Goal: Task Accomplishment & Management: Manage account settings

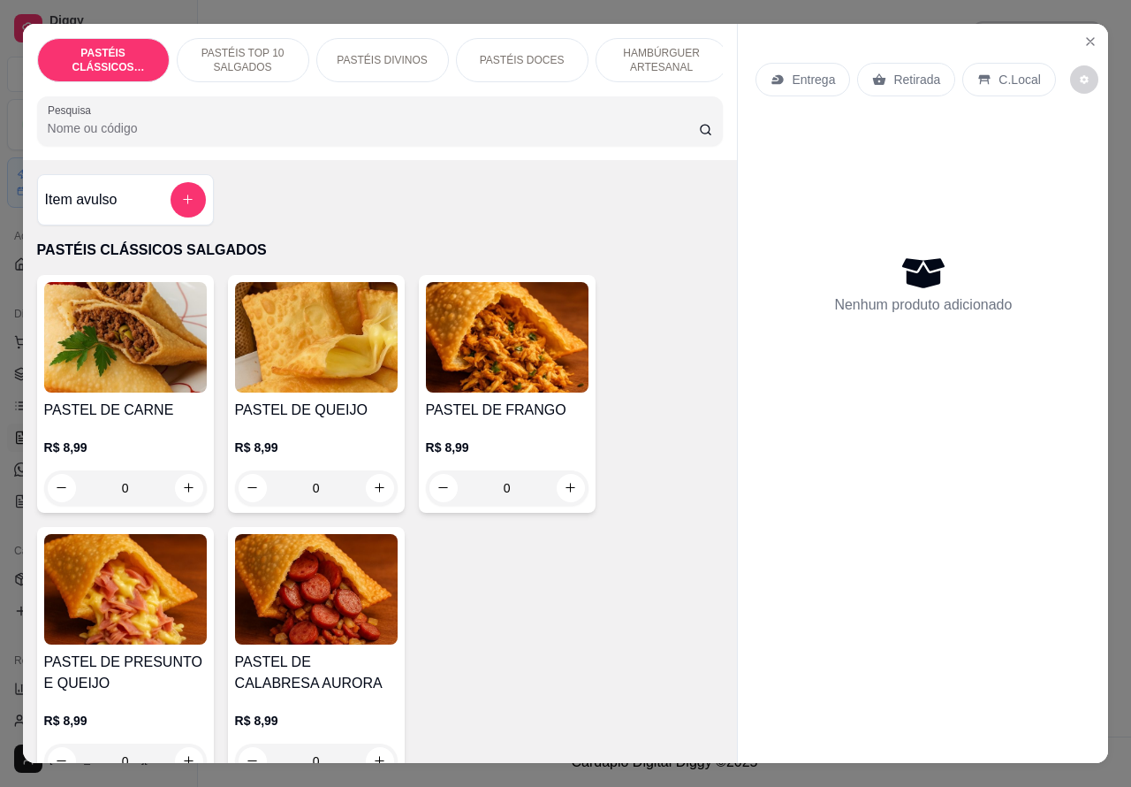
click at [818, 72] on p "Entrega" at bounding box center [813, 80] width 43 height 18
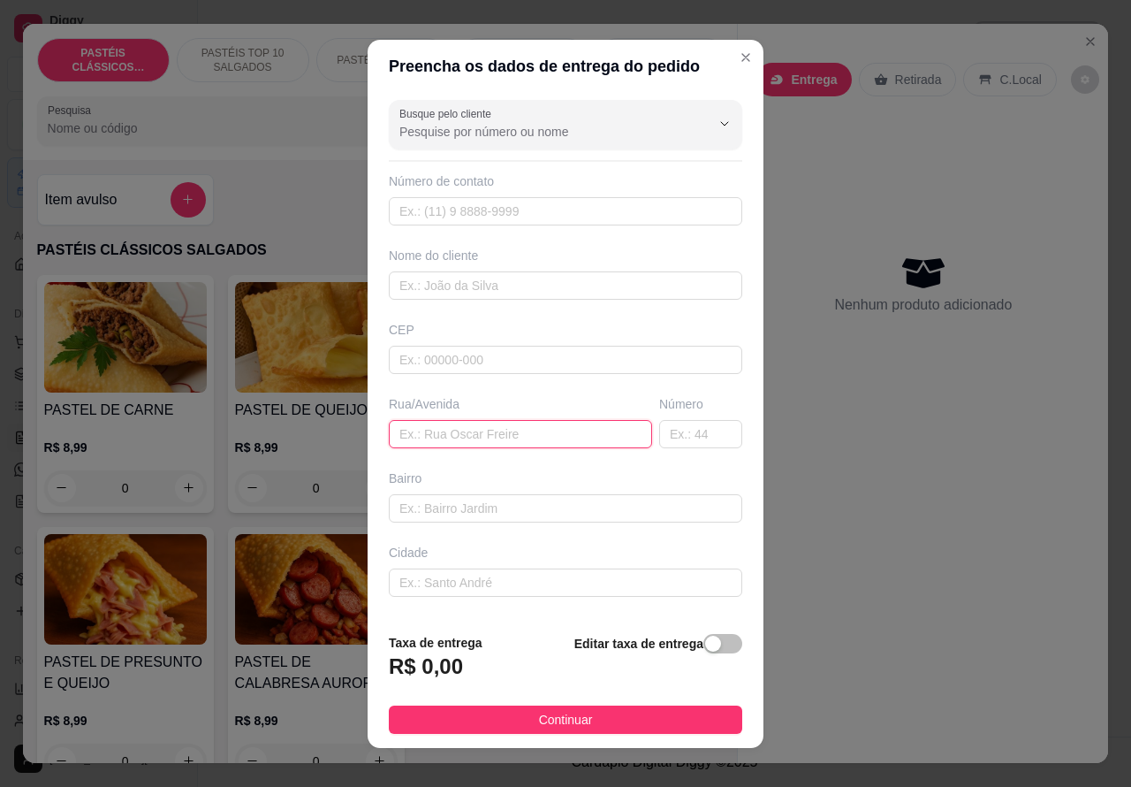
paste input "Entrega na rosa iachel mazetto 19"
type input "Entrega na rosa iachel mazetto 19"
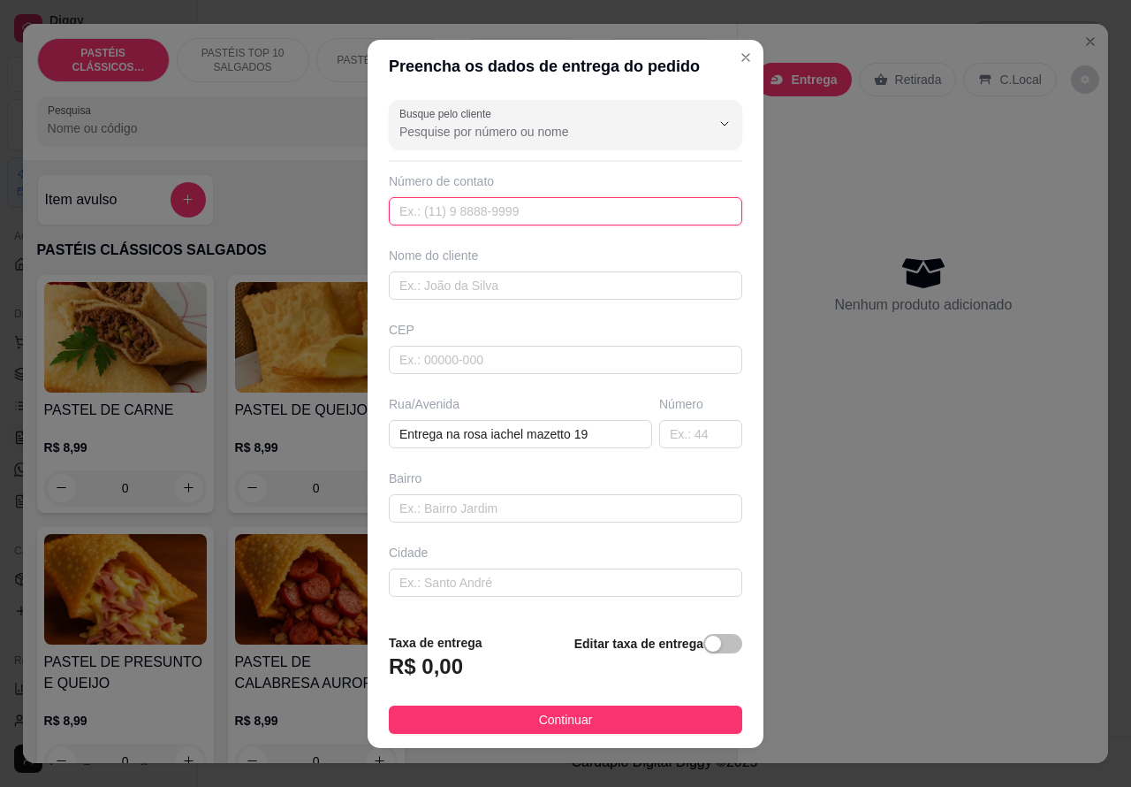
paste input "(14) 99748-5007"
type input "(14) 99748-5007"
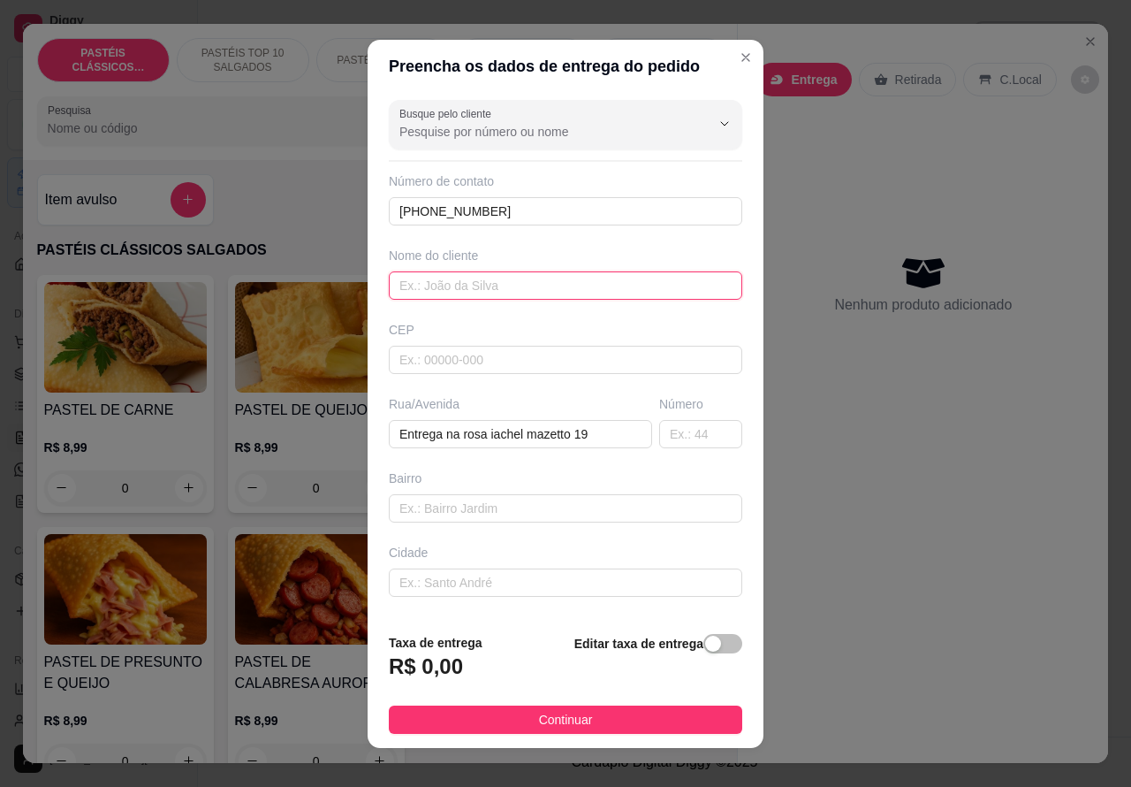
click at [510, 280] on input "text" at bounding box center [566, 285] width 354 height 28
click at [705, 645] on div "button" at bounding box center [713, 644] width 16 height 16
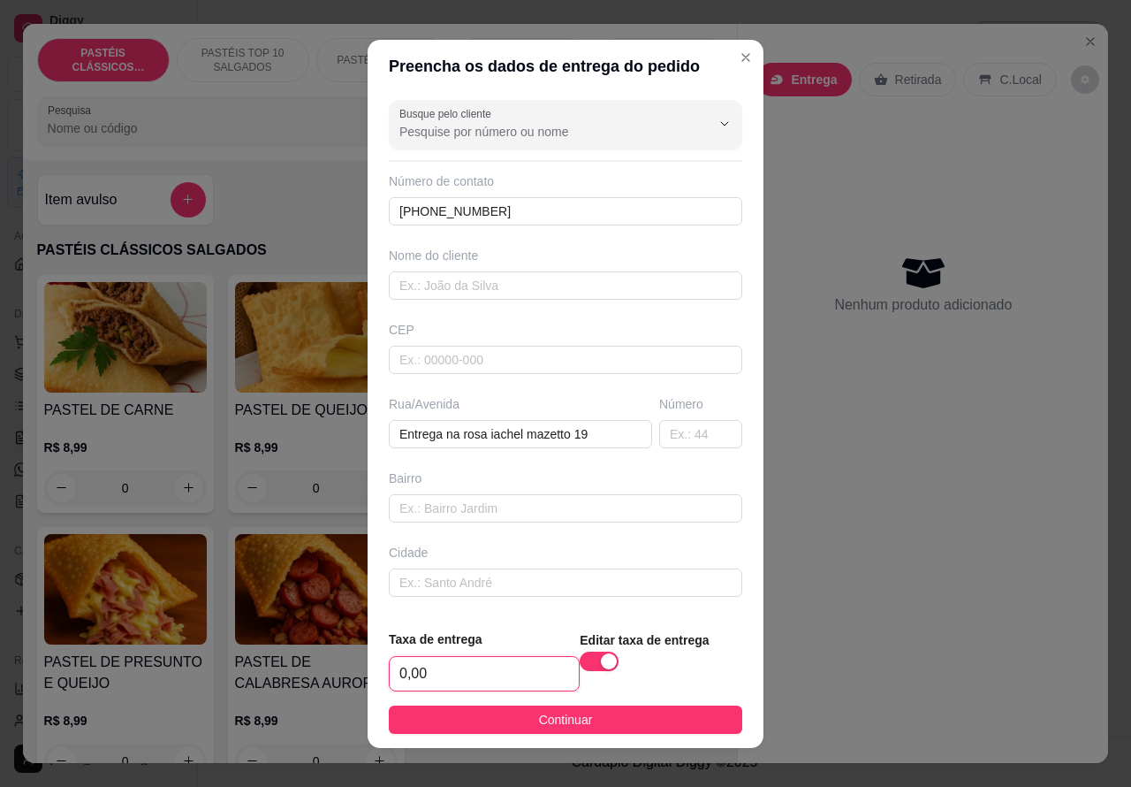
click at [396, 663] on input "0,00" at bounding box center [484, 674] width 189 height 34
type input "1,00"
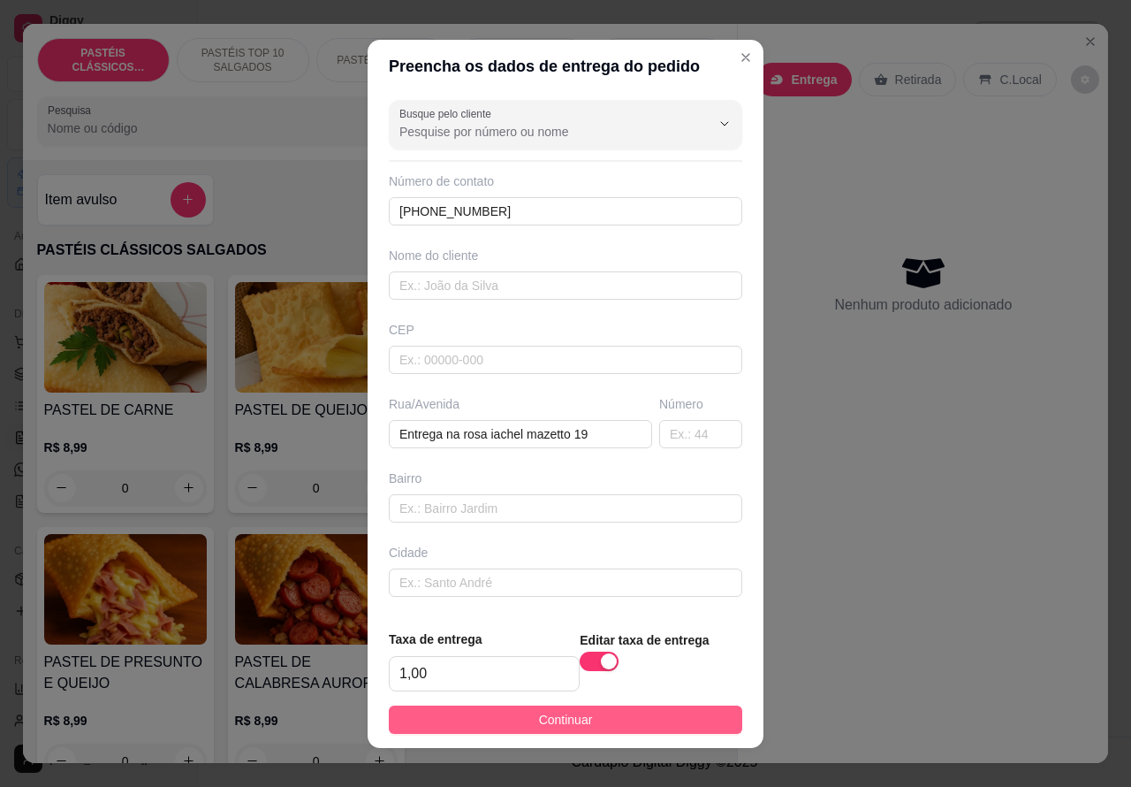
click at [674, 708] on button "Continuar" at bounding box center [566, 719] width 354 height 28
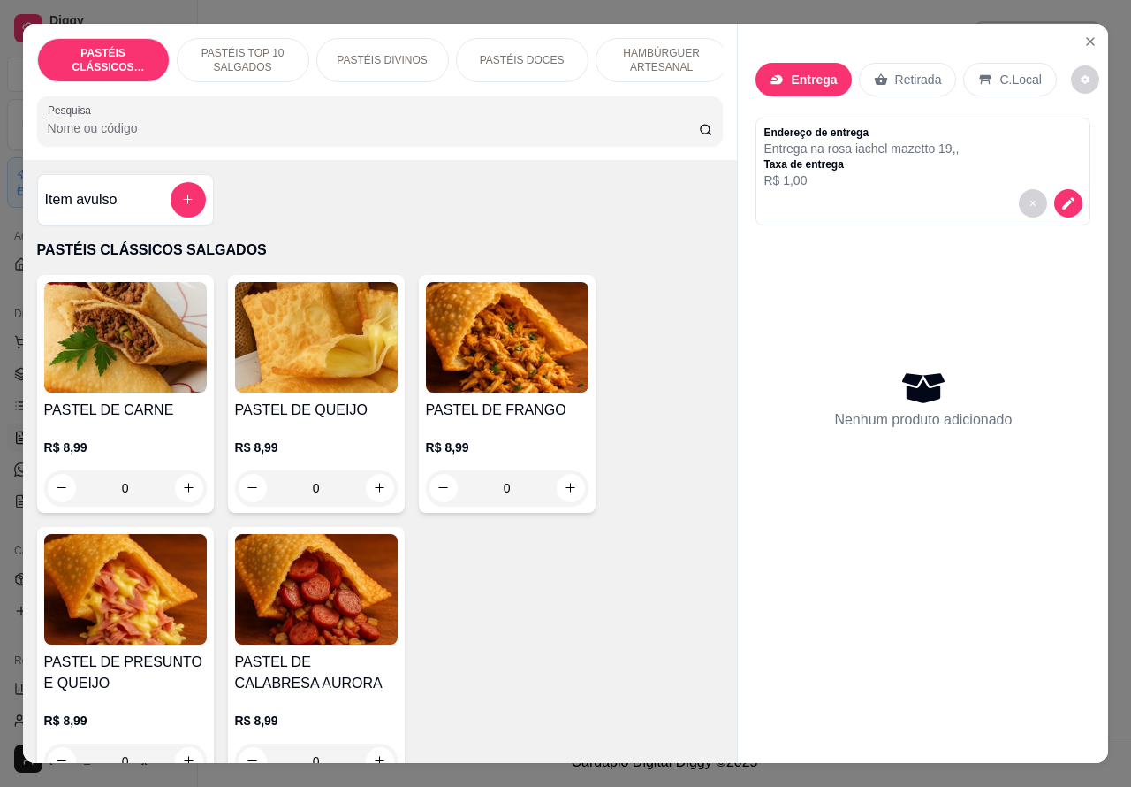
click at [1070, 195] on button "decrease-product-quantity" at bounding box center [1069, 203] width 28 height 28
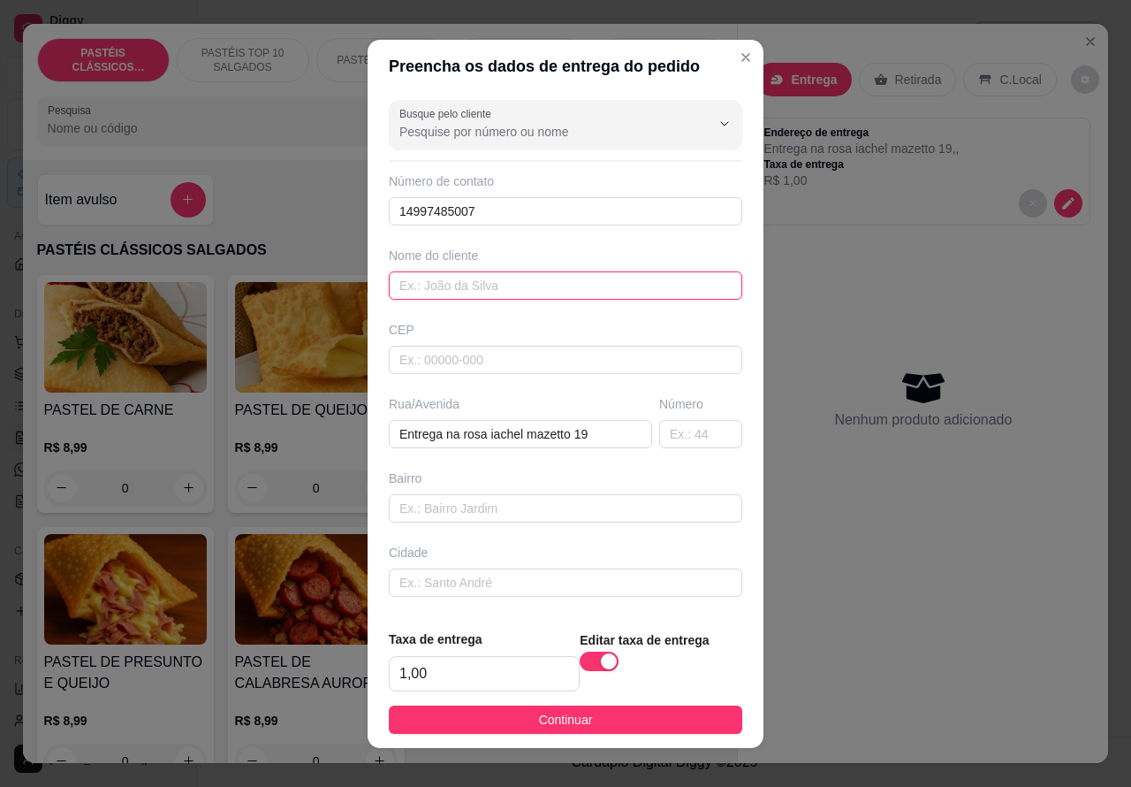
click at [508, 288] on input "text" at bounding box center [566, 285] width 354 height 28
type input "[PERSON_NAME]"
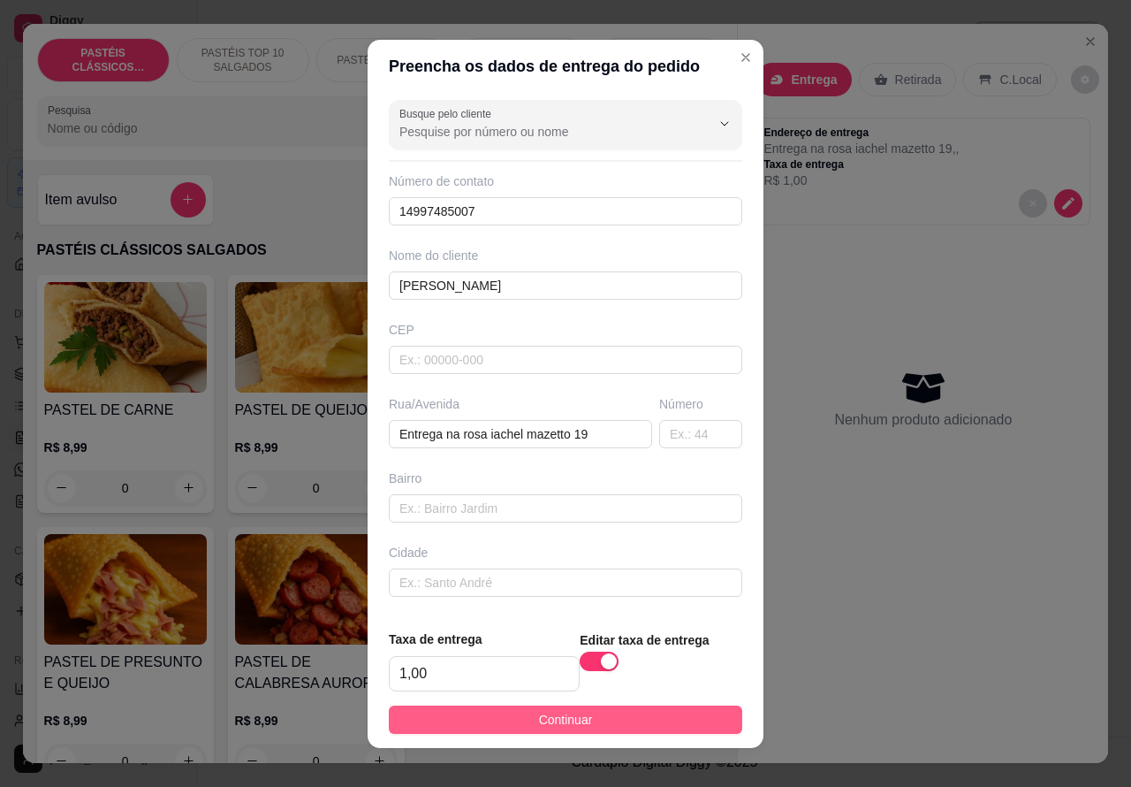
click at [660, 717] on button "Continuar" at bounding box center [566, 719] width 354 height 28
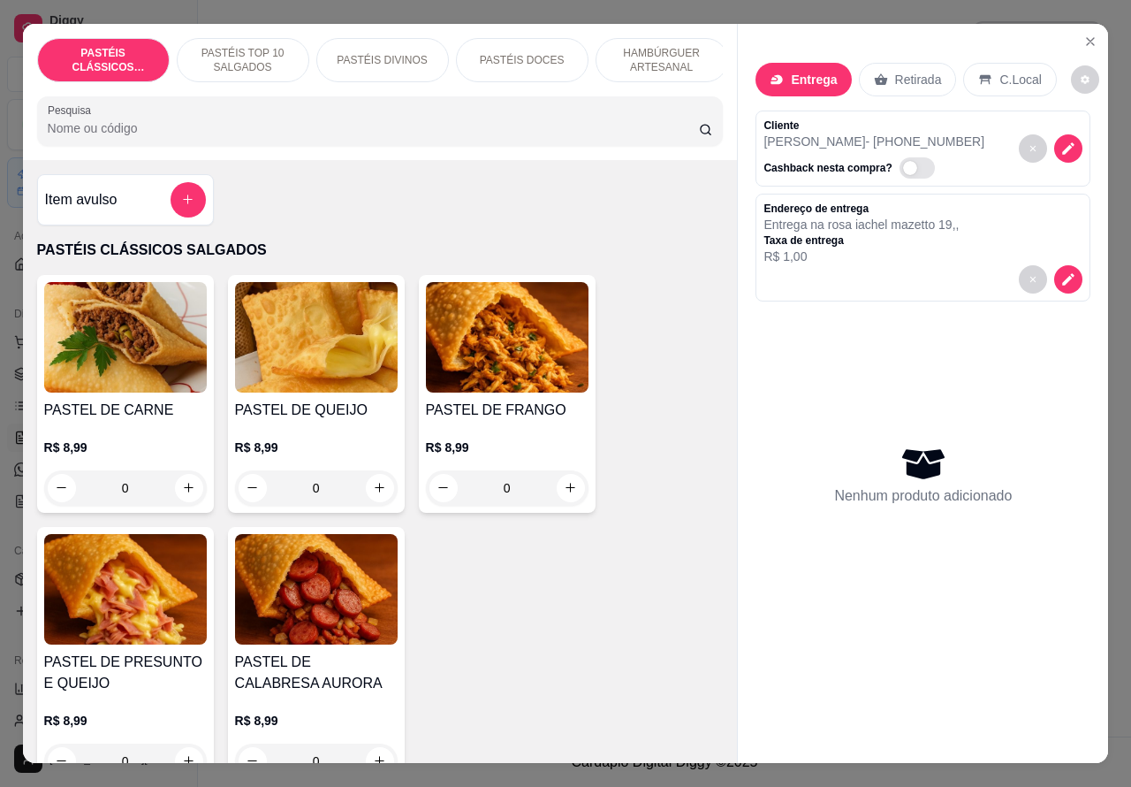
click at [541, 53] on p "PASTÉIS DOCES" at bounding box center [522, 60] width 85 height 14
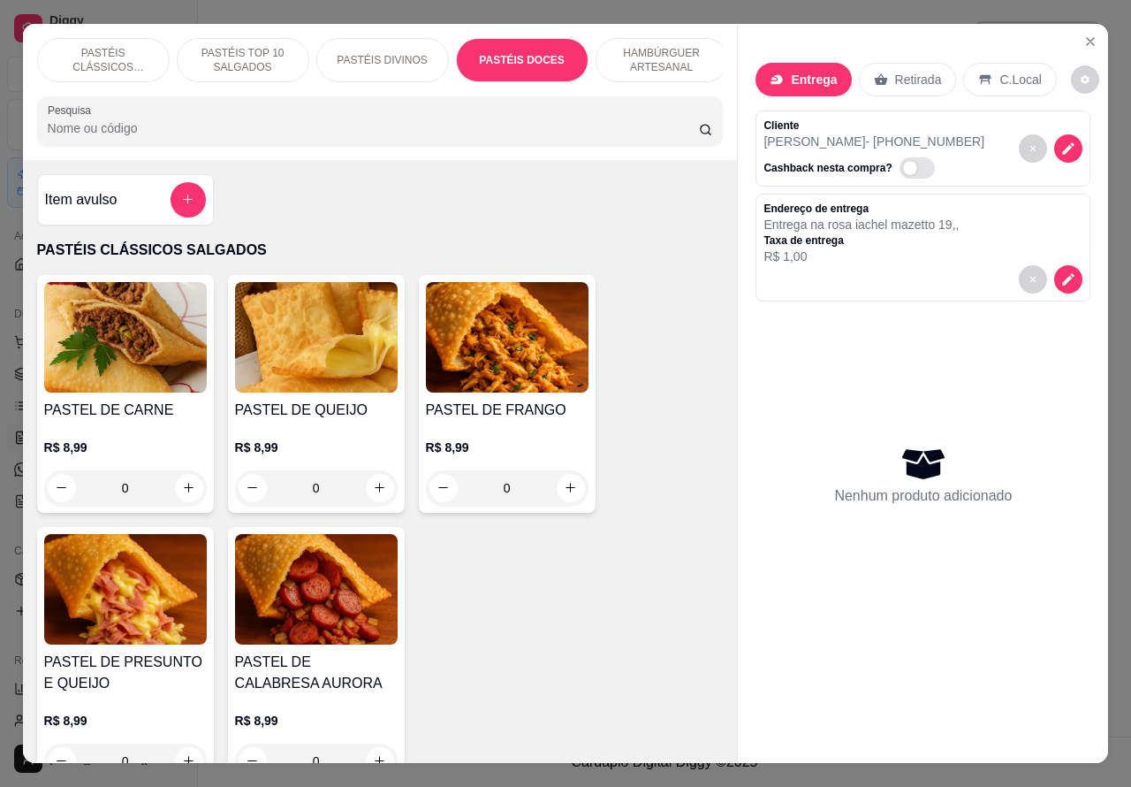
scroll to position [41, 0]
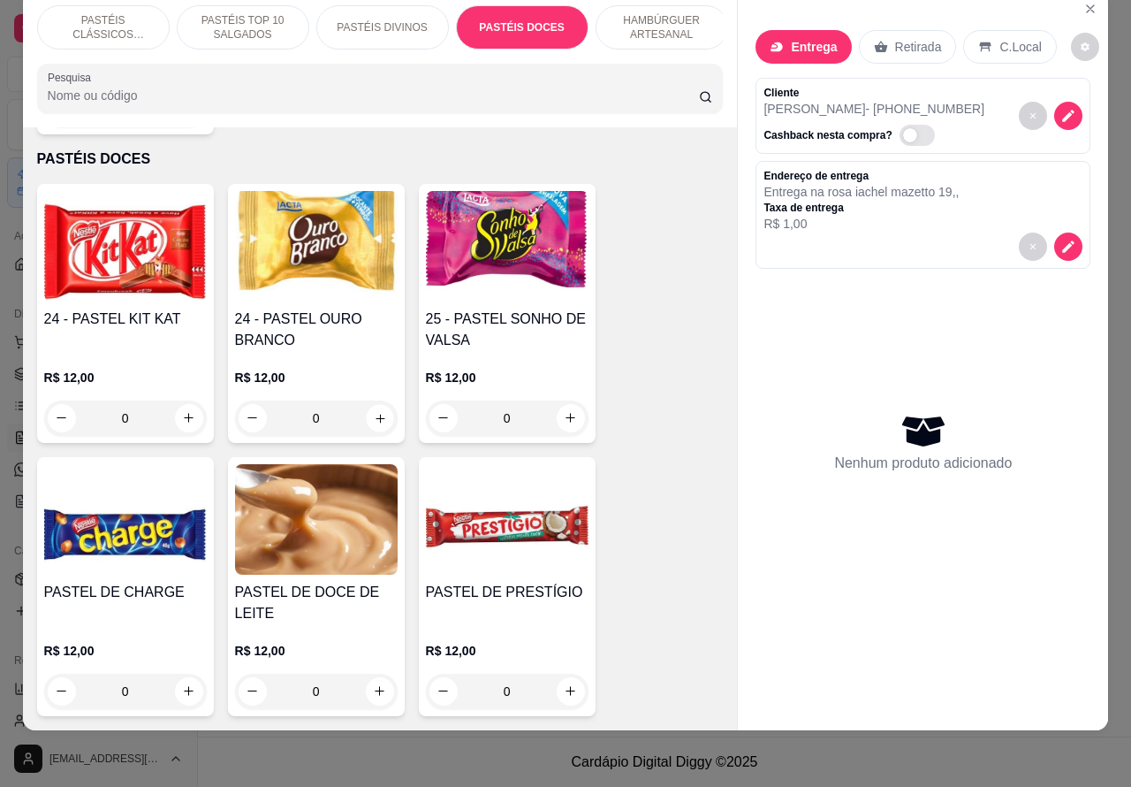
click at [373, 411] on icon "increase-product-quantity" at bounding box center [379, 417] width 13 height 13
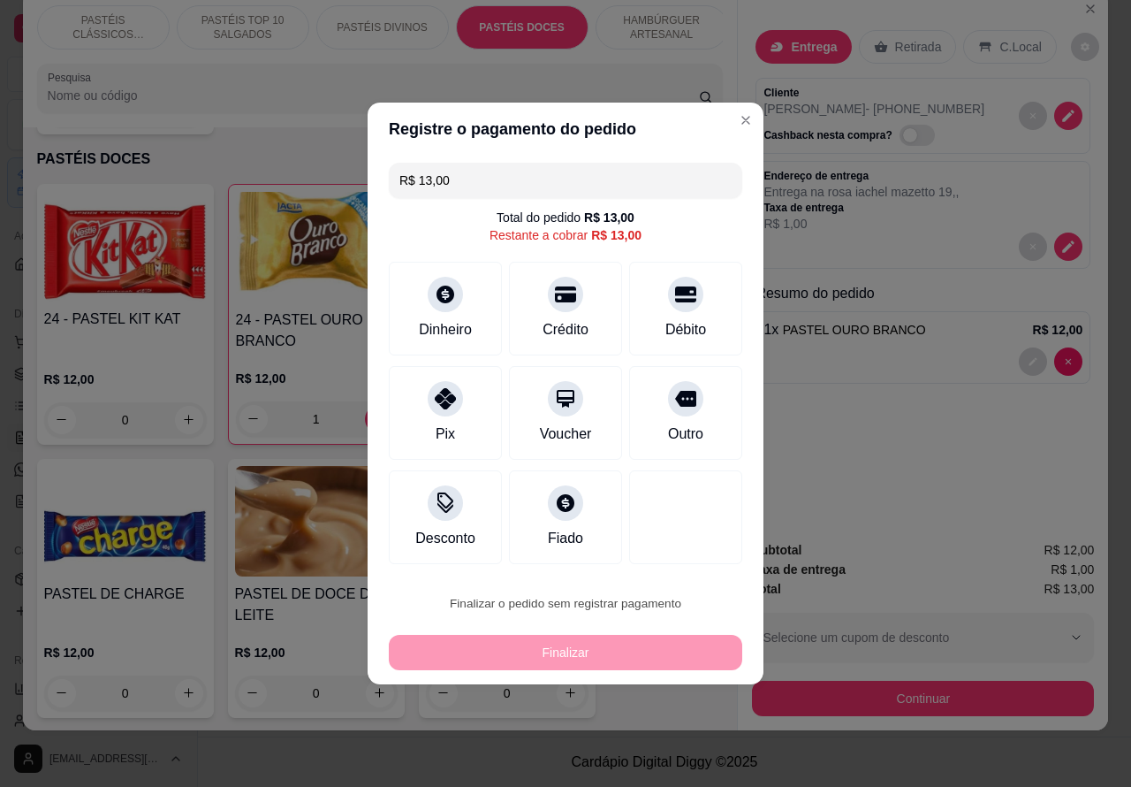
click at [695, 552] on button "Confirmar" at bounding box center [671, 552] width 65 height 27
type input "0"
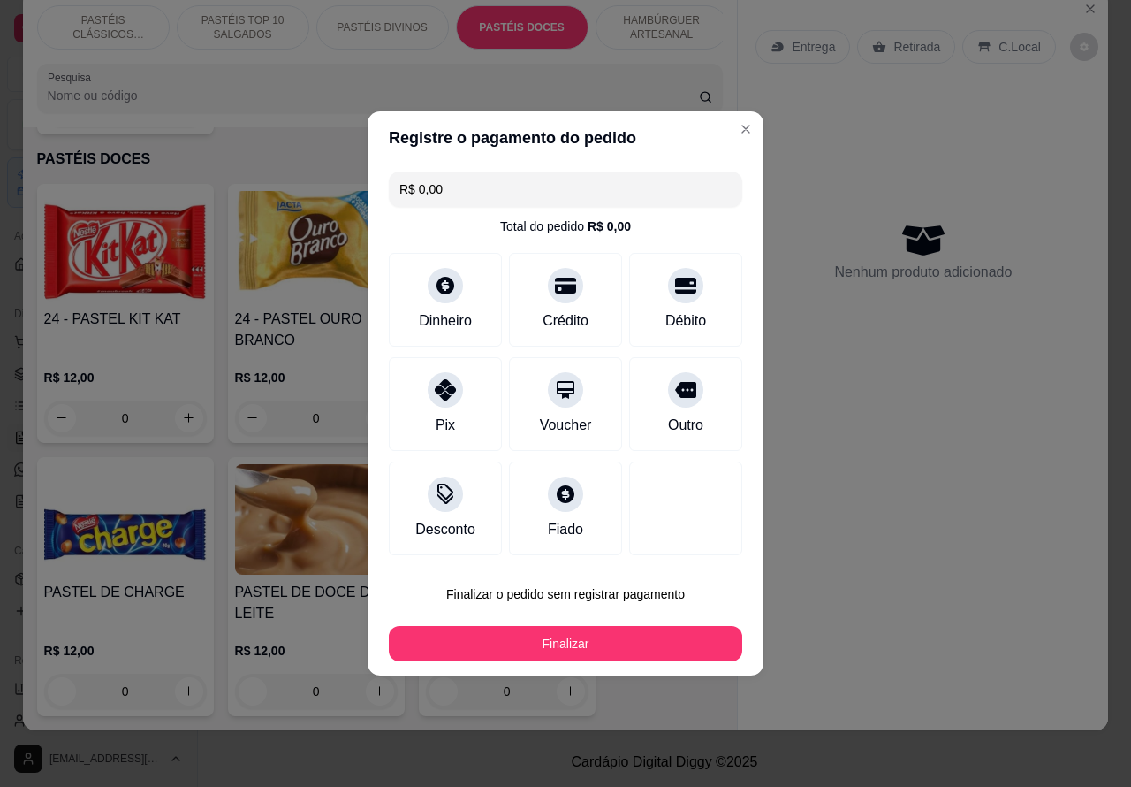
type input "R$ 0,00"
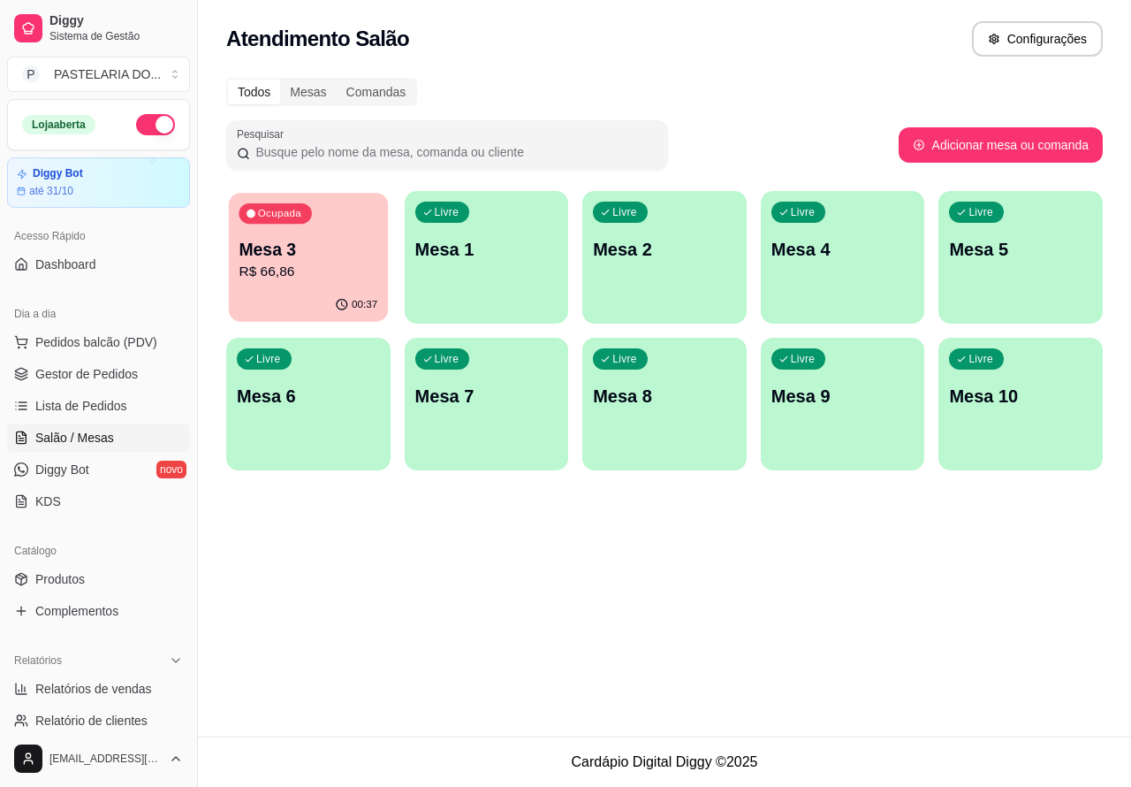
click at [321, 267] on p "R$ 66,86" at bounding box center [308, 272] width 139 height 20
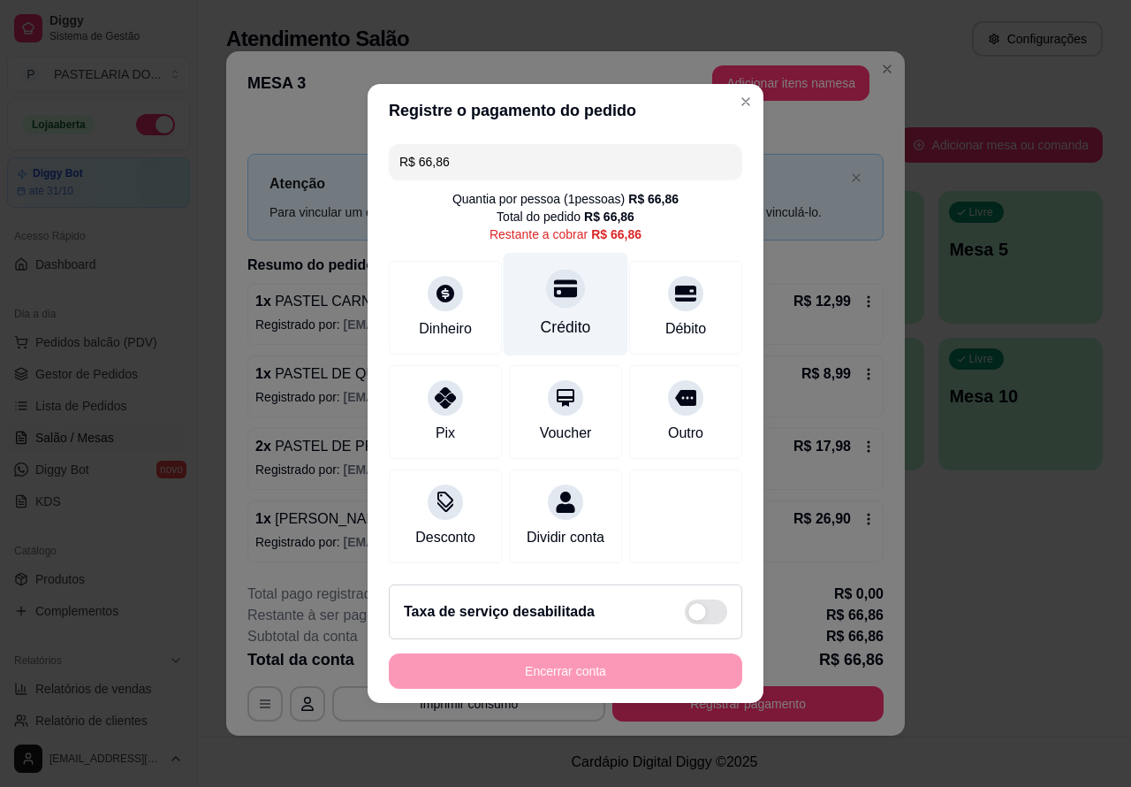
click at [546, 279] on div at bounding box center [565, 288] width 39 height 39
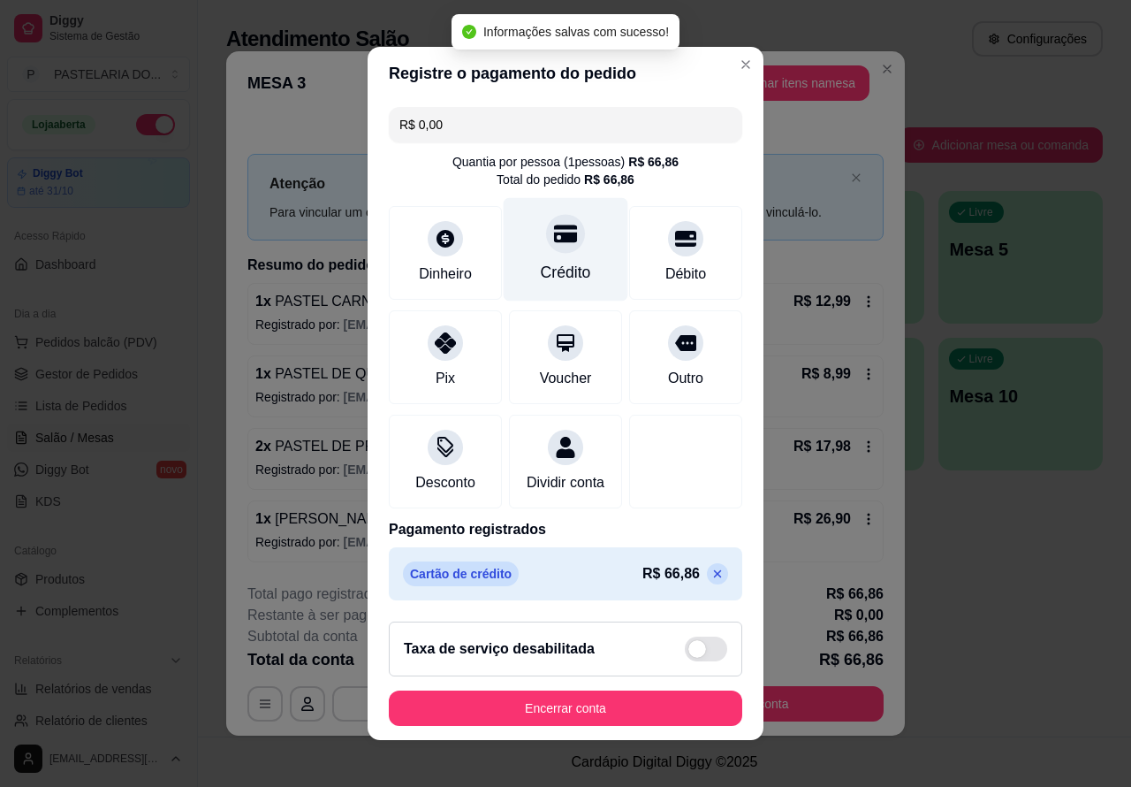
type input "R$ 0,00"
click at [545, 721] on button "Encerrar conta" at bounding box center [566, 707] width 354 height 35
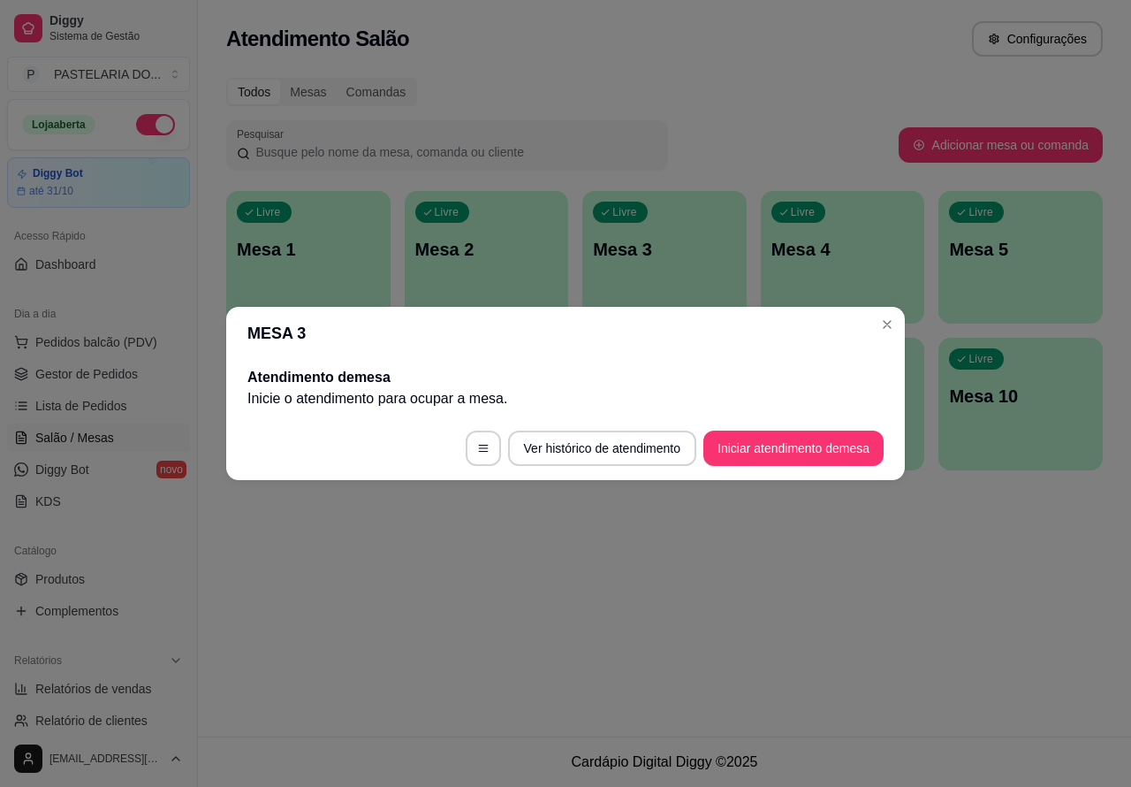
click at [466, 617] on div "Atendimento Salão Configurações Todos Mesas Comandas Pesquisar Adicionar mesa o…" at bounding box center [664, 368] width 933 height 736
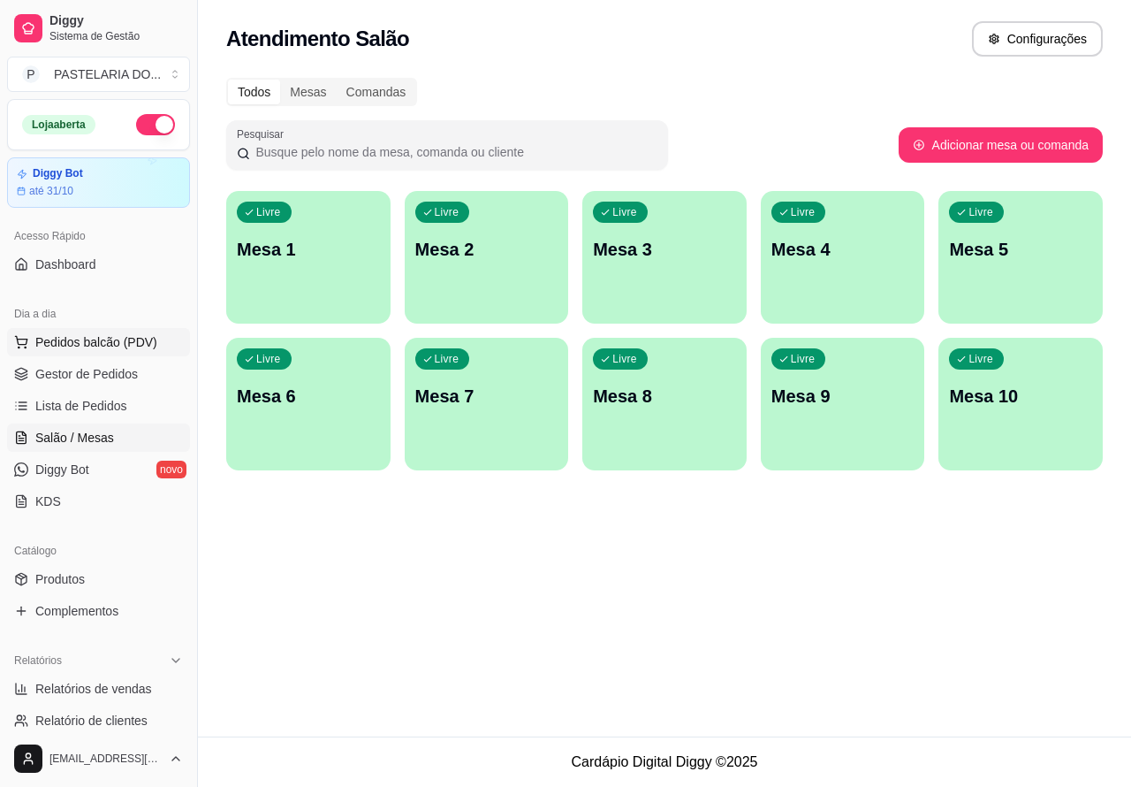
click at [131, 334] on span "Pedidos balcão (PDV)" at bounding box center [96, 342] width 122 height 18
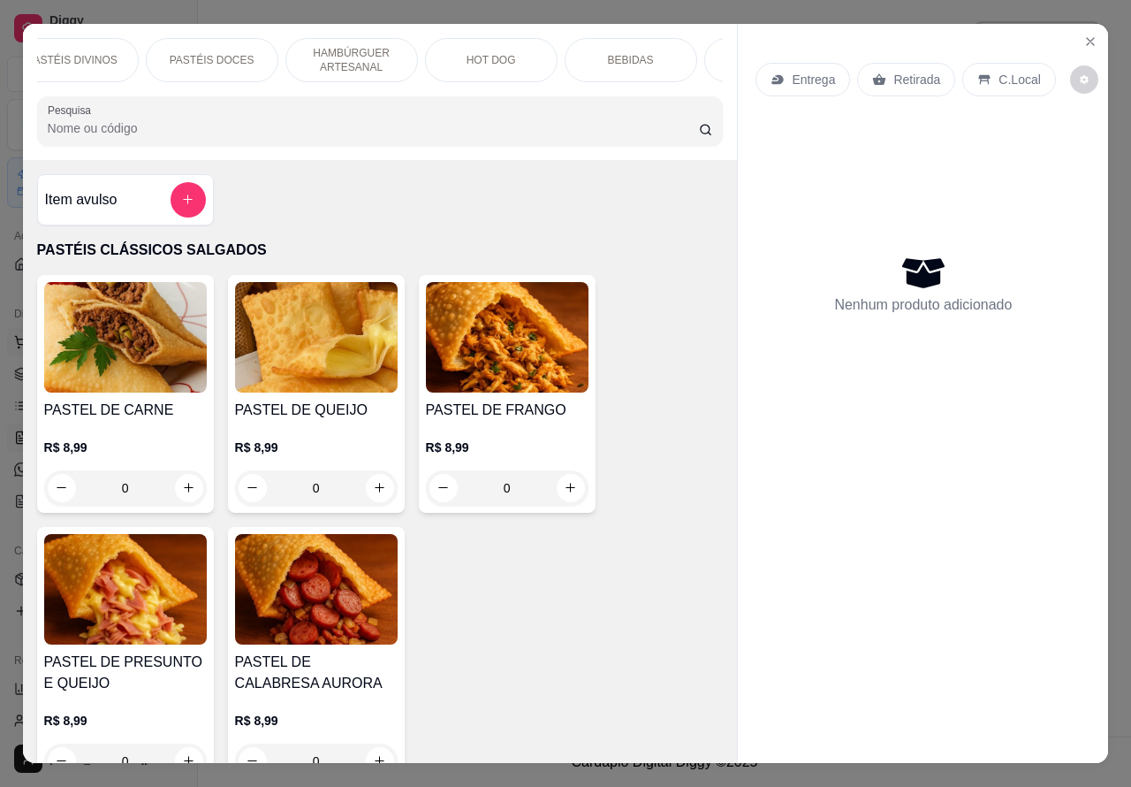
scroll to position [0, 359]
click at [451, 58] on p "HOT DOG" at bounding box center [442, 60] width 49 height 14
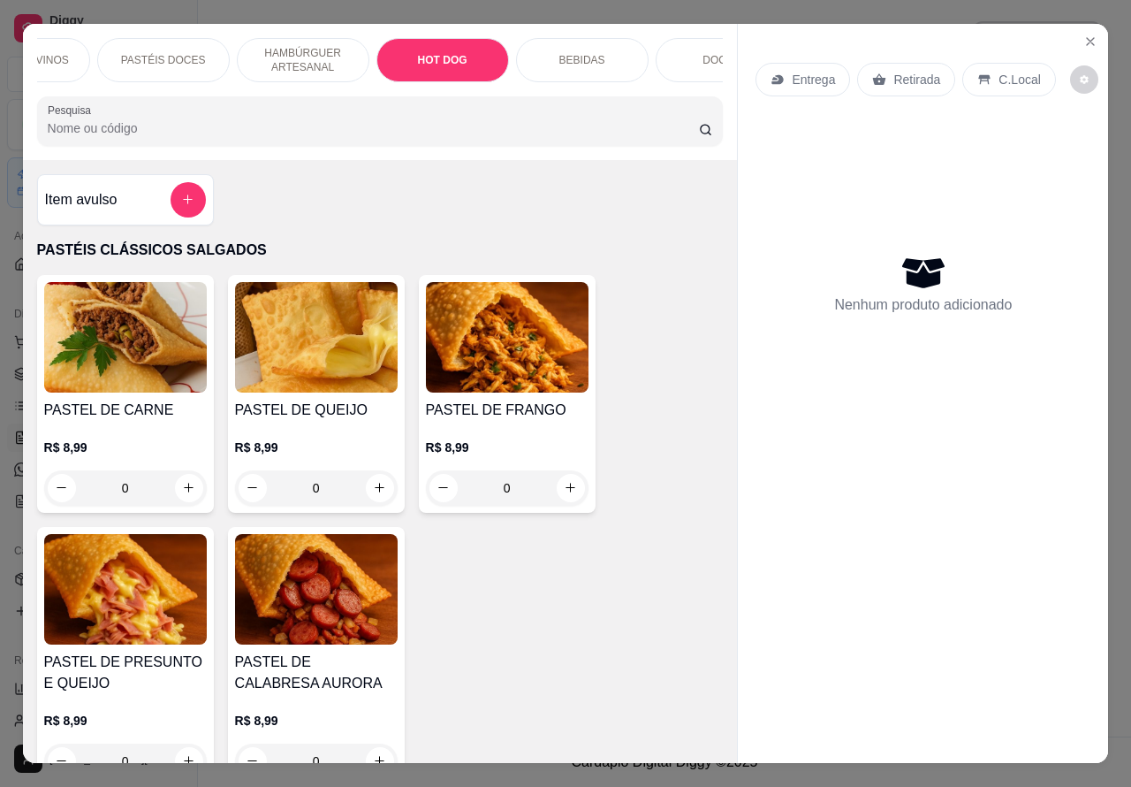
scroll to position [41, 0]
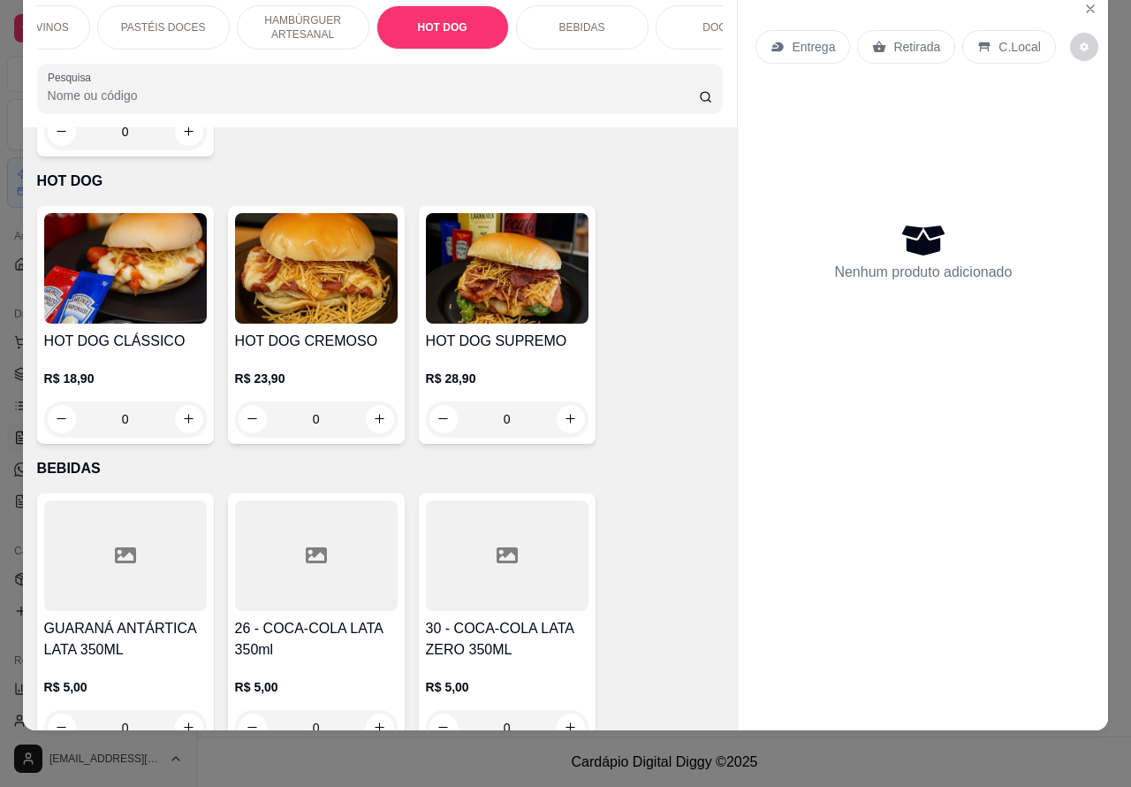
click at [331, 248] on img at bounding box center [316, 268] width 163 height 110
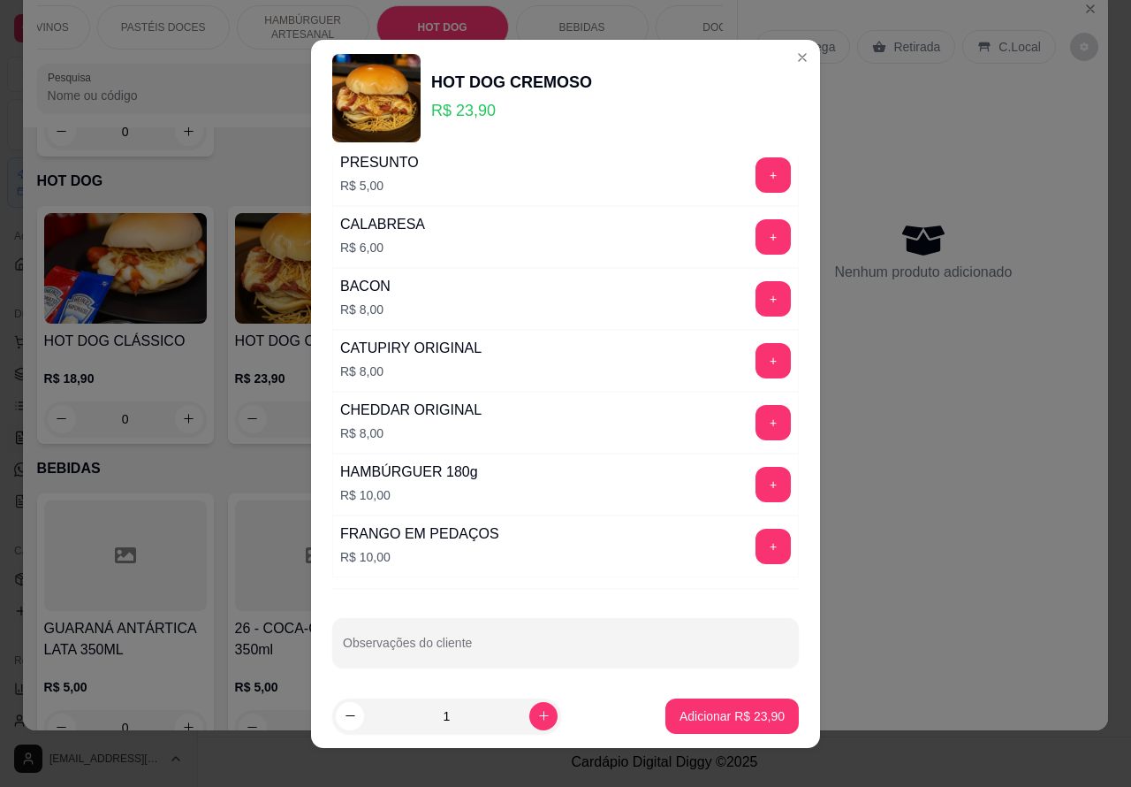
scroll to position [497, 0]
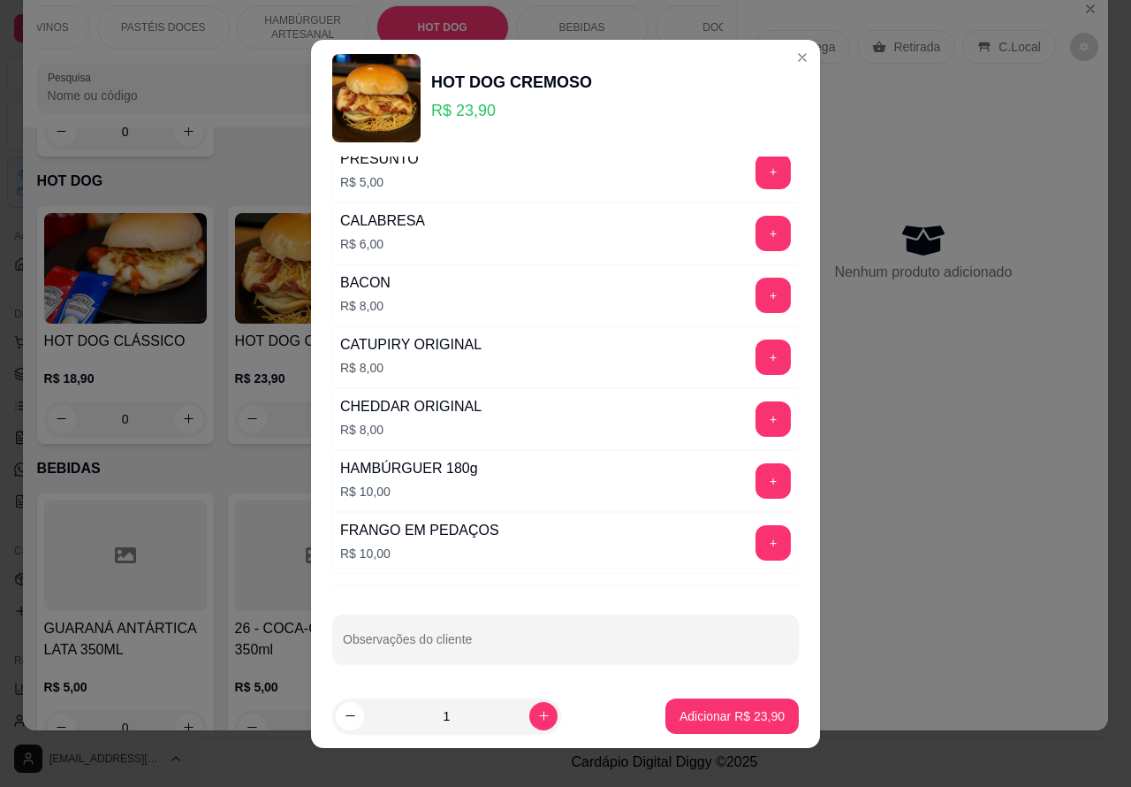
click at [692, 713] on p "Adicionar R$ 23,90" at bounding box center [732, 716] width 105 height 18
type input "1"
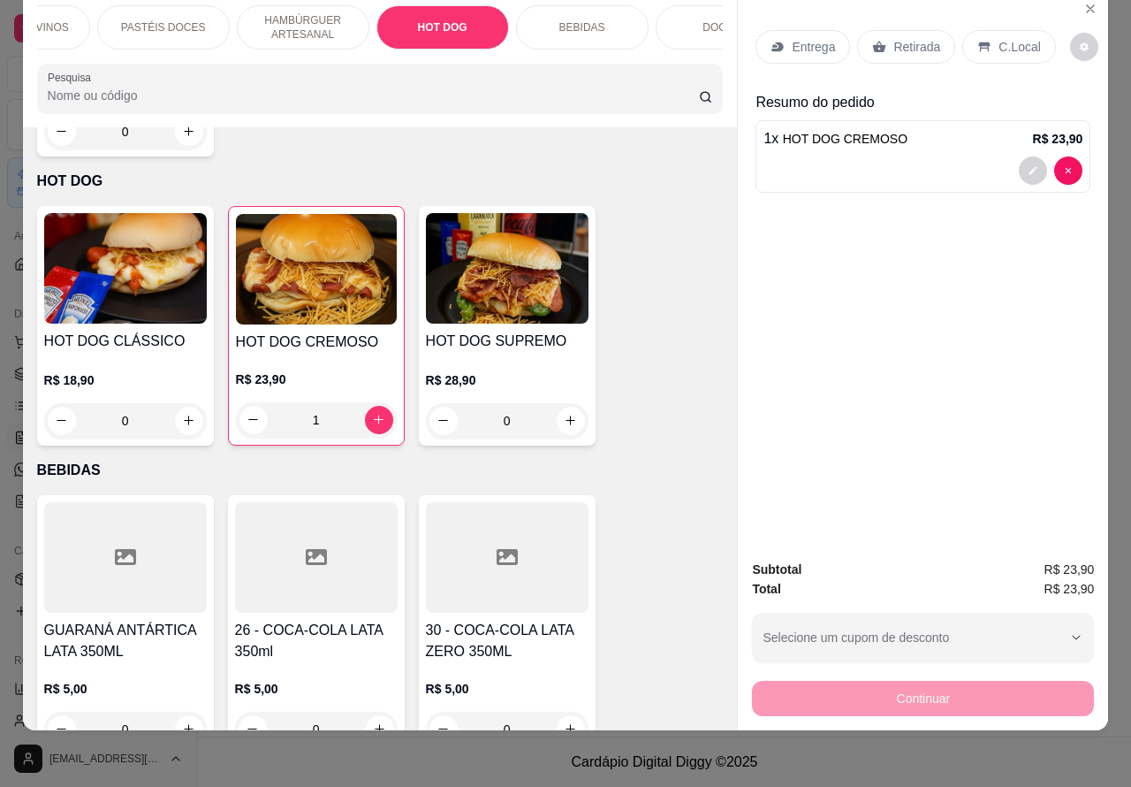
click at [841, 156] on div at bounding box center [923, 170] width 319 height 28
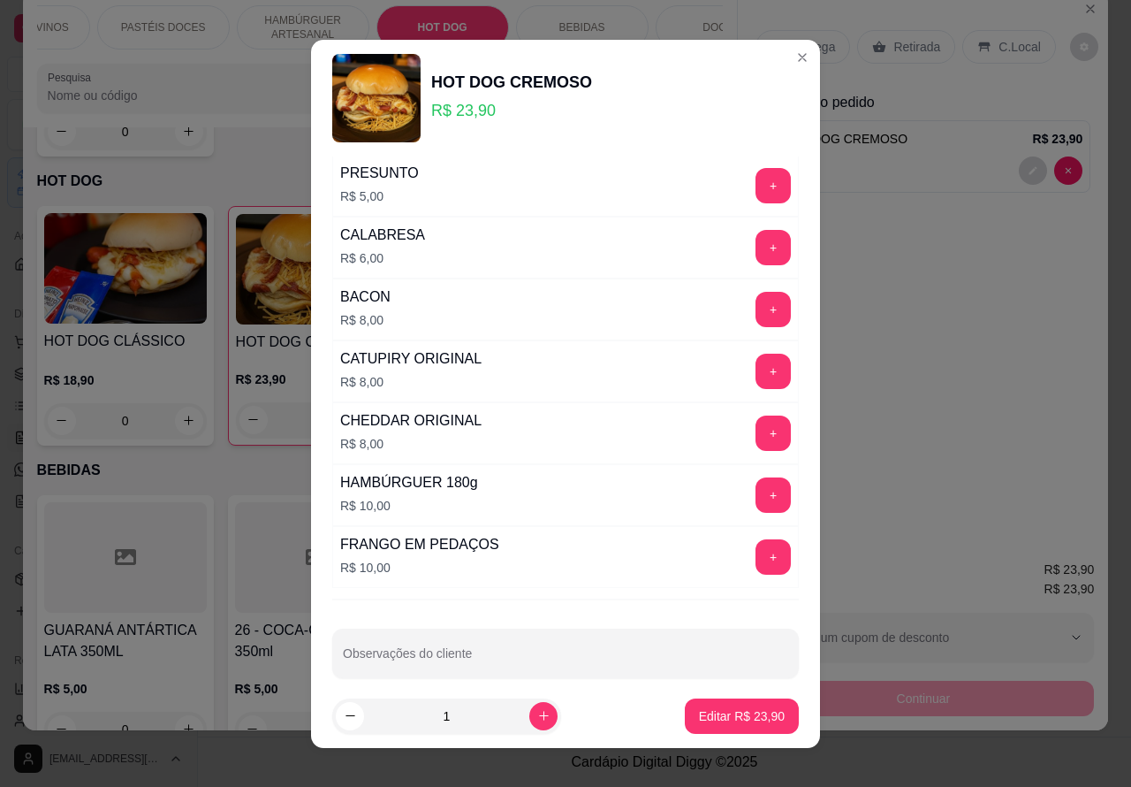
scroll to position [487, 0]
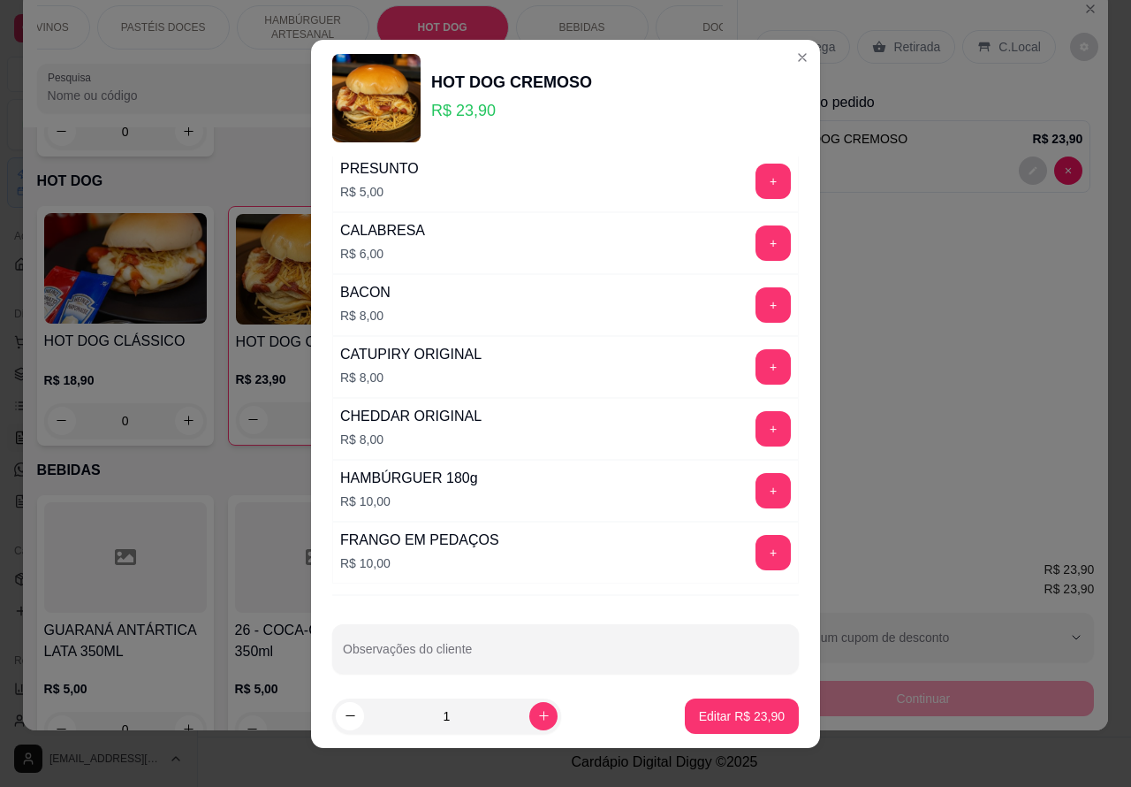
click at [467, 661] on div "Observações do cliente" at bounding box center [565, 648] width 467 height 49
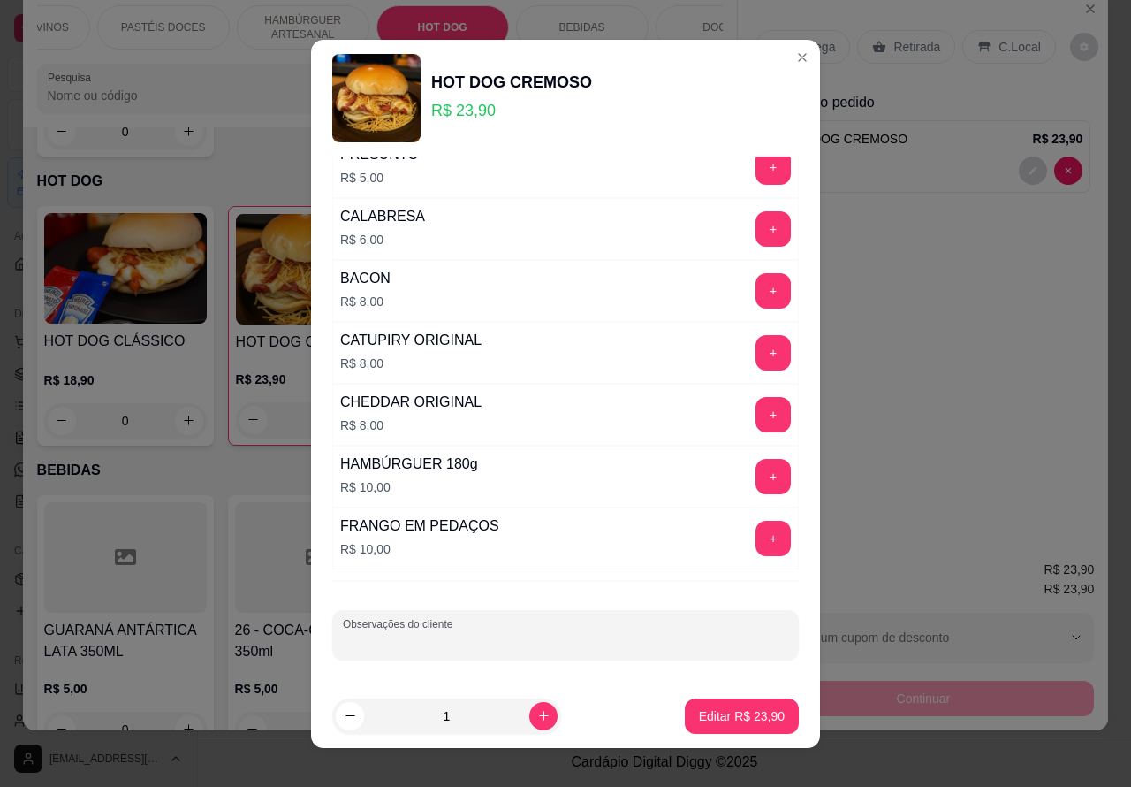
scroll to position [18, 0]
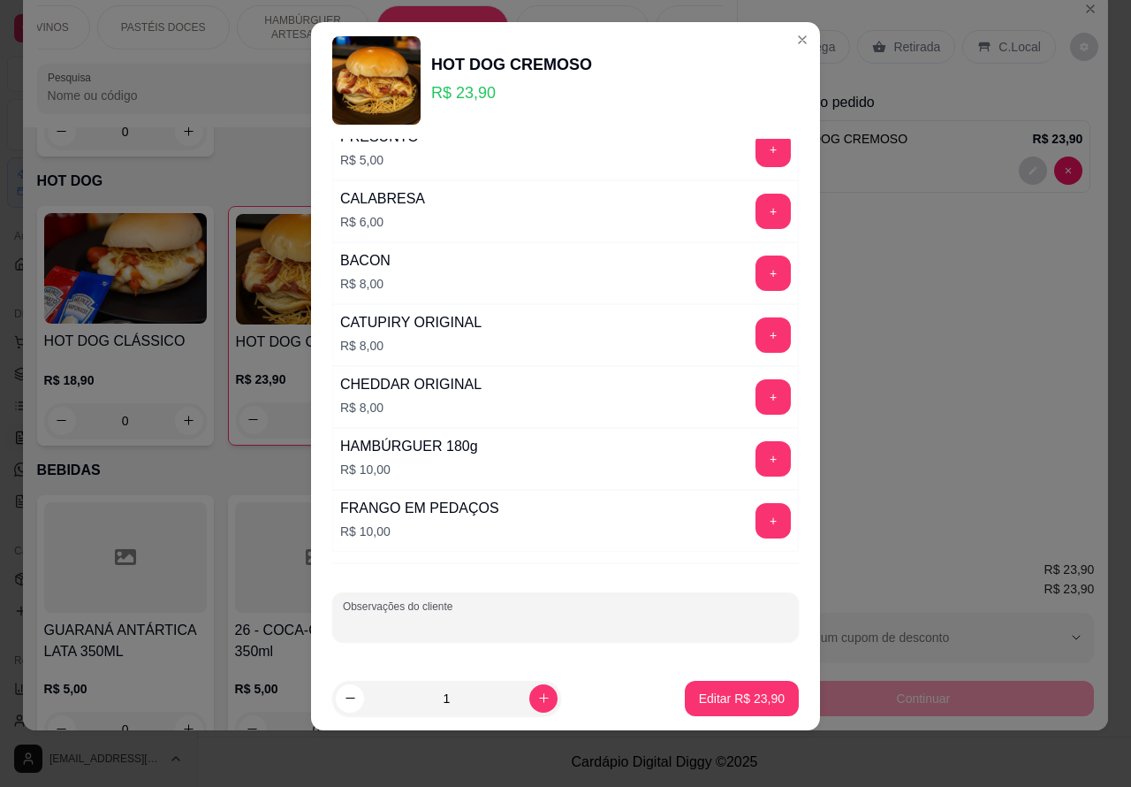
click at [530, 619] on input "Observações do cliente" at bounding box center [565, 624] width 445 height 18
type input "c"
type input "CLIENTE ESTA AGUARDANDO NO CARRO JA ESTA PAGOO"
click at [729, 696] on p "Editar R$ 23,90" at bounding box center [742, 698] width 86 height 18
type input "0"
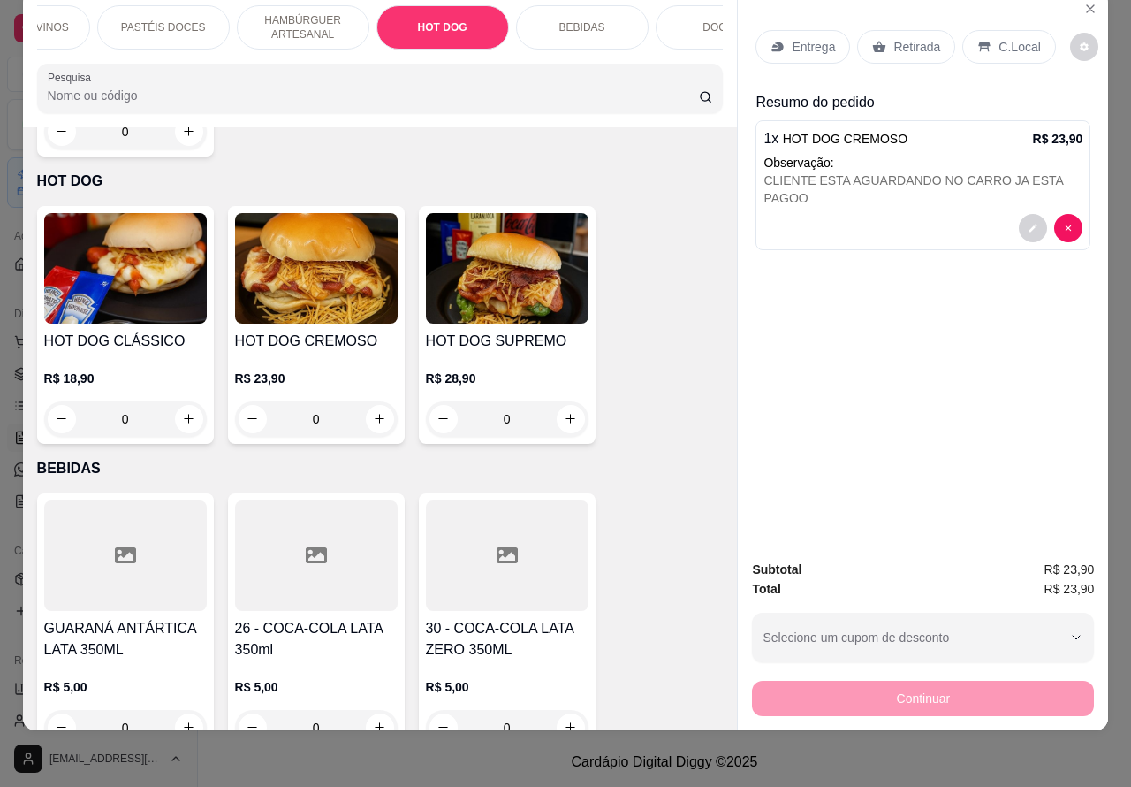
click at [915, 38] on p "Retirada" at bounding box center [917, 47] width 47 height 18
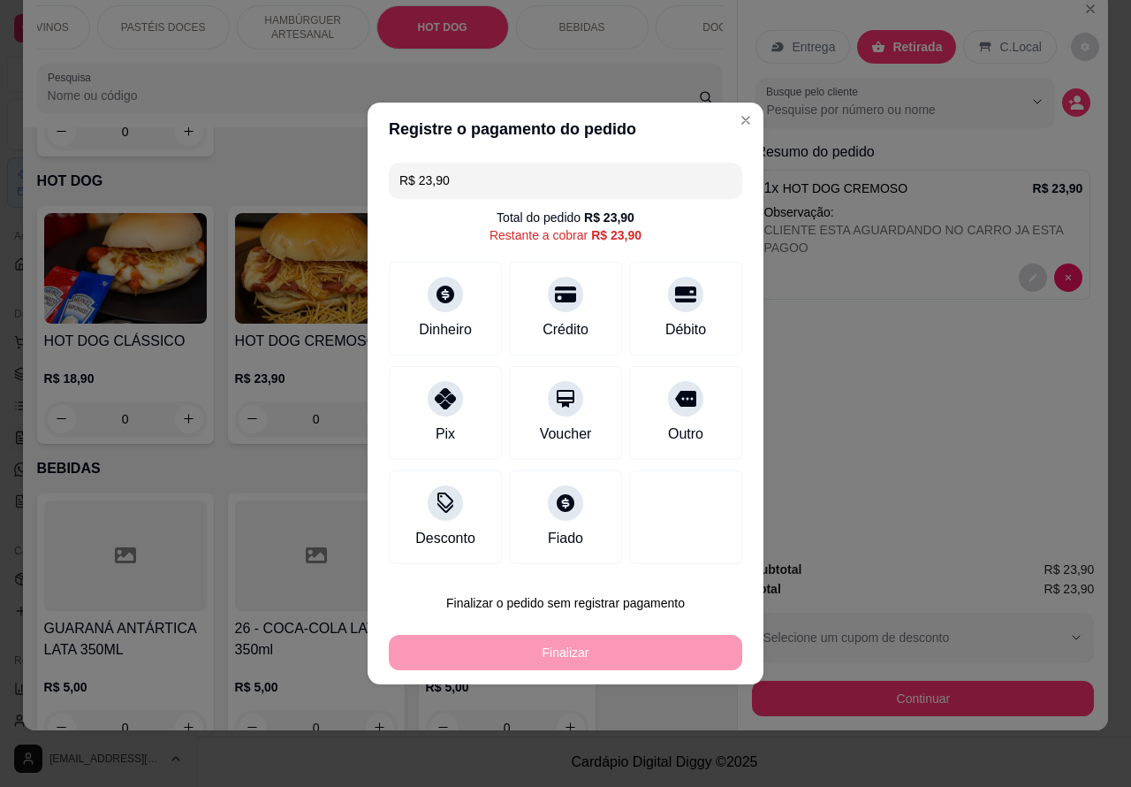
click at [657, 585] on button "Finalizar o pedido sem registrar pagamento" at bounding box center [566, 602] width 354 height 35
click at [686, 558] on button "Confirmar" at bounding box center [670, 553] width 65 height 27
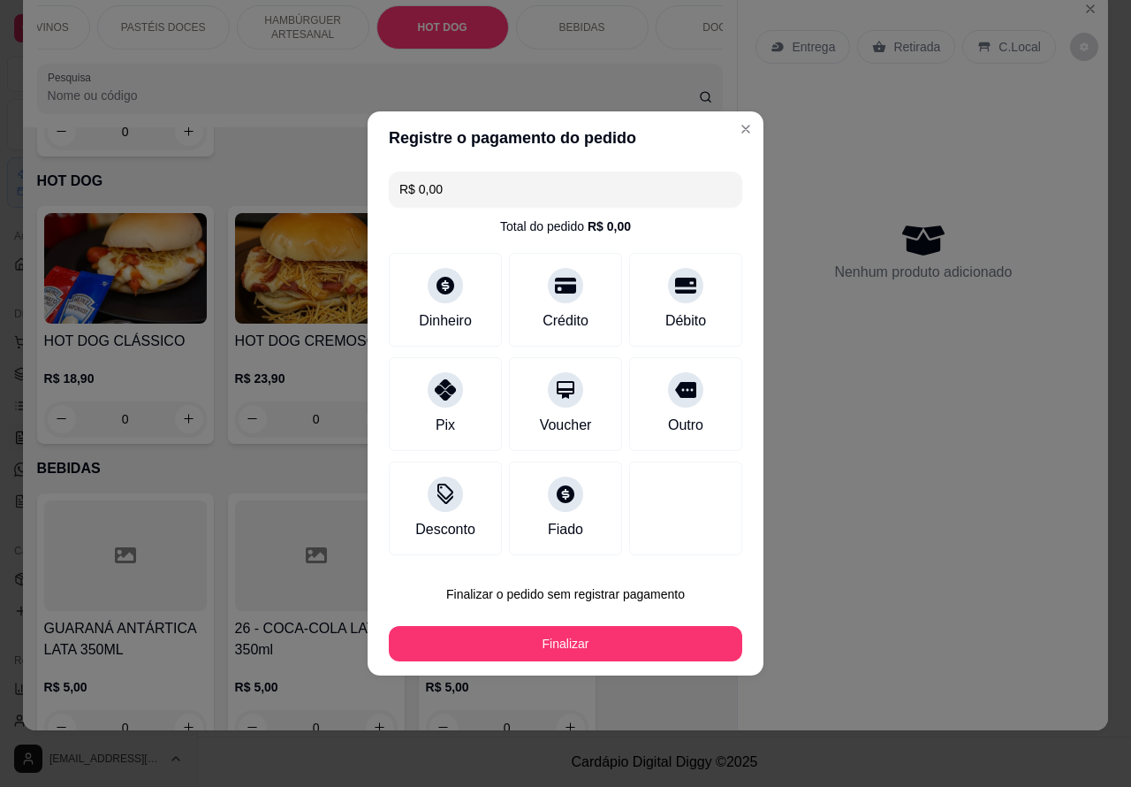
type input "R$ 0,00"
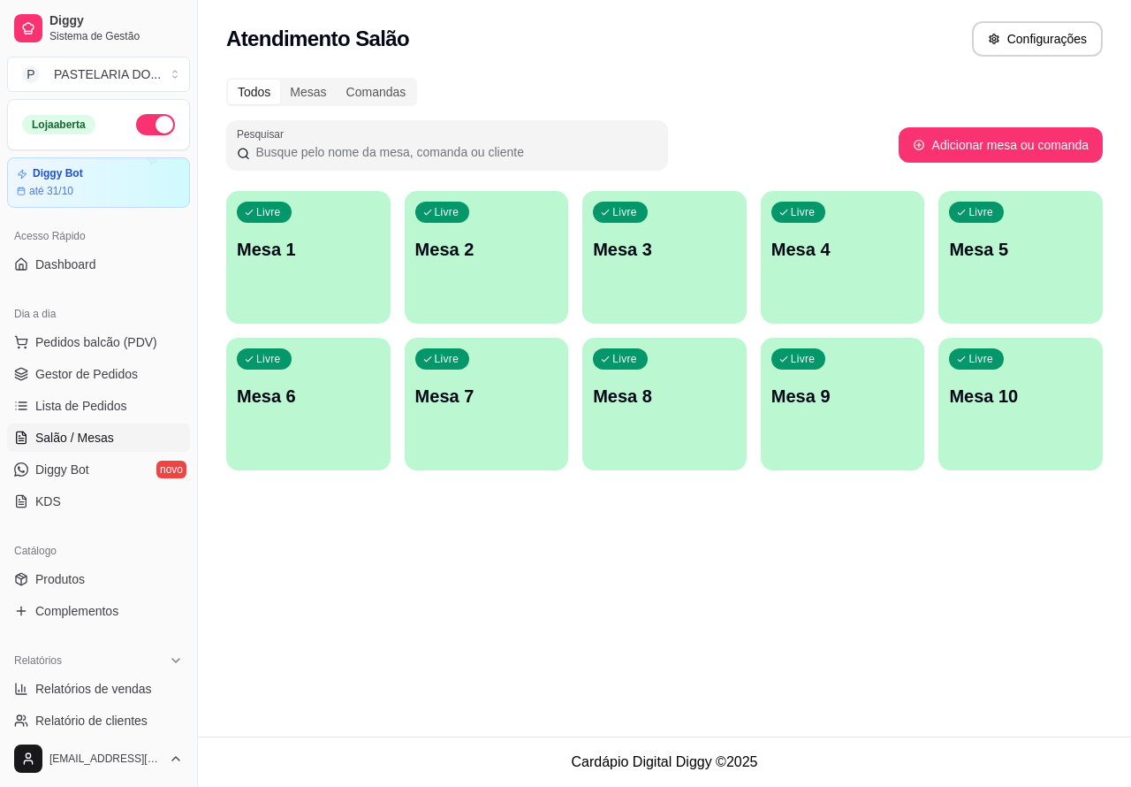
click at [393, 781] on footer "Cardápio Digital Diggy © 2025" at bounding box center [664, 761] width 933 height 50
click at [107, 408] on span "Lista de Pedidos" at bounding box center [81, 406] width 92 height 18
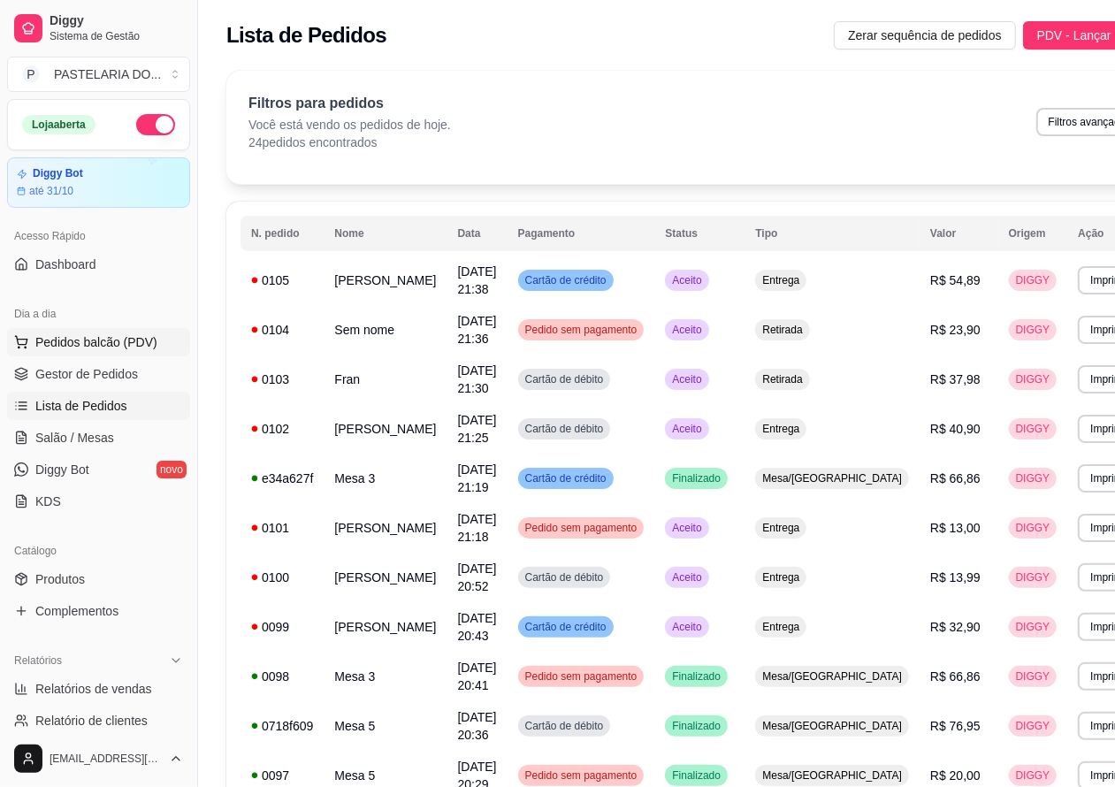
click at [139, 340] on span "Pedidos balcão (PDV)" at bounding box center [96, 342] width 122 height 18
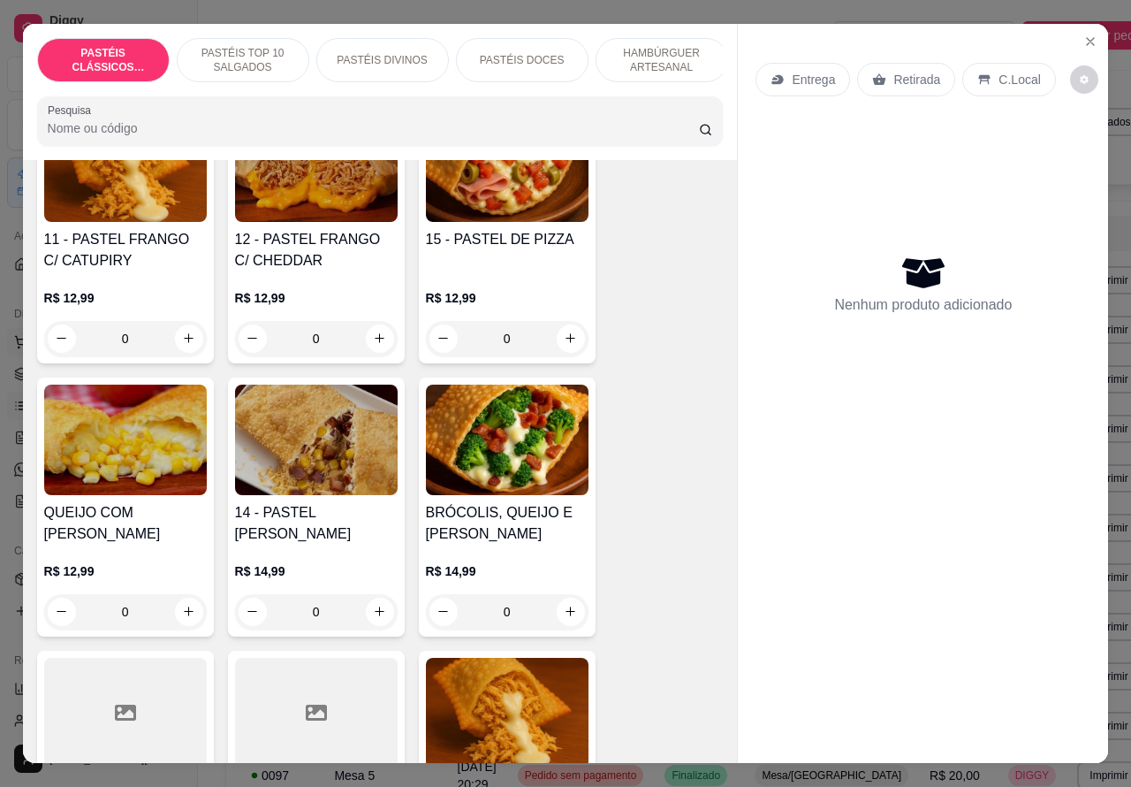
scroll to position [1932, 0]
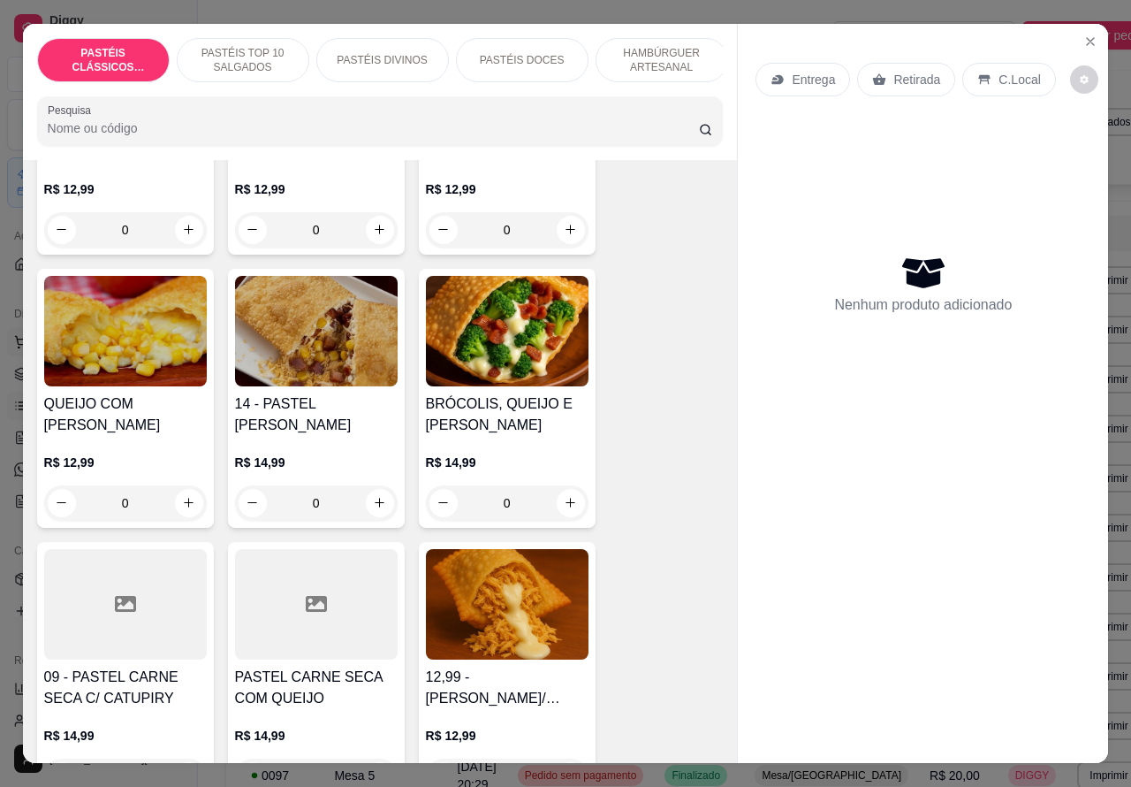
click at [184, 507] on icon "increase-product-quantity" at bounding box center [189, 503] width 10 height 10
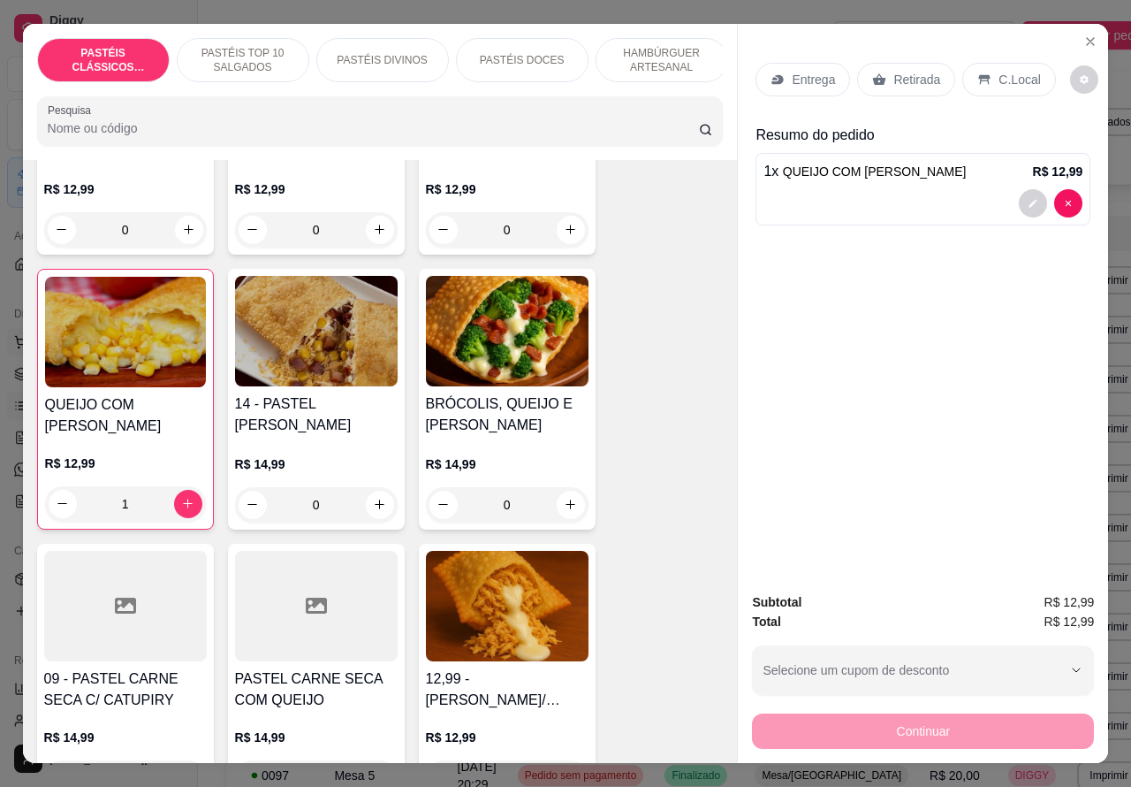
type input "1"
click at [837, 177] on div "1 x QUEIJO COM MILHO R$ 12,99" at bounding box center [923, 189] width 335 height 72
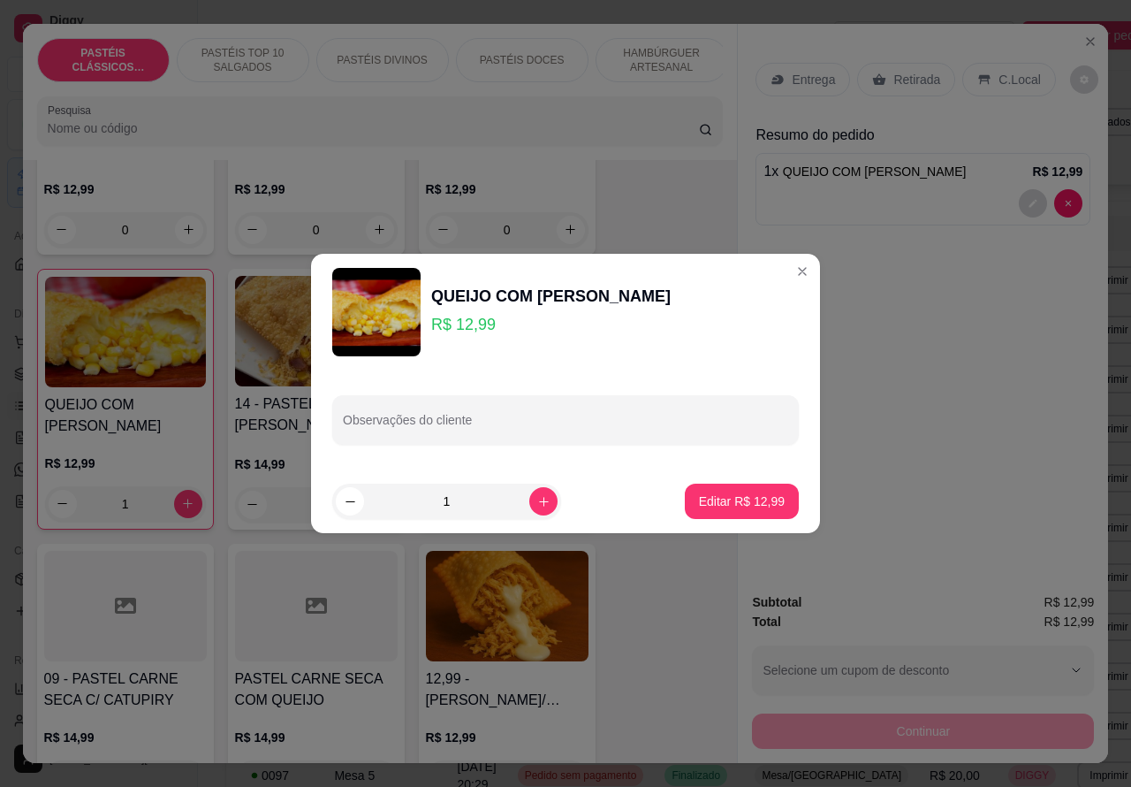
click at [539, 500] on icon "increase-product-quantity" at bounding box center [544, 502] width 10 height 10
type input "2"
click at [732, 499] on p "Editar R$ 25,98" at bounding box center [741, 500] width 83 height 17
type input "2"
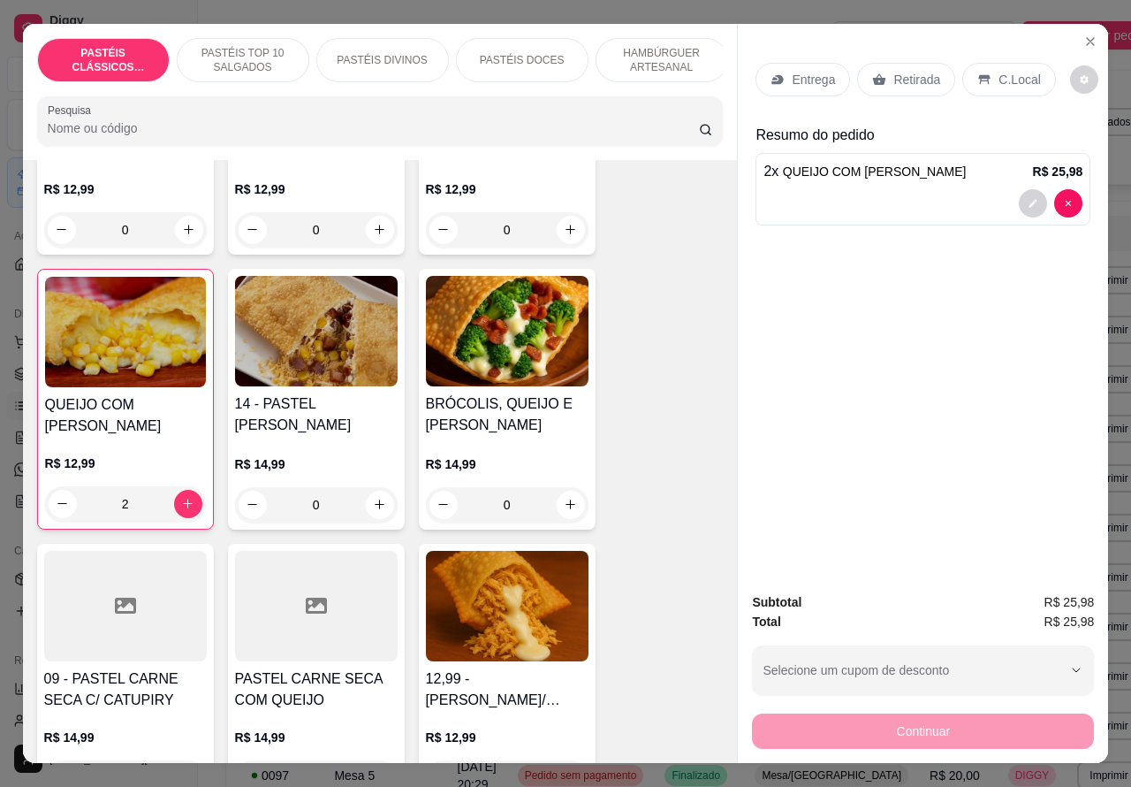
scroll to position [41, 0]
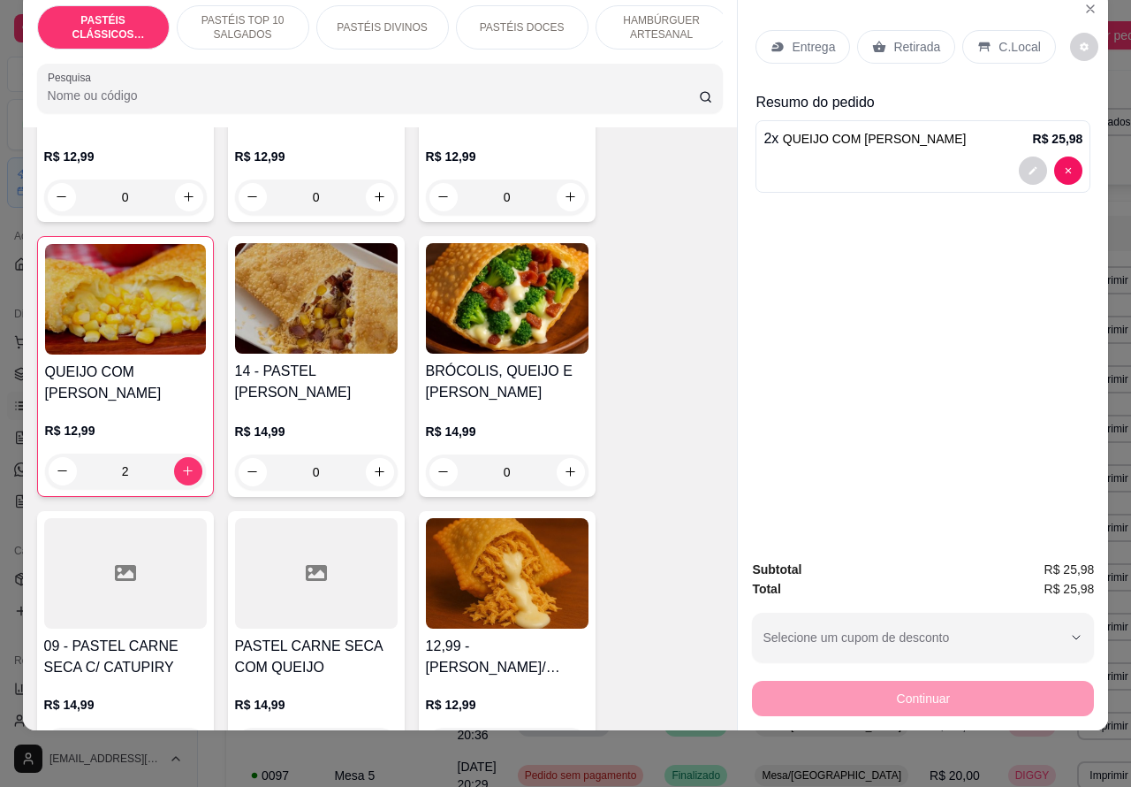
click at [931, 30] on div "Retirada" at bounding box center [906, 47] width 98 height 34
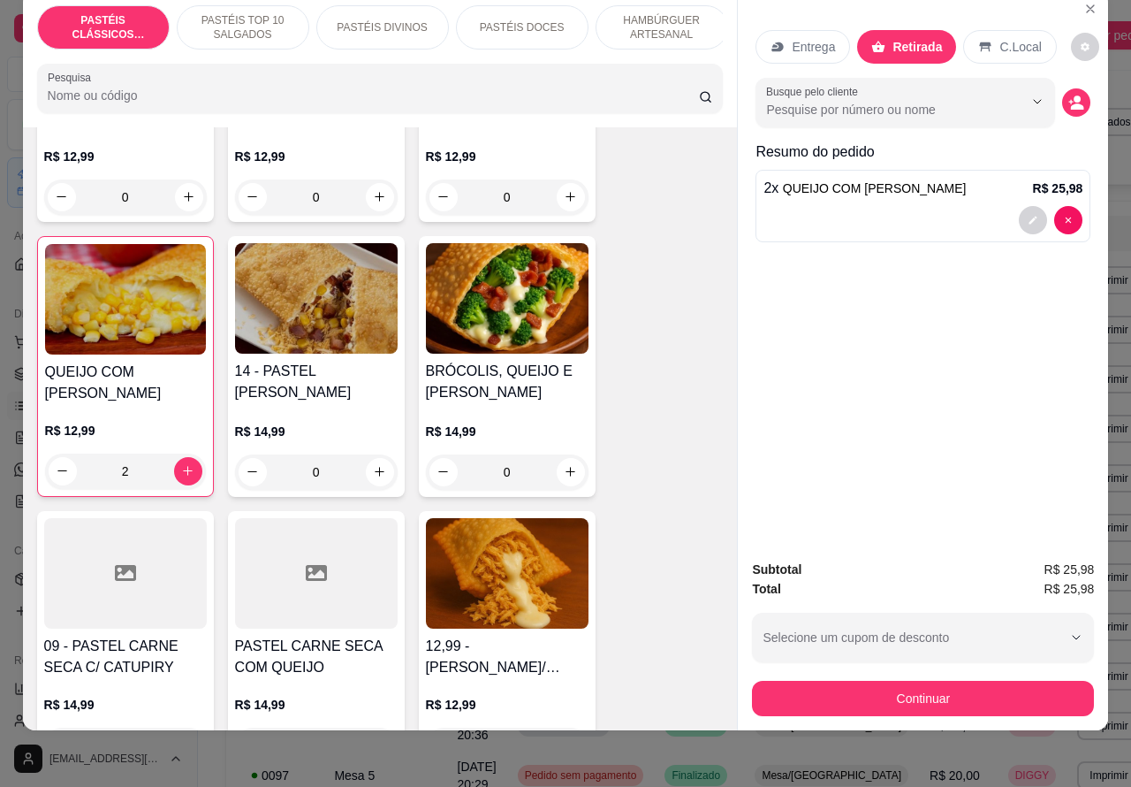
click at [851, 206] on div at bounding box center [923, 220] width 319 height 28
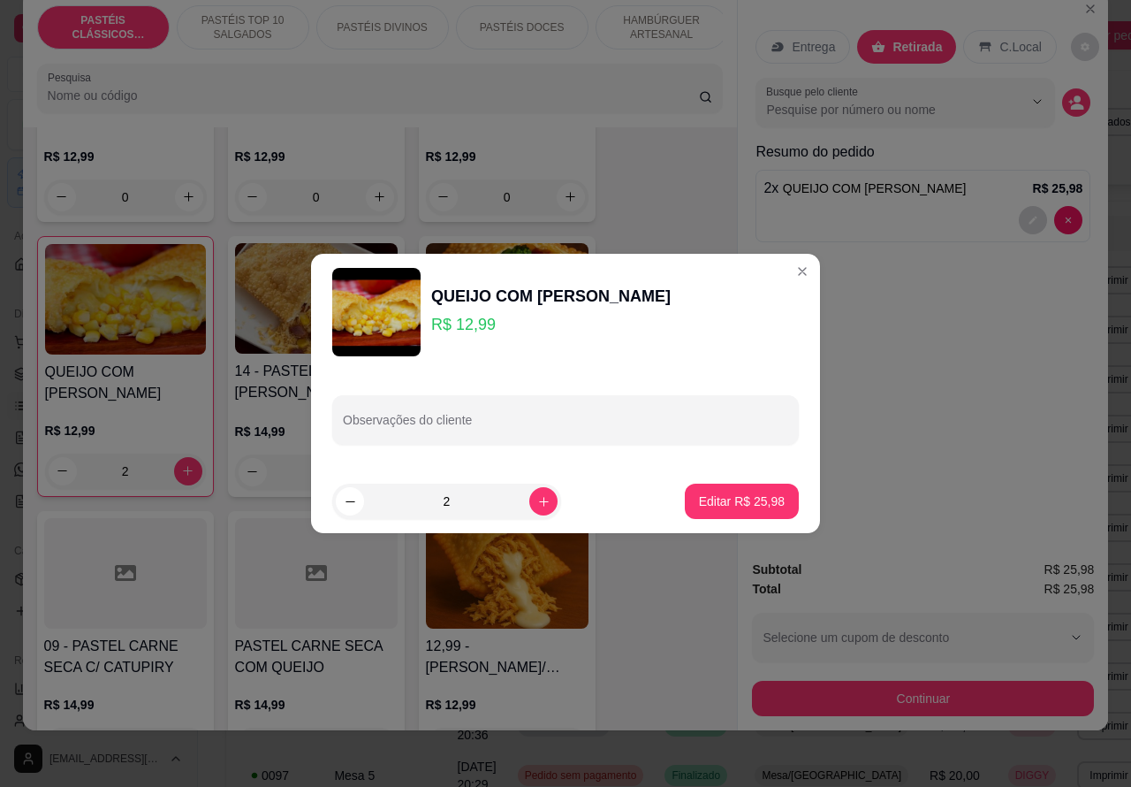
click at [529, 425] on input "Observações do cliente" at bounding box center [565, 427] width 445 height 18
type input "CLIENTE ESTA AGUARDANDO"
click at [729, 497] on p "Editar R$ 25,98" at bounding box center [741, 500] width 83 height 17
type input "0"
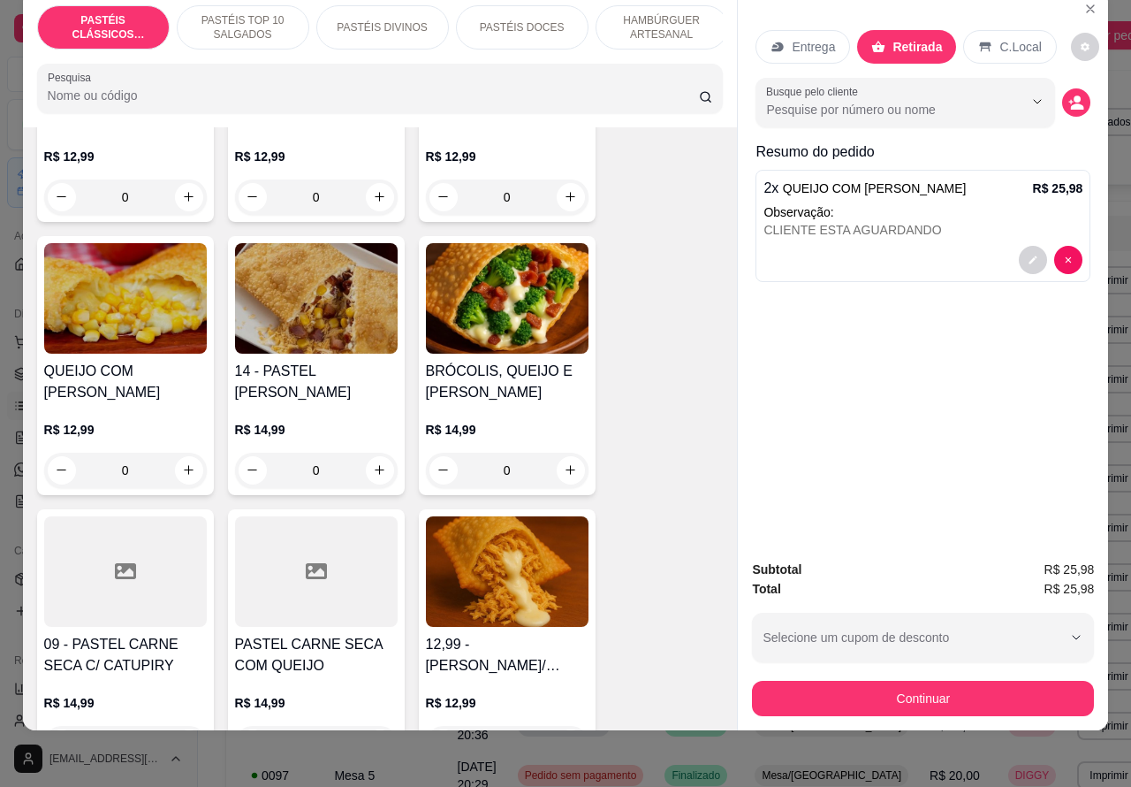
click at [960, 221] on div "CLIENTE ESTA AGUARDANDO" at bounding box center [923, 230] width 319 height 18
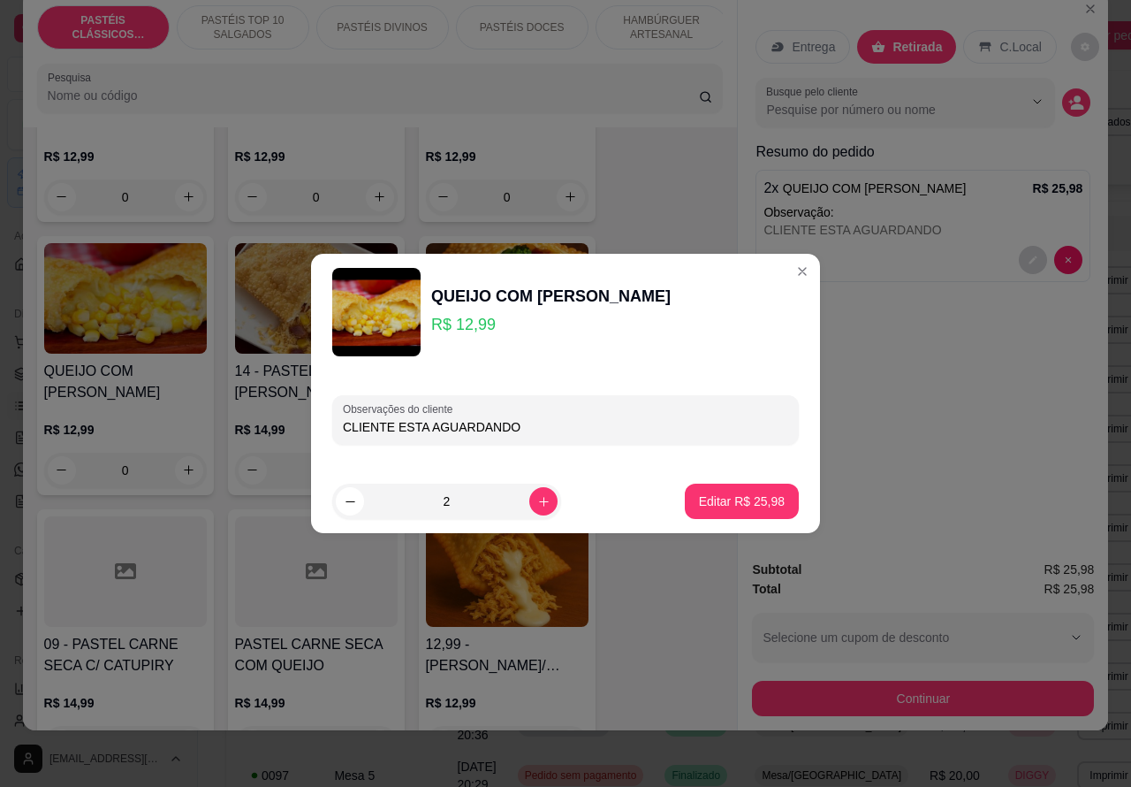
click at [588, 425] on input "CLIENTE ESTA AGUARDANDO" at bounding box center [565, 427] width 445 height 18
type input "CLIENTE ESTA AGUARDANDO [PERSON_NAME]"
click at [721, 484] on div "Editar R$ 25,98" at bounding box center [742, 501] width 114 height 35
click at [732, 496] on p "Editar R$ 25,98" at bounding box center [741, 500] width 83 height 17
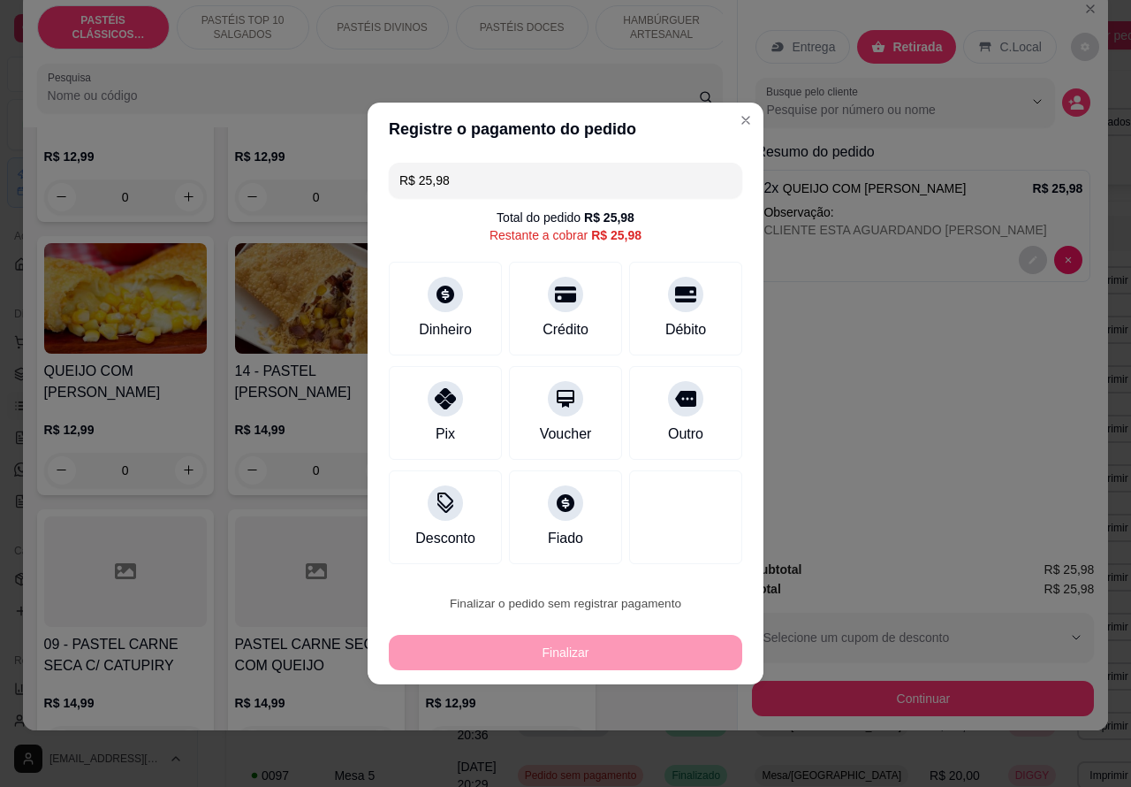
click at [694, 548] on button "Confirmar" at bounding box center [671, 553] width 63 height 27
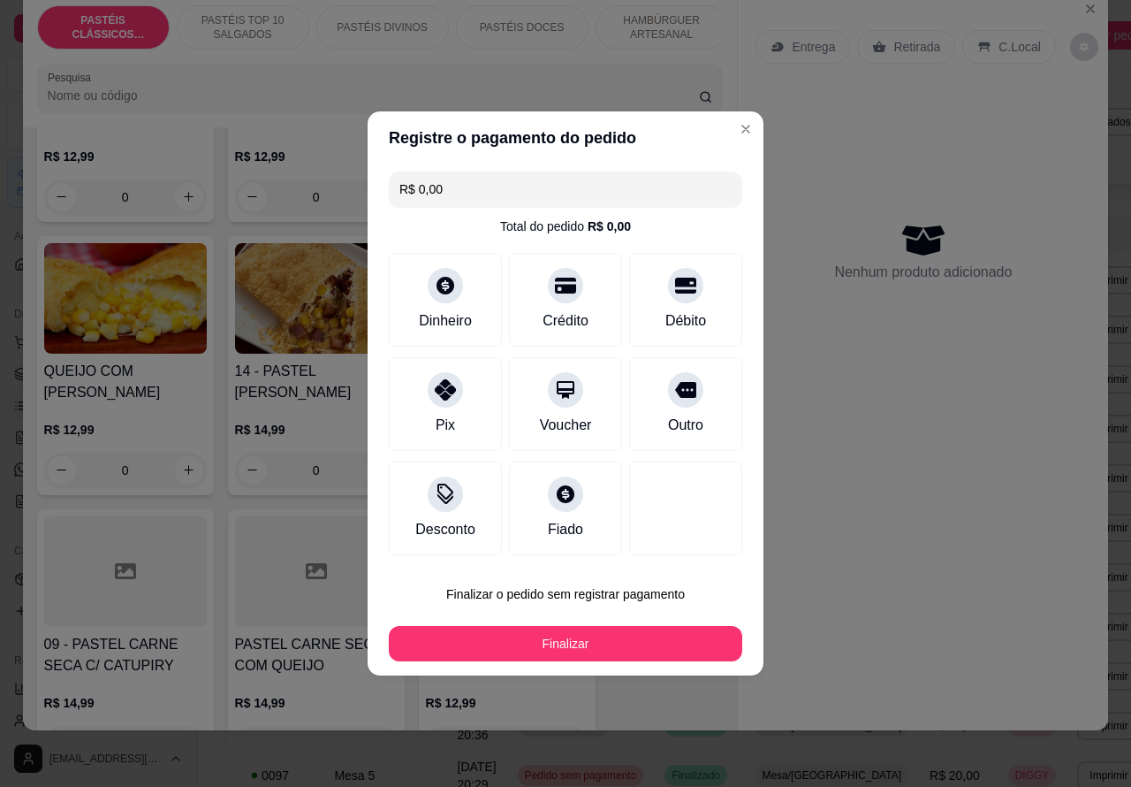
type input "R$ 0,00"
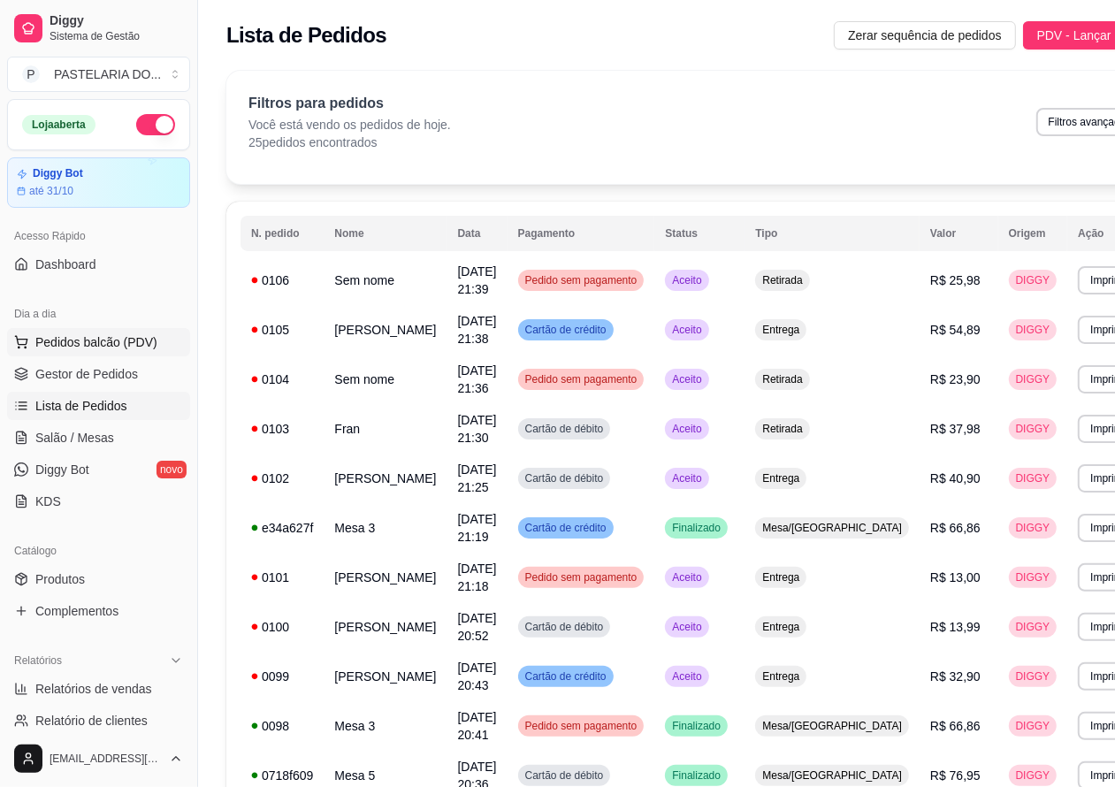
click at [138, 347] on span "Pedidos balcão (PDV)" at bounding box center [96, 342] width 122 height 18
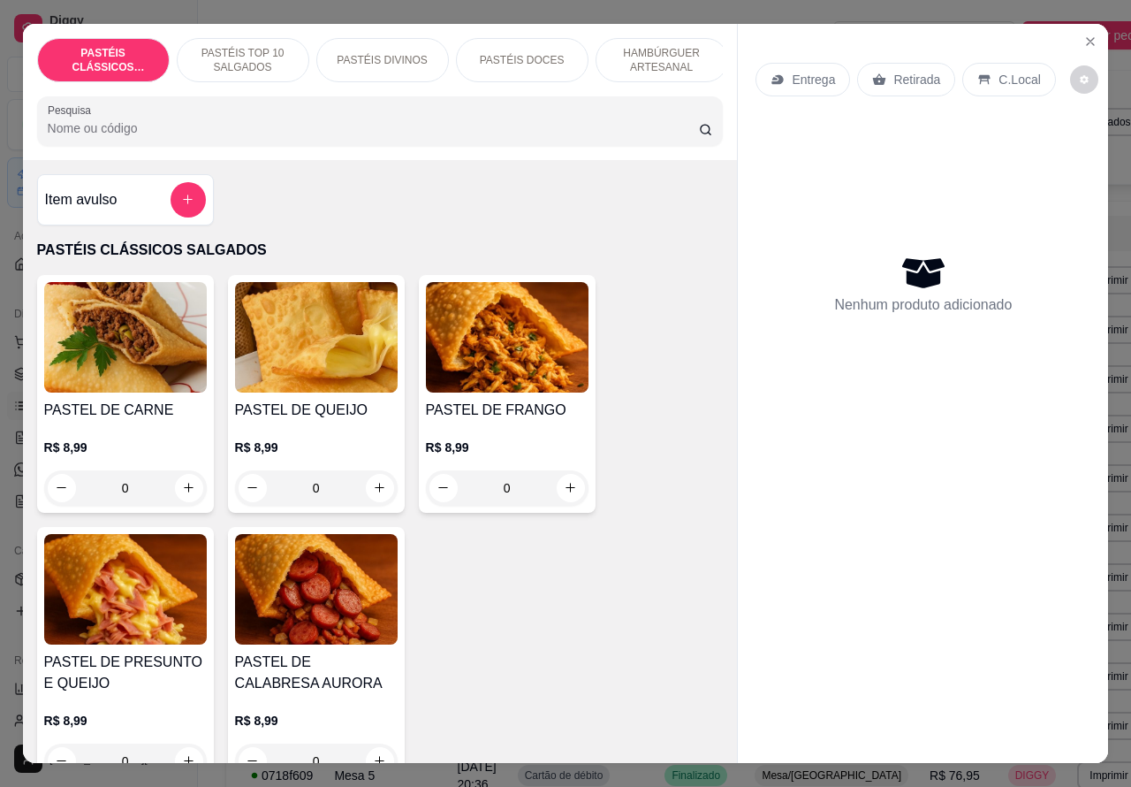
click at [666, 46] on p "HAMBÚRGUER ARTESANAL" at bounding box center [662, 60] width 103 height 28
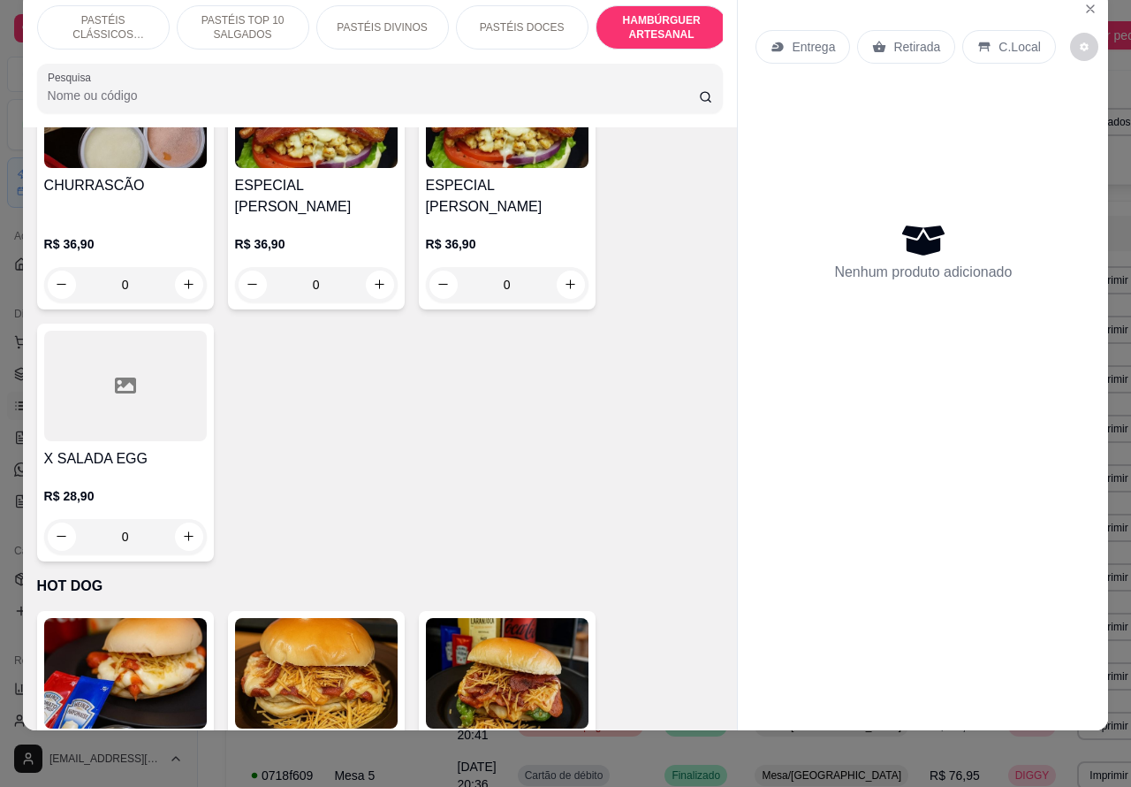
scroll to position [5449, 0]
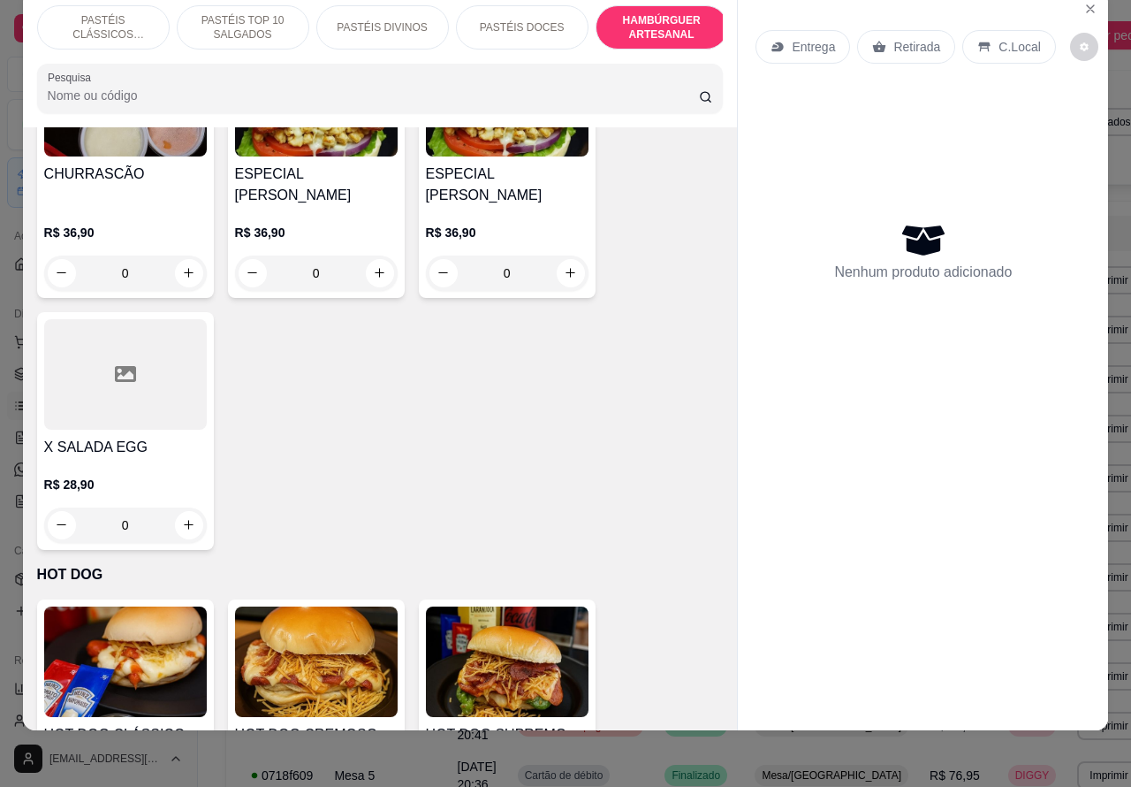
click at [175, 507] on div "0" at bounding box center [125, 524] width 163 height 35
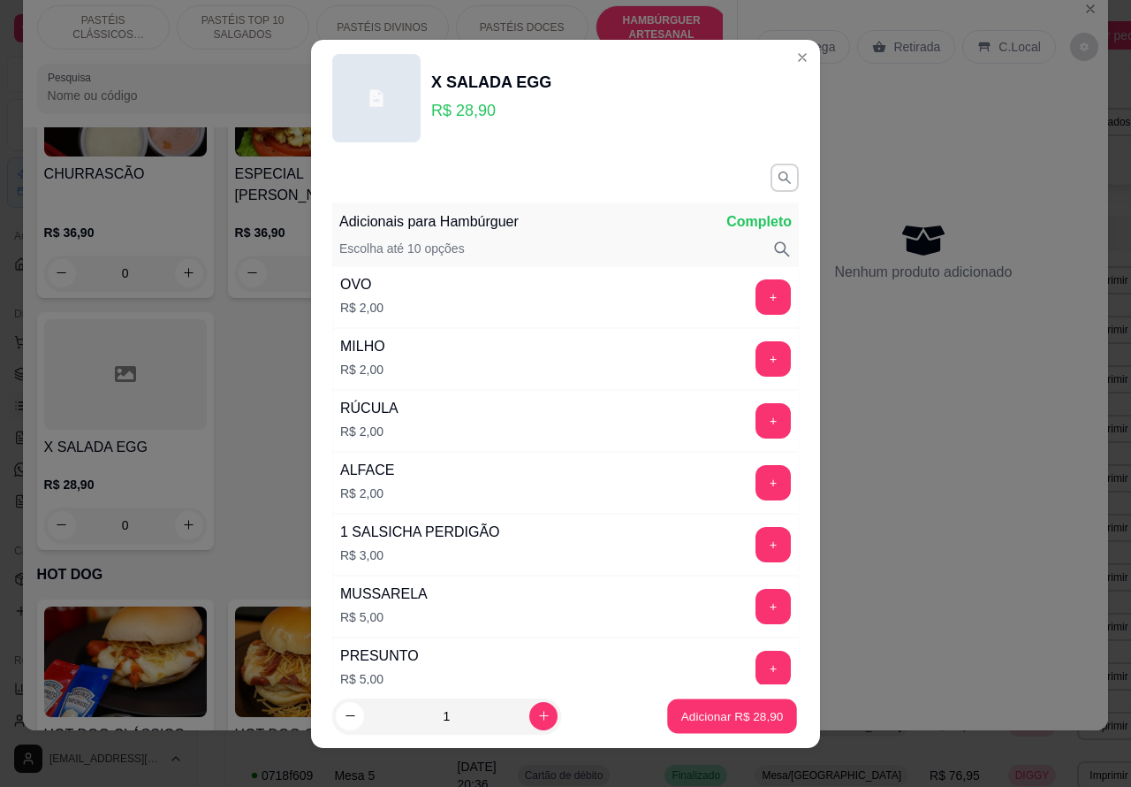
click at [695, 719] on p "Adicionar R$ 28,90" at bounding box center [733, 715] width 103 height 17
type input "1"
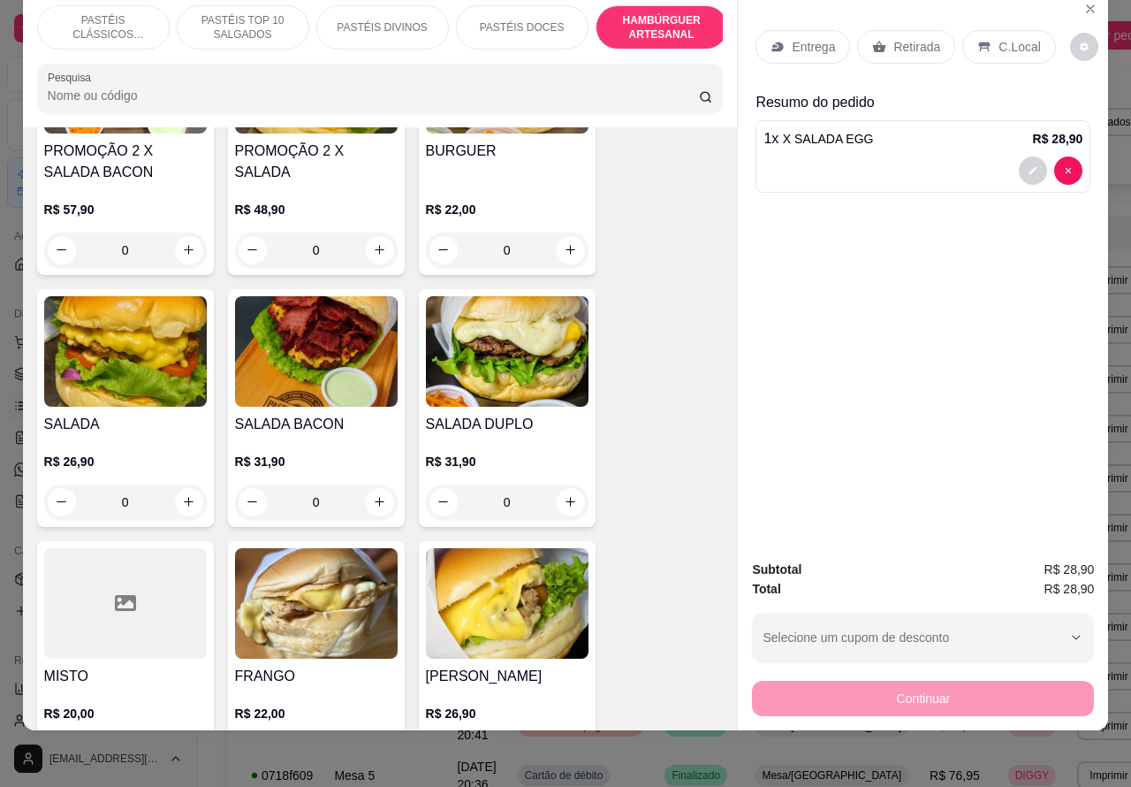
scroll to position [4413, 0]
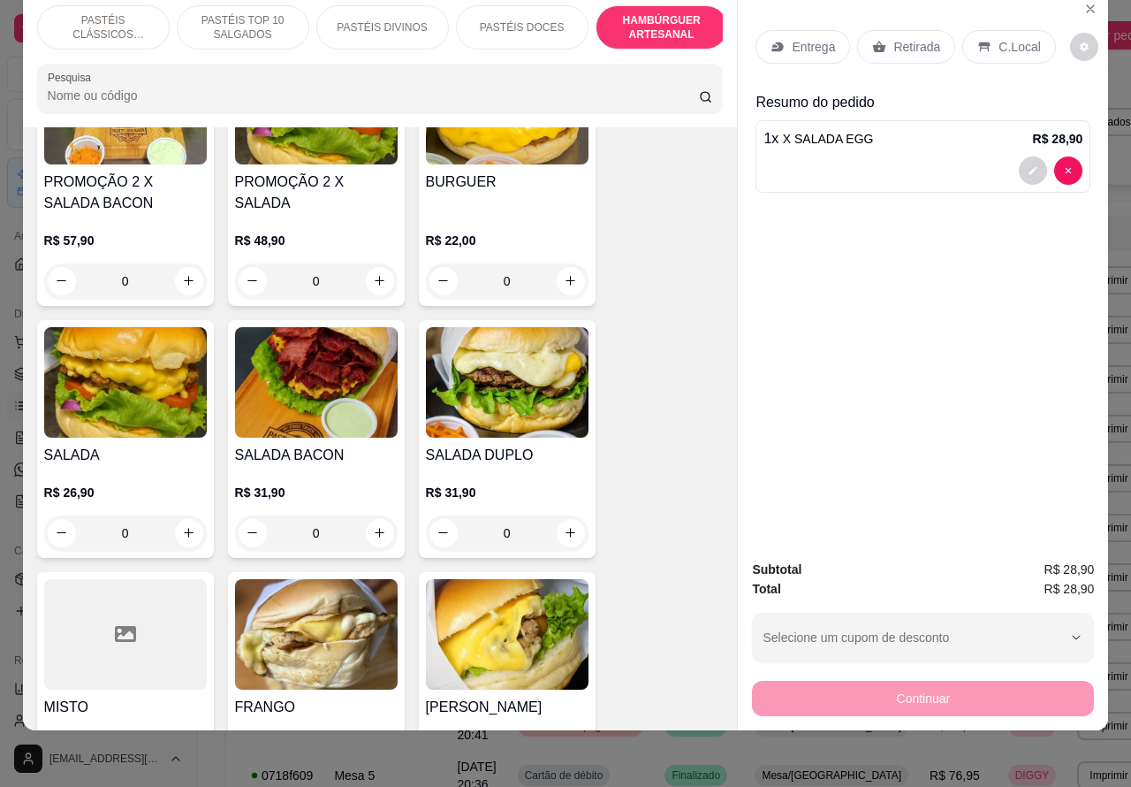
click at [162, 345] on img at bounding box center [125, 382] width 163 height 110
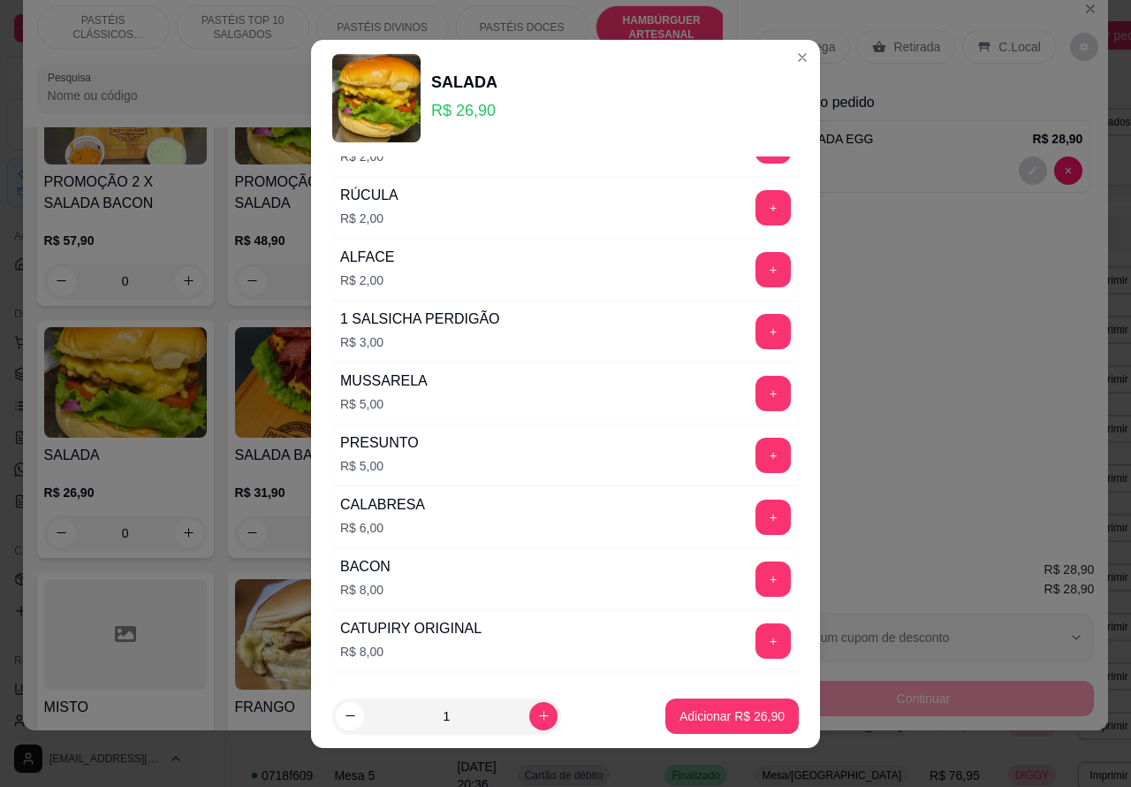
scroll to position [223, 0]
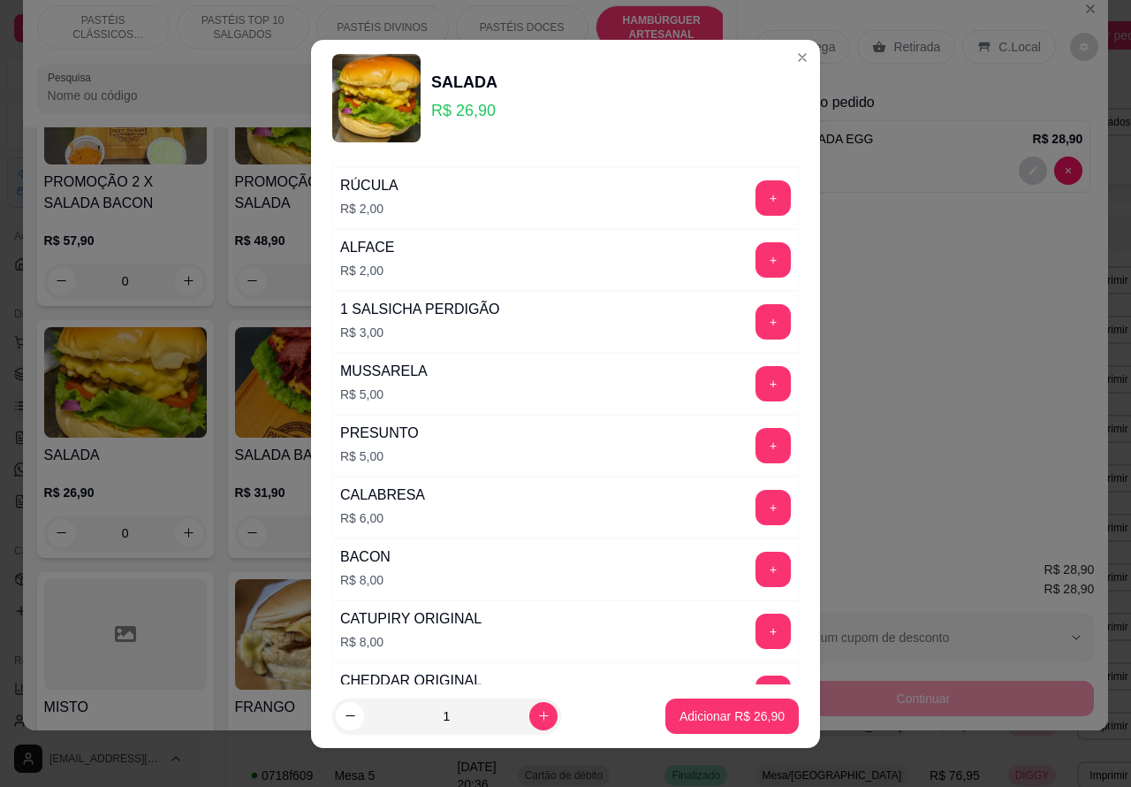
click at [756, 506] on button "+" at bounding box center [773, 507] width 35 height 35
click at [691, 716] on p "Adicionar R$ 32,90" at bounding box center [733, 715] width 103 height 17
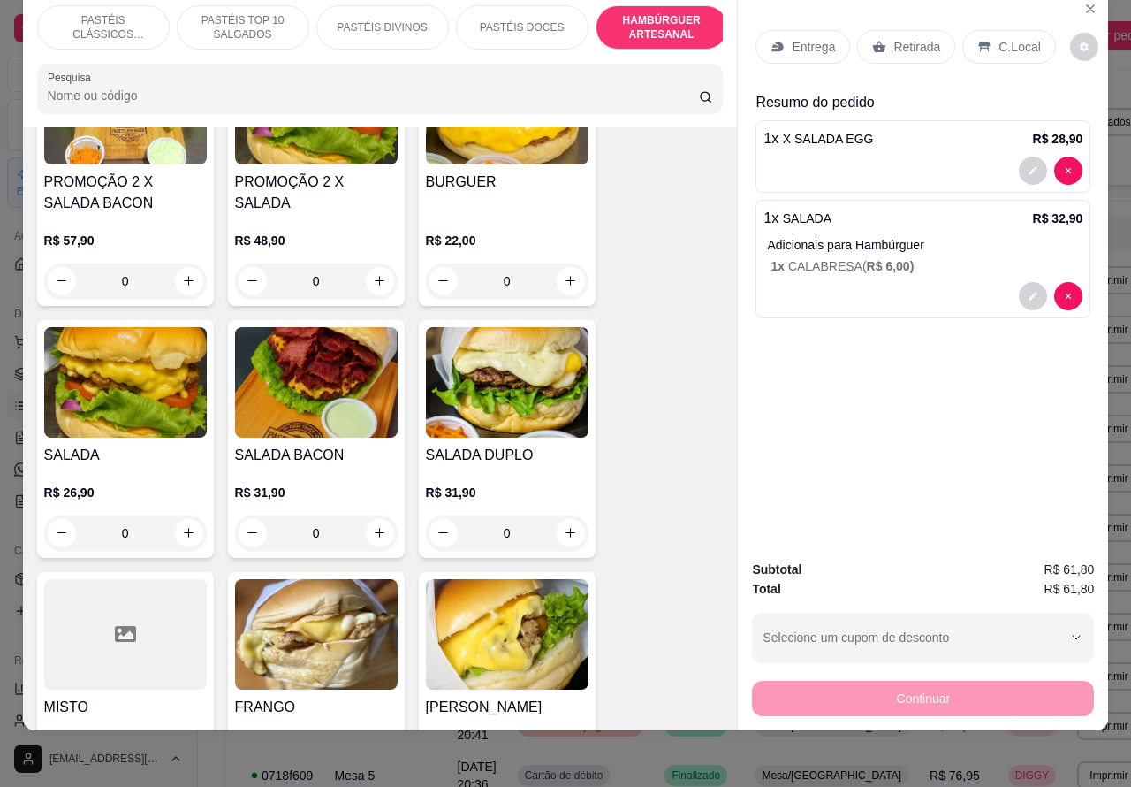
click at [810, 38] on p "Entrega" at bounding box center [813, 47] width 43 height 18
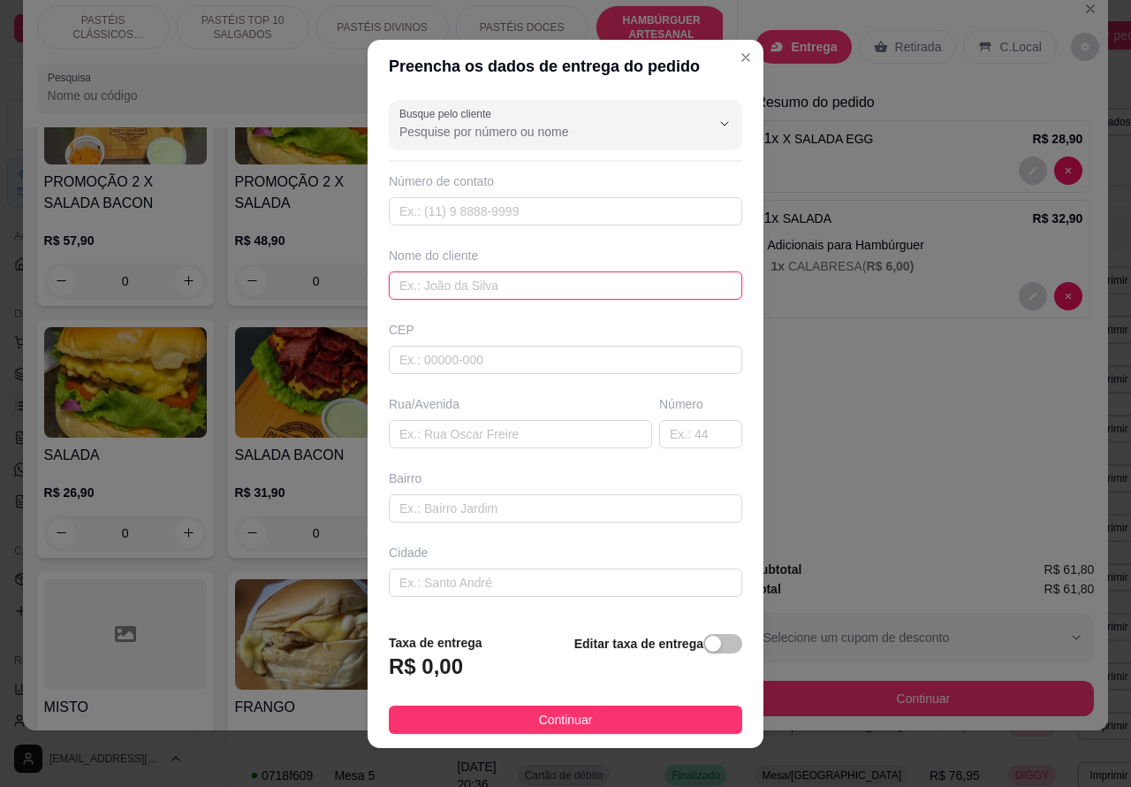
click at [429, 286] on input "text" at bounding box center [566, 285] width 354 height 28
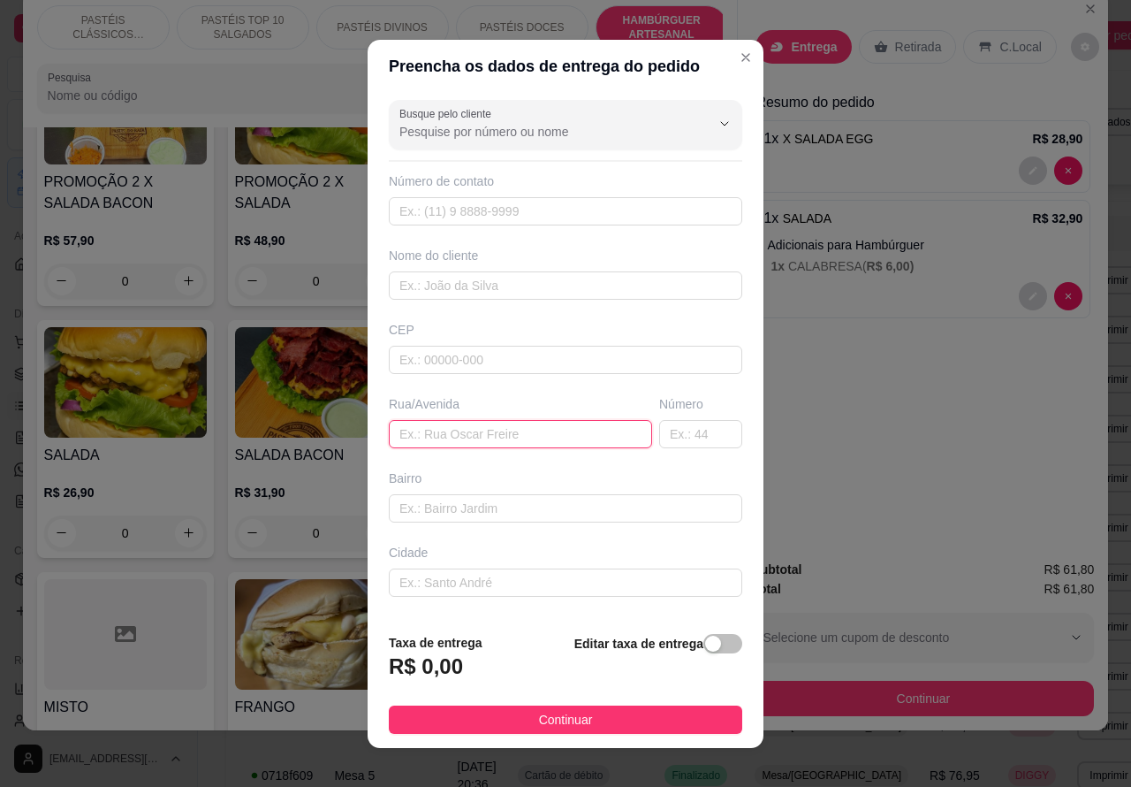
paste input "[PERSON_NAME] 14,"
type input "[PERSON_NAME] 14,"
click at [705, 647] on div "button" at bounding box center [713, 644] width 16 height 16
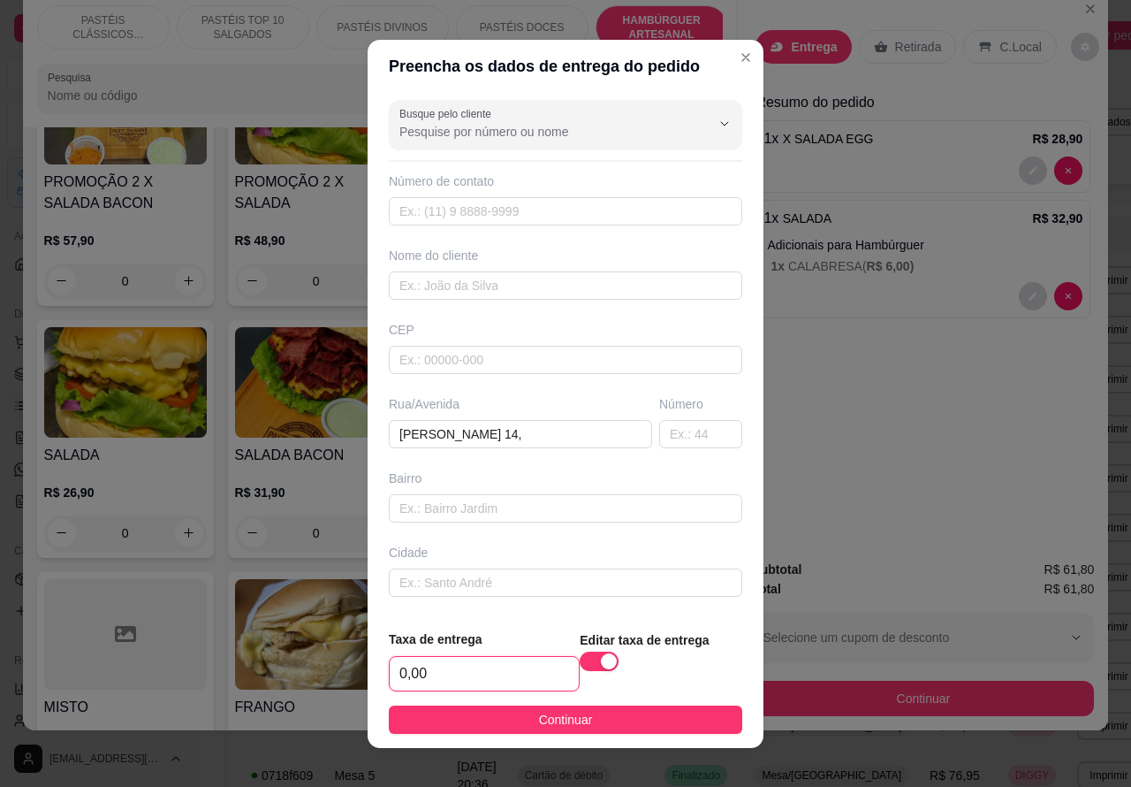
click at [408, 672] on input "0,00" at bounding box center [484, 674] width 189 height 34
type input "1,00"
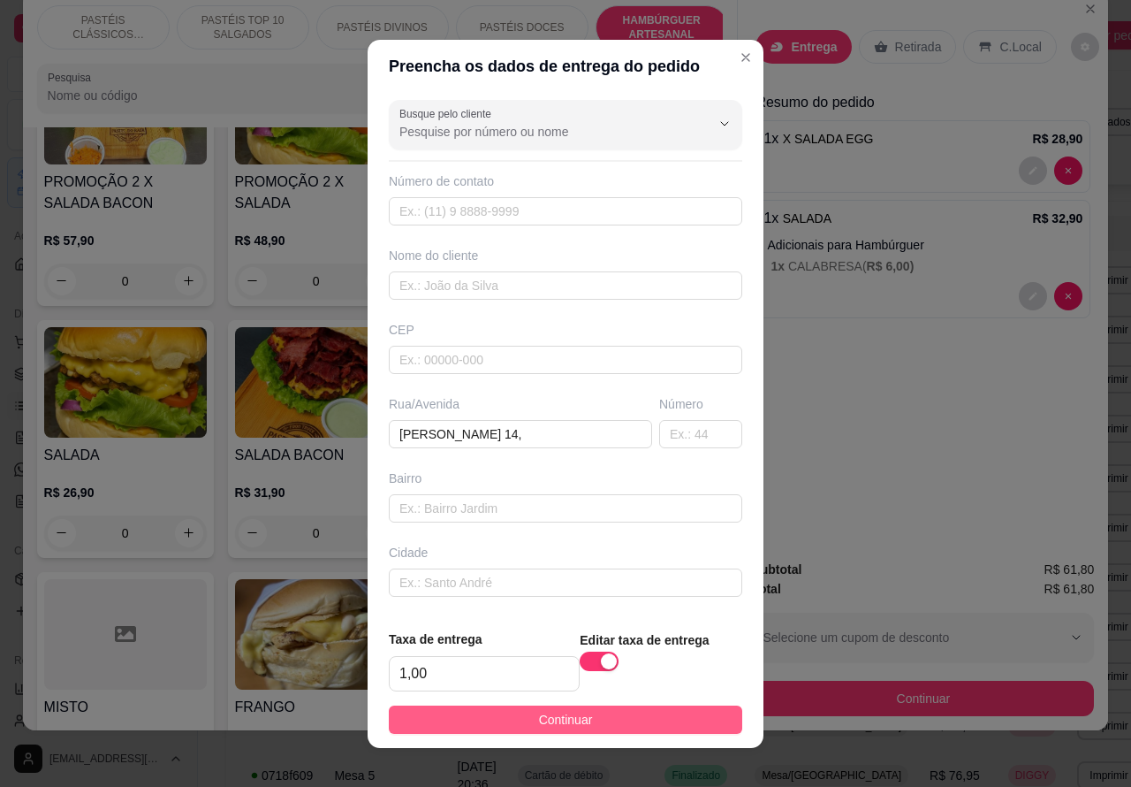
click at [685, 705] on button "Continuar" at bounding box center [566, 719] width 354 height 28
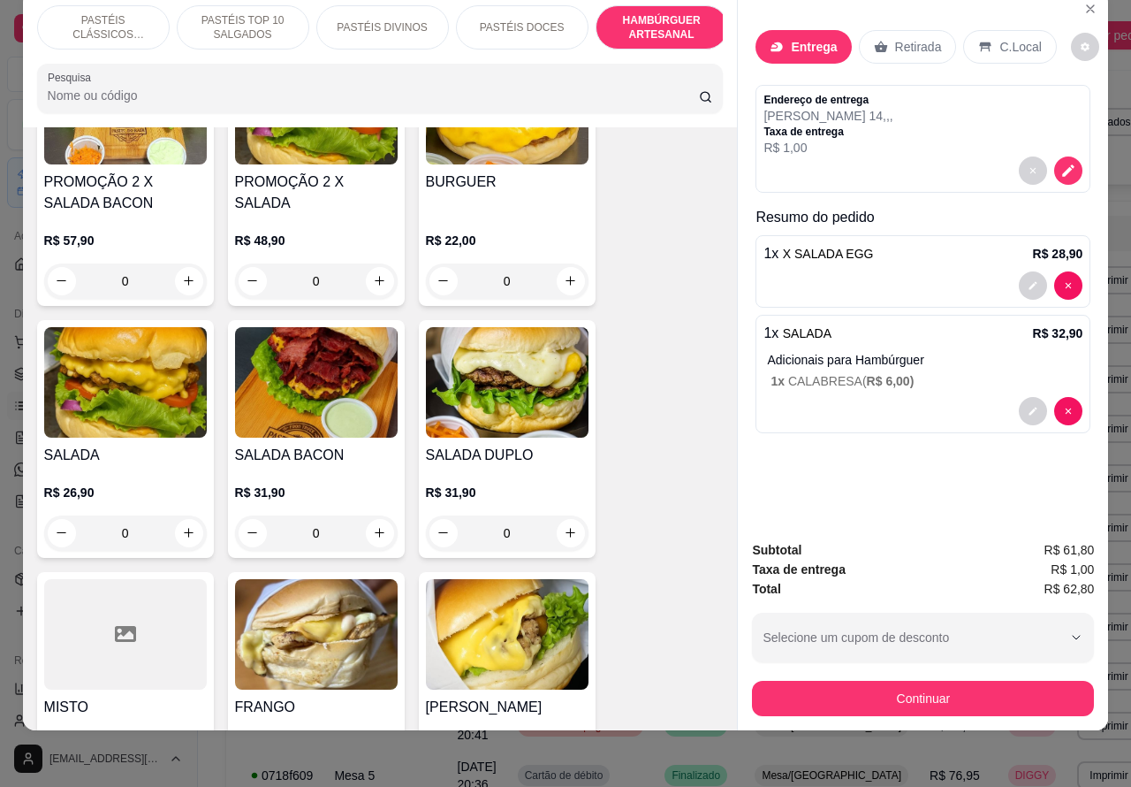
click at [1066, 163] on icon "decrease-product-quantity" at bounding box center [1069, 171] width 16 height 16
click at [1062, 163] on icon "decrease-product-quantity" at bounding box center [1069, 170] width 15 height 15
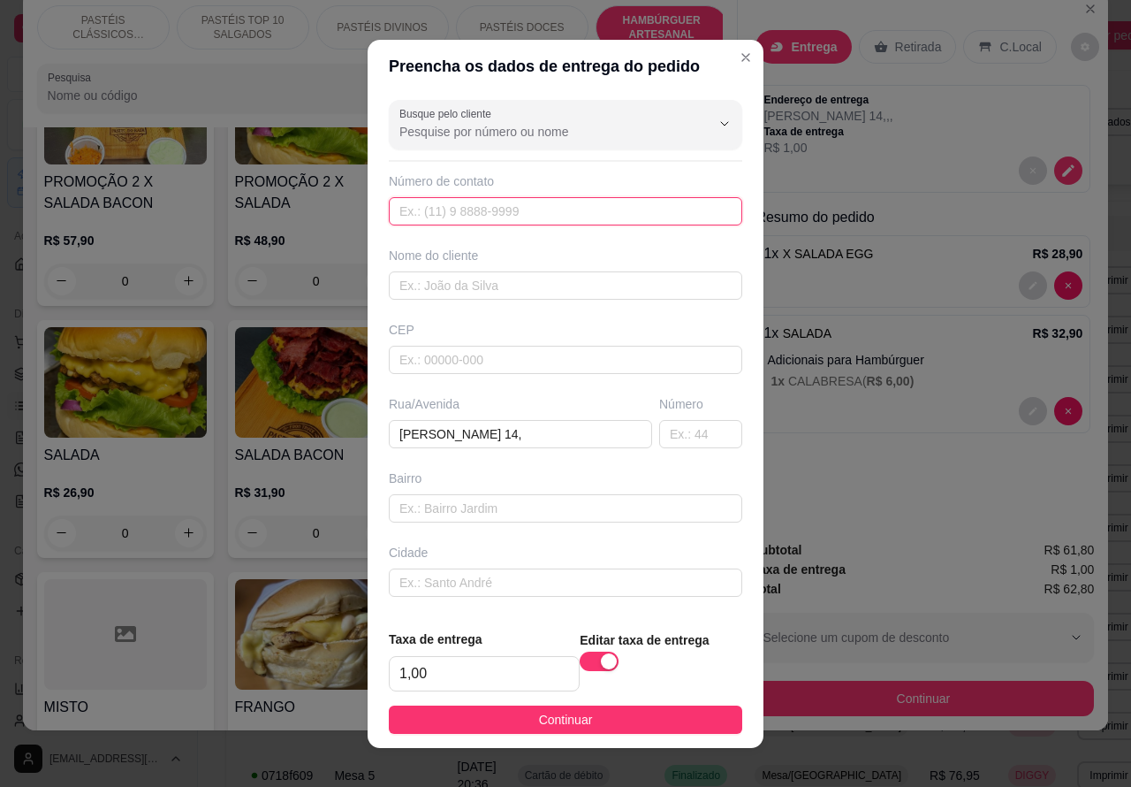
paste input "(14) 99901-7374"
type input "(14) 99901-7374"
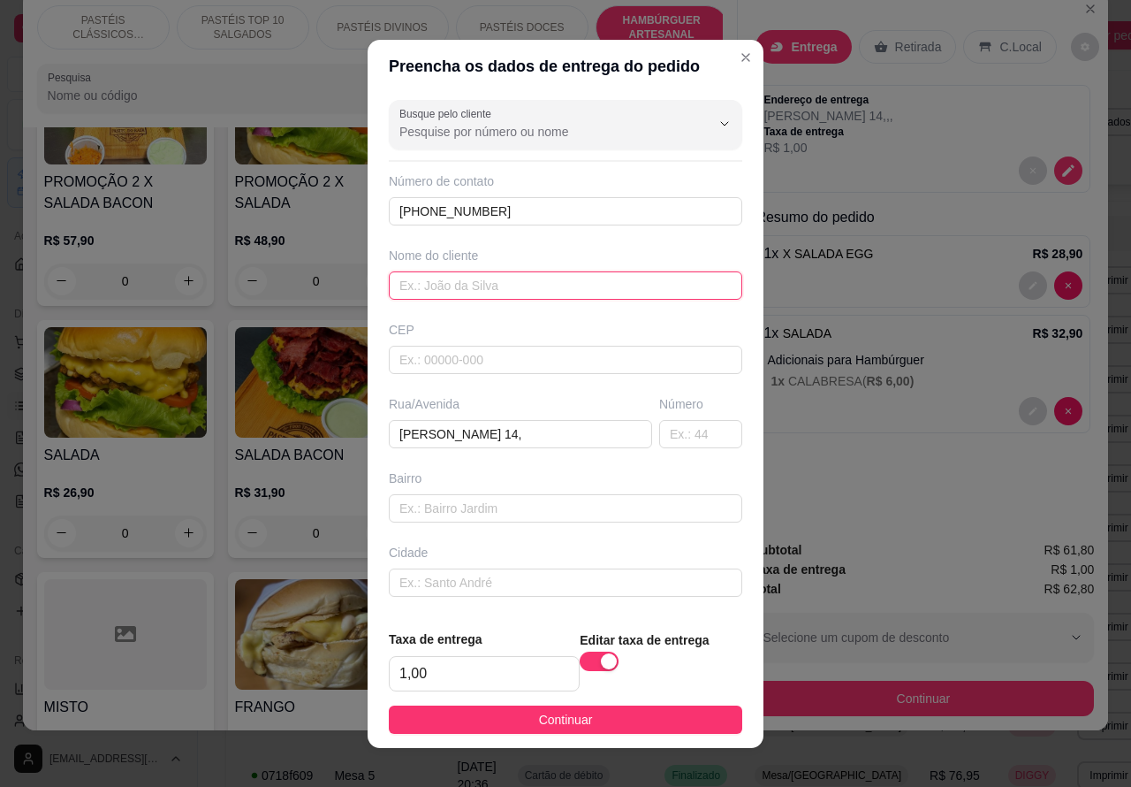
click at [619, 280] on input "text" at bounding box center [566, 285] width 354 height 28
type input "GUTO"
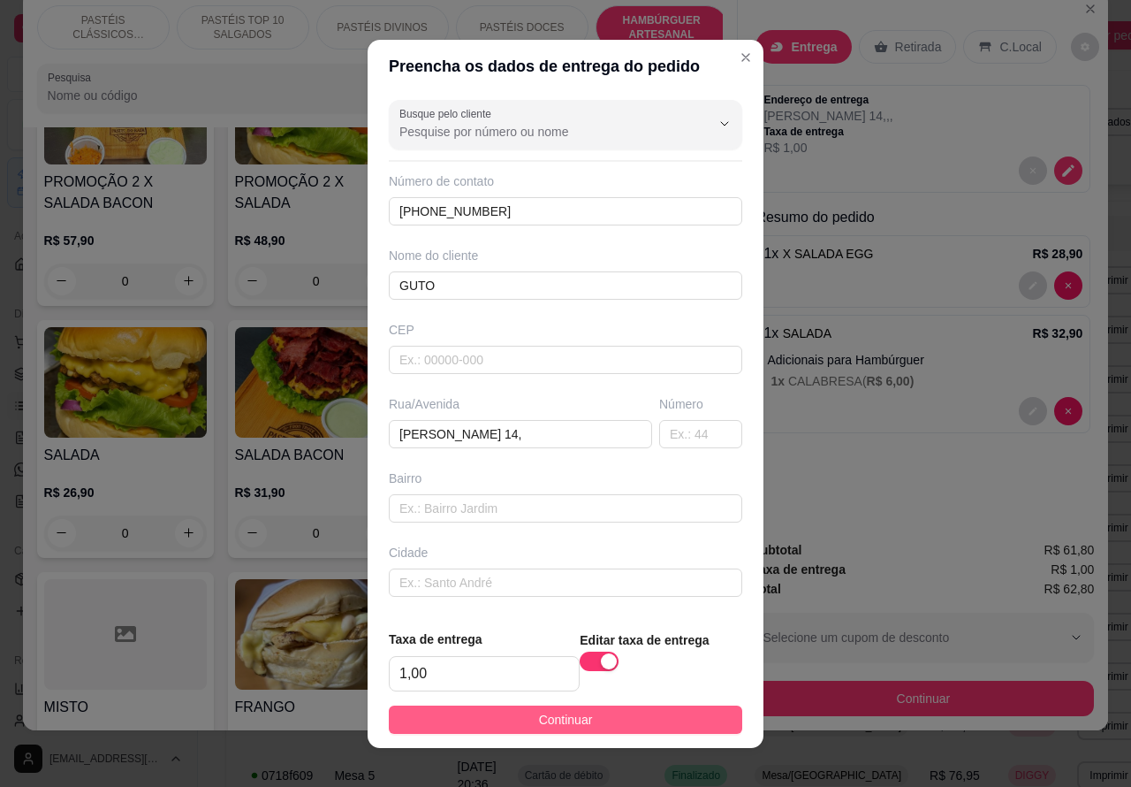
click at [652, 705] on button "Continuar" at bounding box center [566, 719] width 354 height 28
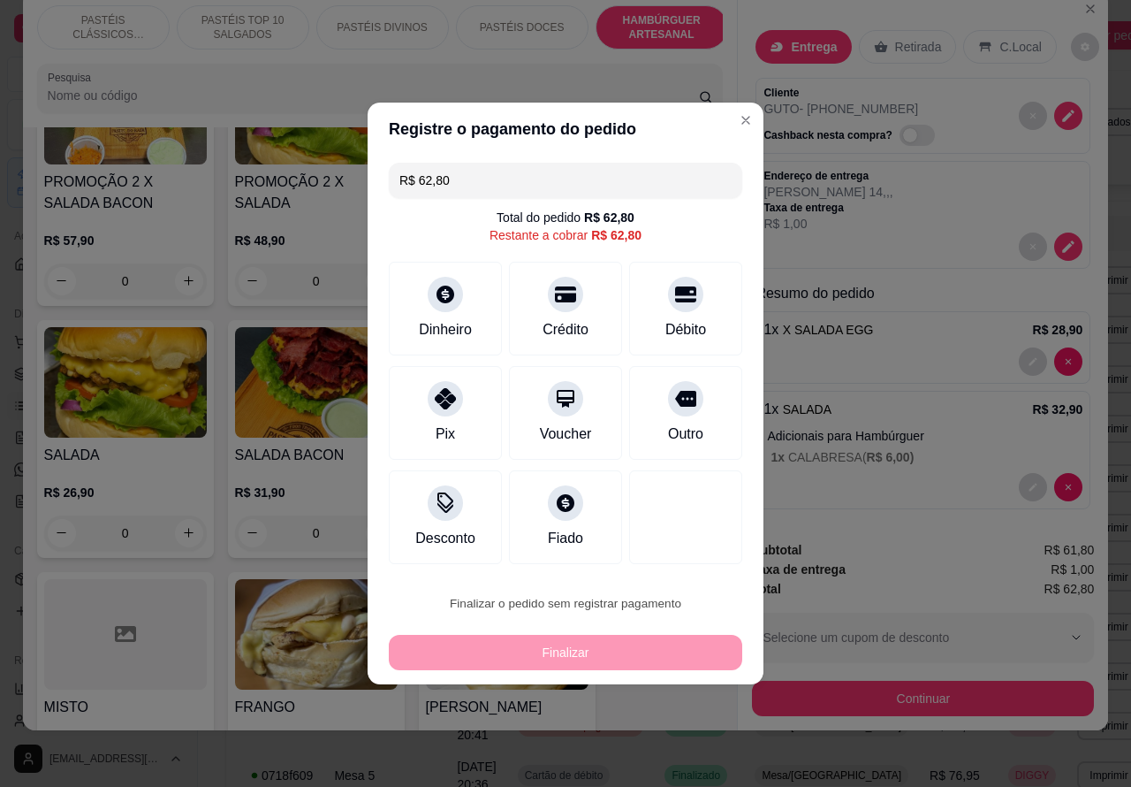
click at [688, 554] on button "Confirmar" at bounding box center [670, 553] width 65 height 27
type input "0"
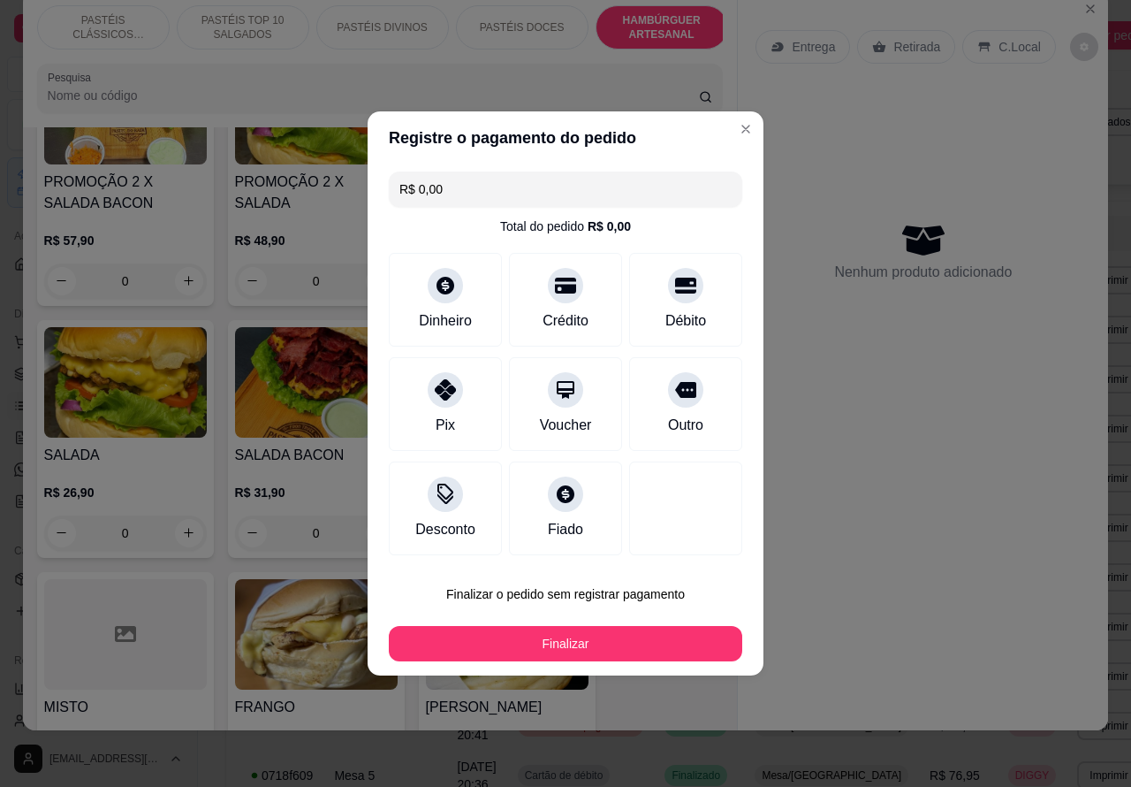
type input "R$ 0,00"
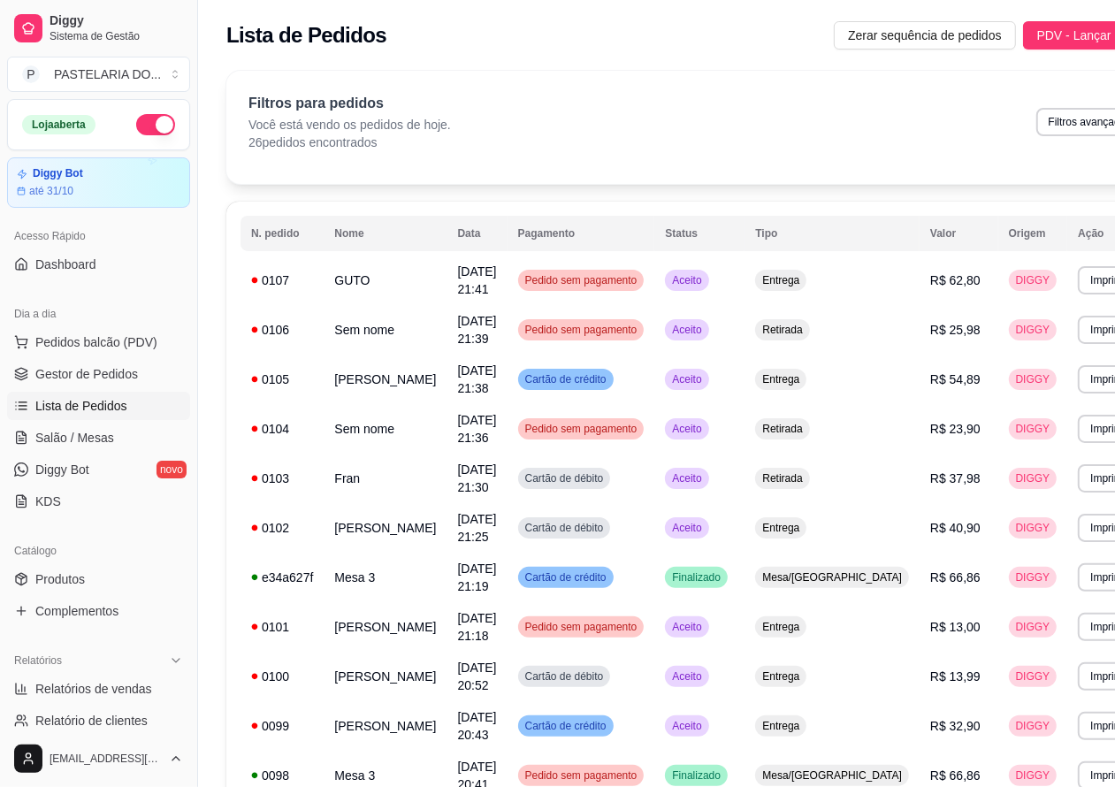
click at [89, 407] on span "Lista de Pedidos" at bounding box center [81, 406] width 92 height 18
click at [106, 435] on span "Salão / Mesas" at bounding box center [74, 438] width 79 height 18
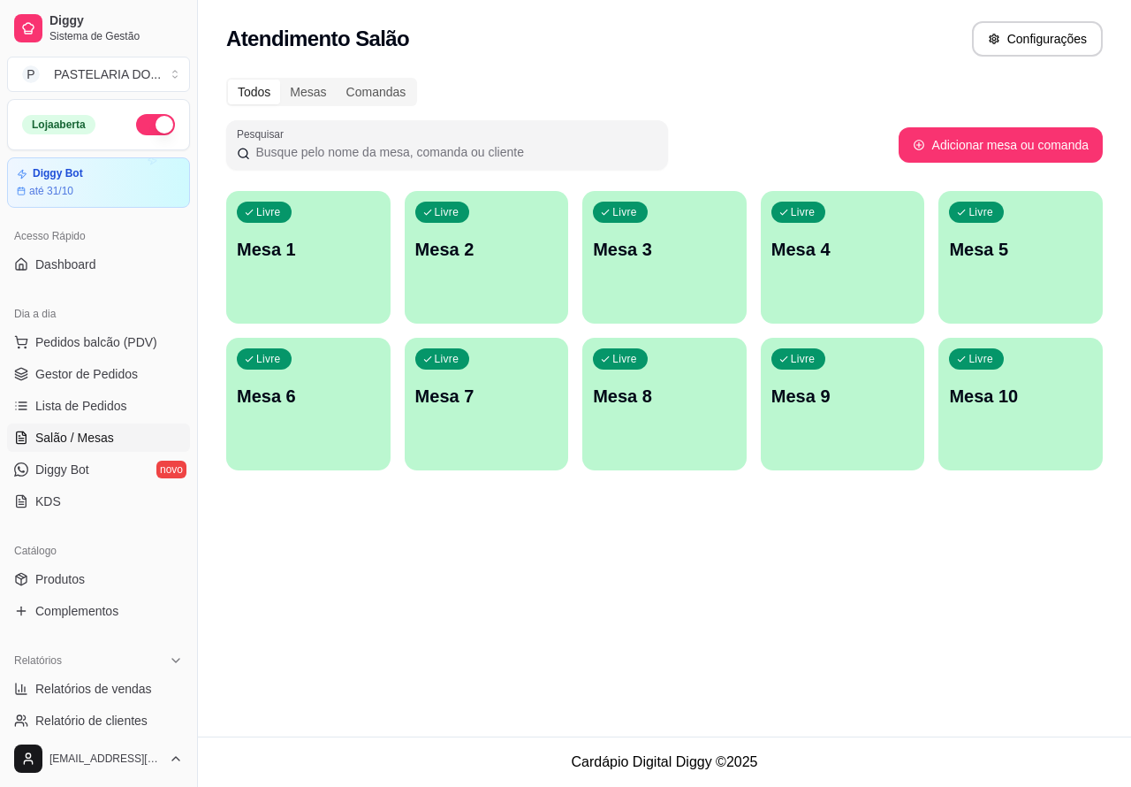
click at [302, 267] on div "Livre Mesa 1" at bounding box center [308, 246] width 164 height 111
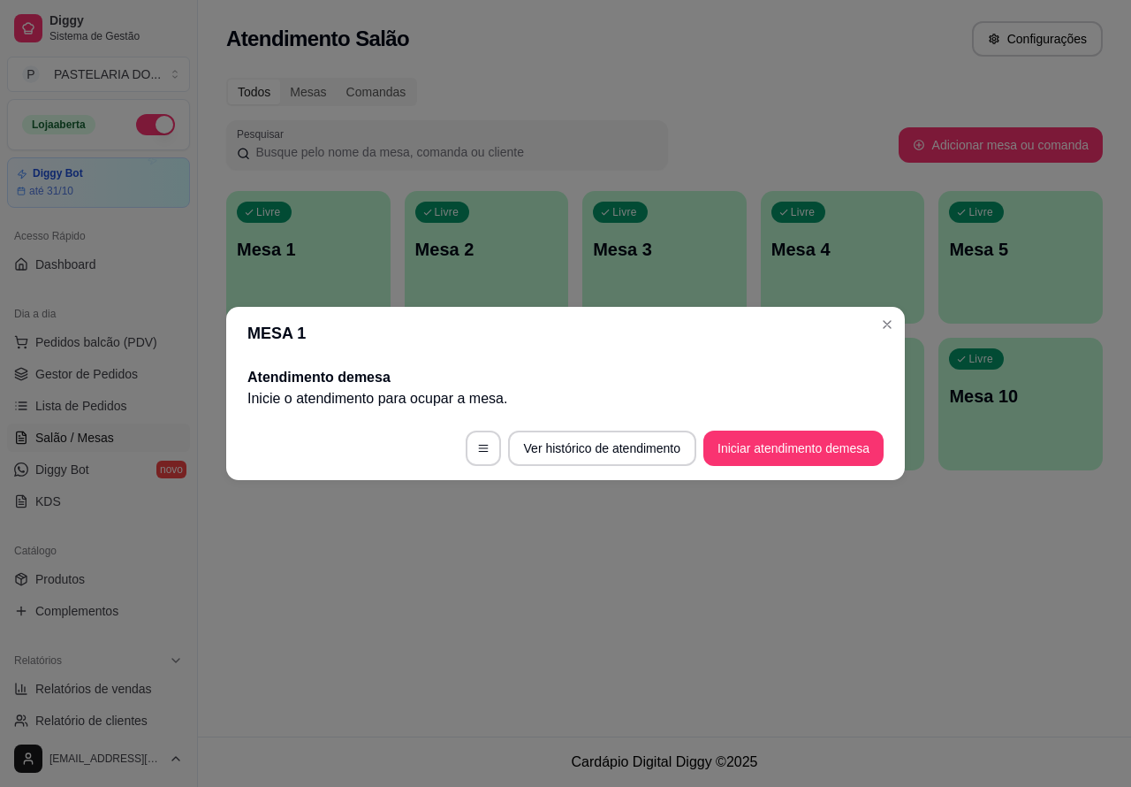
click at [741, 447] on button "Iniciar atendimento de mesa" at bounding box center [794, 447] width 180 height 35
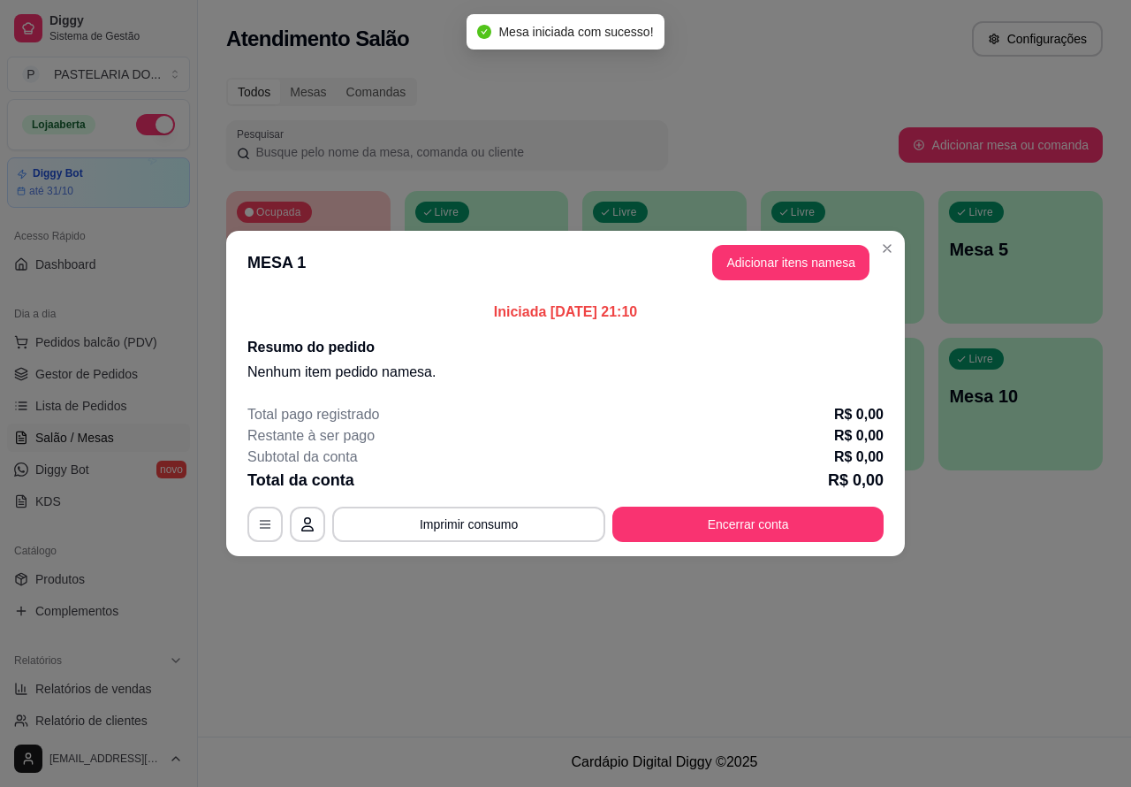
click at [780, 261] on div "Nenhum produto adicionado" at bounding box center [925, 256] width 337 height 348
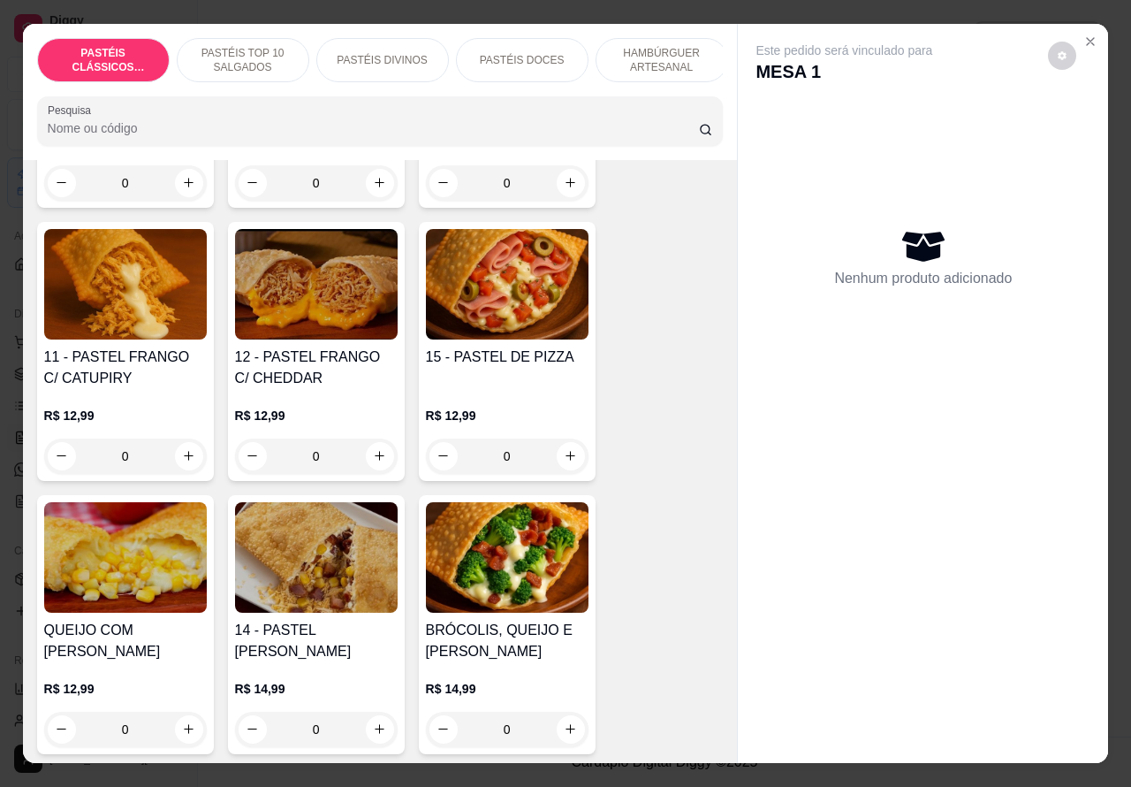
scroll to position [1691, 0]
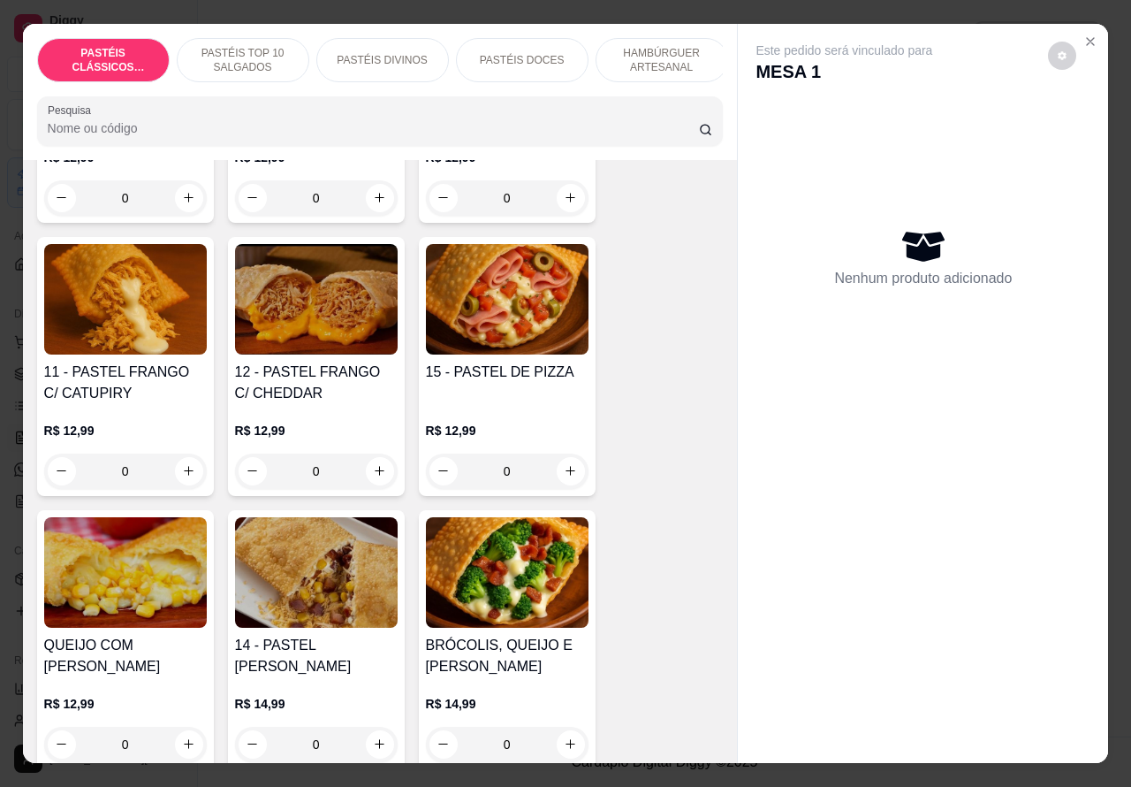
click at [361, 476] on div "0" at bounding box center [316, 470] width 163 height 35
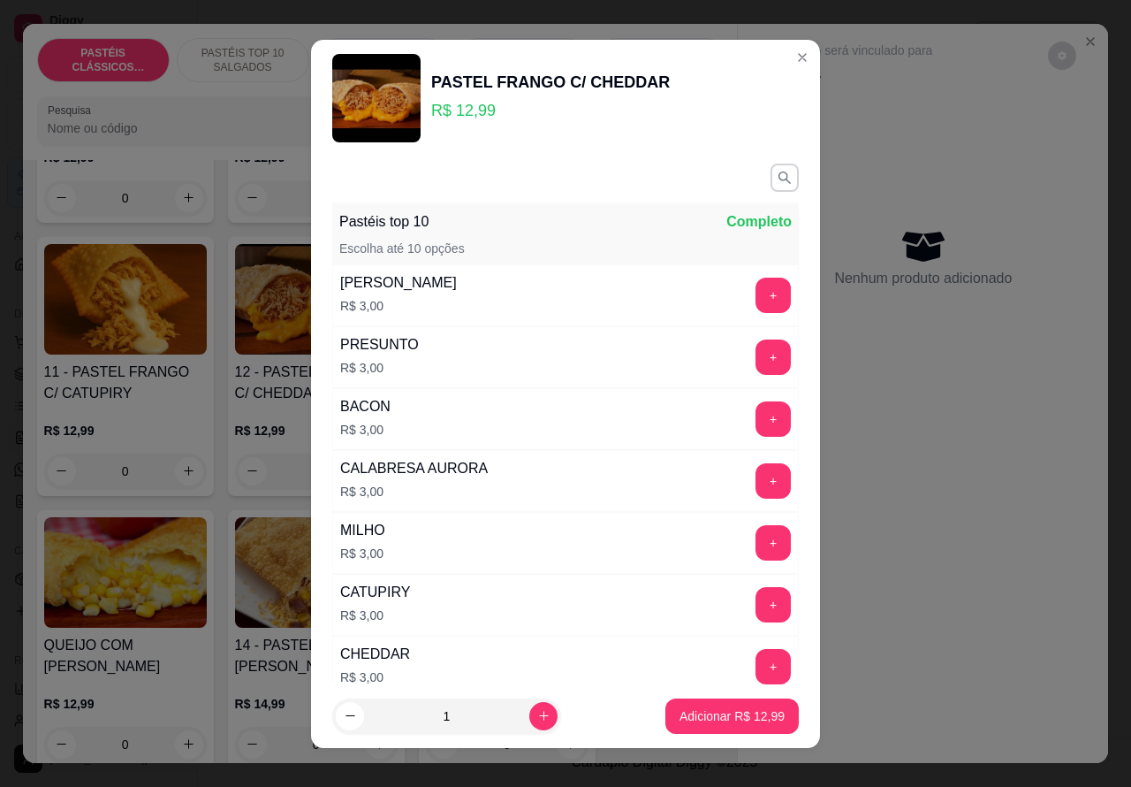
click at [694, 721] on p "Adicionar R$ 12,99" at bounding box center [732, 716] width 105 height 18
type input "1"
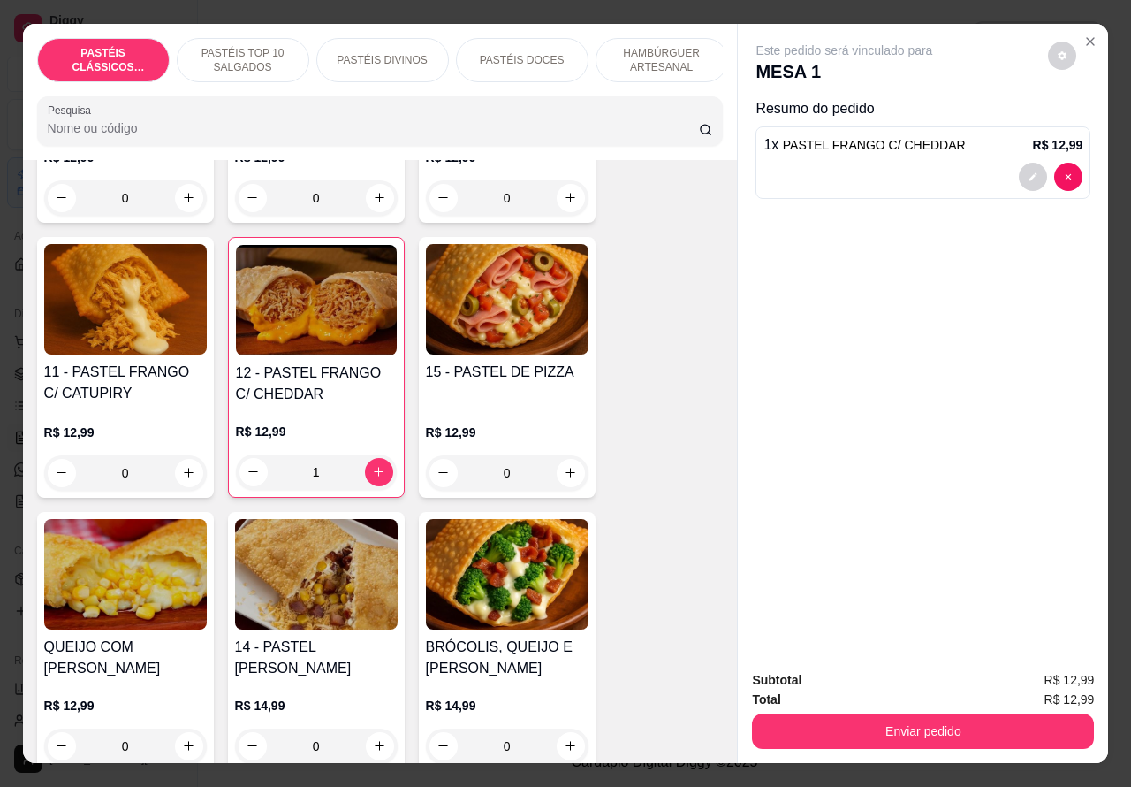
click at [546, 53] on p "PASTÉIS DOCES" at bounding box center [522, 60] width 85 height 14
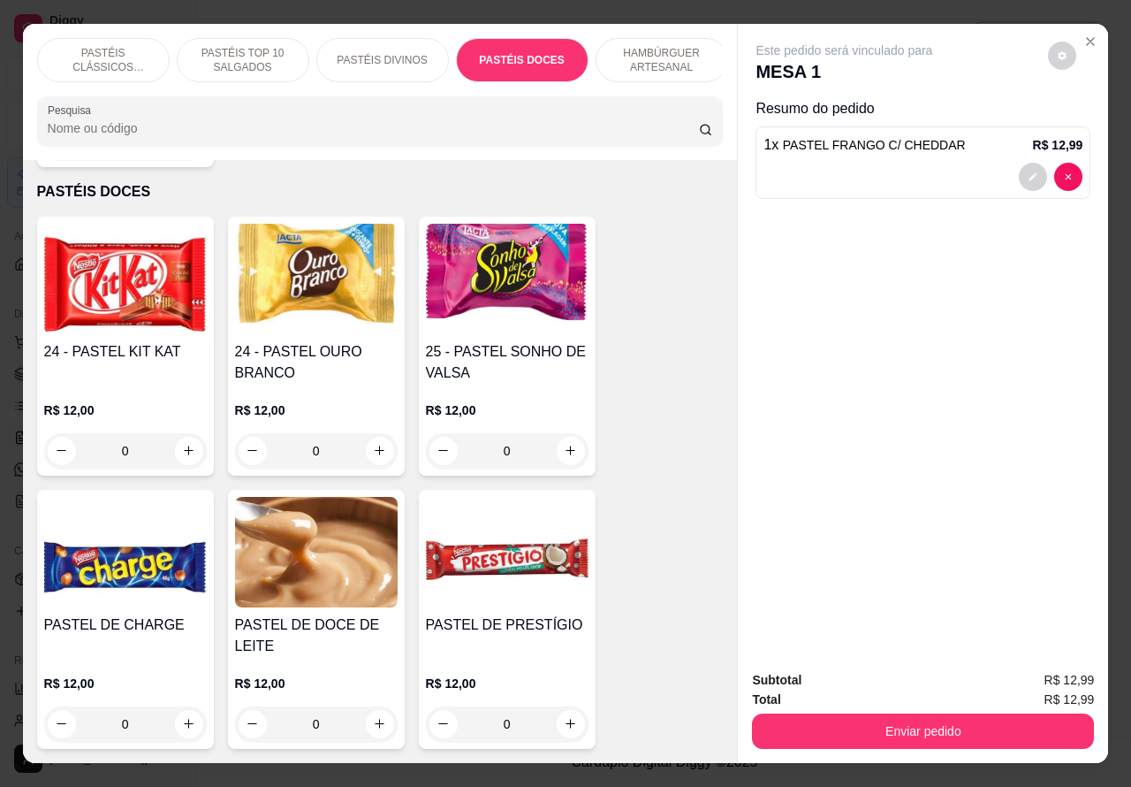
scroll to position [41, 0]
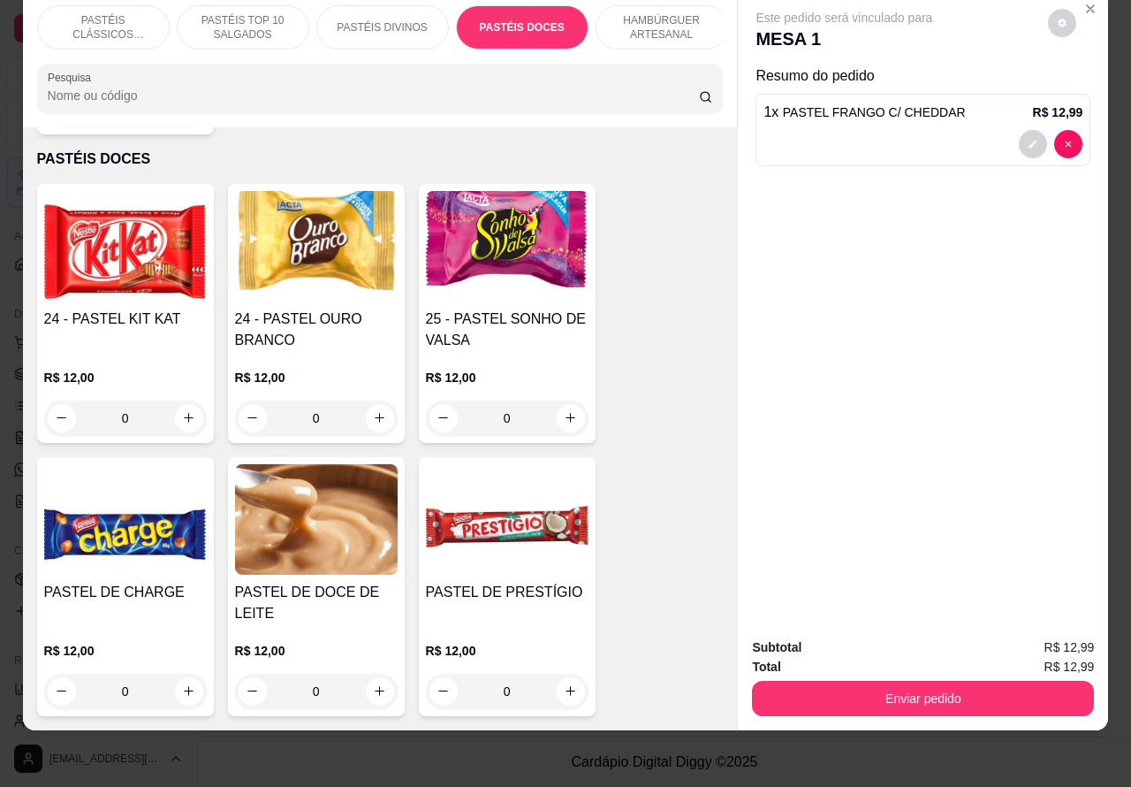
click at [377, 404] on button "increase-product-quantity" at bounding box center [380, 418] width 28 height 28
type input "1"
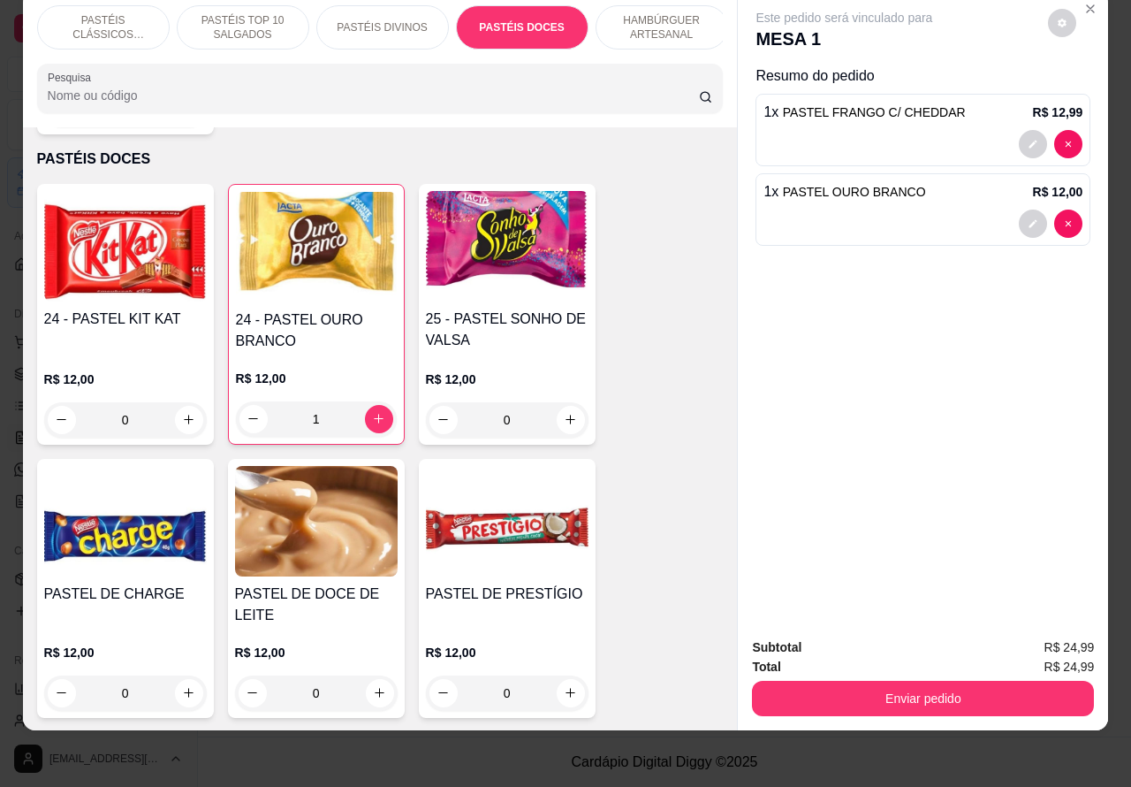
scroll to position [0, 0]
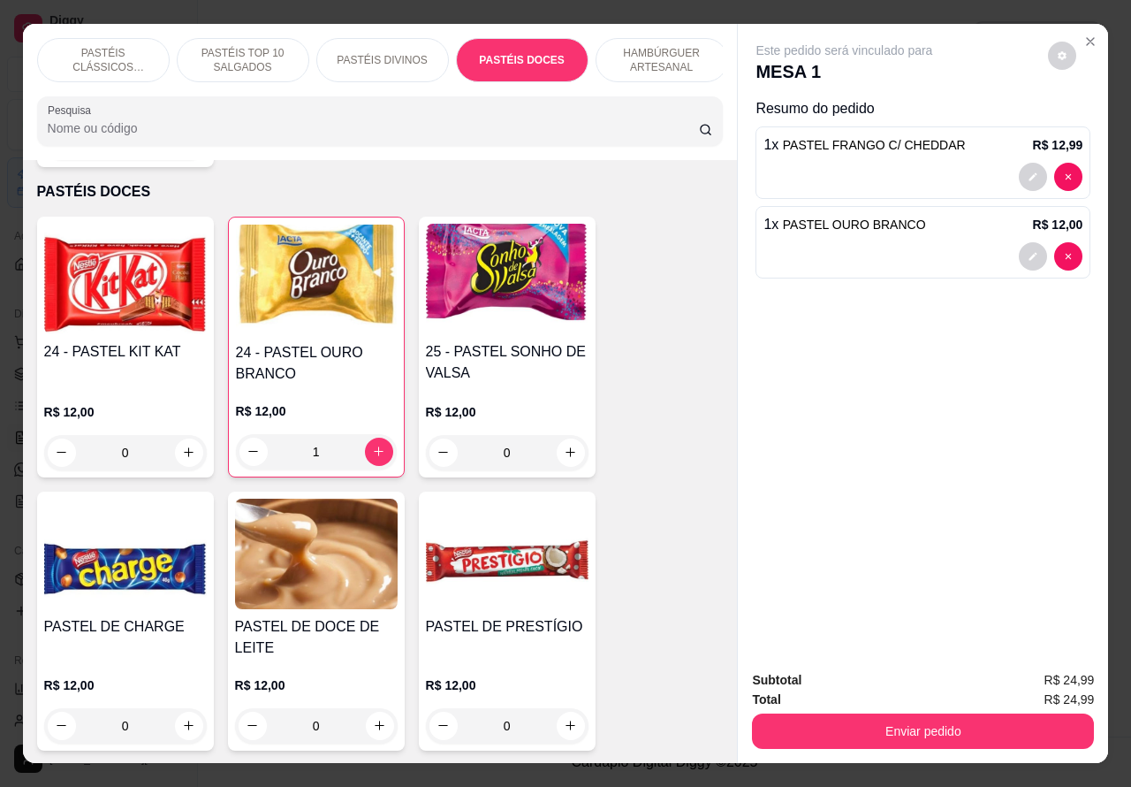
click at [1087, 38] on icon "Close" at bounding box center [1090, 41] width 7 height 7
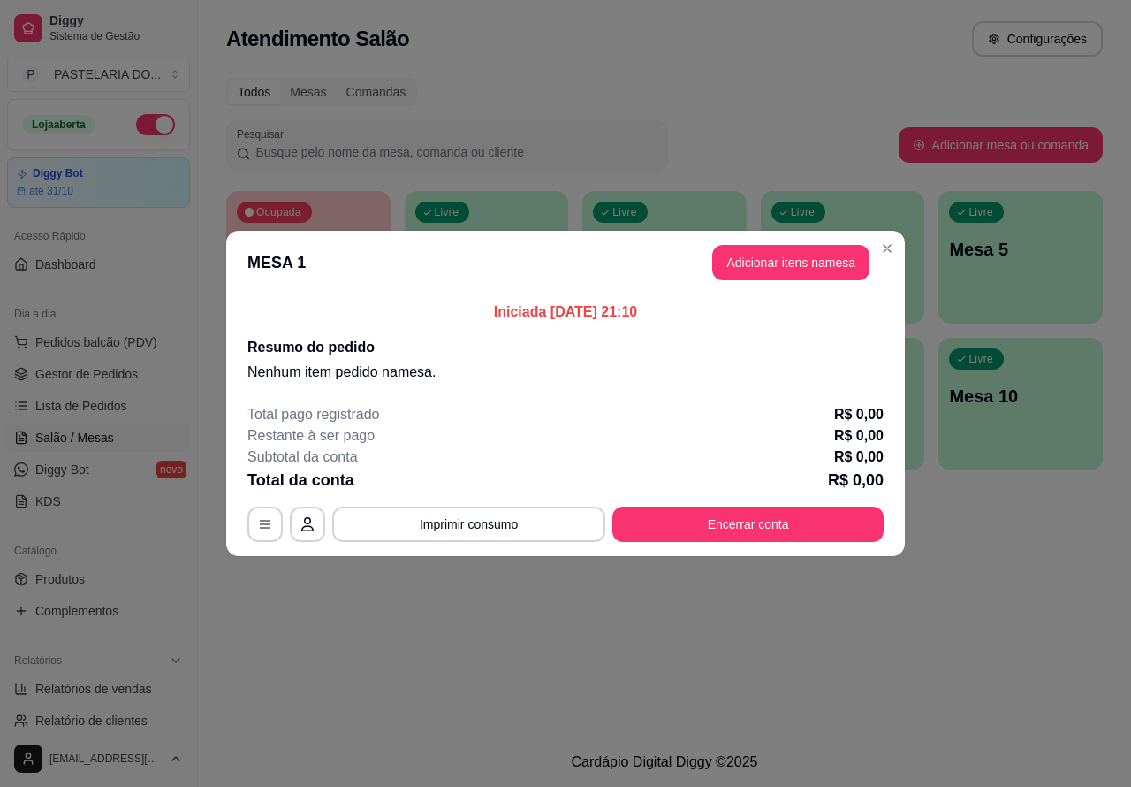
click at [444, 642] on div "Atendimento Salão Configurações Todos Mesas Comandas Pesquisar Adicionar mesa o…" at bounding box center [664, 368] width 933 height 736
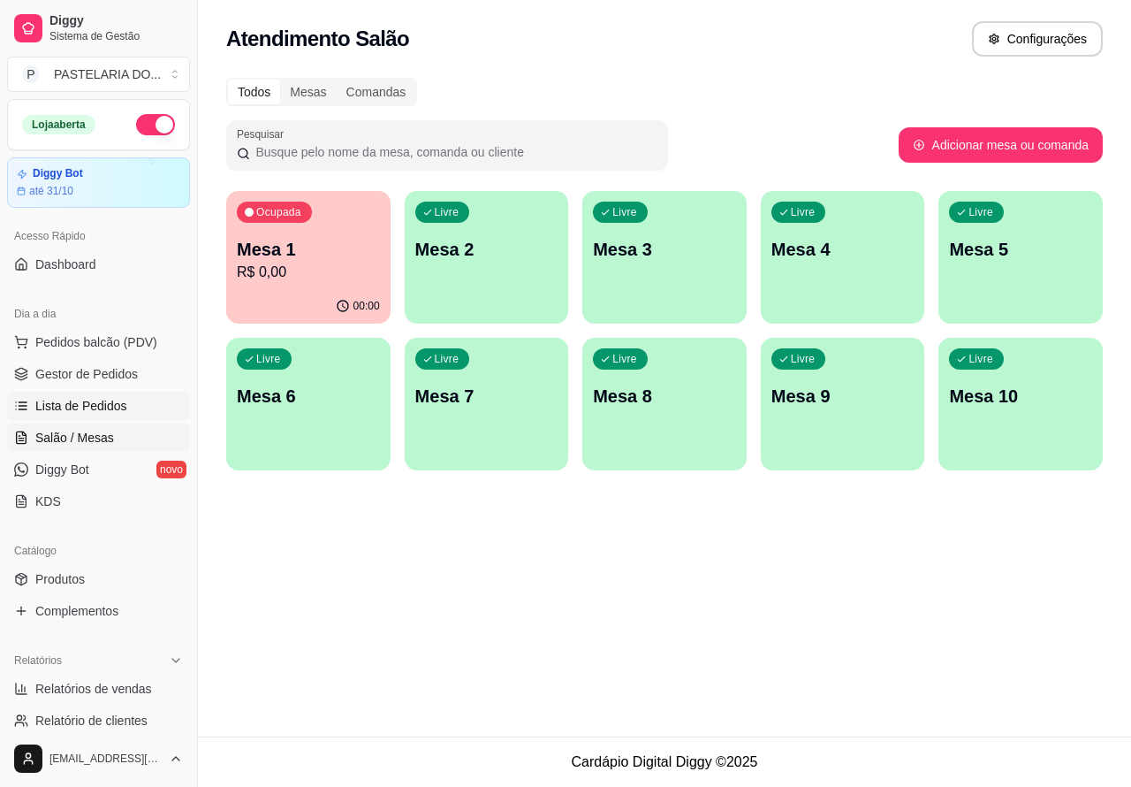
click at [103, 405] on span "Lista de Pedidos" at bounding box center [81, 406] width 92 height 18
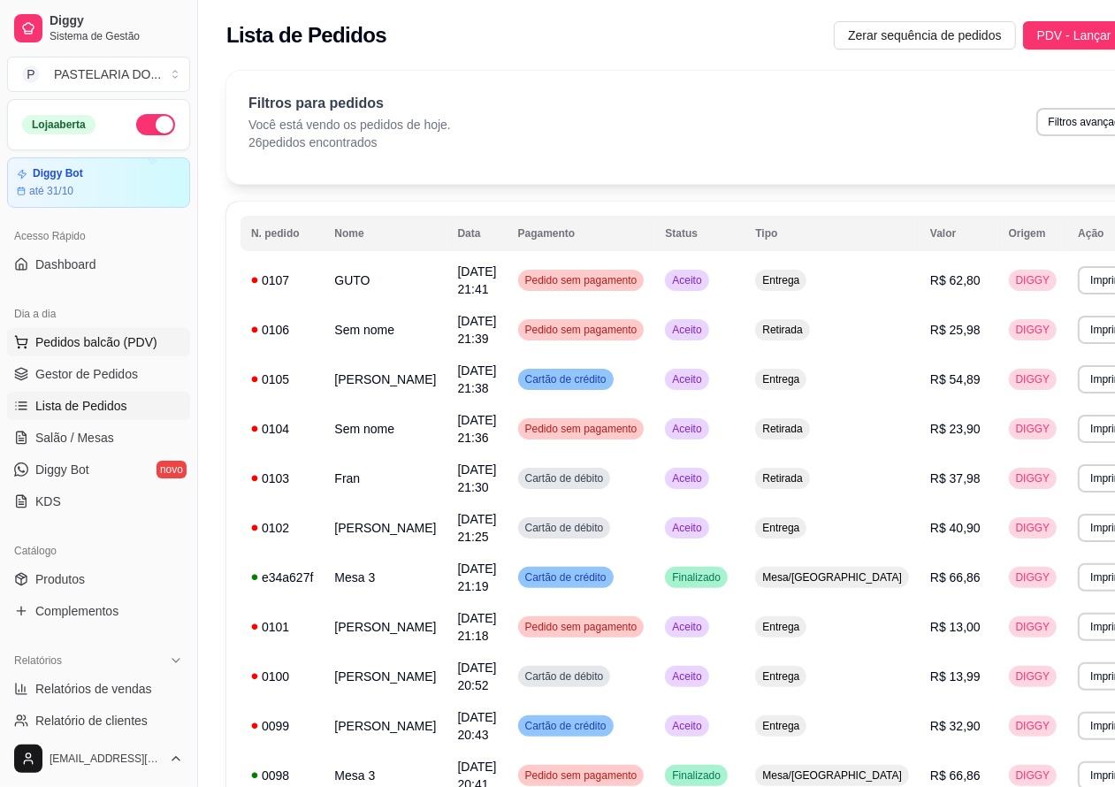
click at [140, 342] on span "Pedidos balcão (PDV)" at bounding box center [96, 342] width 122 height 18
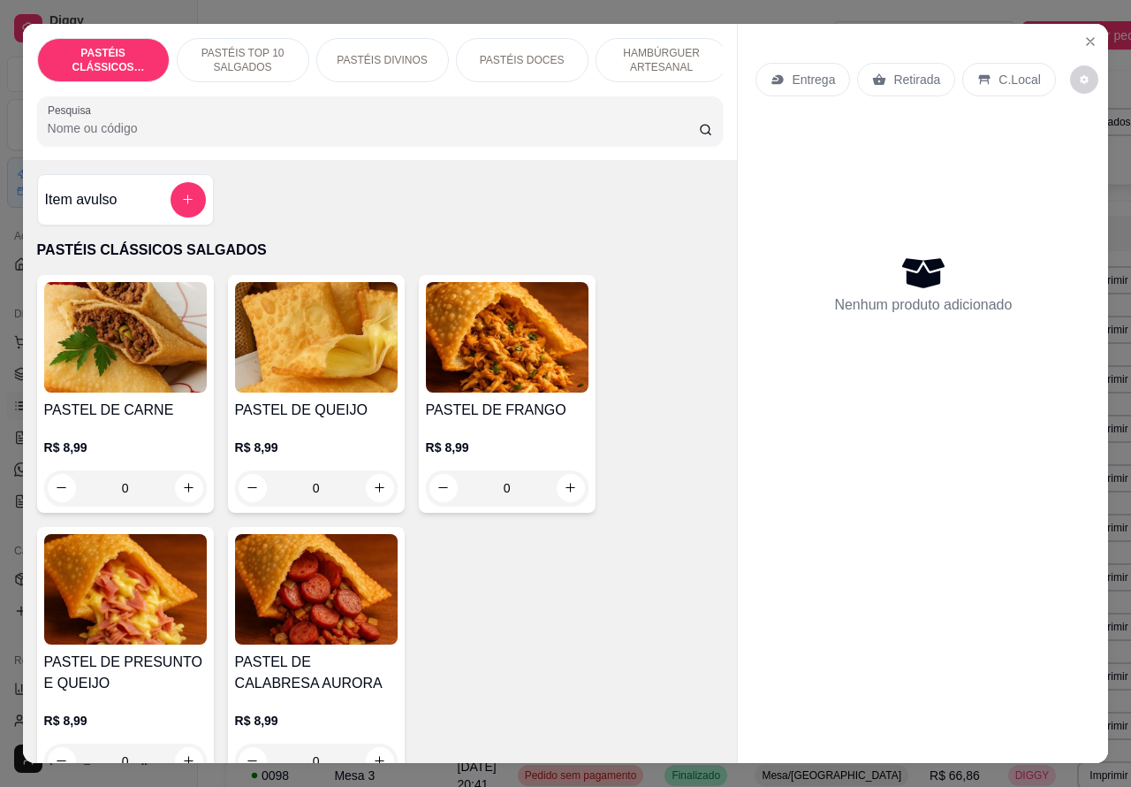
click at [1009, 71] on p "C.Local" at bounding box center [1020, 80] width 42 height 18
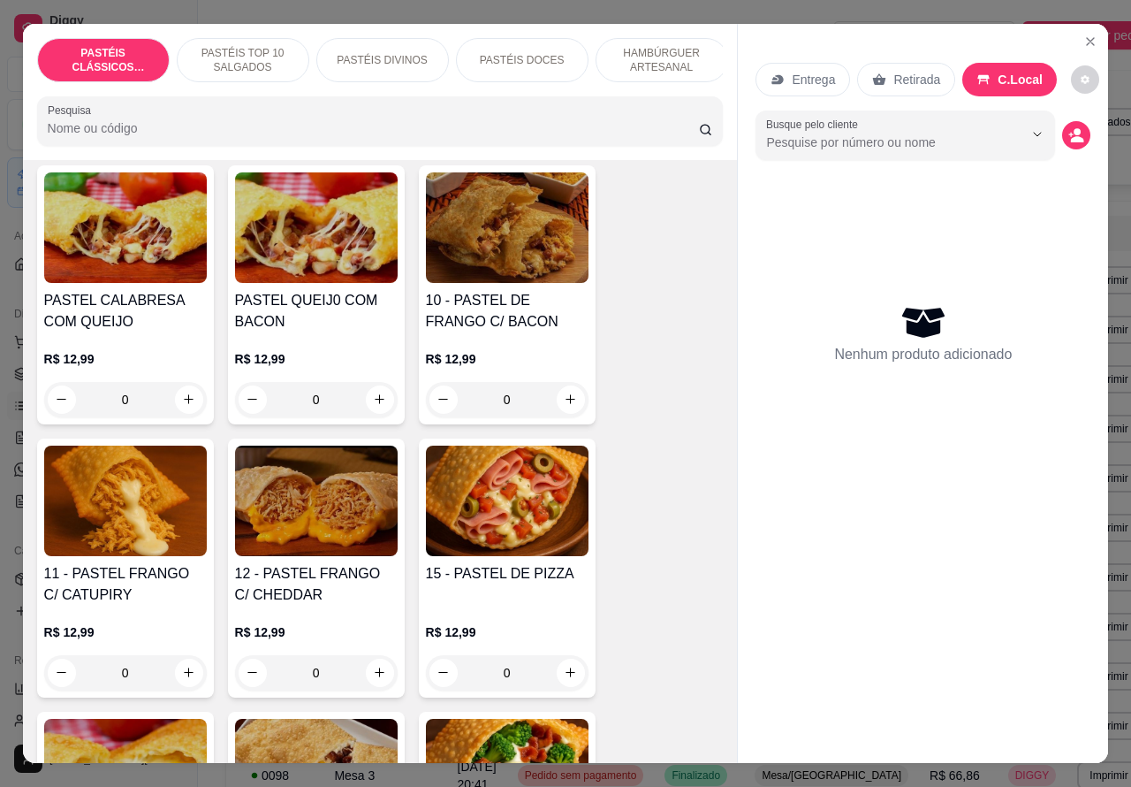
scroll to position [1492, 0]
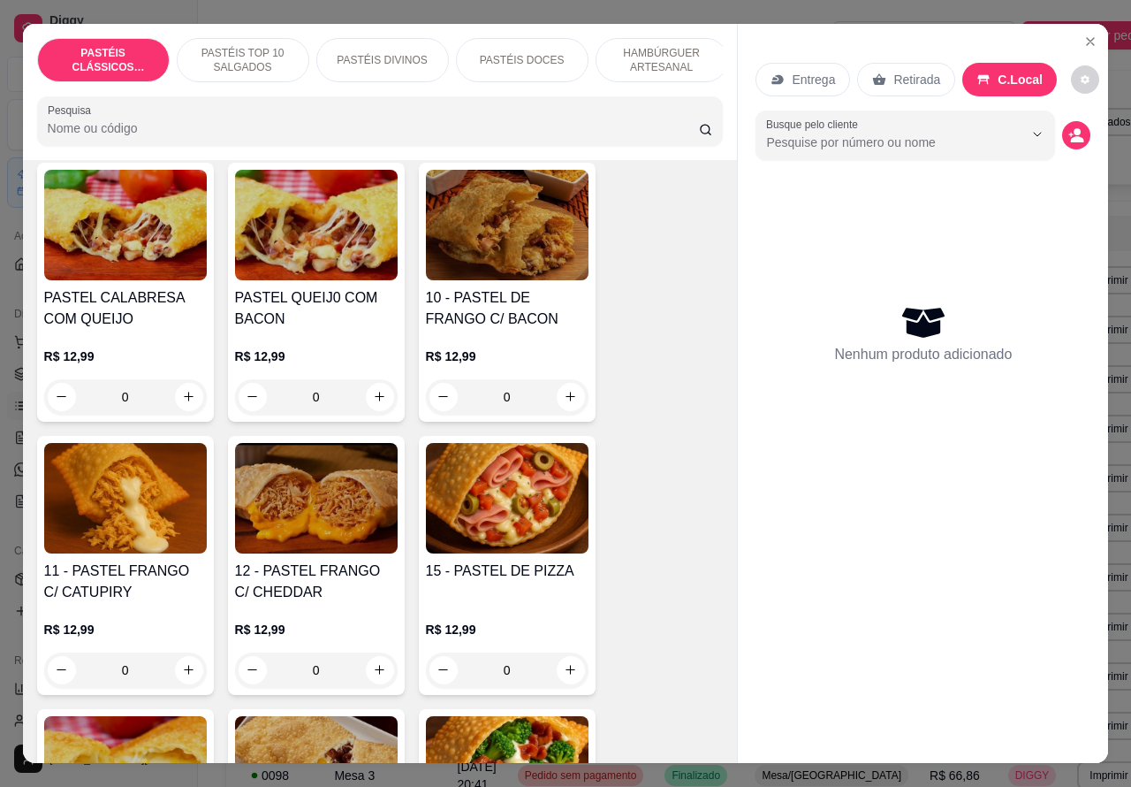
click at [367, 666] on div "0" at bounding box center [316, 669] width 163 height 35
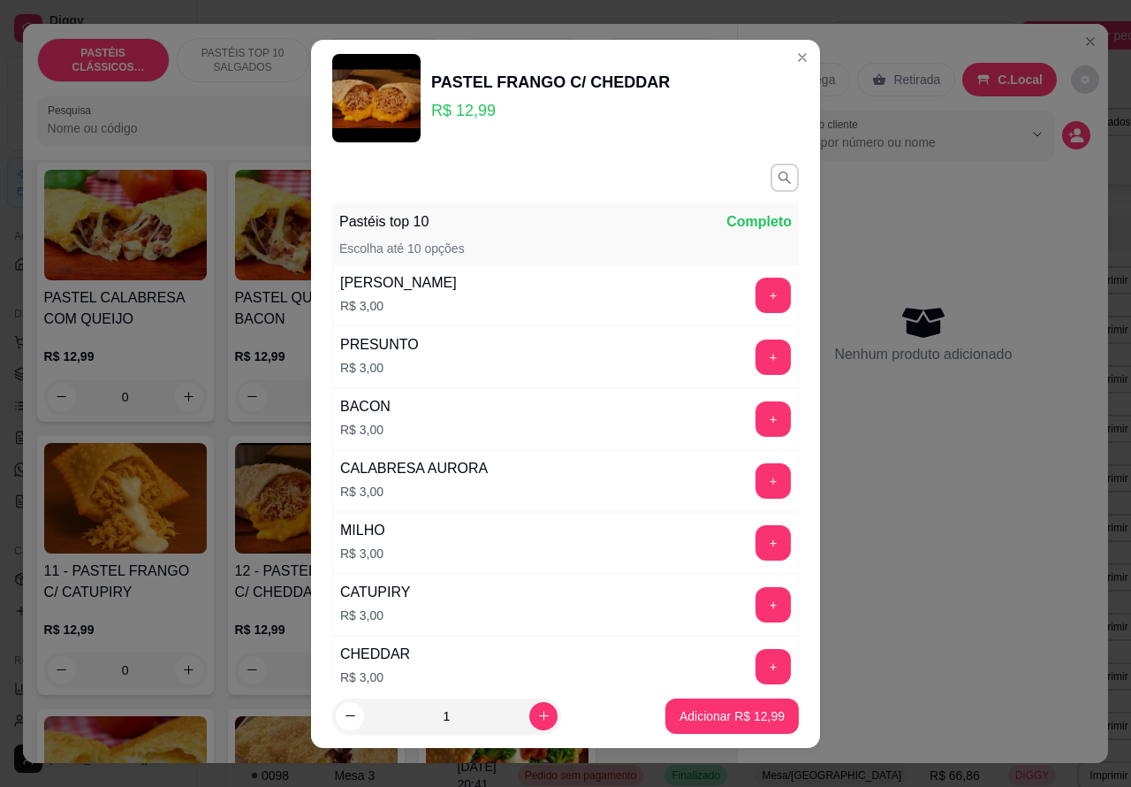
click at [701, 720] on p "Adicionar R$ 12,99" at bounding box center [732, 716] width 105 height 18
type input "1"
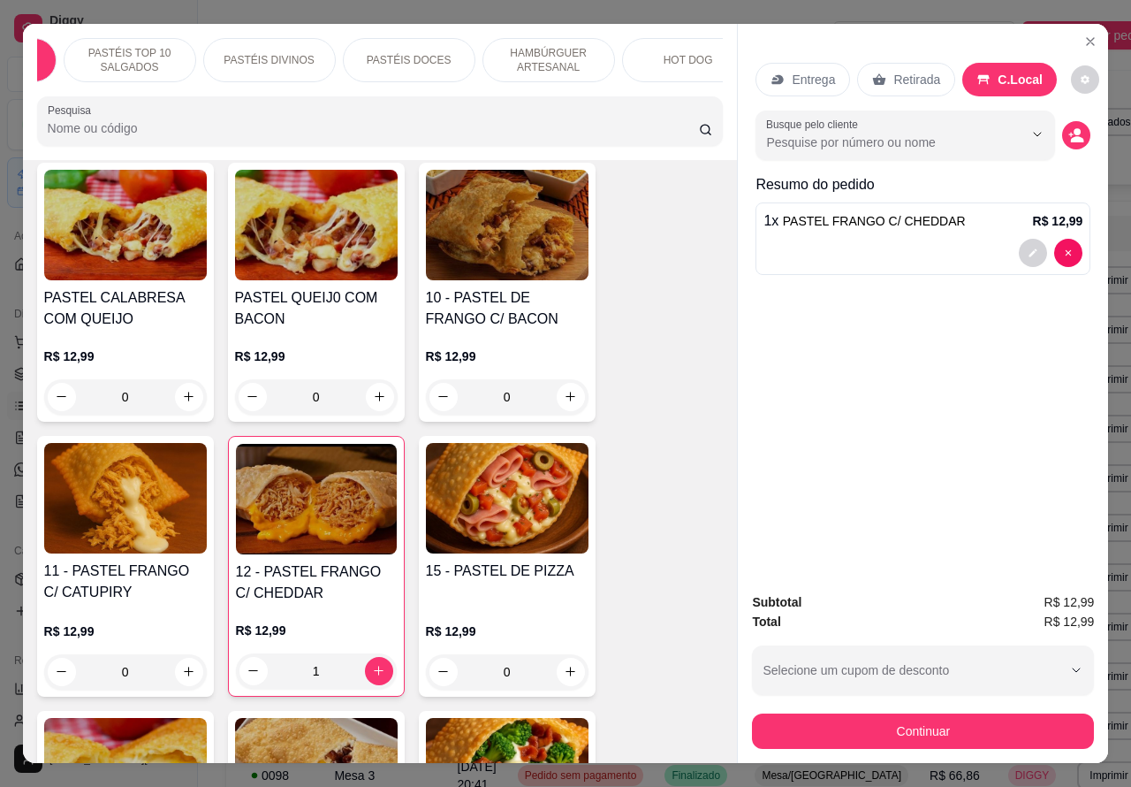
scroll to position [0, 168]
click at [403, 49] on div "PASTÉIS DOCES" at bounding box center [354, 60] width 133 height 44
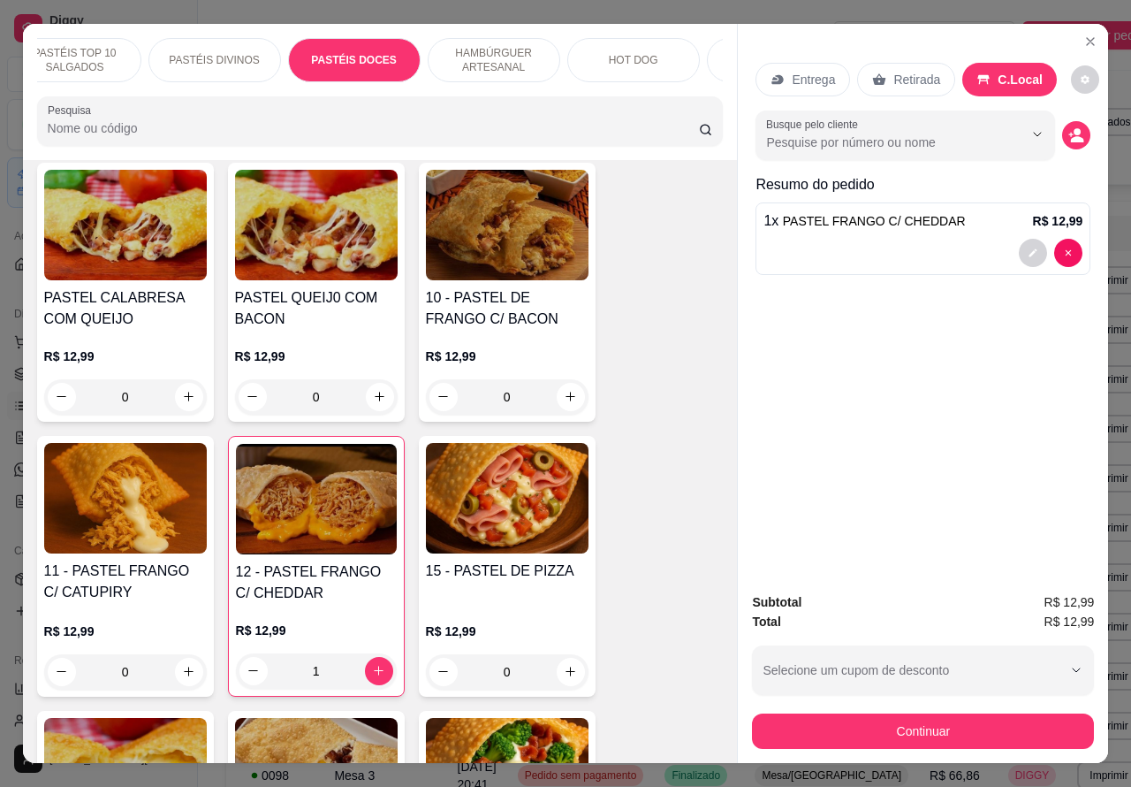
scroll to position [41, 0]
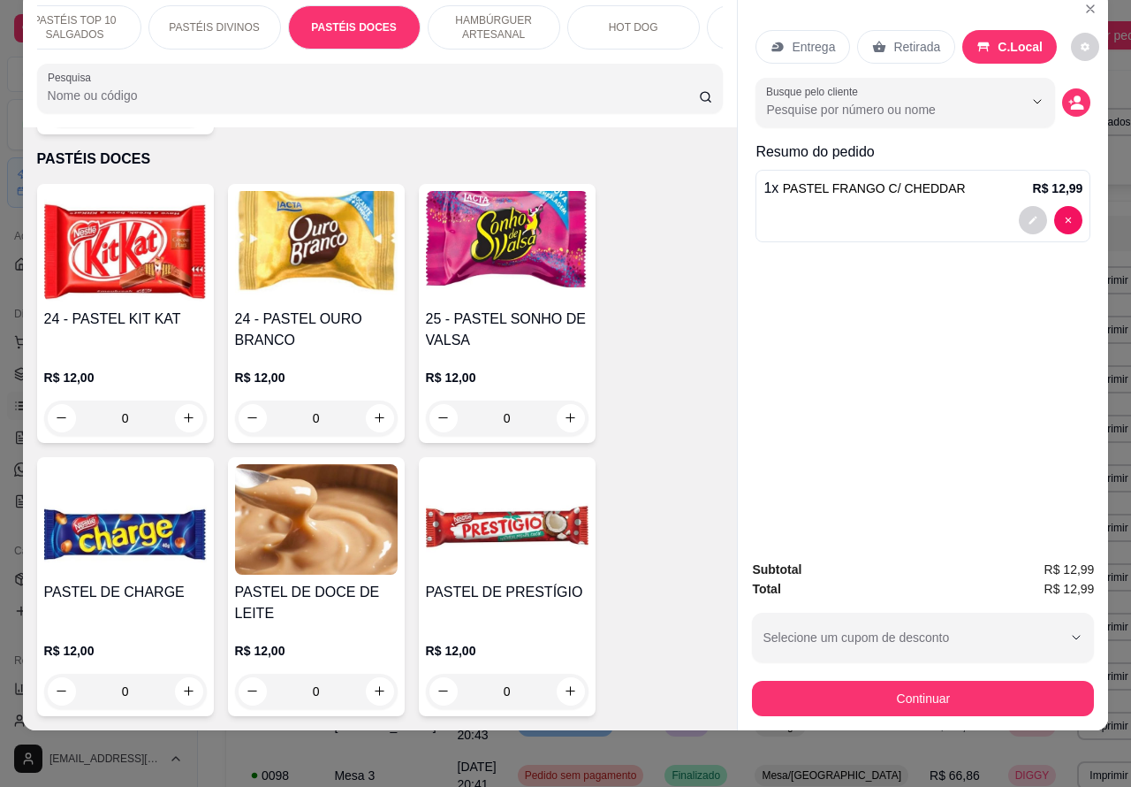
click at [373, 411] on icon "increase-product-quantity" at bounding box center [379, 417] width 13 height 13
type input "1"
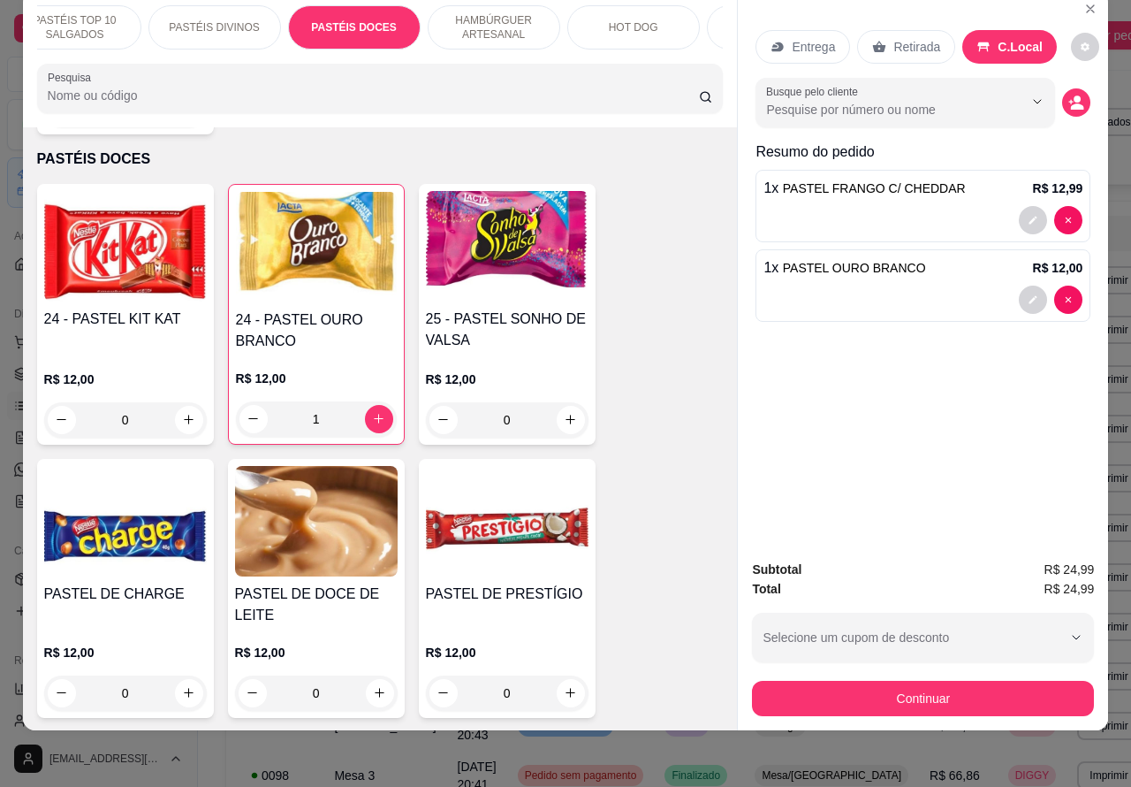
click at [506, 15] on p "HAMBÚRGUER ARTESANAL" at bounding box center [494, 27] width 103 height 28
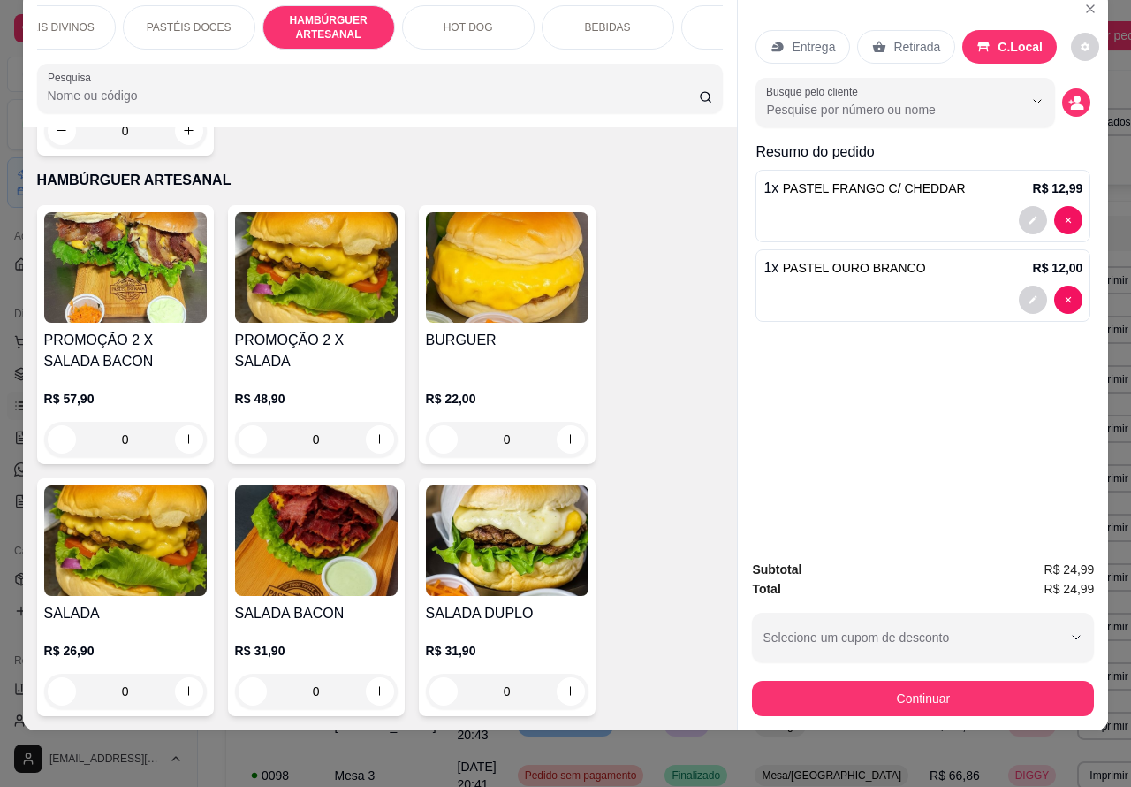
scroll to position [0, 337]
click at [606, 20] on p "BEBIDAS" at bounding box center [605, 27] width 46 height 14
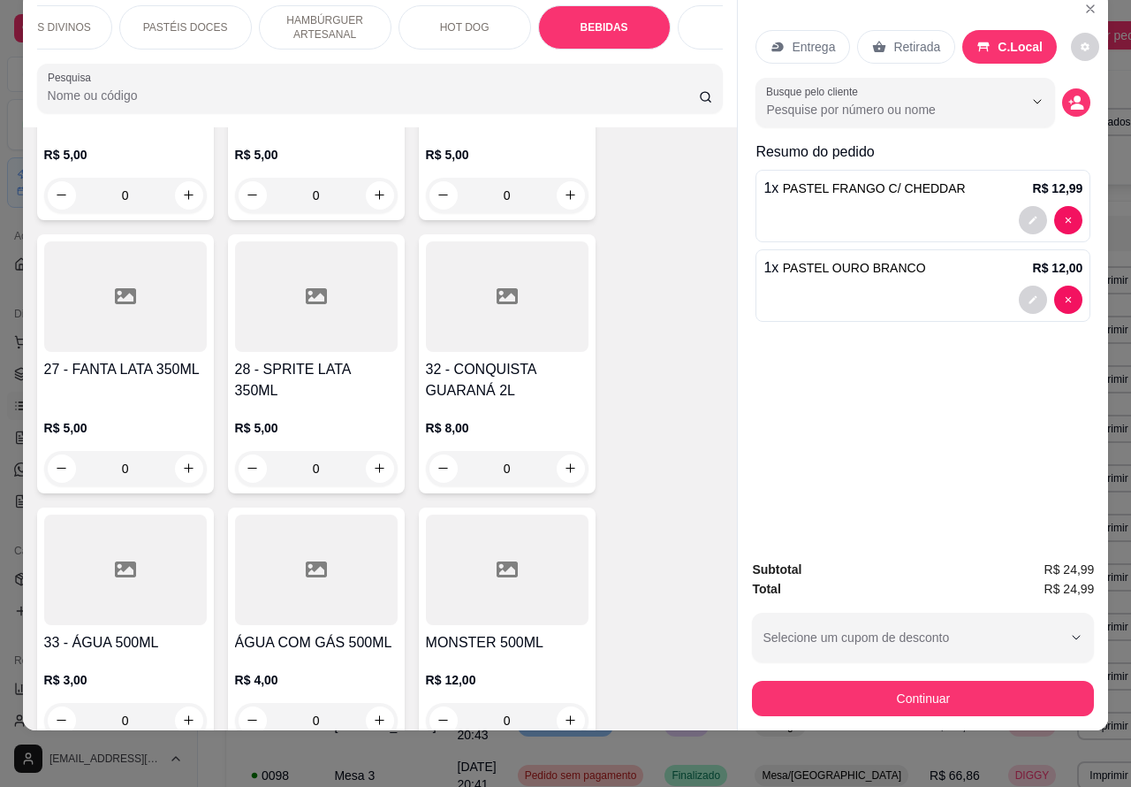
scroll to position [6370, 0]
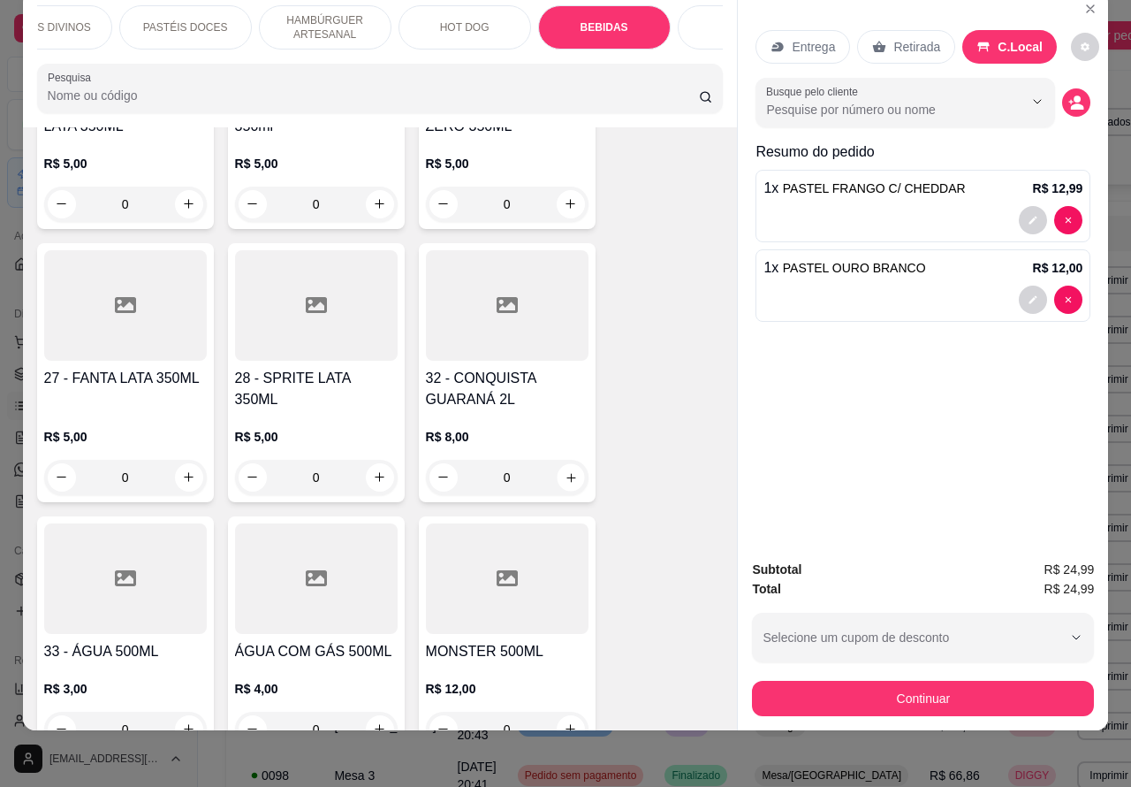
click at [564, 470] on icon "increase-product-quantity" at bounding box center [570, 476] width 13 height 13
type input "1"
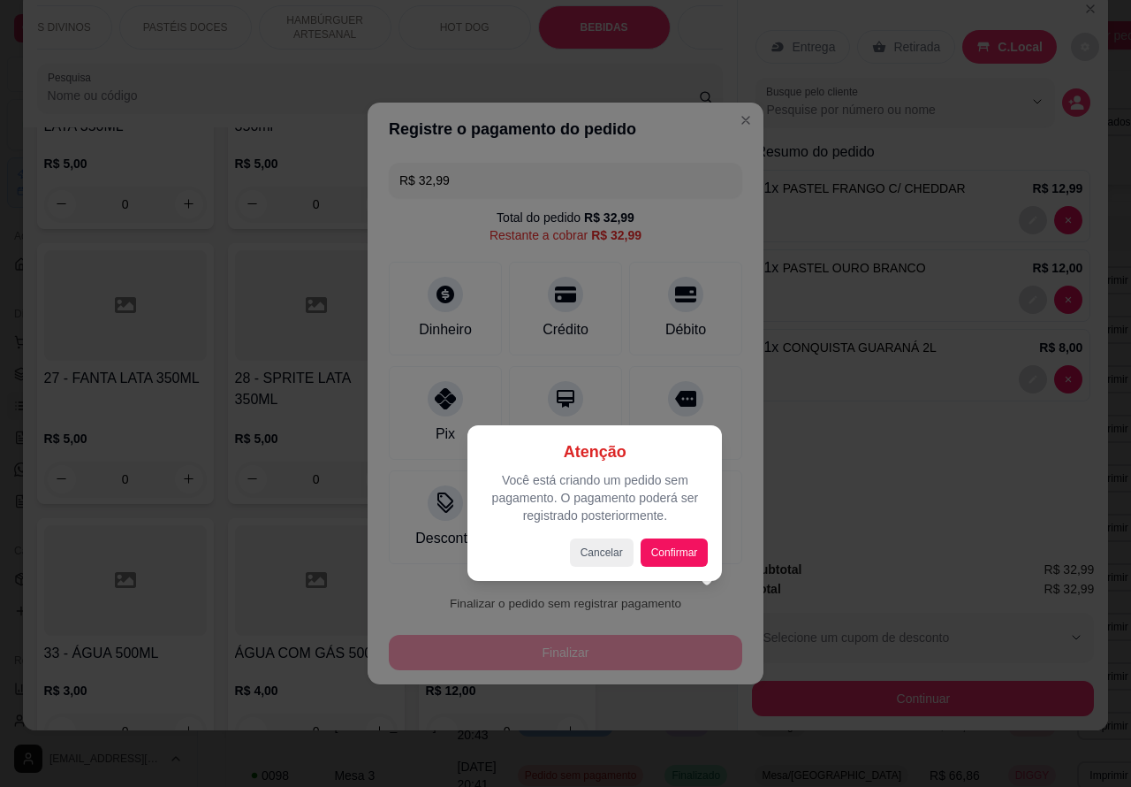
click at [802, 514] on div at bounding box center [565, 393] width 1131 height 787
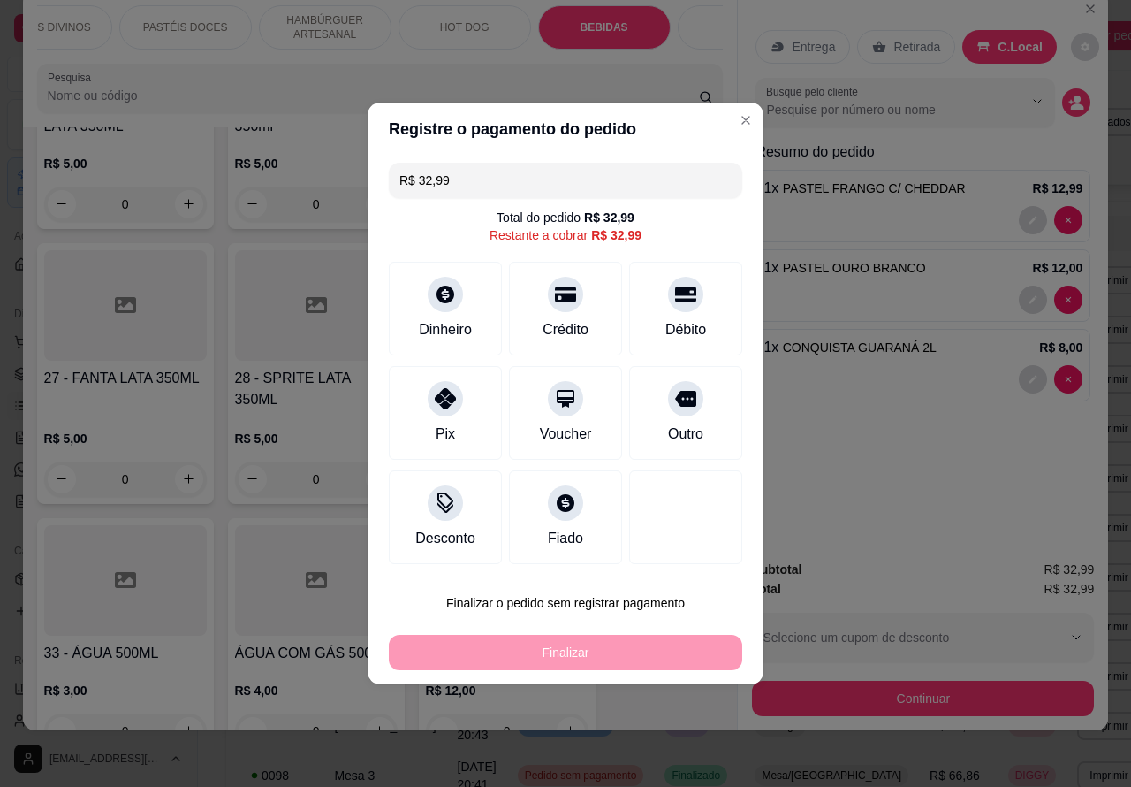
click at [739, 116] on icon "Close" at bounding box center [746, 120] width 14 height 14
click at [737, 119] on div "Entrega Retirada C.Local Busque pelo cliente Resumo do pedido 1 x PASTEL FRANGO…" at bounding box center [922, 361] width 371 height 740
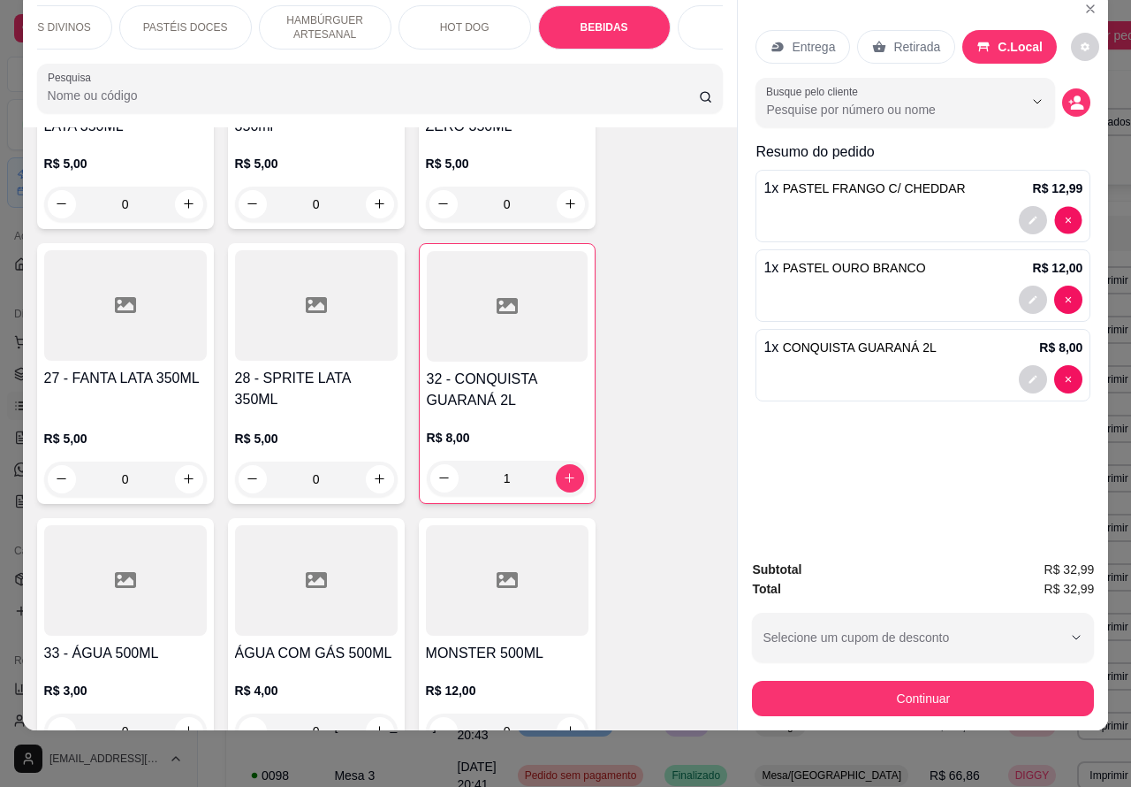
click at [1066, 217] on icon "decrease-product-quantity" at bounding box center [1068, 219] width 5 height 5
click at [1063, 294] on icon "decrease-product-quantity" at bounding box center [1068, 299] width 11 height 11
type input "0"
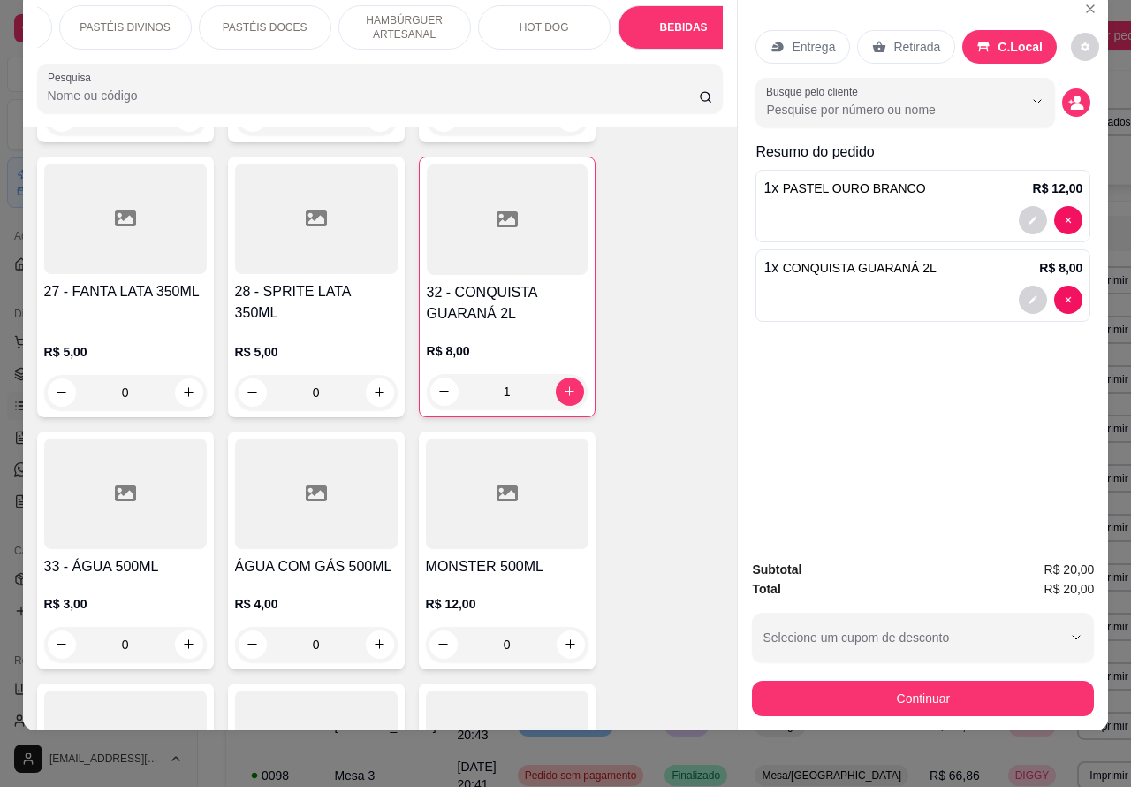
scroll to position [0, 246]
click at [152, 20] on p "PASTÉIS DIVINOS" at bounding box center [136, 27] width 90 height 14
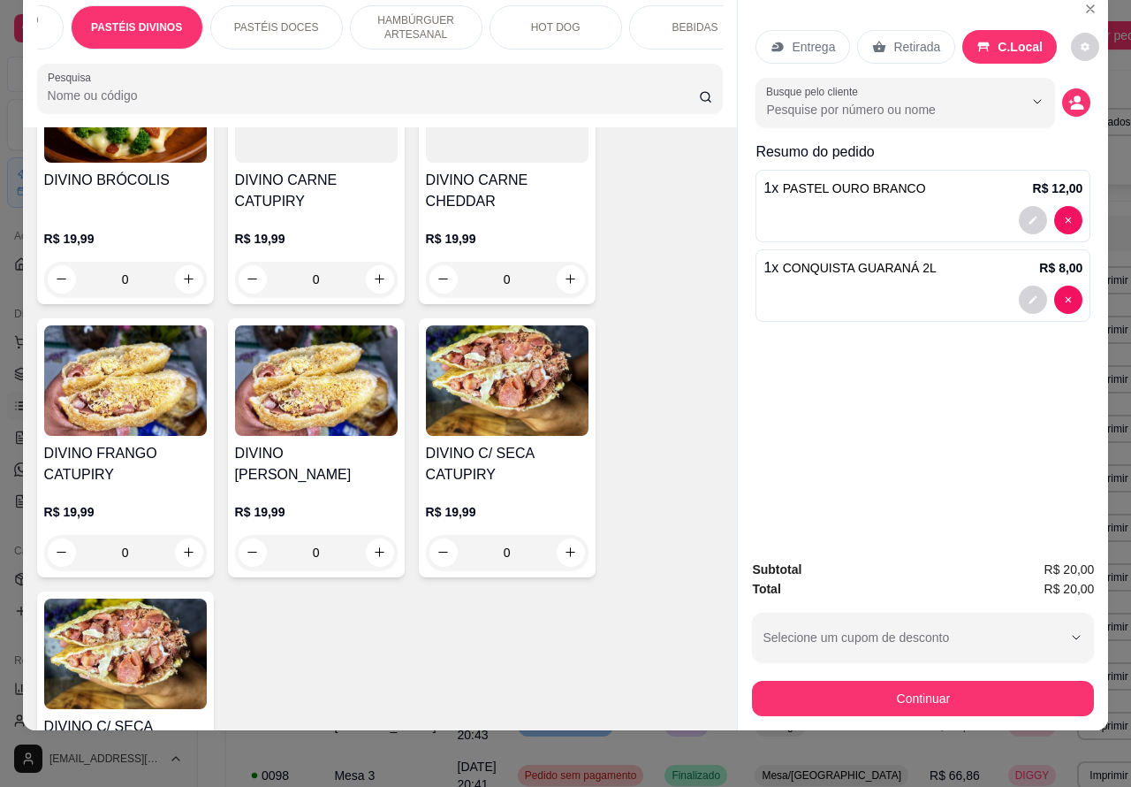
scroll to position [2690, 0]
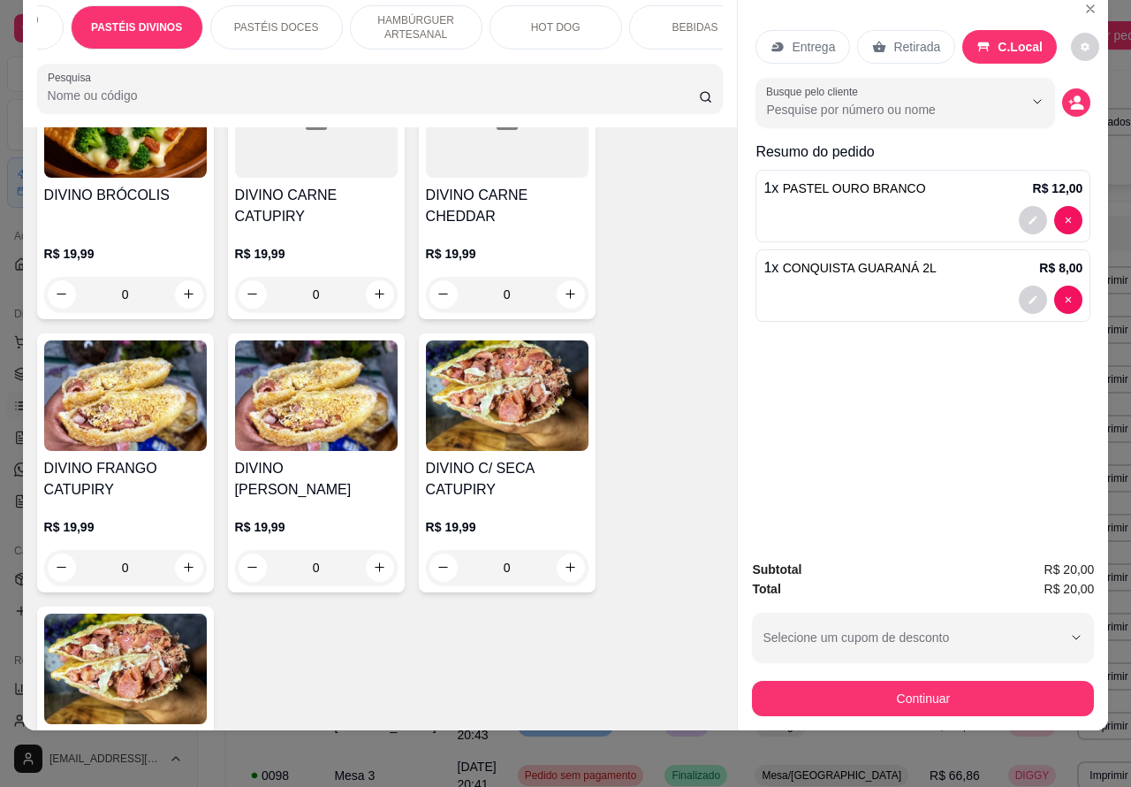
click at [367, 550] on div "0" at bounding box center [316, 567] width 163 height 35
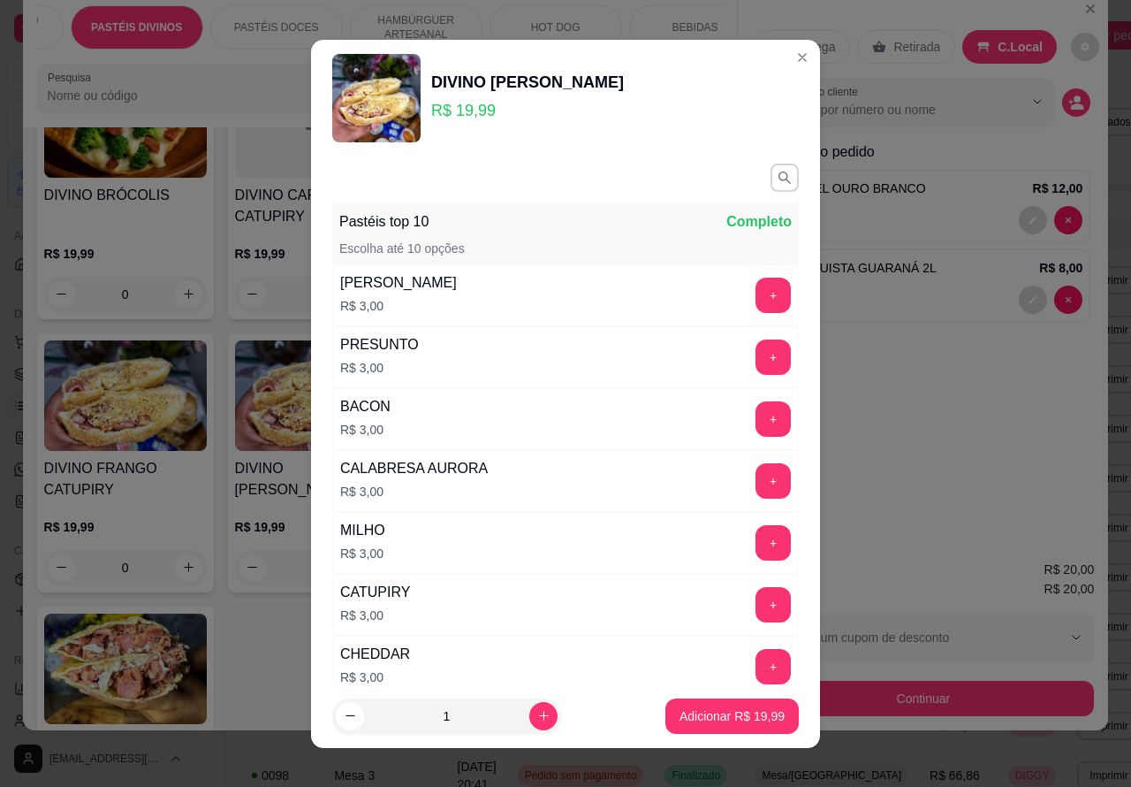
click at [691, 718] on p "Adicionar R$ 19,99" at bounding box center [732, 716] width 105 height 18
type input "1"
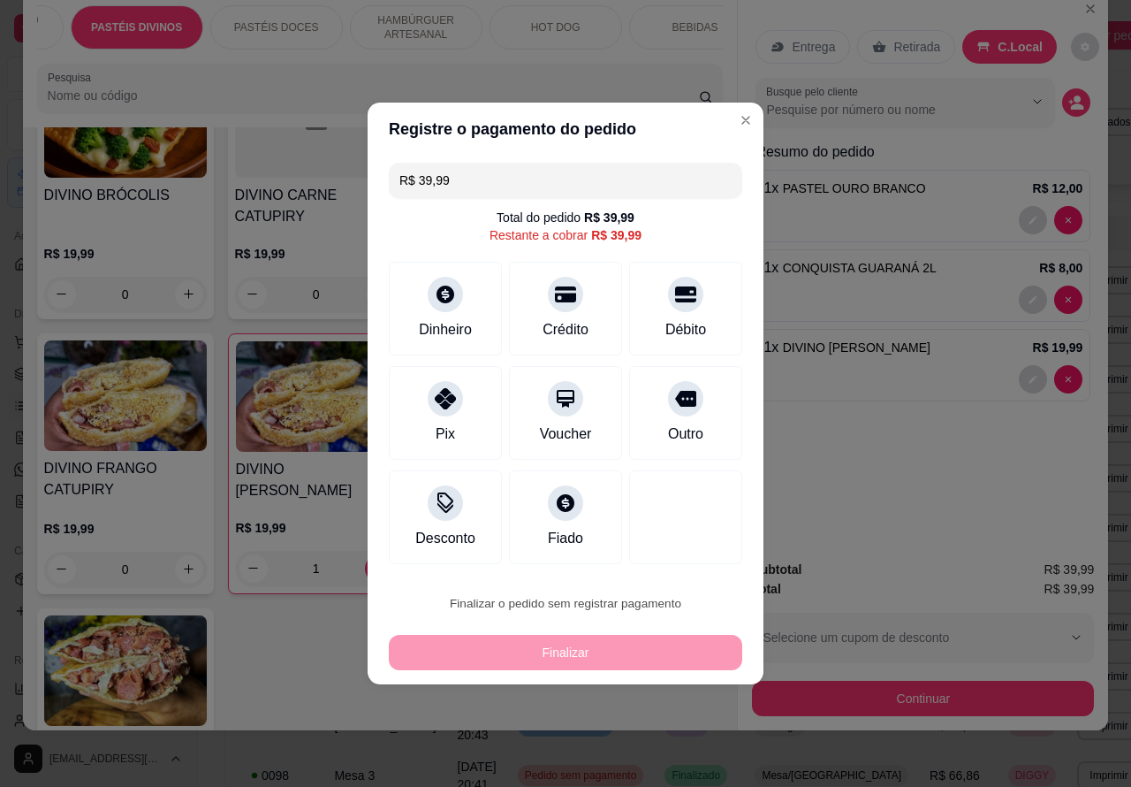
click at [692, 548] on button "Confirmar" at bounding box center [670, 553] width 65 height 27
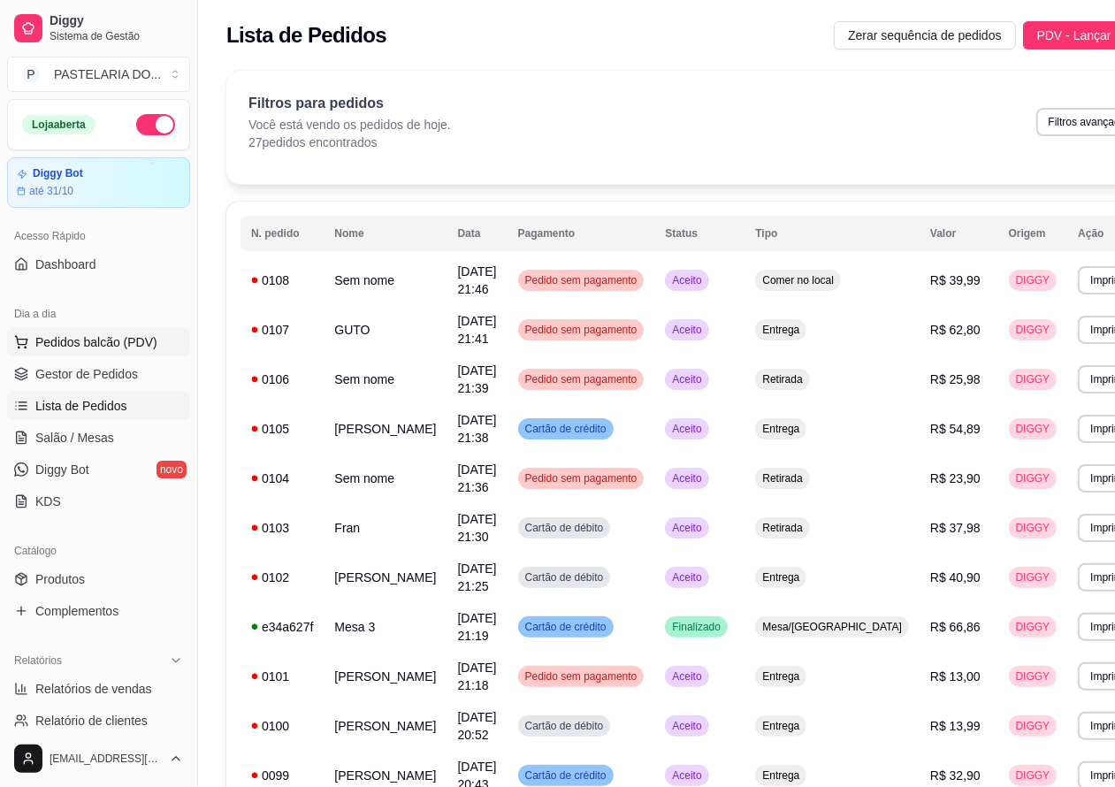
click at [139, 347] on span "Pedidos balcão (PDV)" at bounding box center [96, 342] width 122 height 18
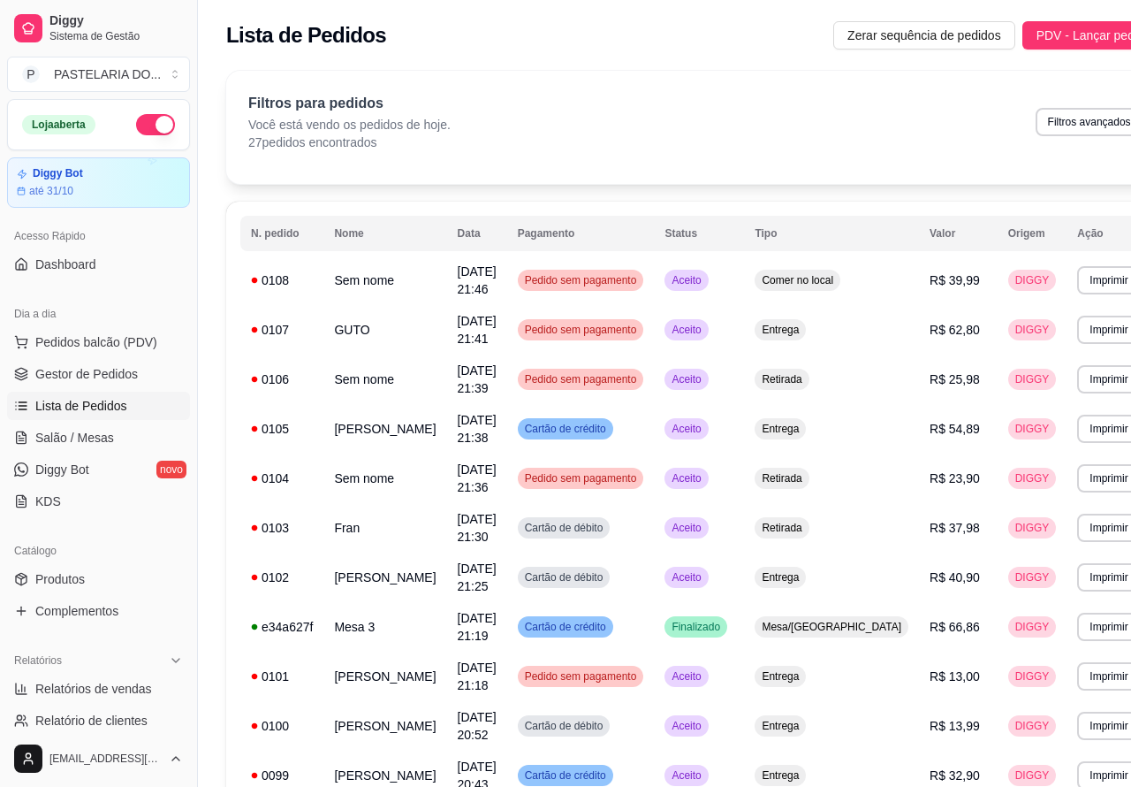
click at [102, 436] on div "R$ 8,99 0" at bounding box center [125, 463] width 163 height 85
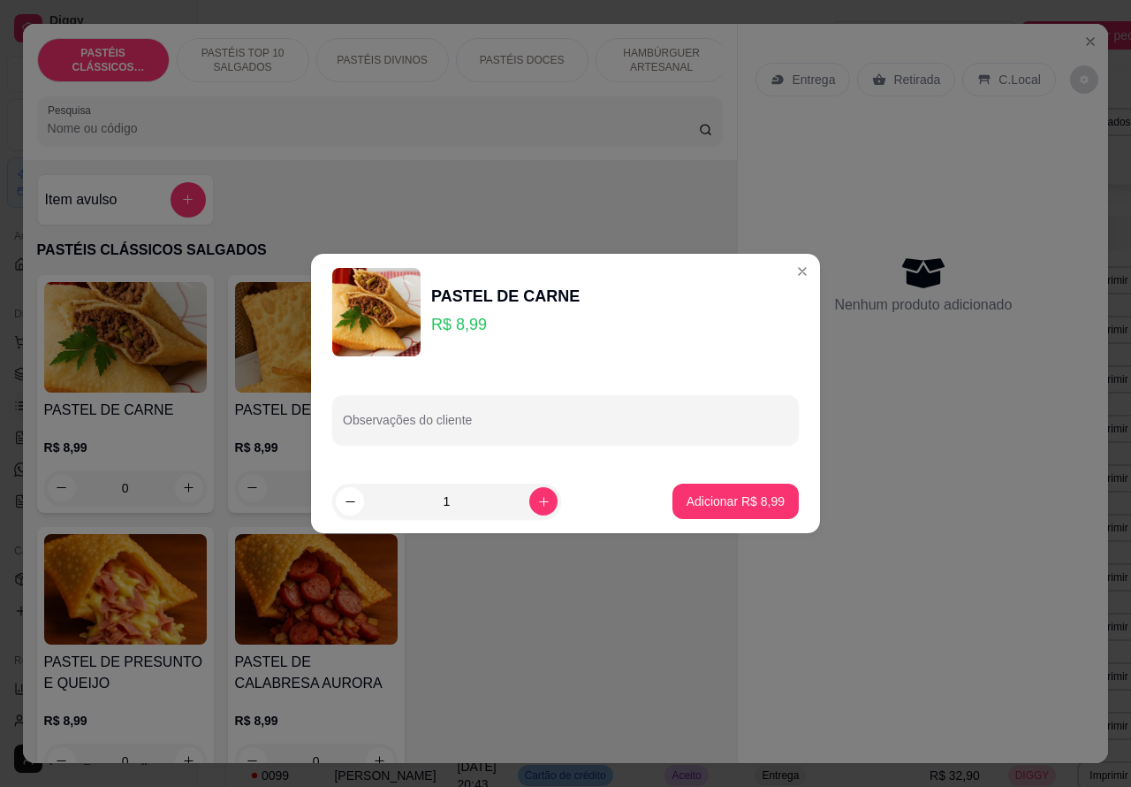
click at [518, 642] on div "PASTEL DE CARNE R$ 8,99 0 PASTEL DE QUEIJO R$ 8,99 0 PASTEL DE FRANGO R$ 8,99 0…" at bounding box center [380, 530] width 687 height 511
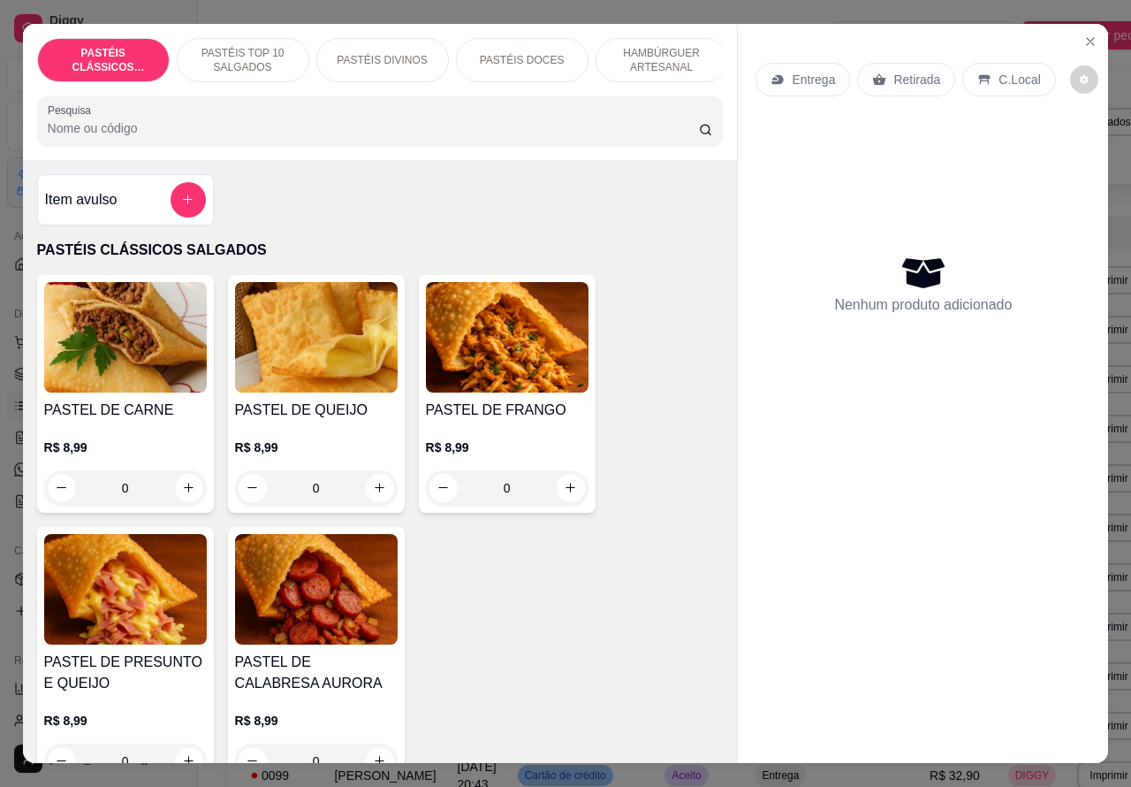
click at [182, 494] on icon "increase-product-quantity" at bounding box center [188, 487] width 13 height 13
type input "1"
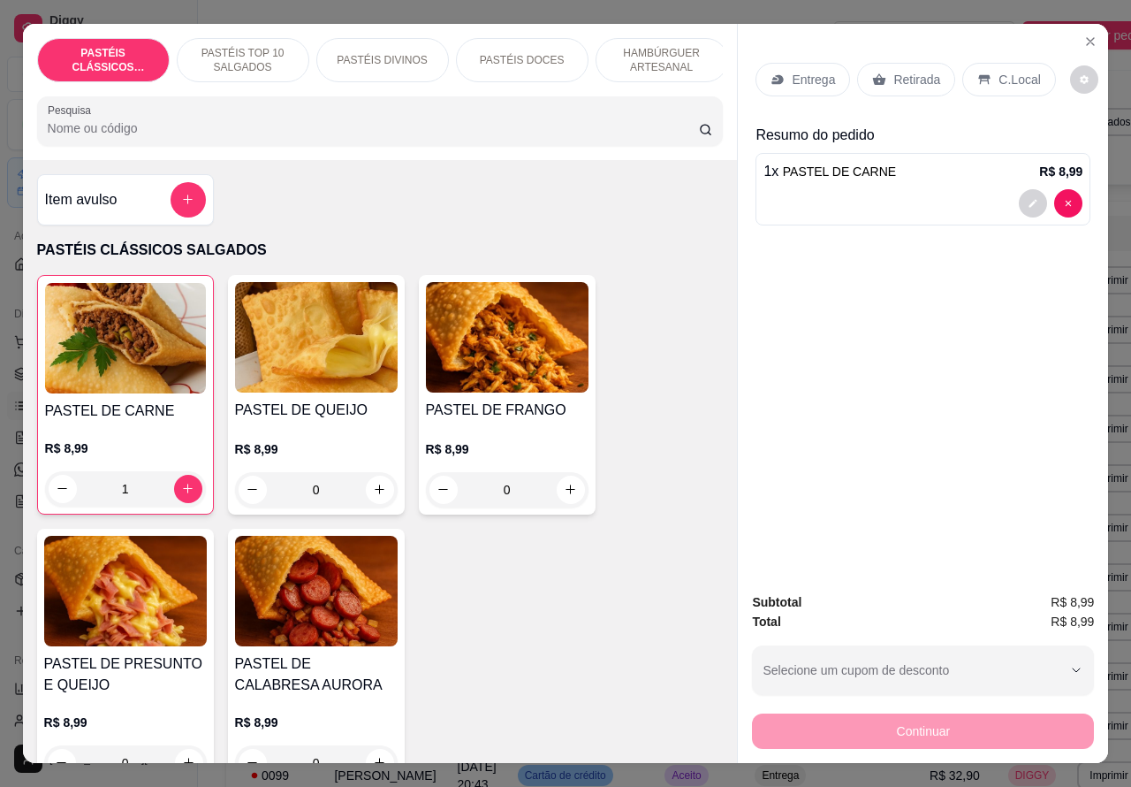
click at [522, 53] on p "PASTÉIS DOCES" at bounding box center [522, 60] width 85 height 14
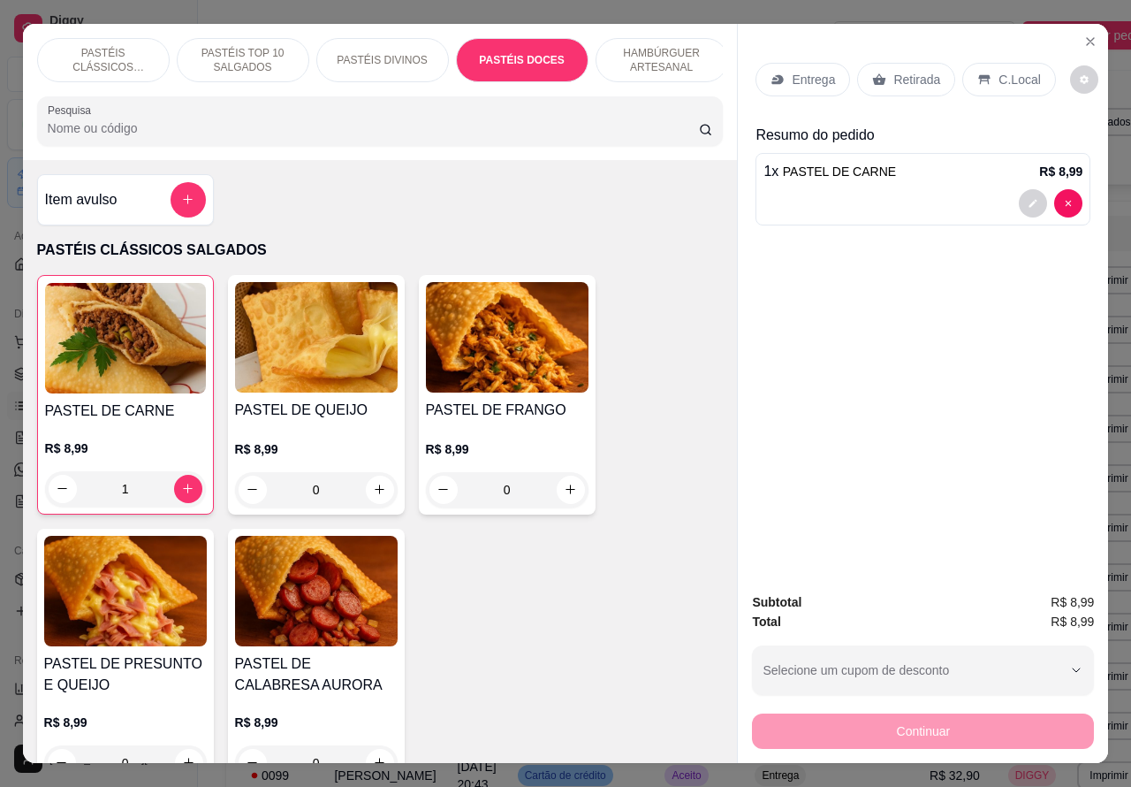
scroll to position [41, 0]
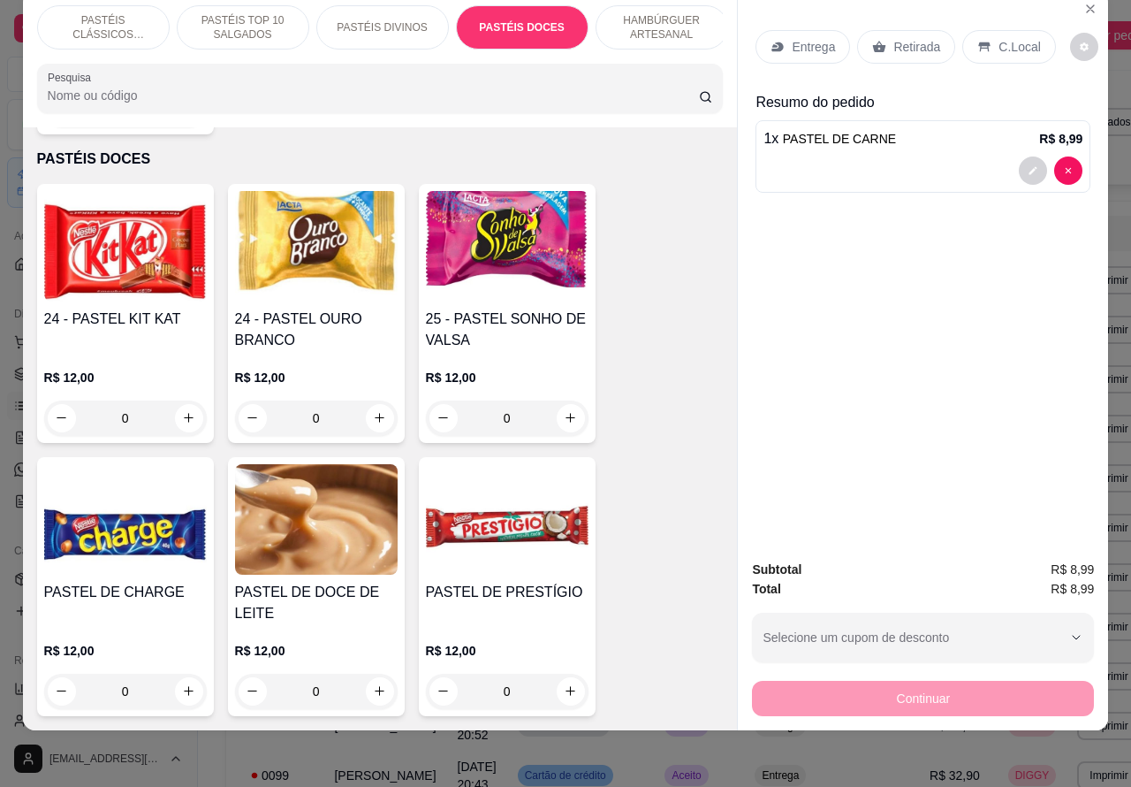
click at [373, 411] on icon "increase-product-quantity" at bounding box center [379, 417] width 13 height 13
type input "1"
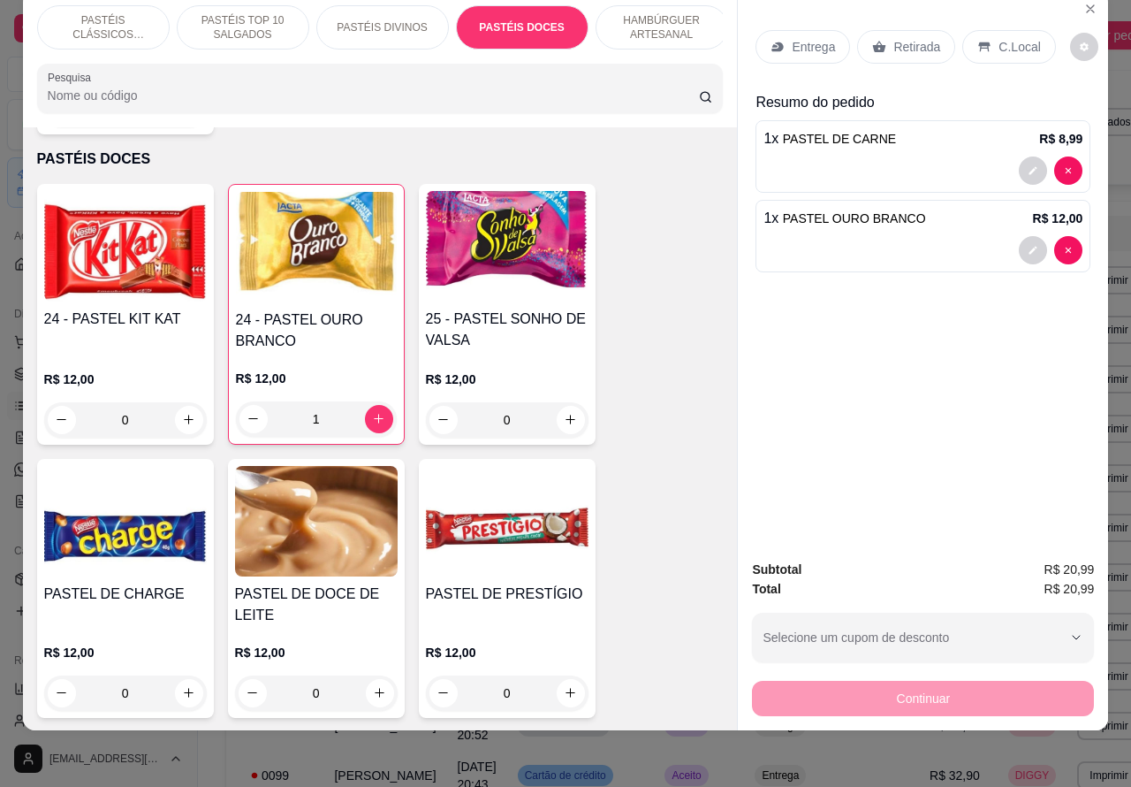
click at [1013, 38] on p "C.Local" at bounding box center [1020, 47] width 42 height 18
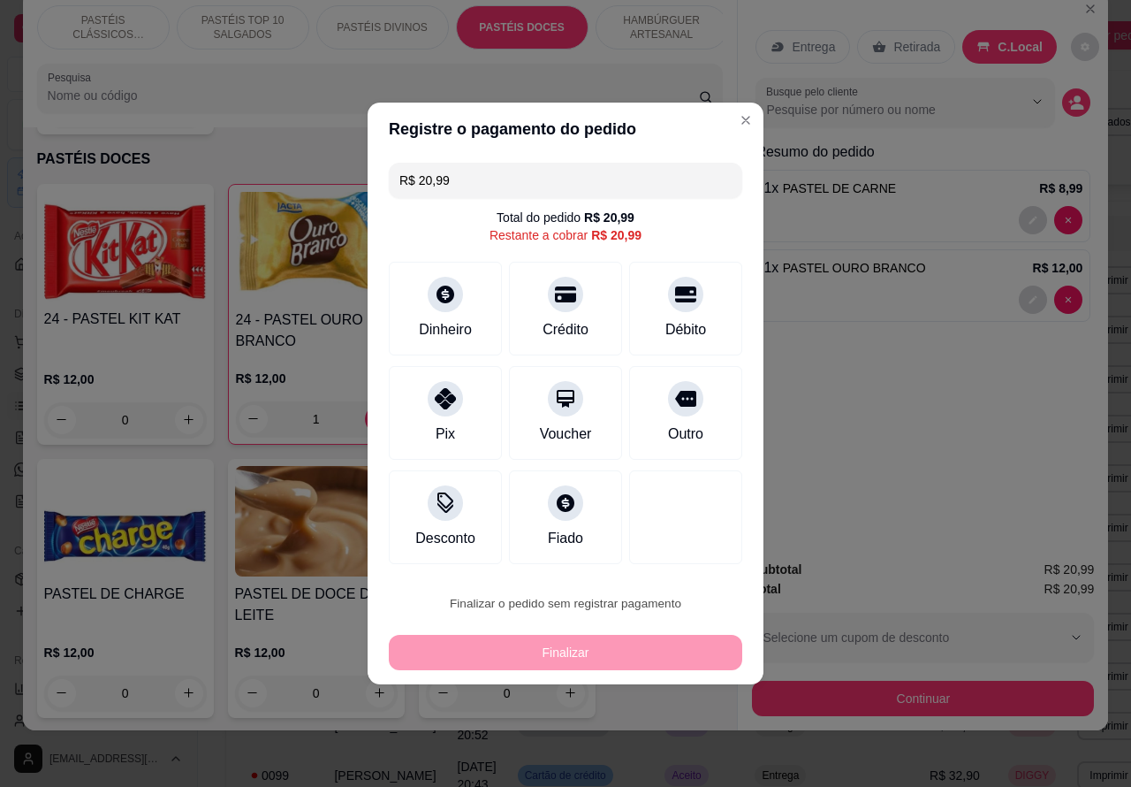
click at [674, 549] on button "Confirmar" at bounding box center [671, 553] width 65 height 27
type input "0"
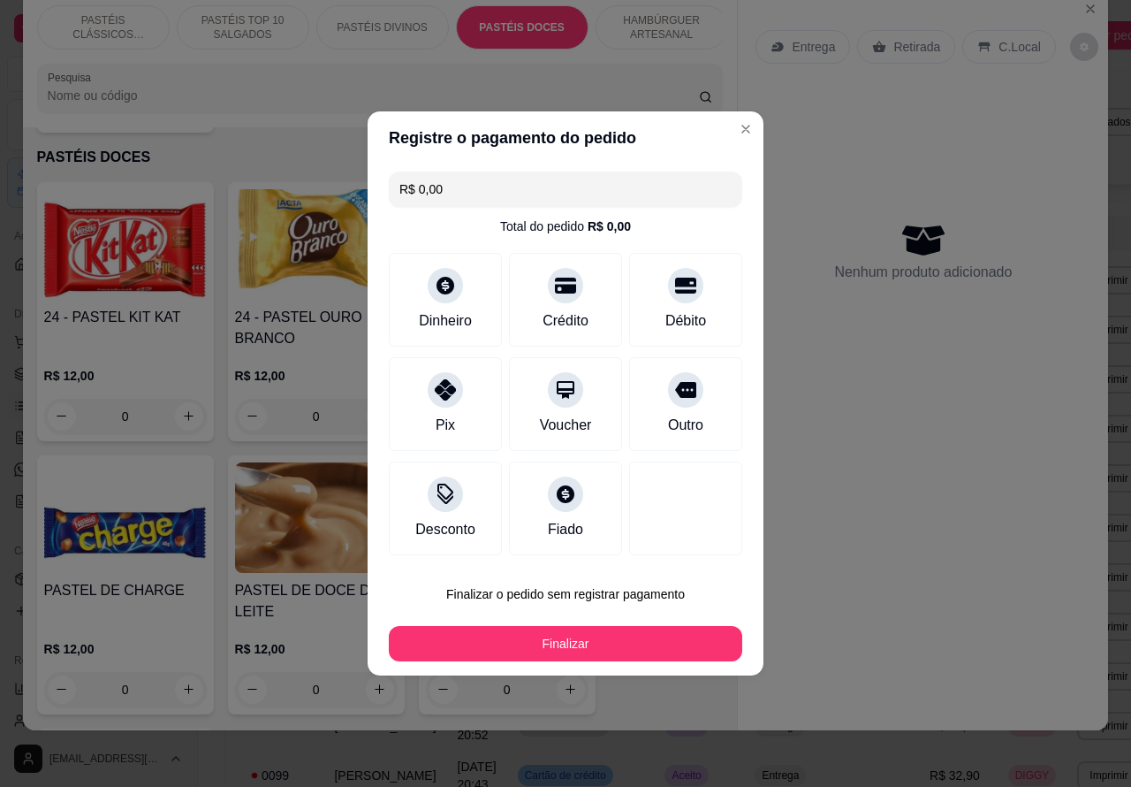
type input "R$ 0,00"
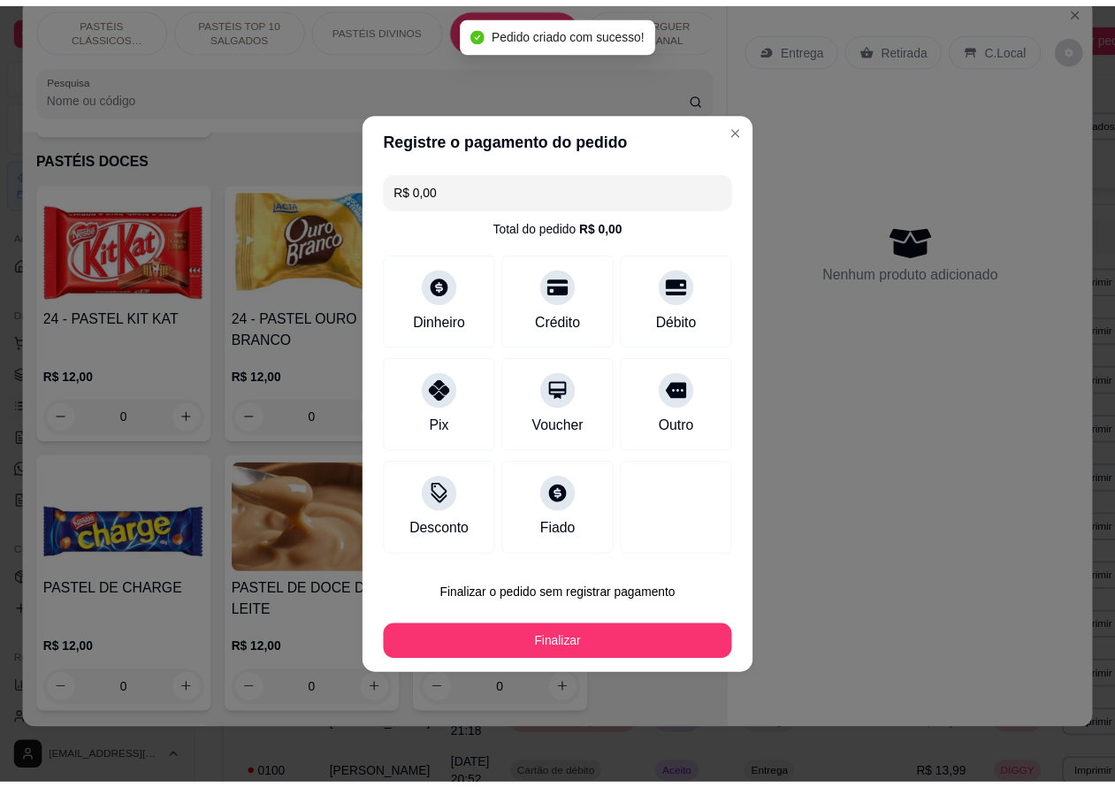
scroll to position [3421, 0]
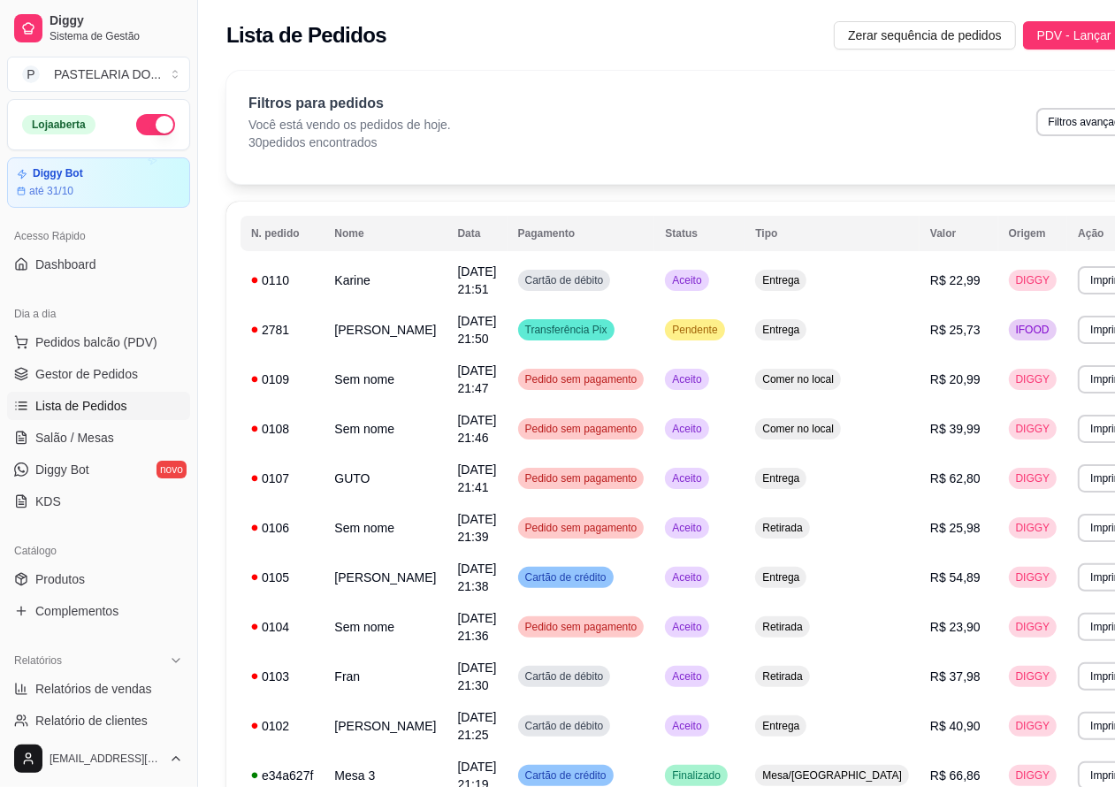
click at [1078, 332] on button "Imprimir" at bounding box center [1109, 330] width 63 height 28
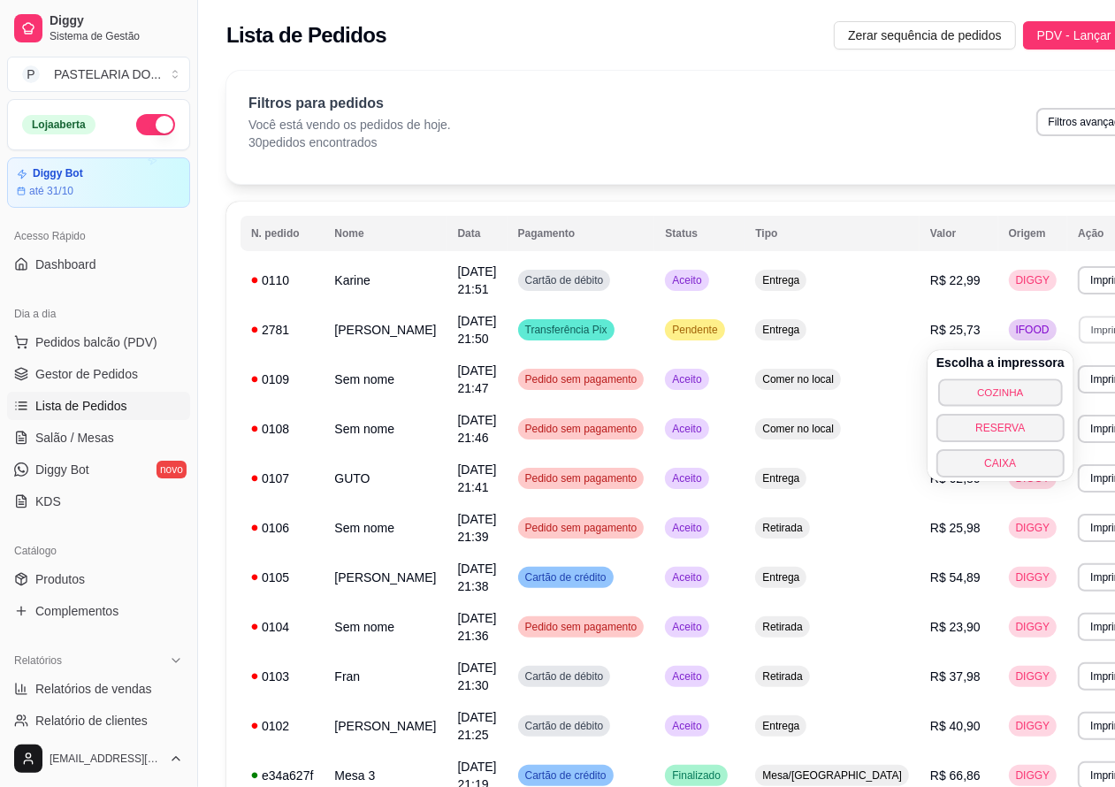
click at [1035, 389] on button "COZINHA" at bounding box center [1000, 391] width 124 height 27
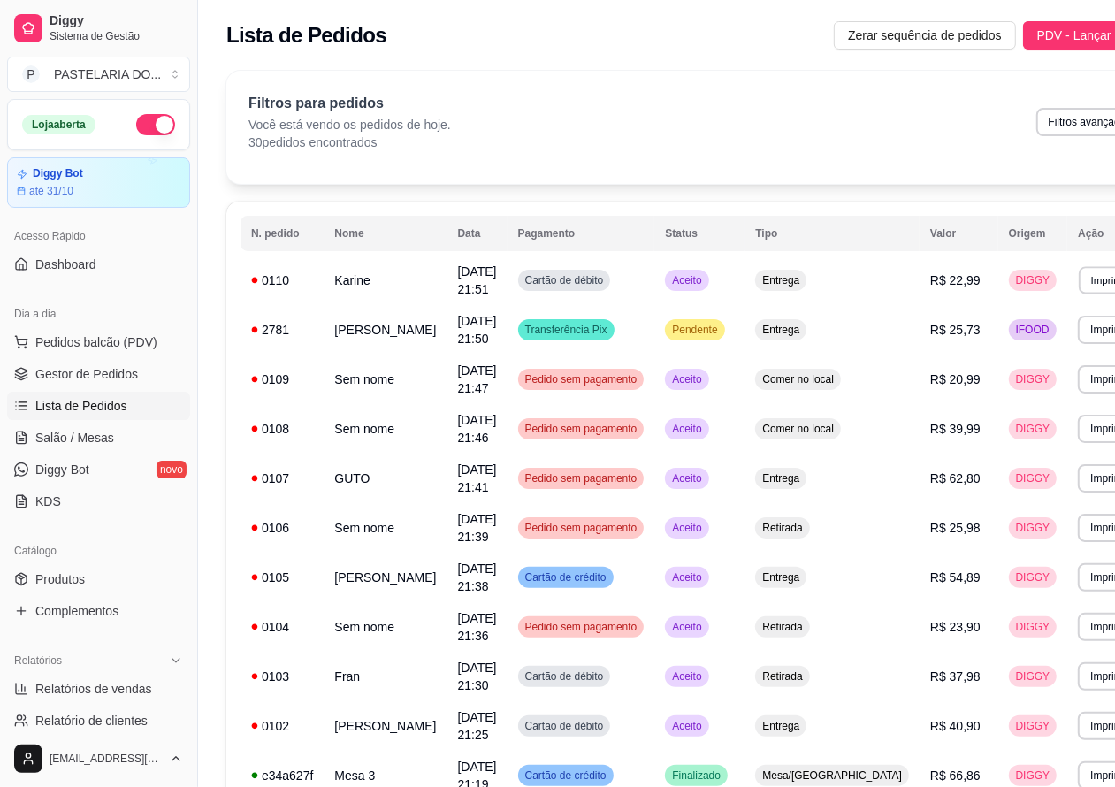
click at [1078, 283] on button "Imprimir" at bounding box center [1108, 279] width 61 height 27
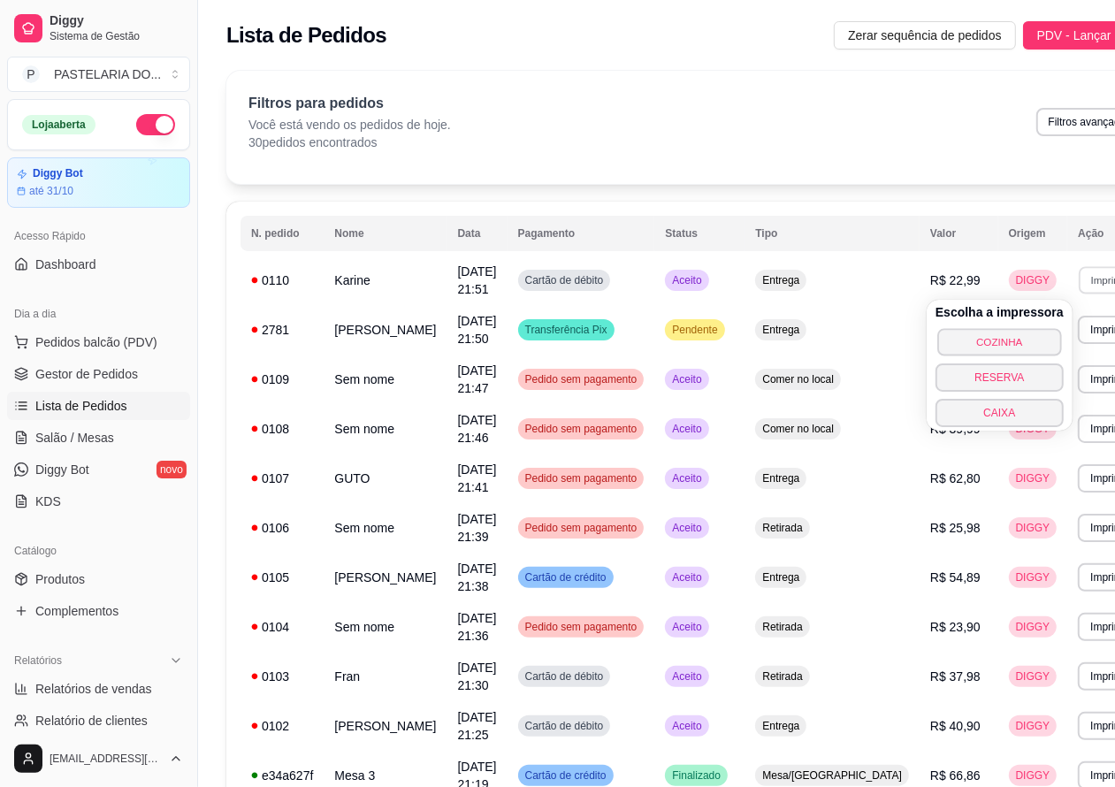
click at [1004, 334] on button "COZINHA" at bounding box center [999, 341] width 124 height 27
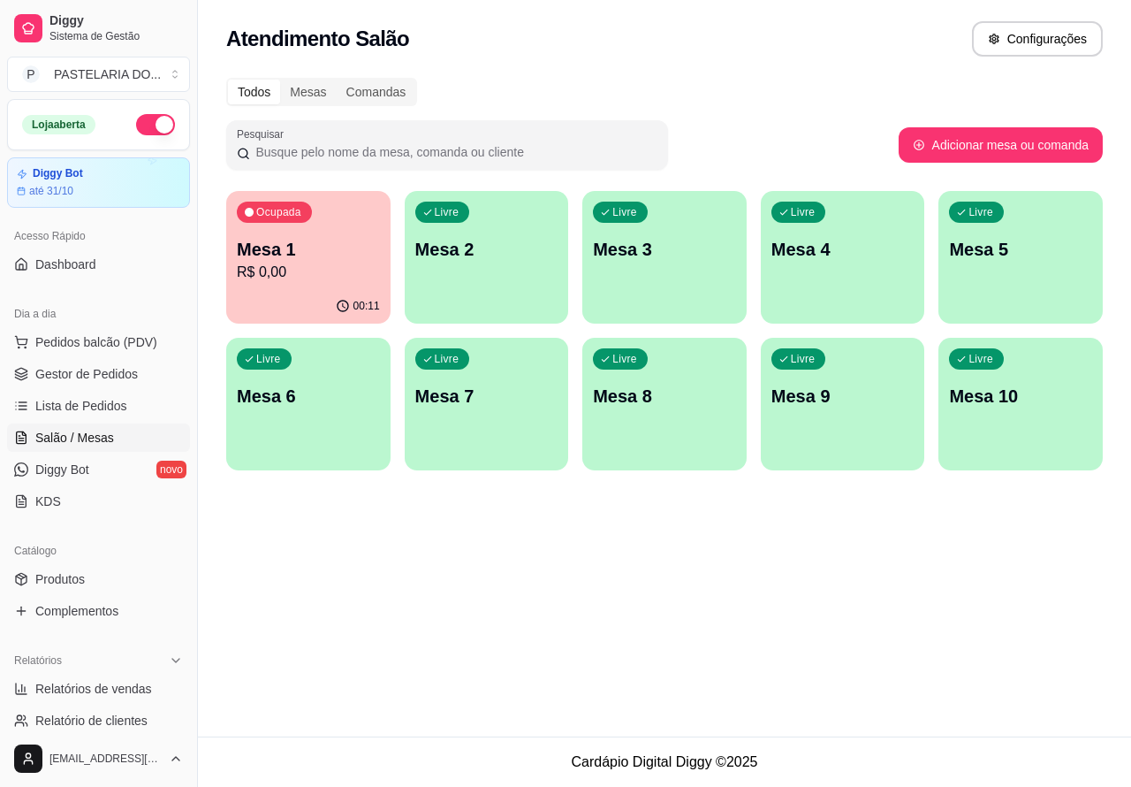
click at [107, 433] on span "Salão / Mesas" at bounding box center [74, 438] width 79 height 18
click at [106, 399] on span "Lista de Pedidos" at bounding box center [81, 406] width 92 height 18
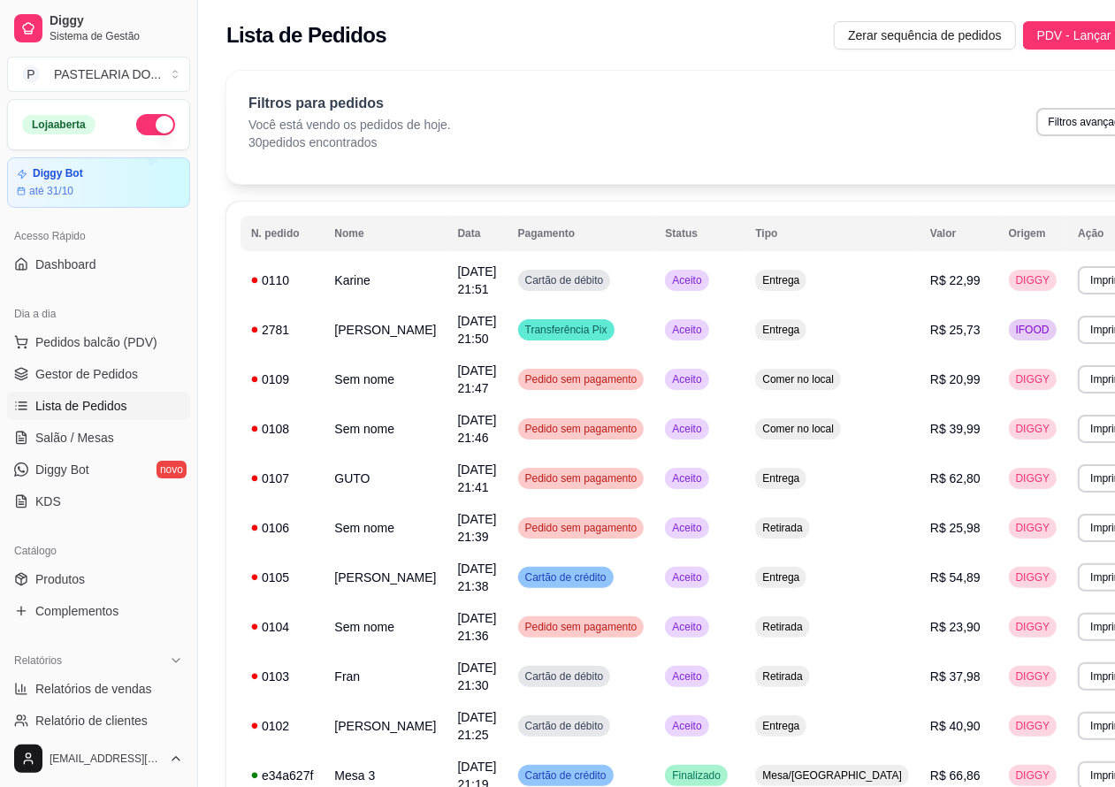
click at [1078, 279] on button "Imprimir" at bounding box center [1109, 280] width 63 height 28
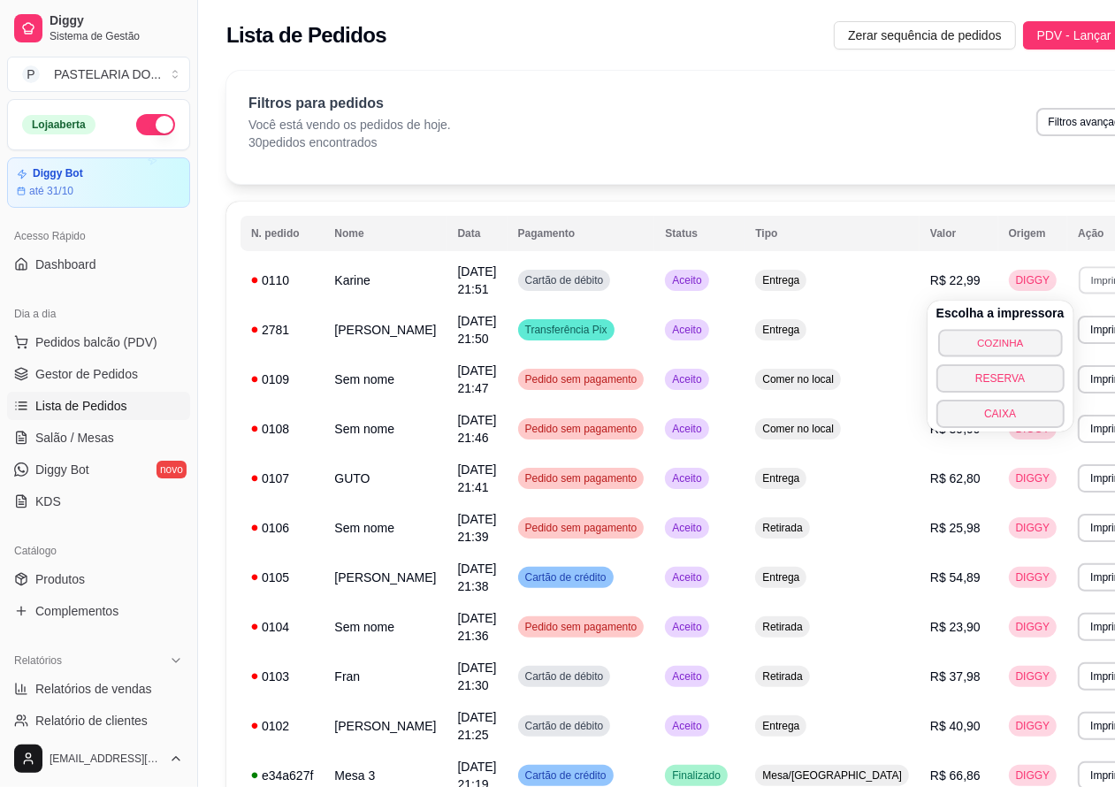
click at [1006, 343] on button "COZINHA" at bounding box center [1000, 342] width 124 height 27
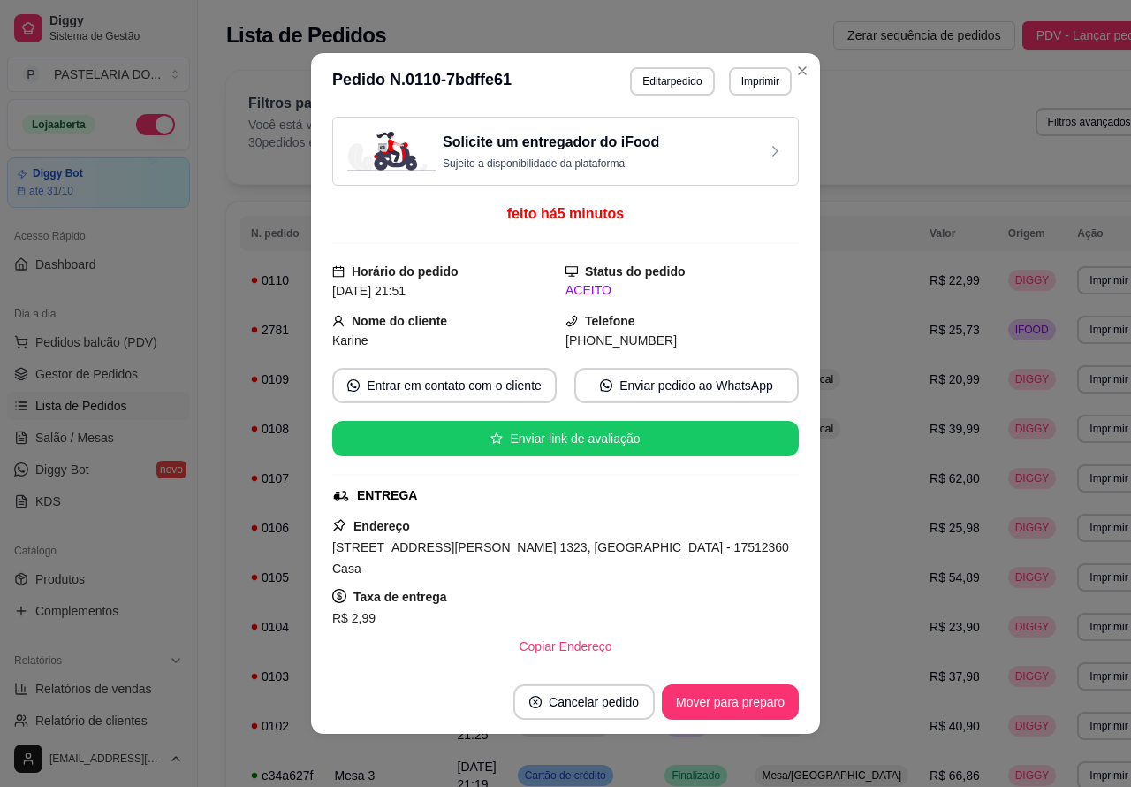
click at [789, 72] on div "Filtros para pedidos Você está vendo os pedidos de hoje. 30 pedidos encontrados…" at bounding box center [696, 127] width 940 height 113
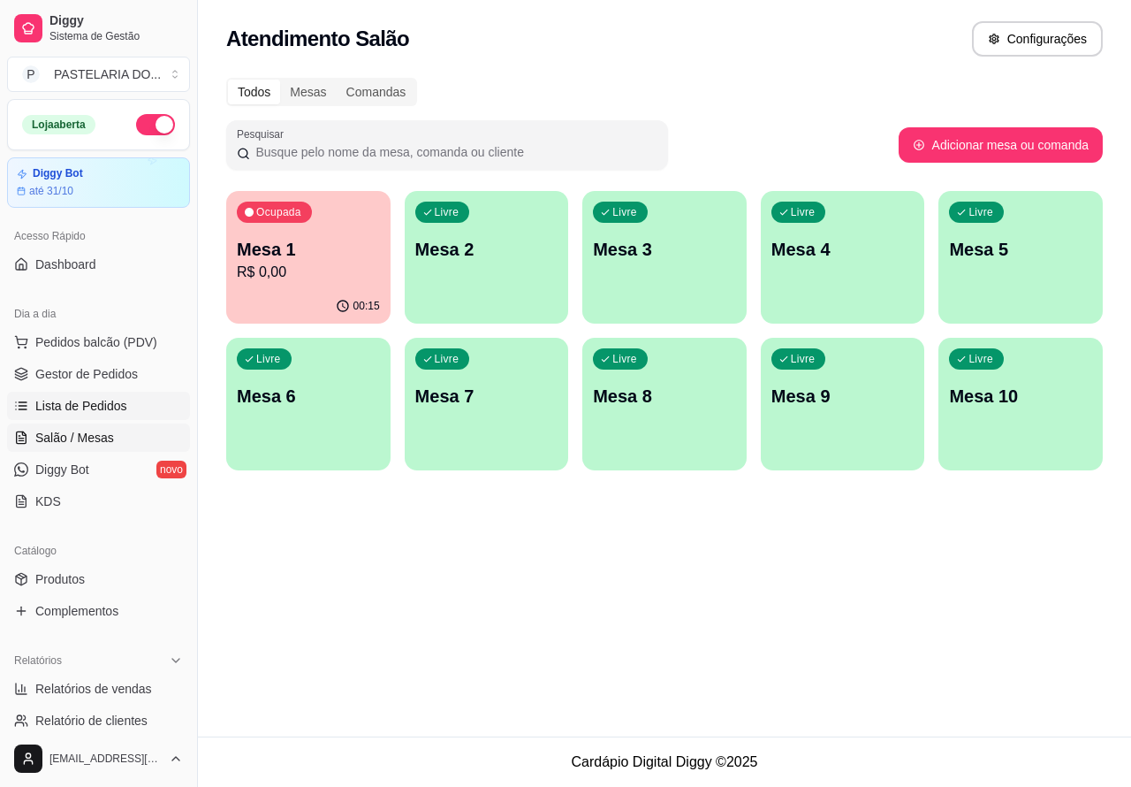
click at [122, 403] on span "Lista de Pedidos" at bounding box center [81, 406] width 92 height 18
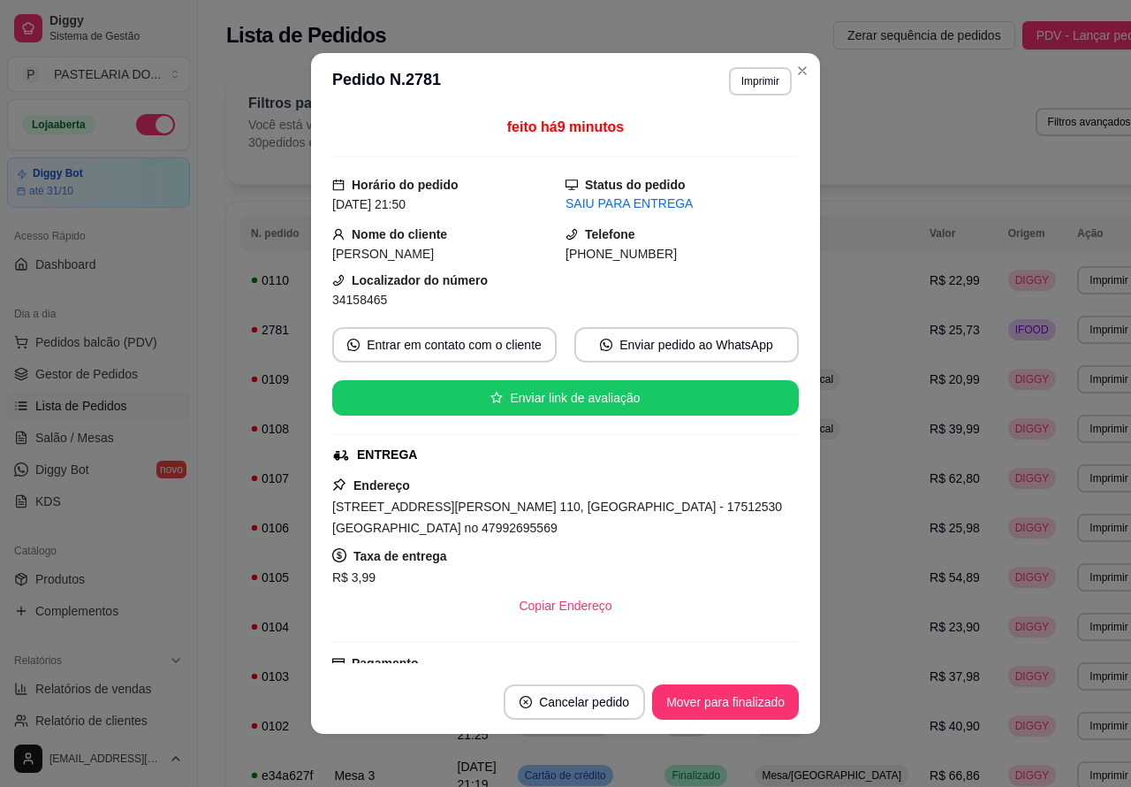
click at [806, 71] on button "Close" at bounding box center [802, 71] width 28 height 28
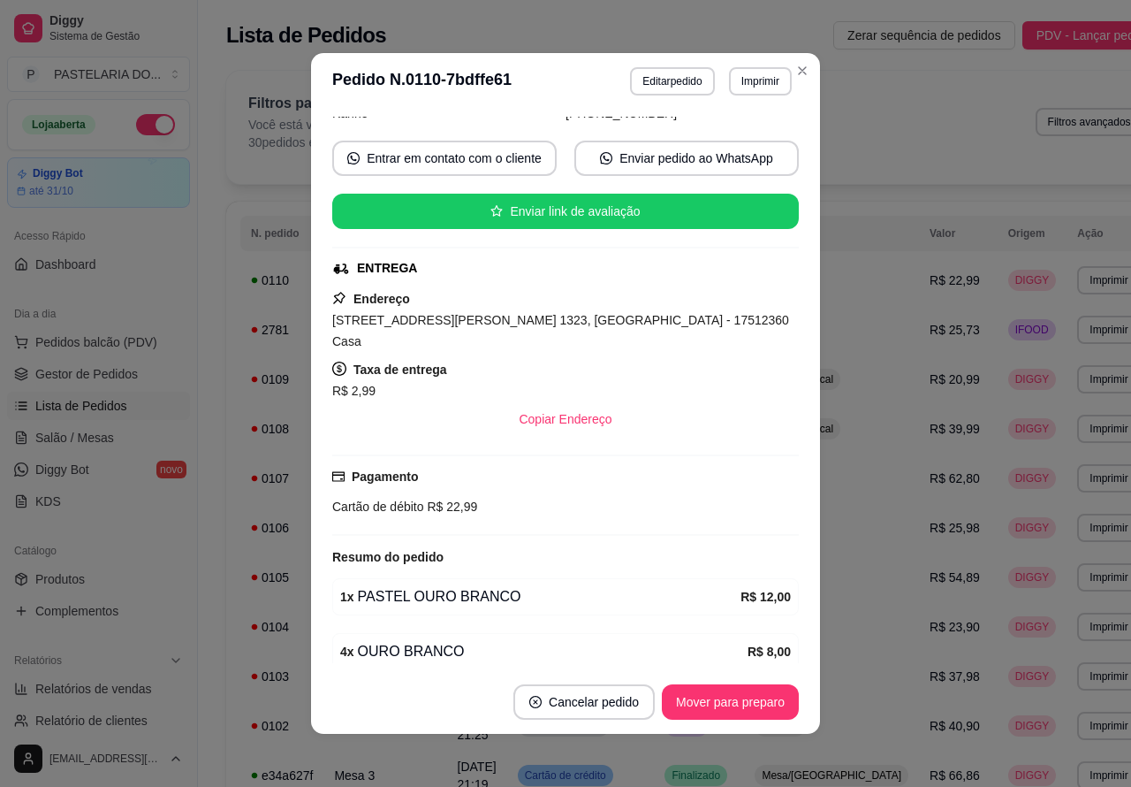
scroll to position [311, 0]
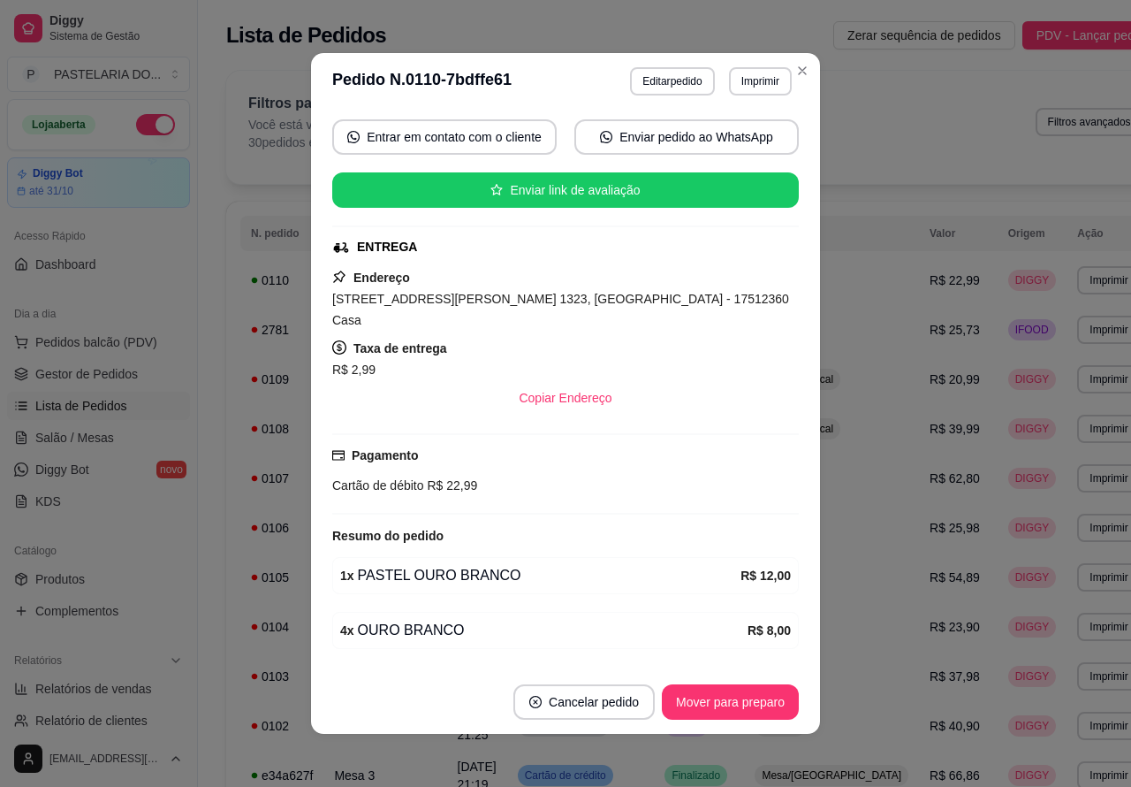
click at [794, 71] on div "Filtros para pedidos Você está vendo os pedidos de hoje. 30 pedidos encontrados…" at bounding box center [696, 127] width 940 height 113
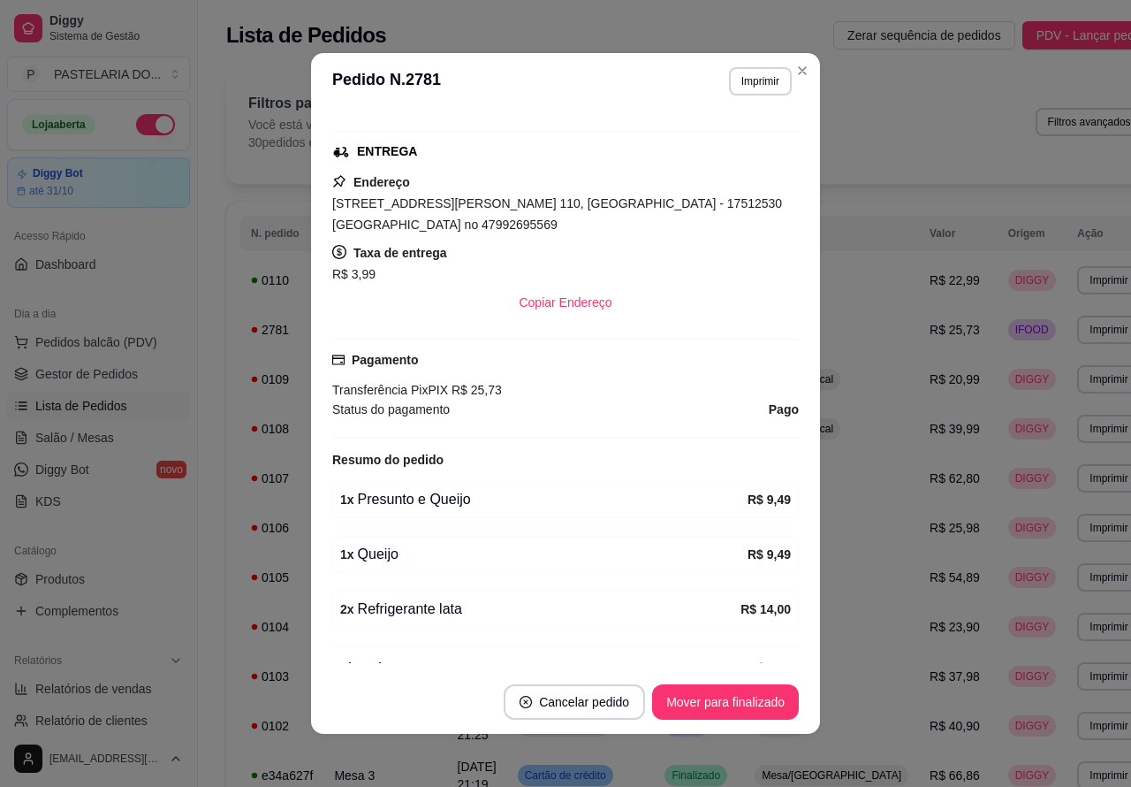
scroll to position [383, 0]
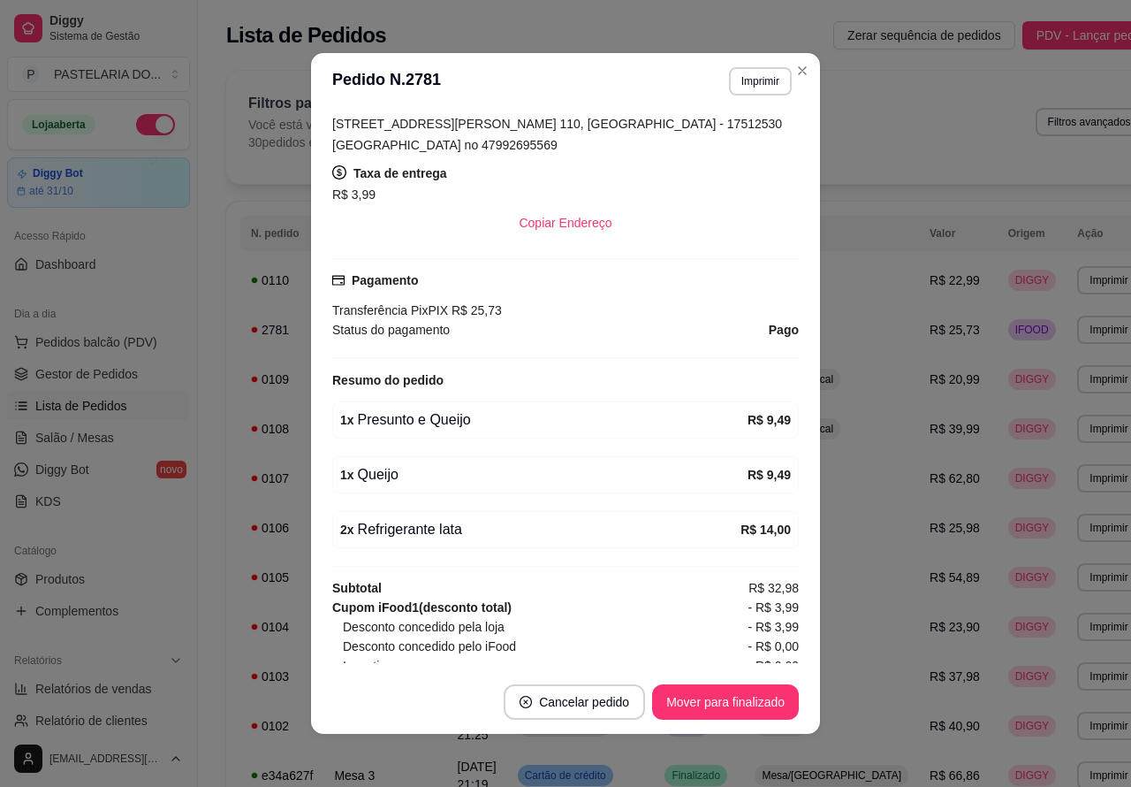
click at [794, 71] on div "Filtros para pedidos Você está vendo os pedidos de hoje. 30 pedidos encontrados…" at bounding box center [696, 127] width 940 height 113
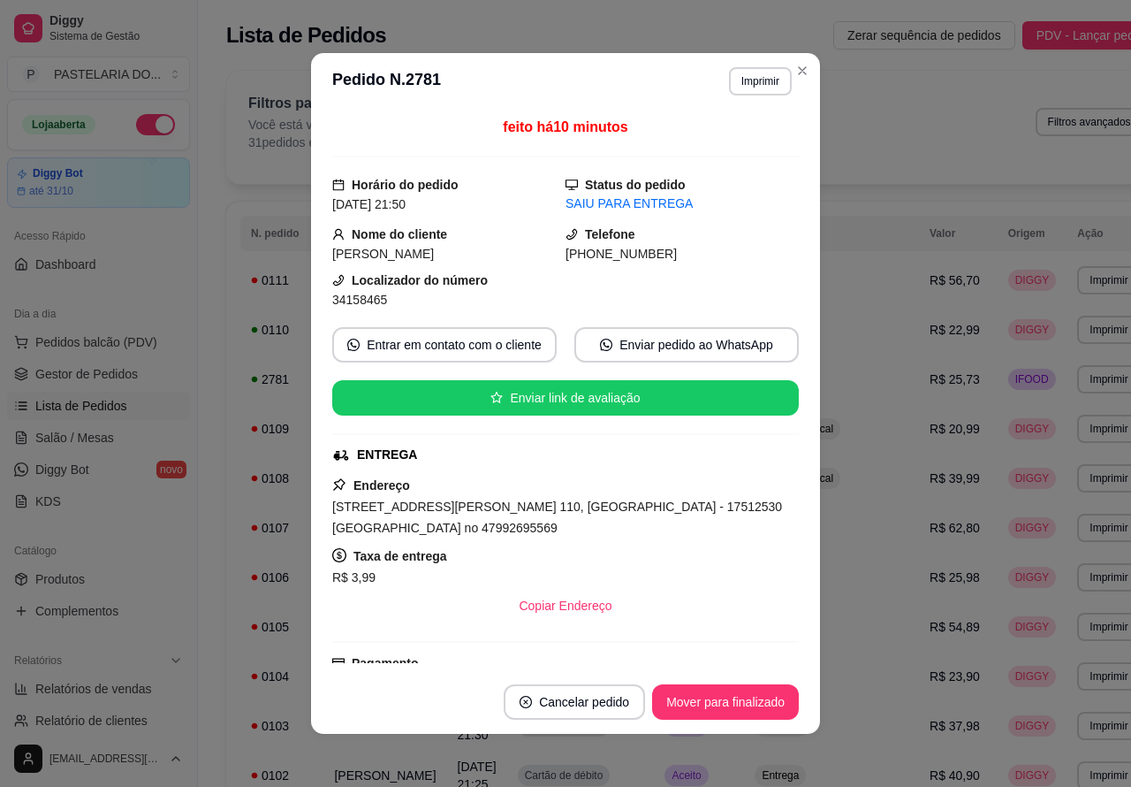
click at [794, 71] on div "Filtros para pedidos Você está vendo os pedidos de hoje. 31 pedidos encontrados…" at bounding box center [696, 127] width 940 height 113
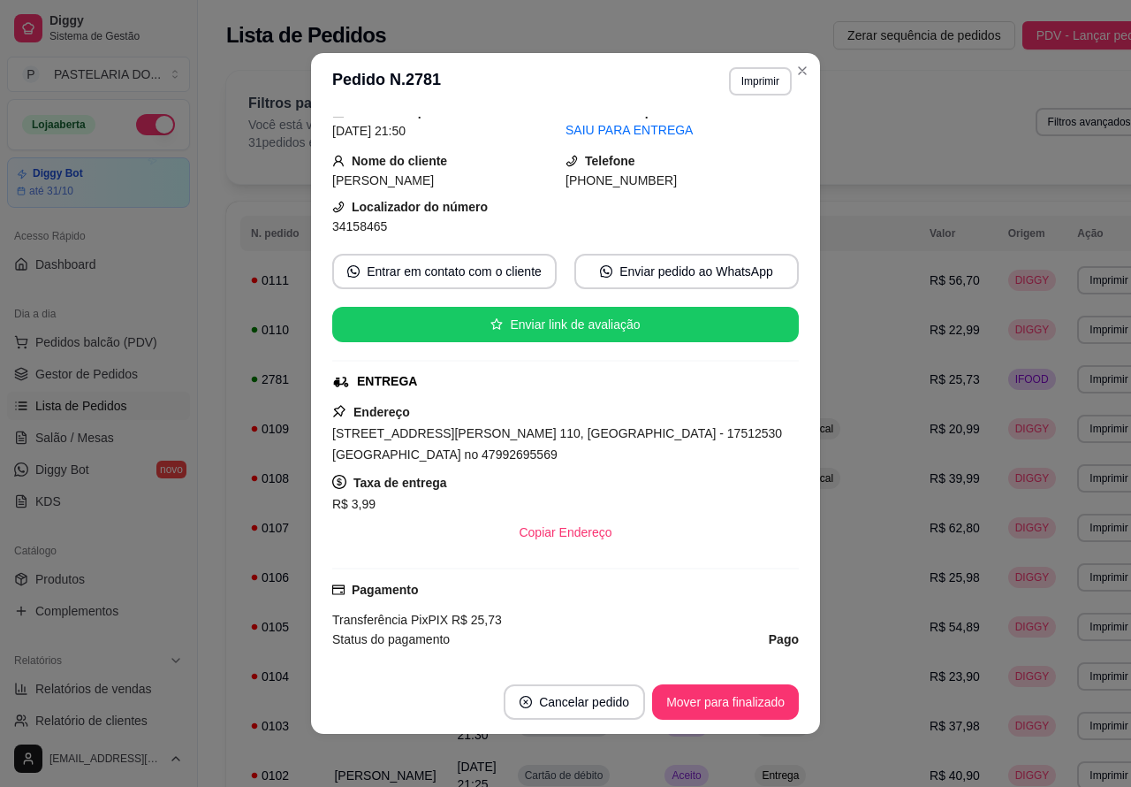
scroll to position [72, 0]
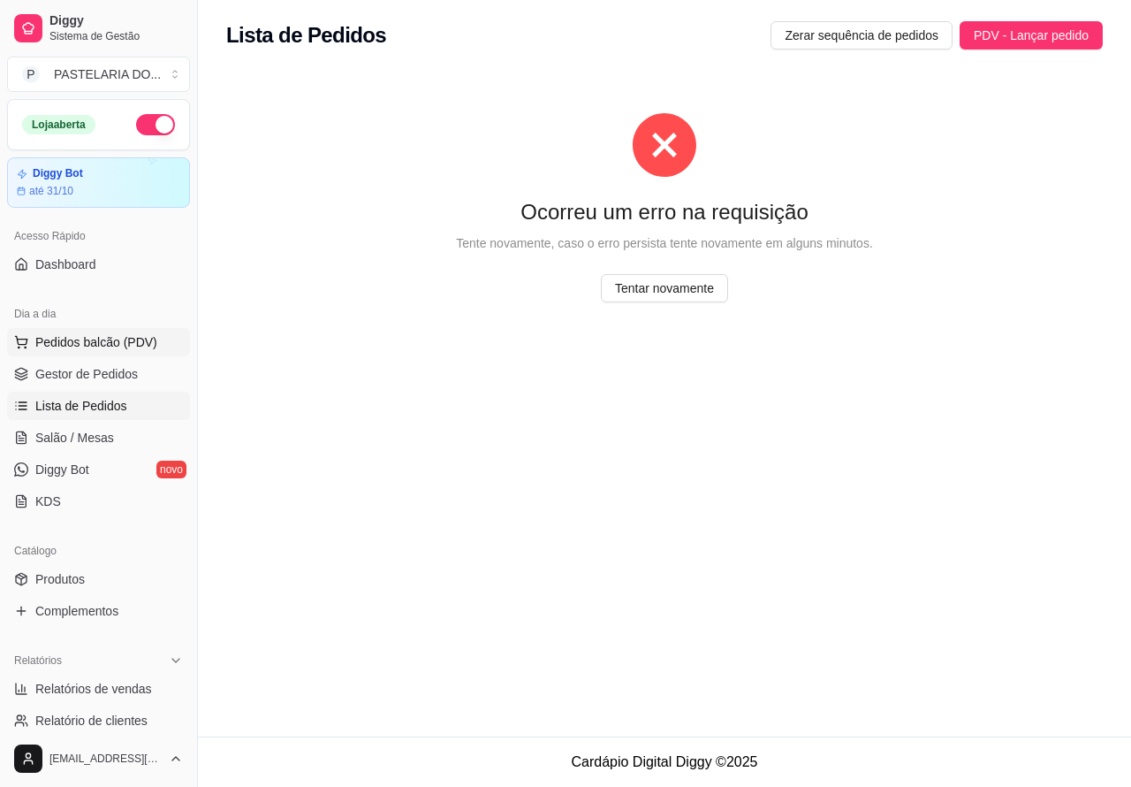
click at [125, 340] on span "Pedidos balcão (PDV)" at bounding box center [96, 342] width 122 height 18
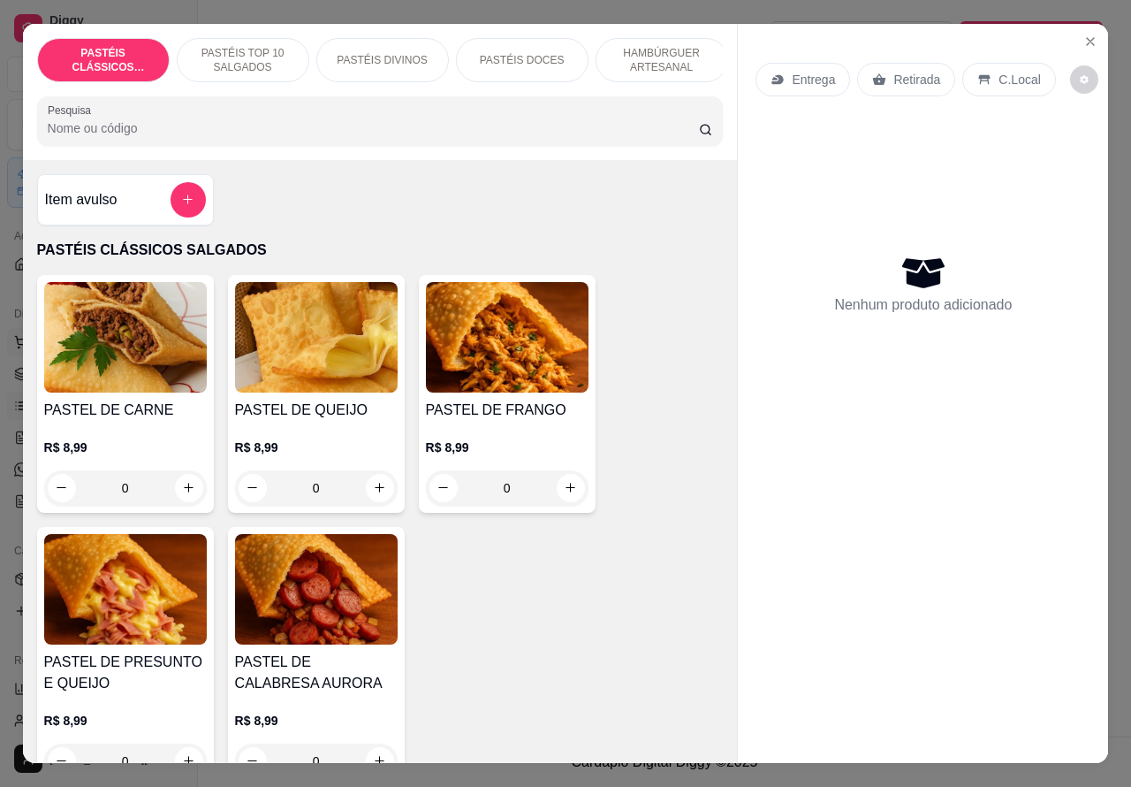
click at [1087, 38] on icon "Close" at bounding box center [1090, 41] width 7 height 7
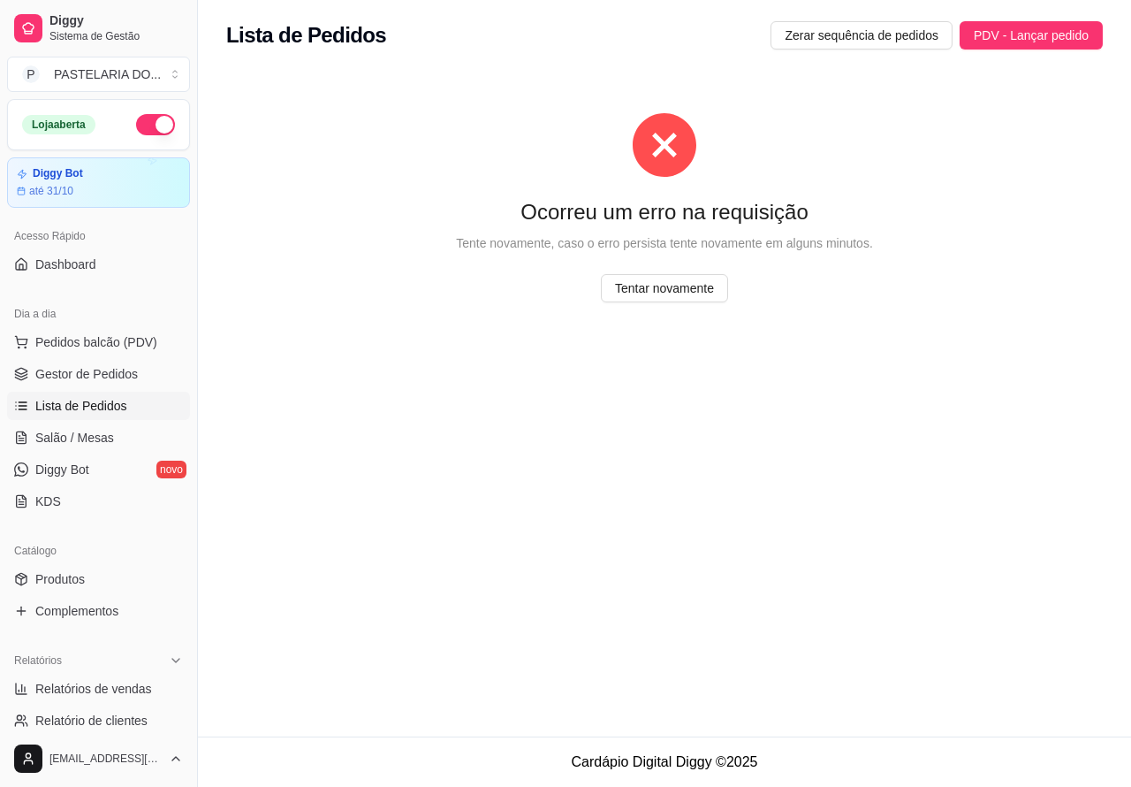
click at [98, 399] on span "Lista de Pedidos" at bounding box center [81, 406] width 92 height 18
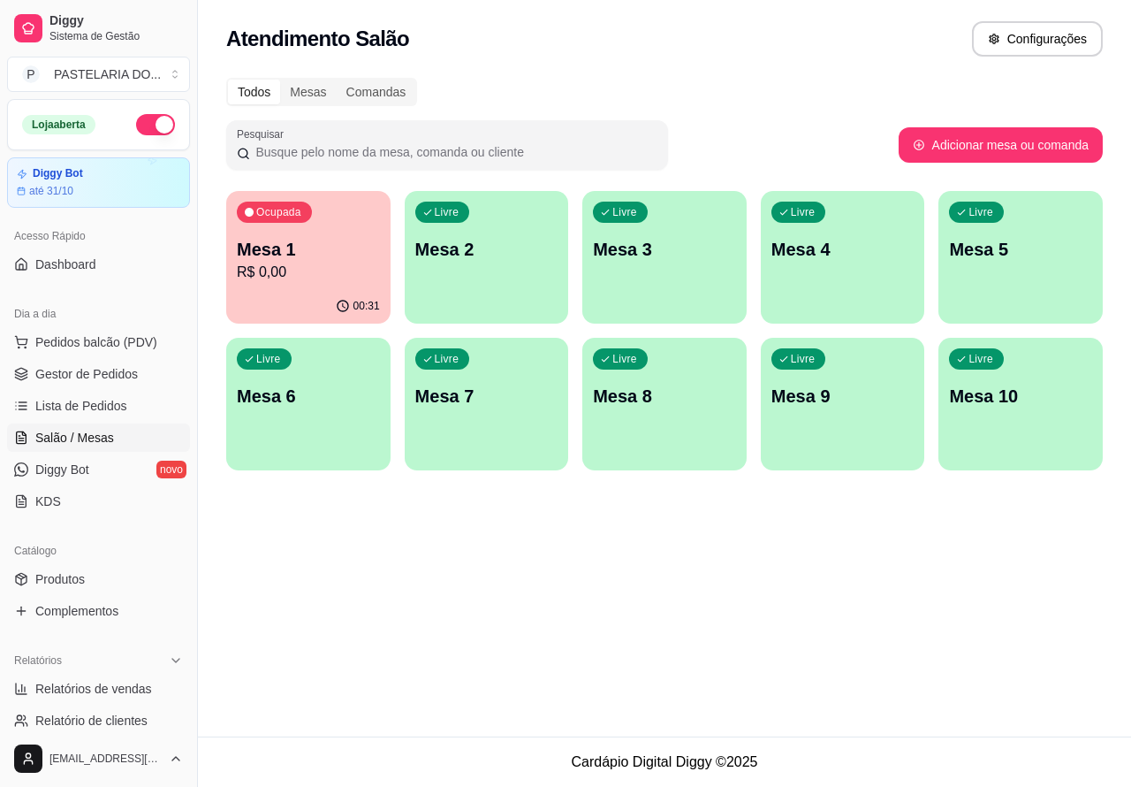
click at [345, 409] on div "Livre Mesa 6" at bounding box center [308, 393] width 164 height 111
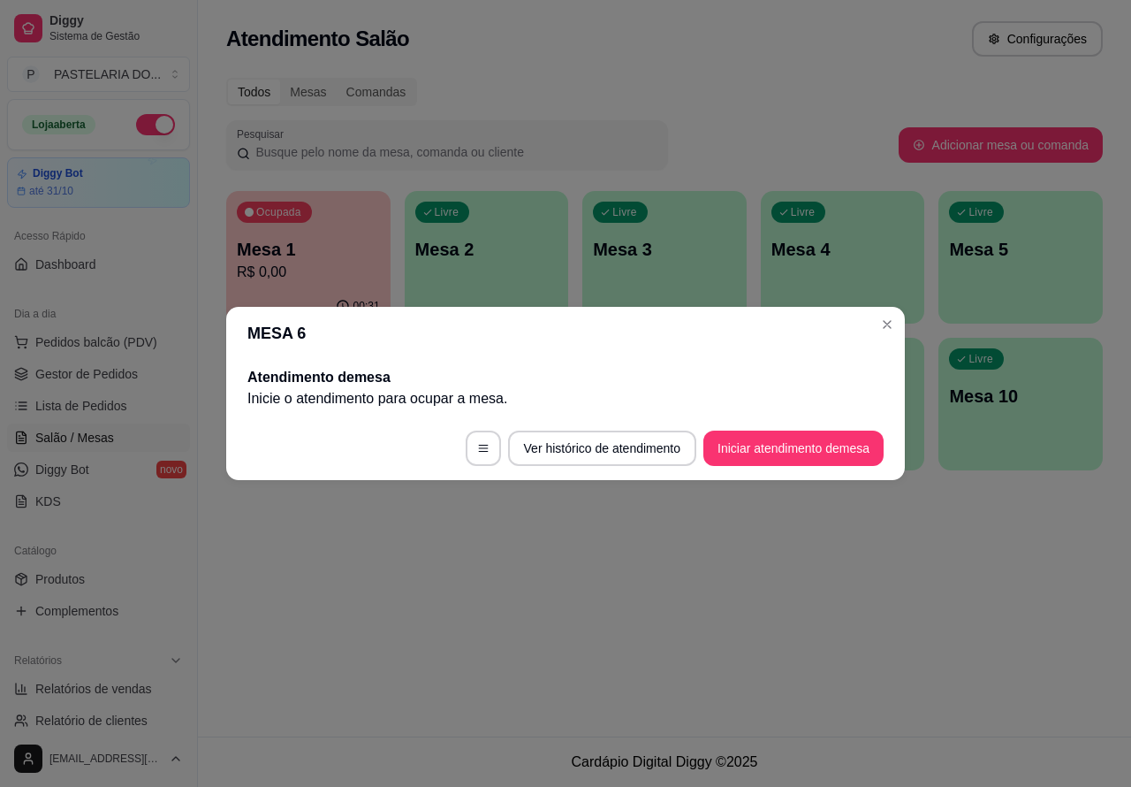
click at [814, 445] on button "Iniciar atendimento de mesa" at bounding box center [794, 447] width 180 height 35
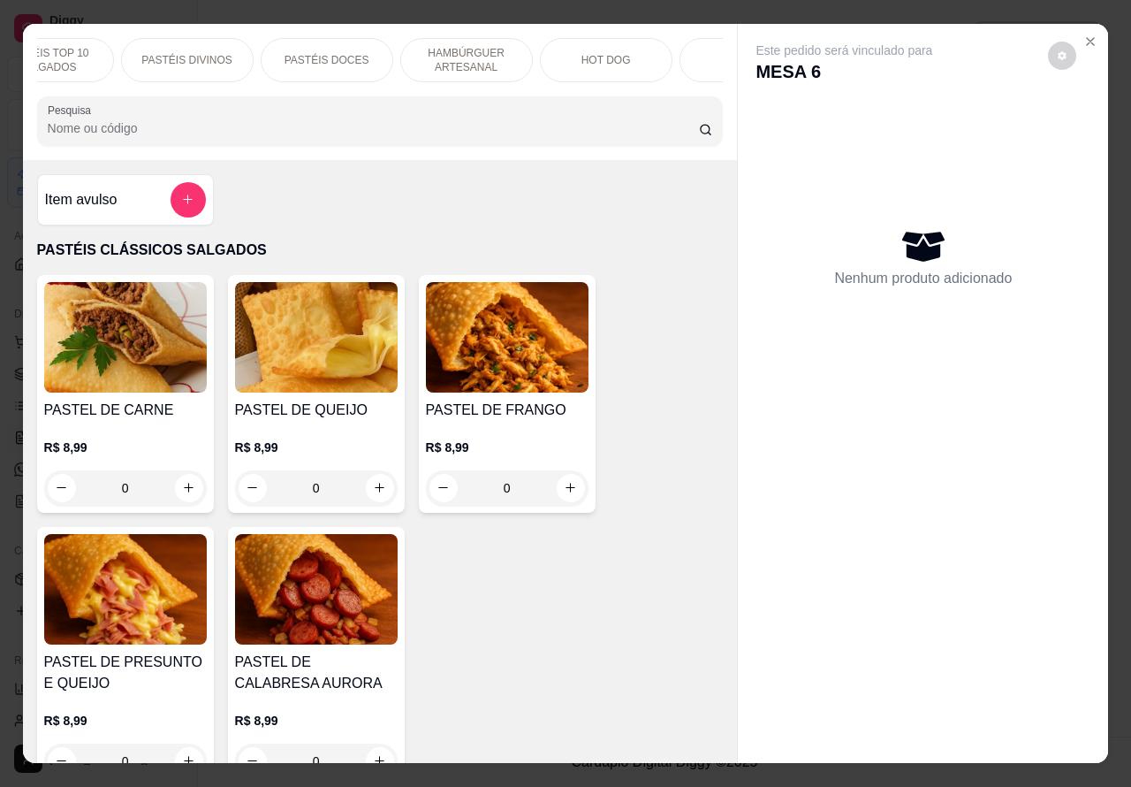
scroll to position [0, 199]
click at [619, 46] on div "HOT DOG" at bounding box center [603, 60] width 133 height 44
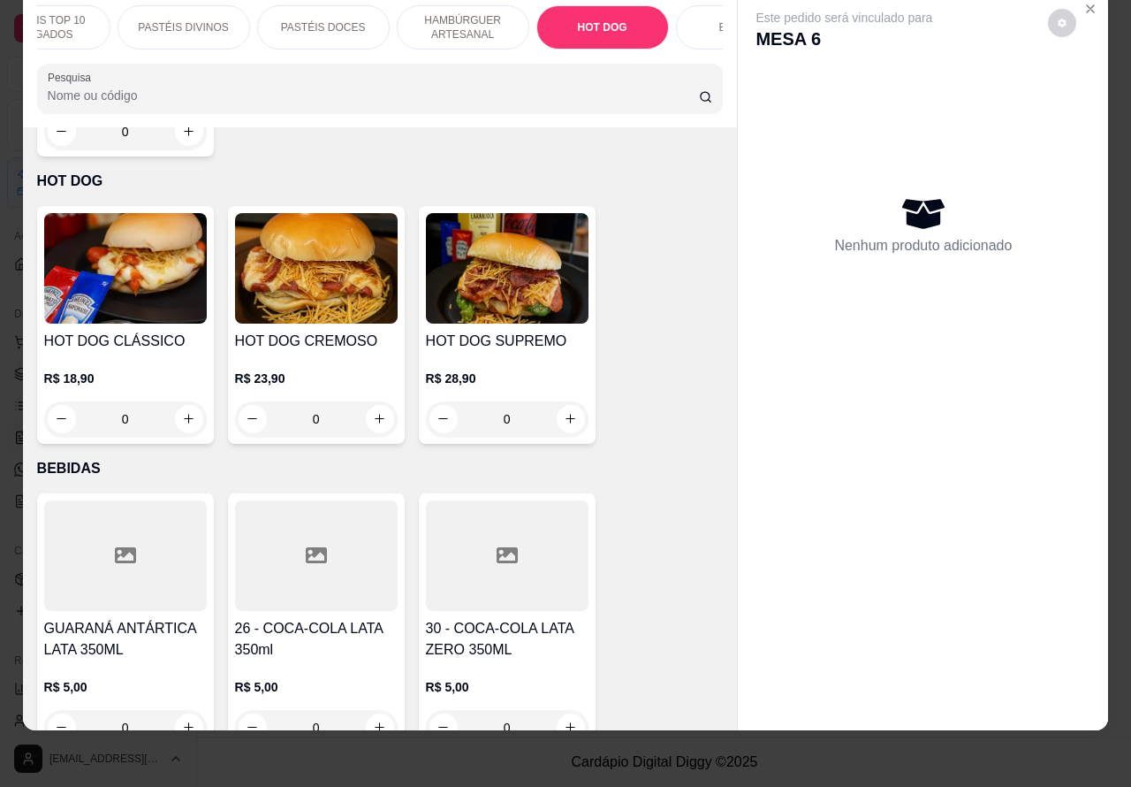
click at [575, 401] on div "0" at bounding box center [507, 418] width 163 height 35
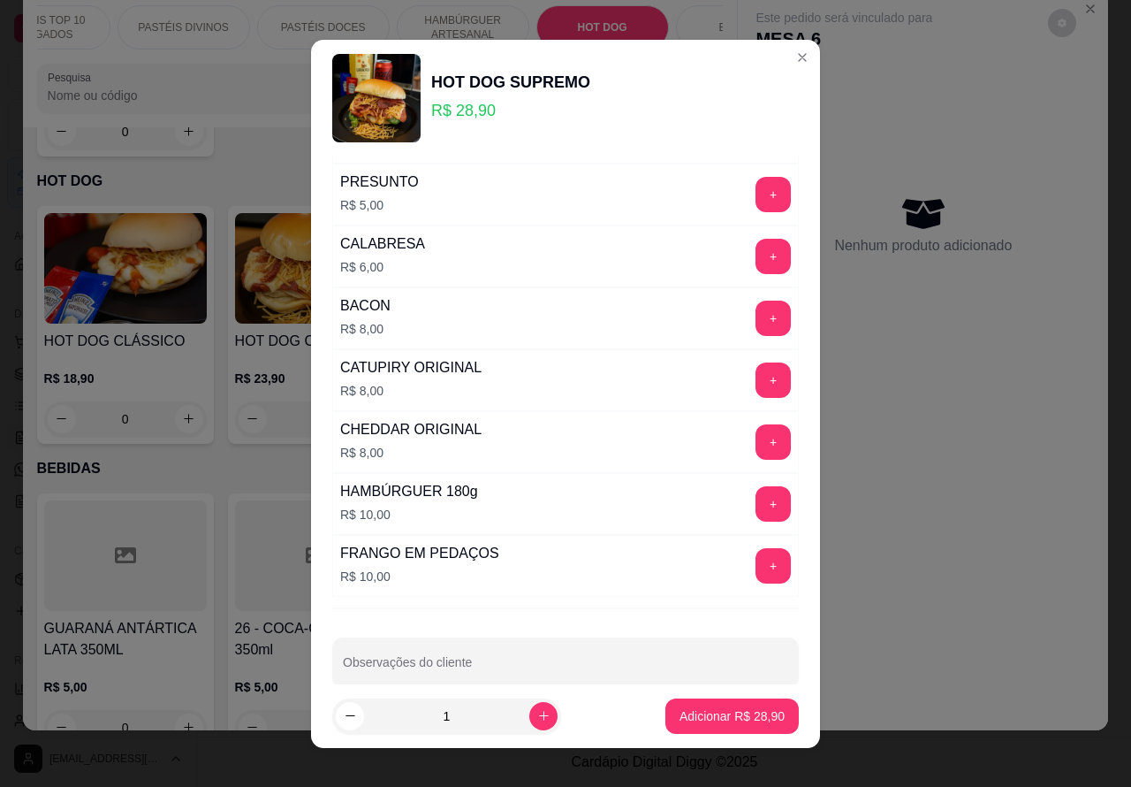
scroll to position [506, 0]
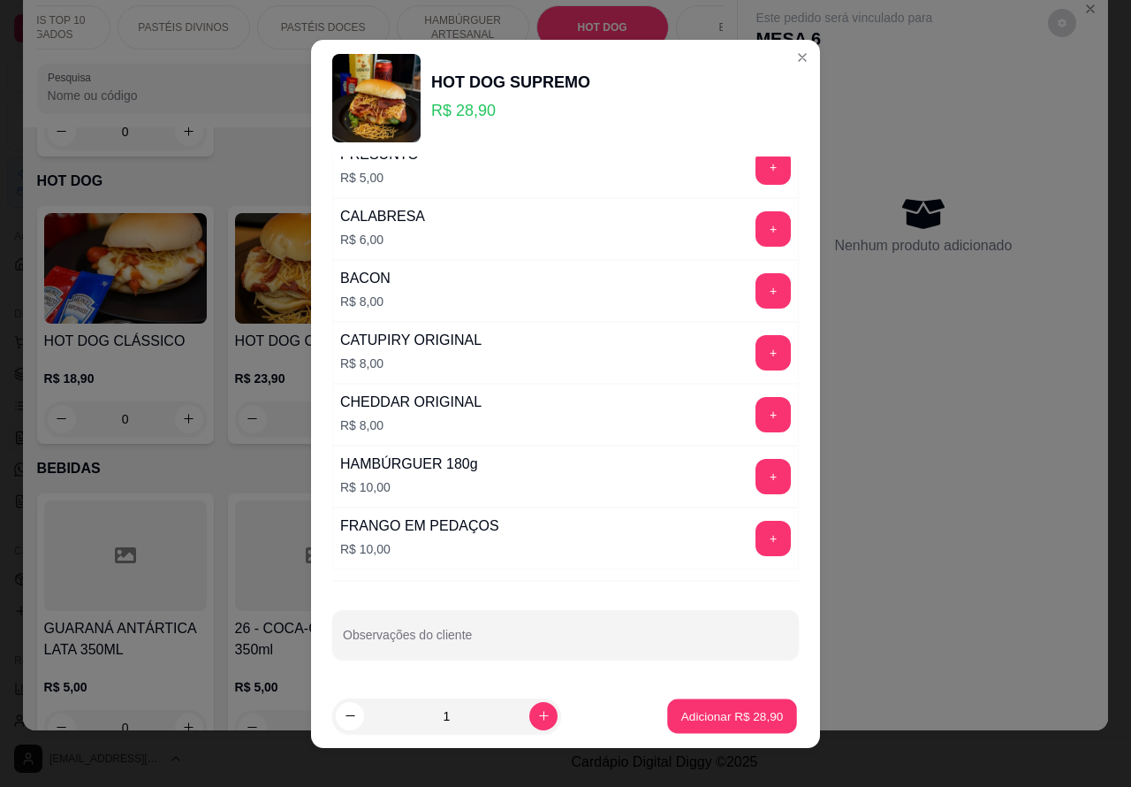
click at [722, 712] on p "Adicionar R$ 28,90" at bounding box center [733, 715] width 103 height 17
type input "1"
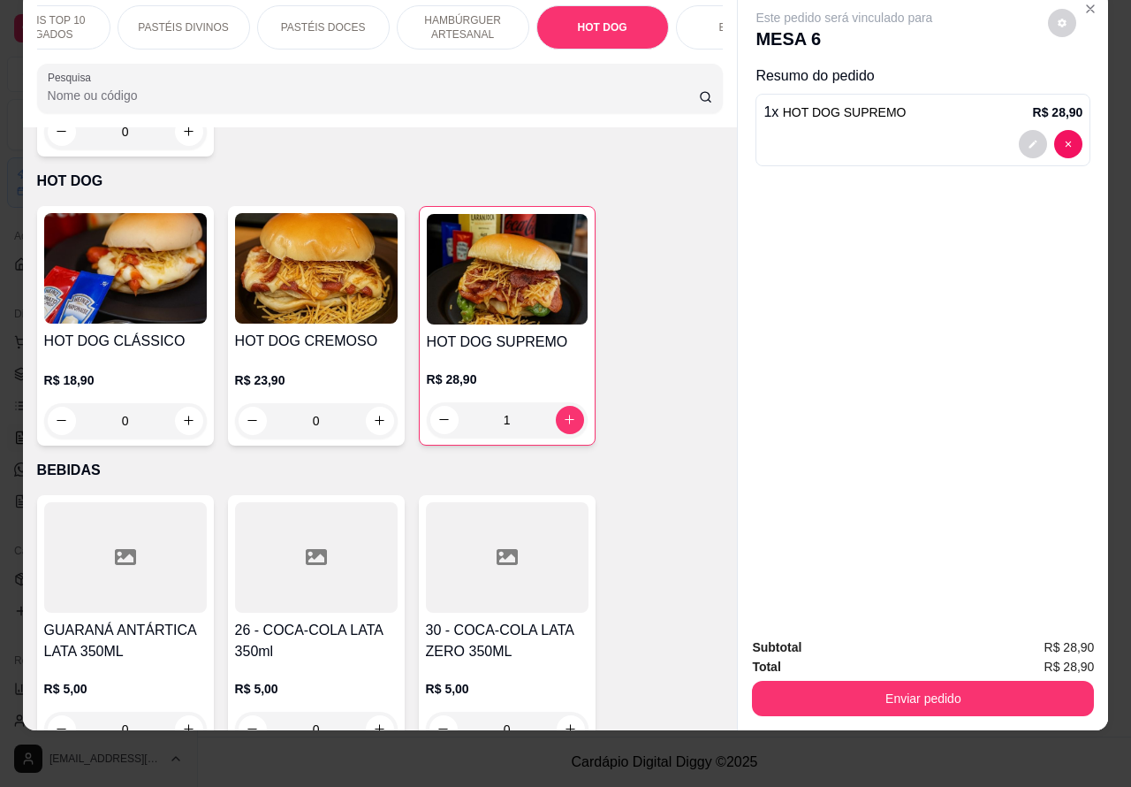
click at [331, 354] on div "R$ 23,90 0" at bounding box center [316, 396] width 163 height 85
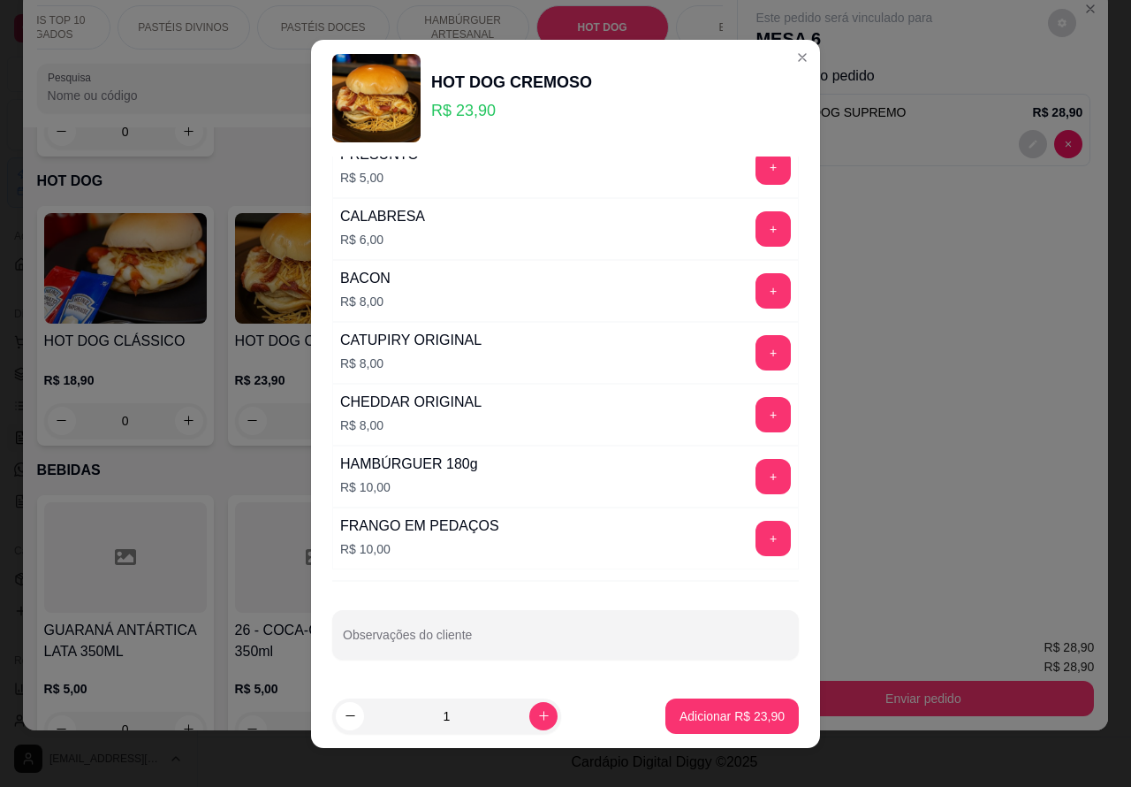
click at [480, 638] on input "Observações do cliente" at bounding box center [565, 642] width 445 height 18
type input "sem molho de tomate sem alface"
click at [732, 713] on p "Adicionar R$ 23,90" at bounding box center [732, 716] width 105 height 18
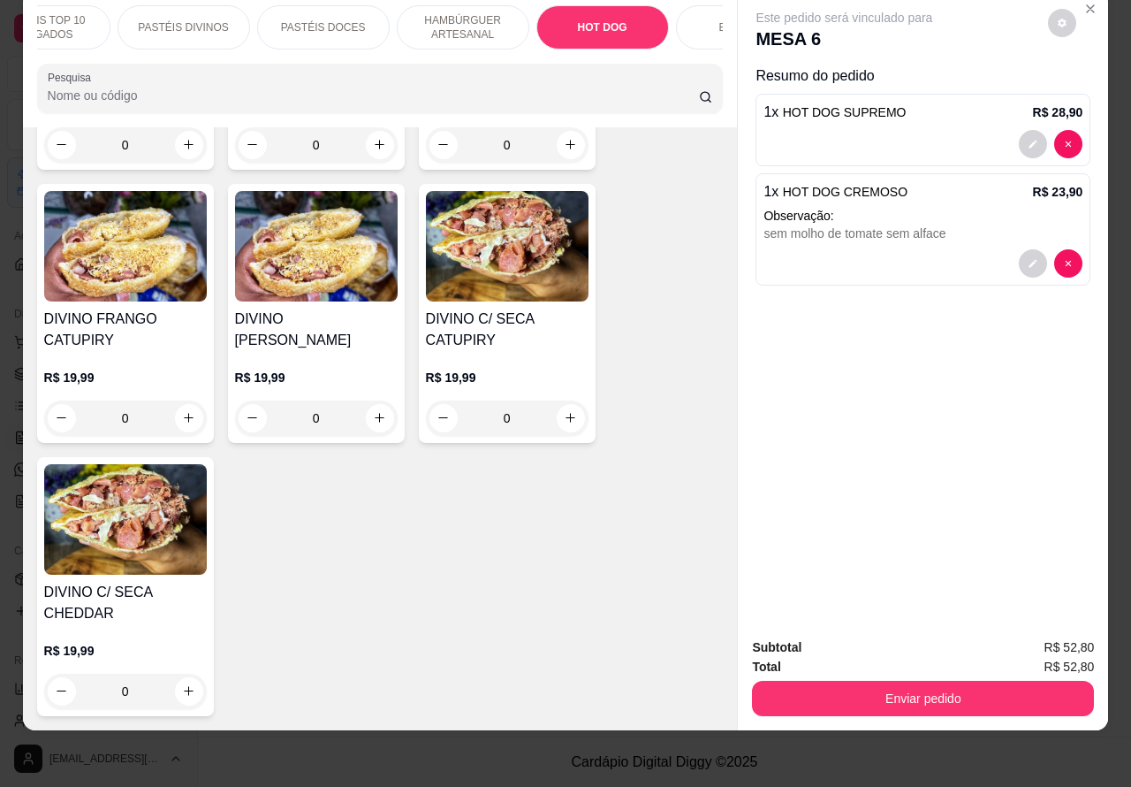
scroll to position [2795, 0]
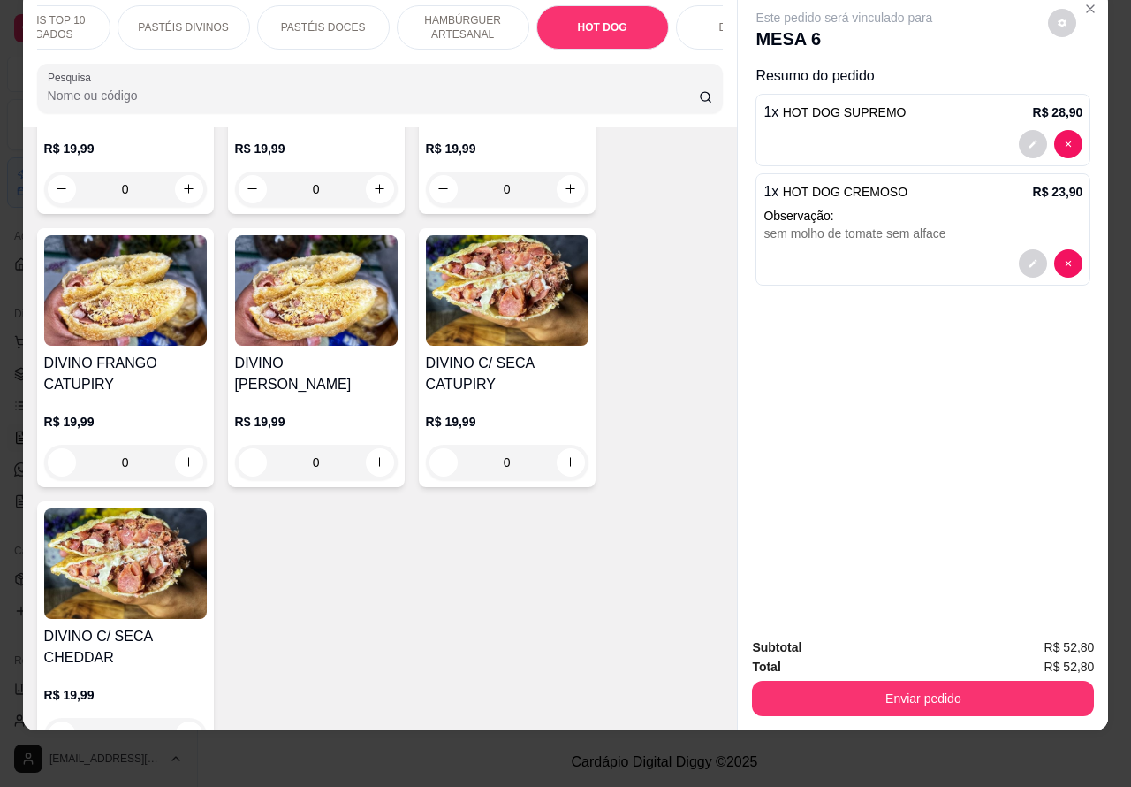
click at [562, 445] on div "0" at bounding box center [507, 462] width 163 height 35
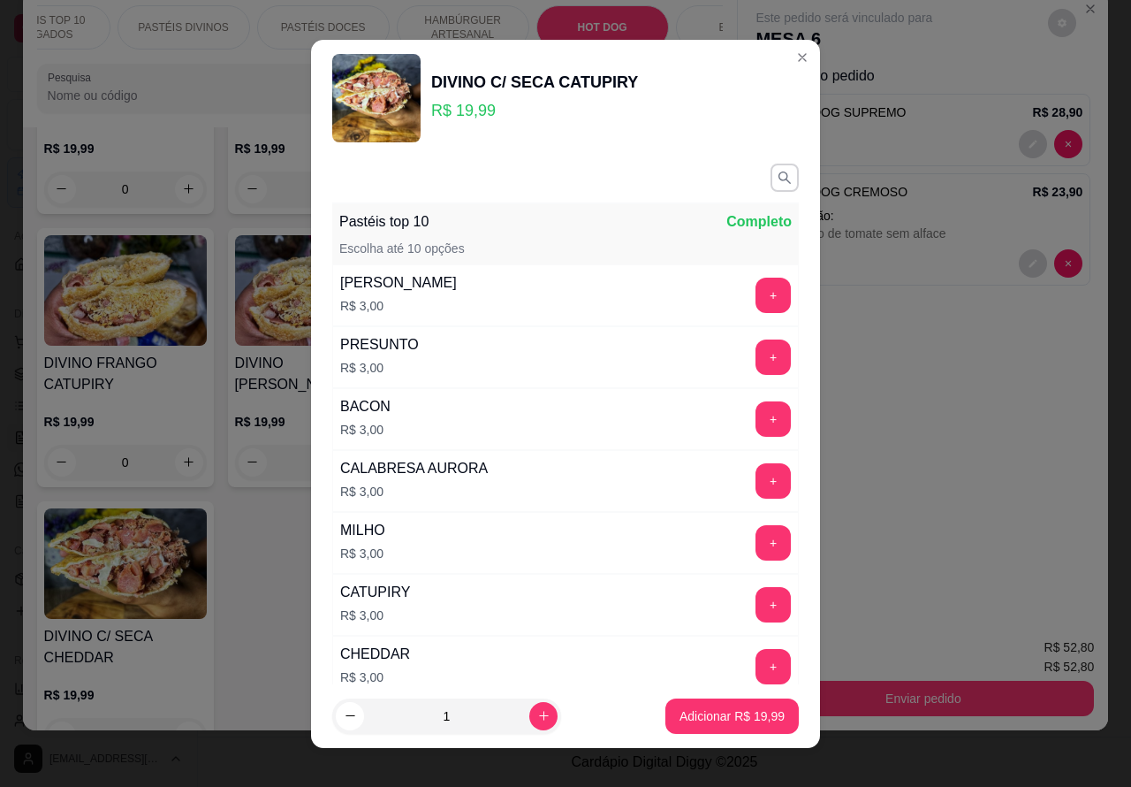
click at [741, 709] on p "Adicionar R$ 19,99" at bounding box center [732, 716] width 105 height 18
type input "1"
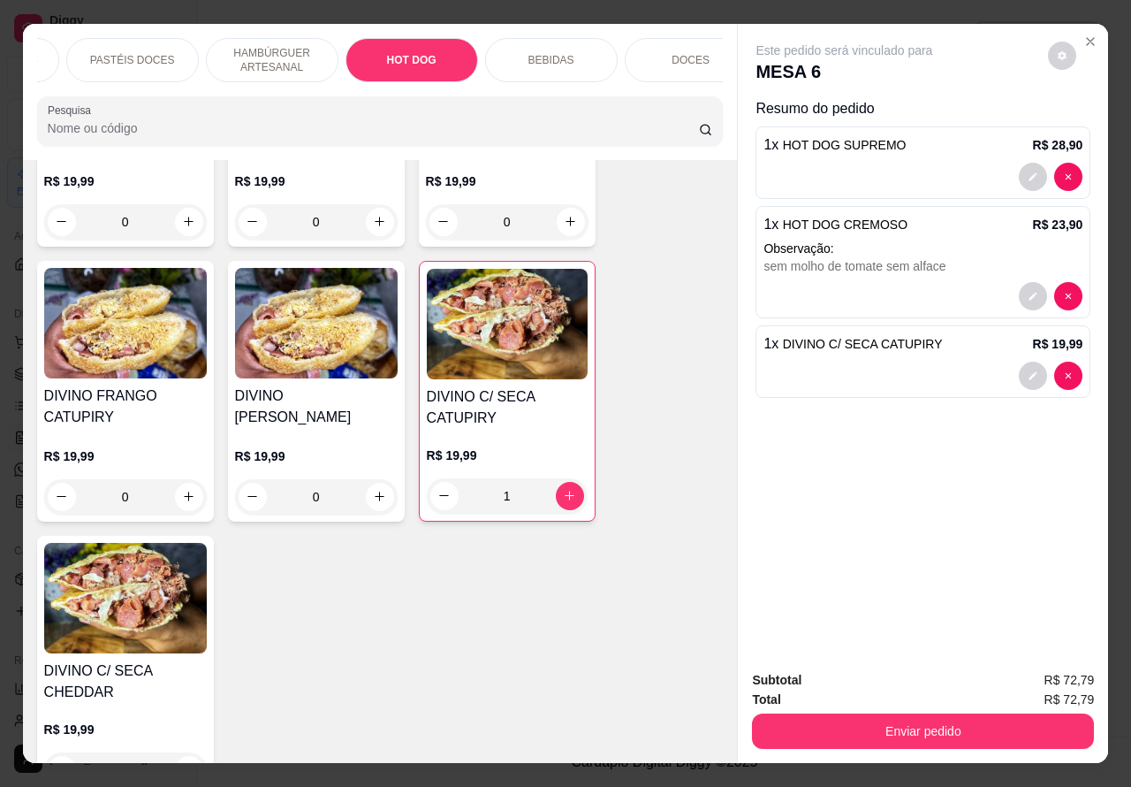
scroll to position [0, 391]
click at [555, 53] on p "BEBIDAS" at bounding box center [551, 60] width 46 height 14
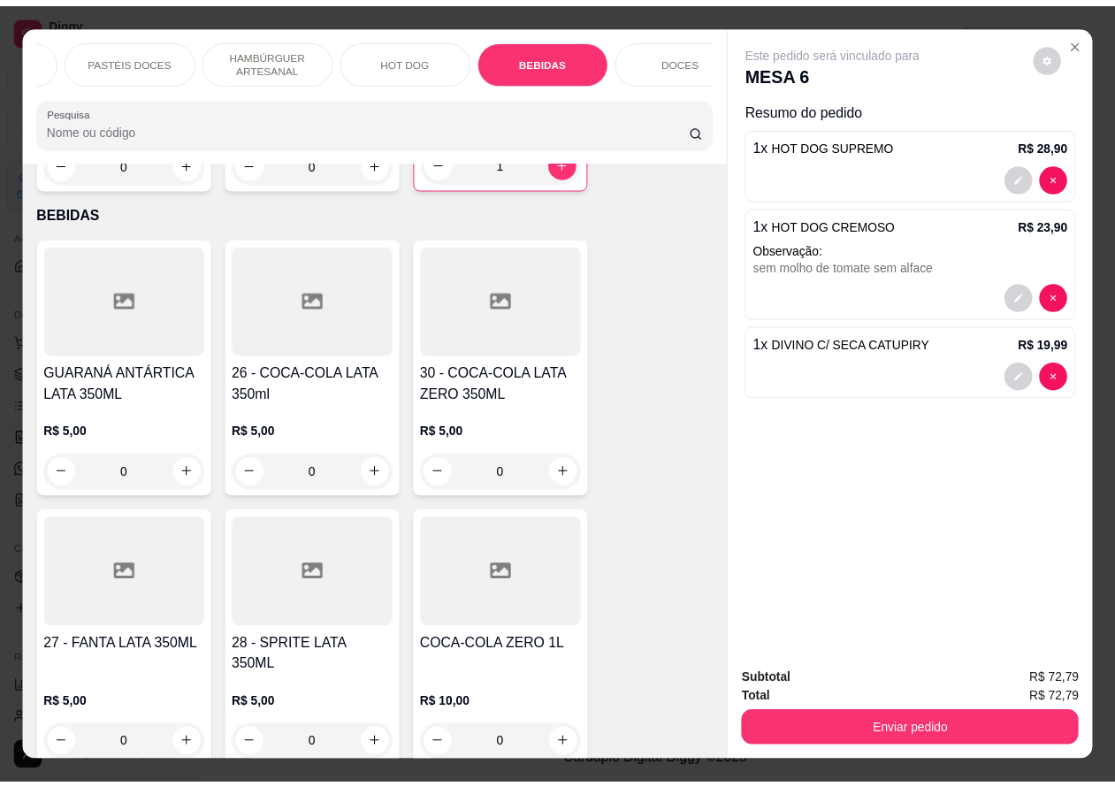
scroll to position [41, 0]
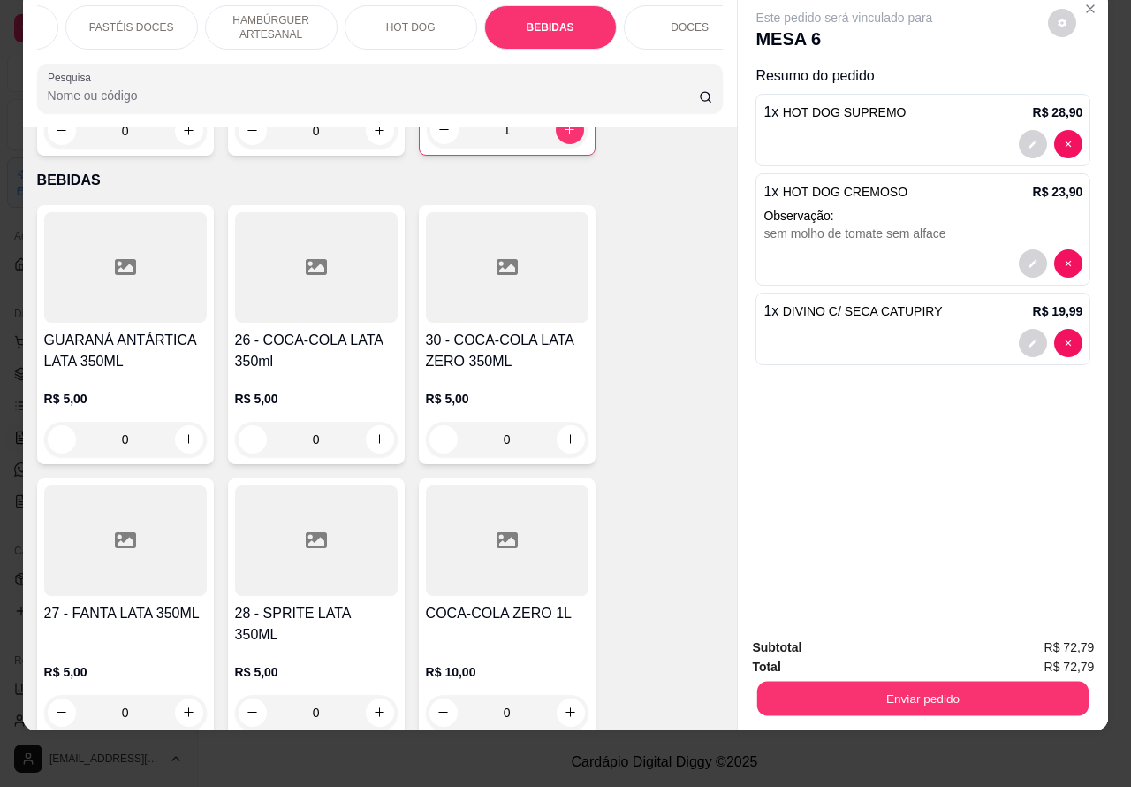
click at [963, 682] on button "Enviar pedido" at bounding box center [923, 699] width 331 height 34
click at [1068, 632] on button "Enviar pedido" at bounding box center [1047, 639] width 100 height 34
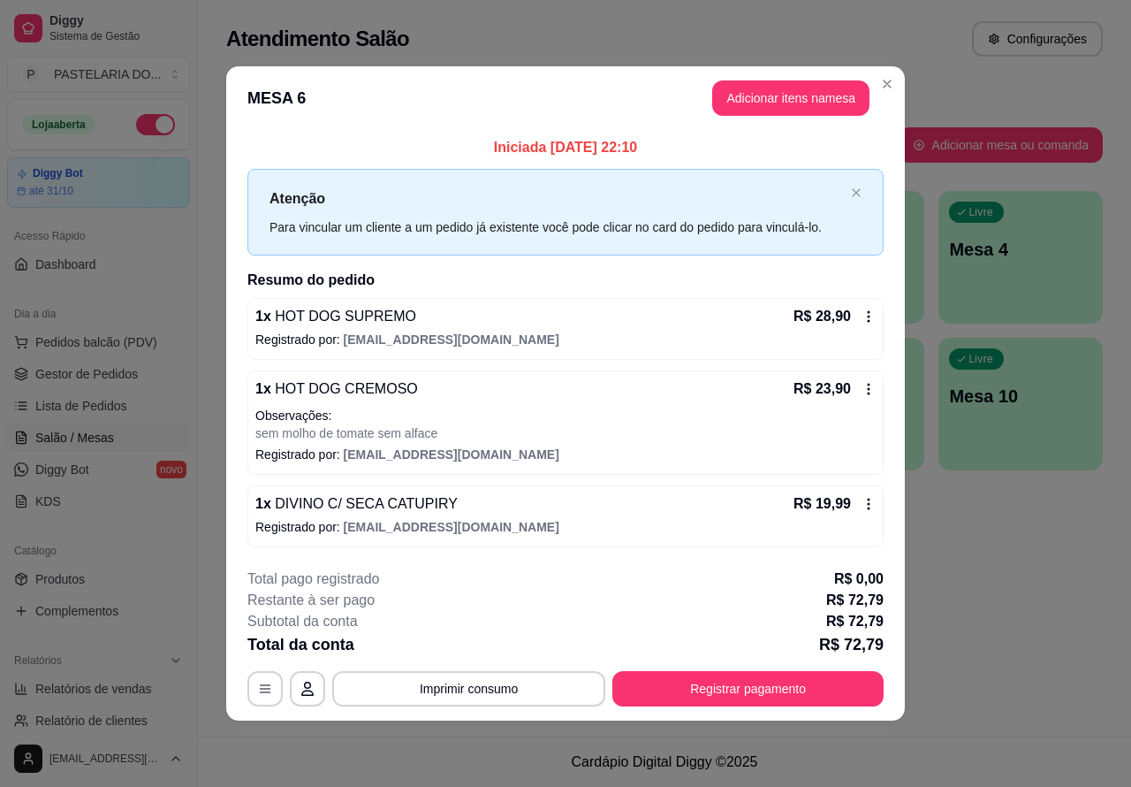
click at [1039, 601] on div "Atendimento Salão Configurações Todos Mesas Comandas Pesquisar Adicionar mesa o…" at bounding box center [664, 368] width 933 height 736
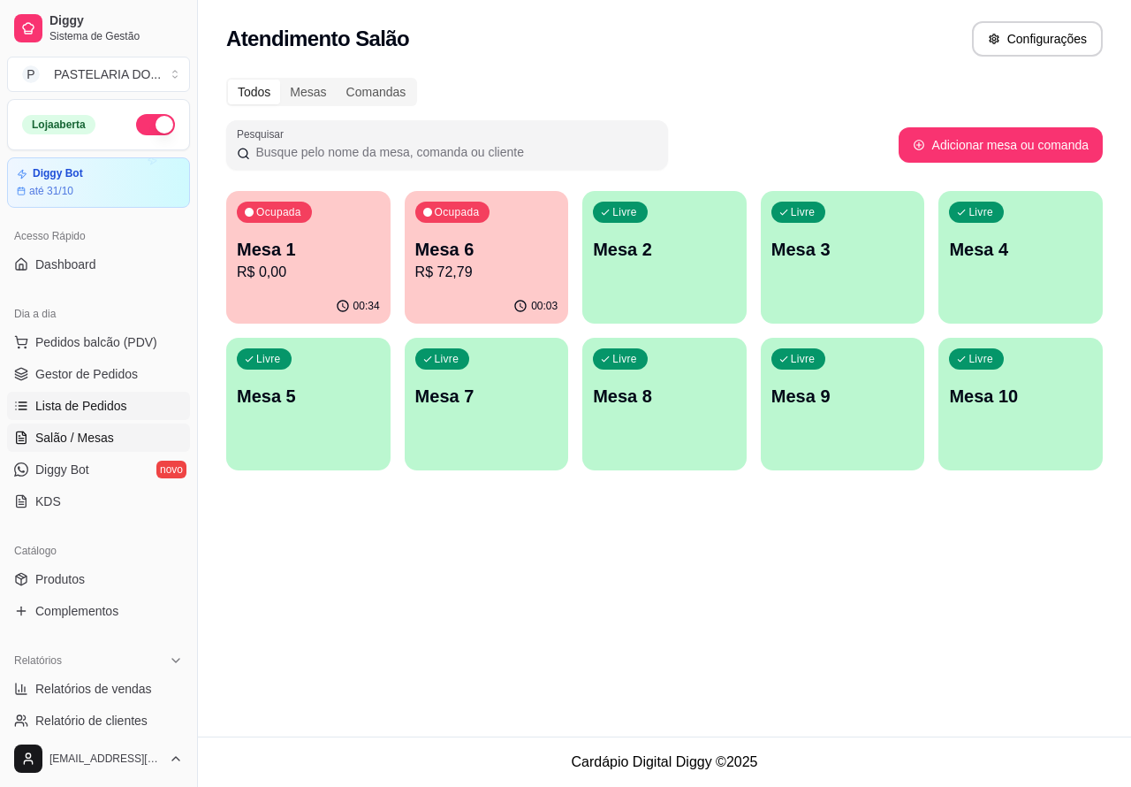
click at [98, 400] on span "Lista de Pedidos" at bounding box center [81, 406] width 92 height 18
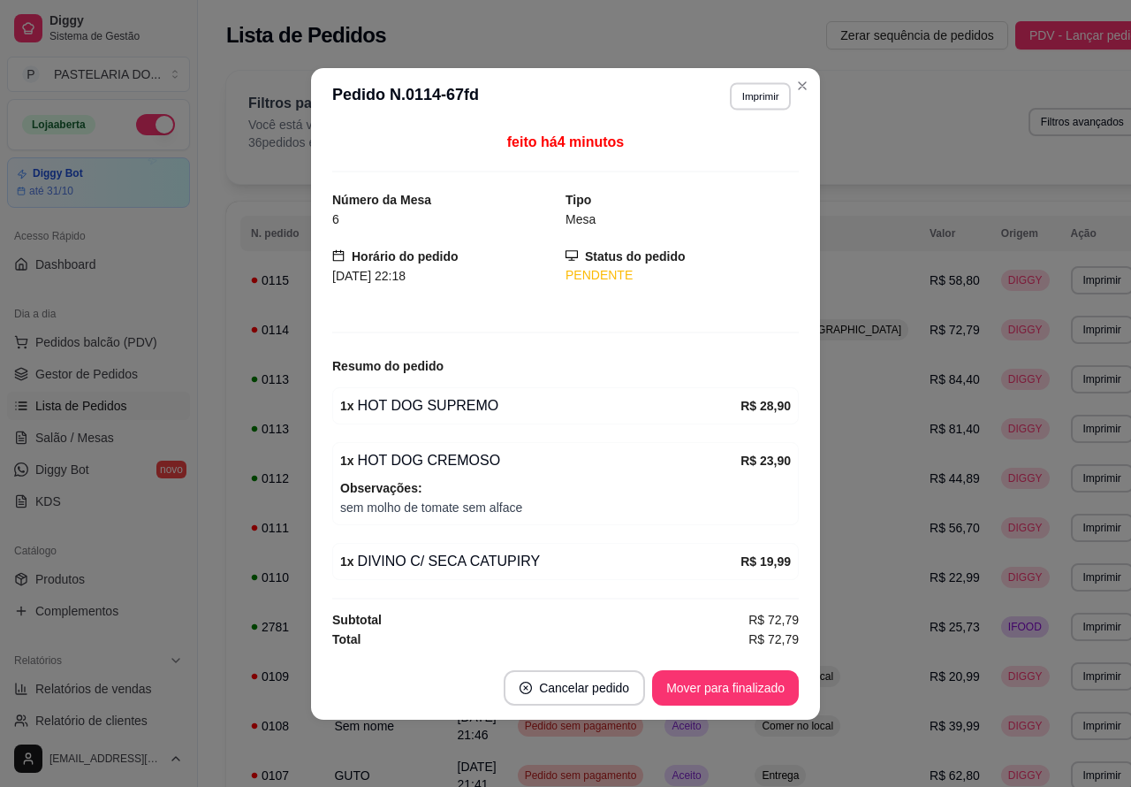
click at [763, 95] on button "Imprimir" at bounding box center [760, 95] width 61 height 27
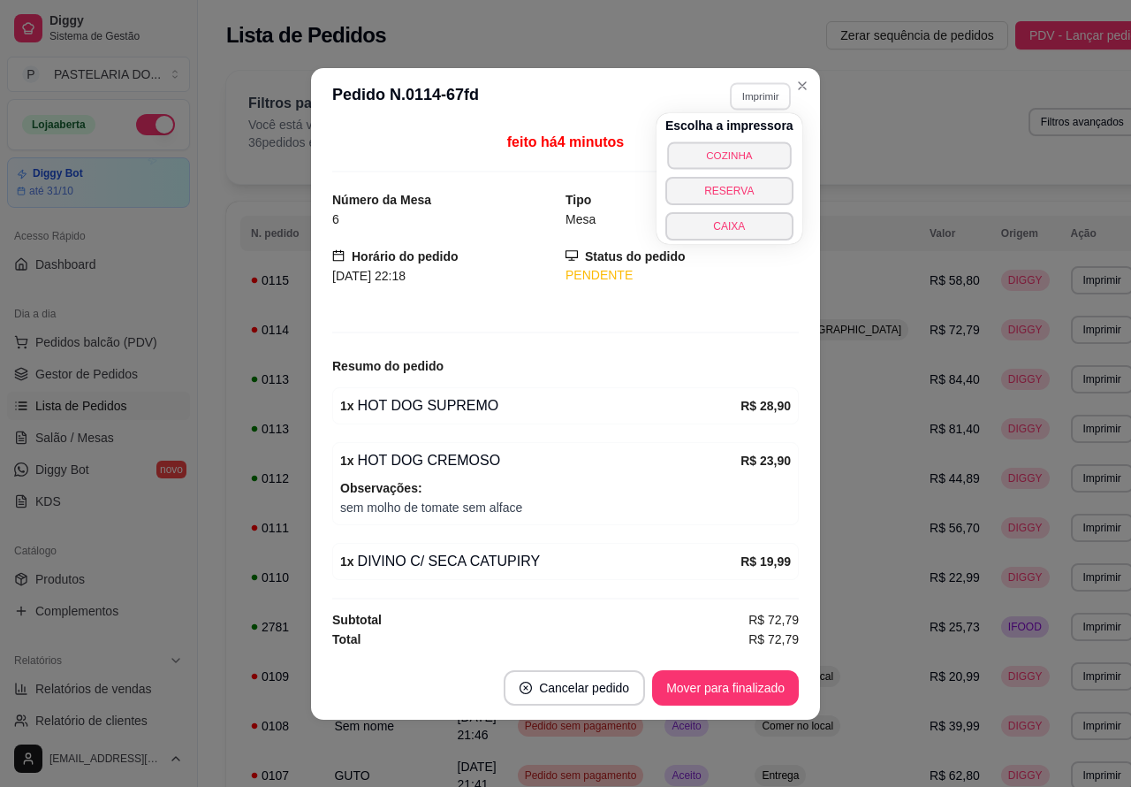
click at [744, 155] on button "COZINHA" at bounding box center [729, 154] width 124 height 27
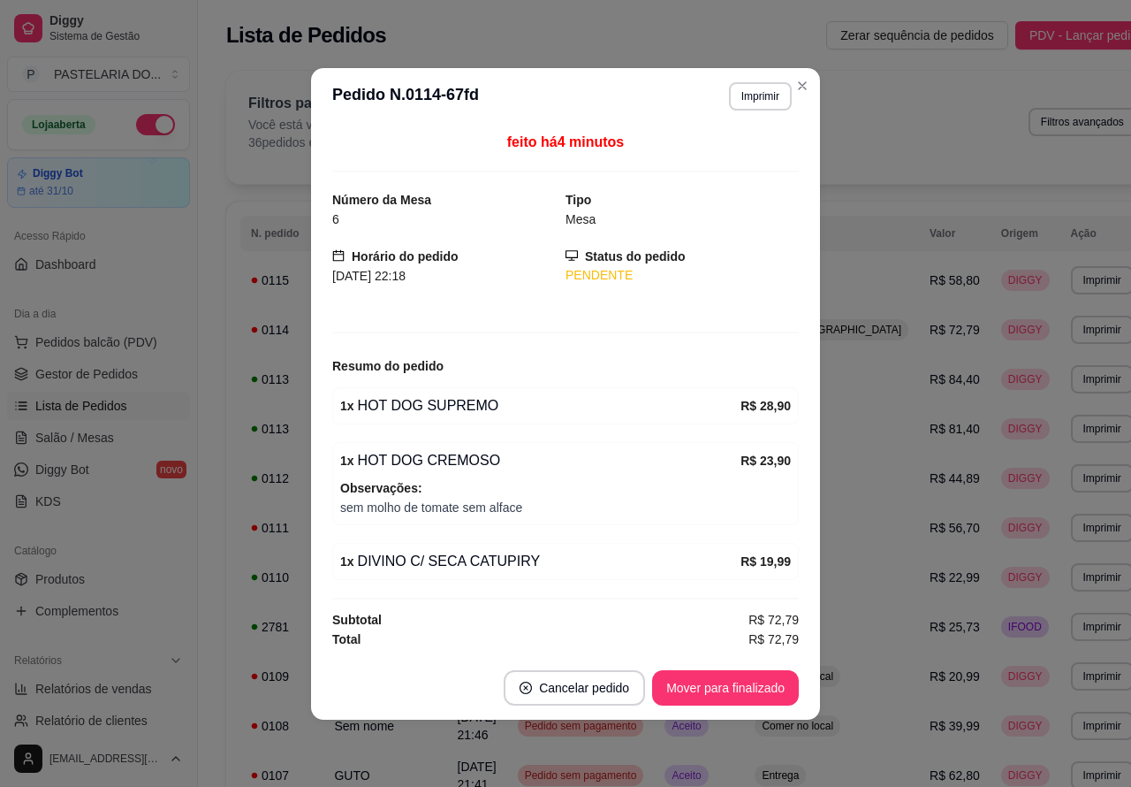
click at [802, 79] on icon "Close" at bounding box center [803, 86] width 14 height 14
click at [803, 82] on icon "Close" at bounding box center [802, 85] width 7 height 7
click at [802, 81] on div "Filtros para pedidos Você está vendo os pedidos de hoje. 36 pedidos encontrados…" at bounding box center [692, 127] width 933 height 113
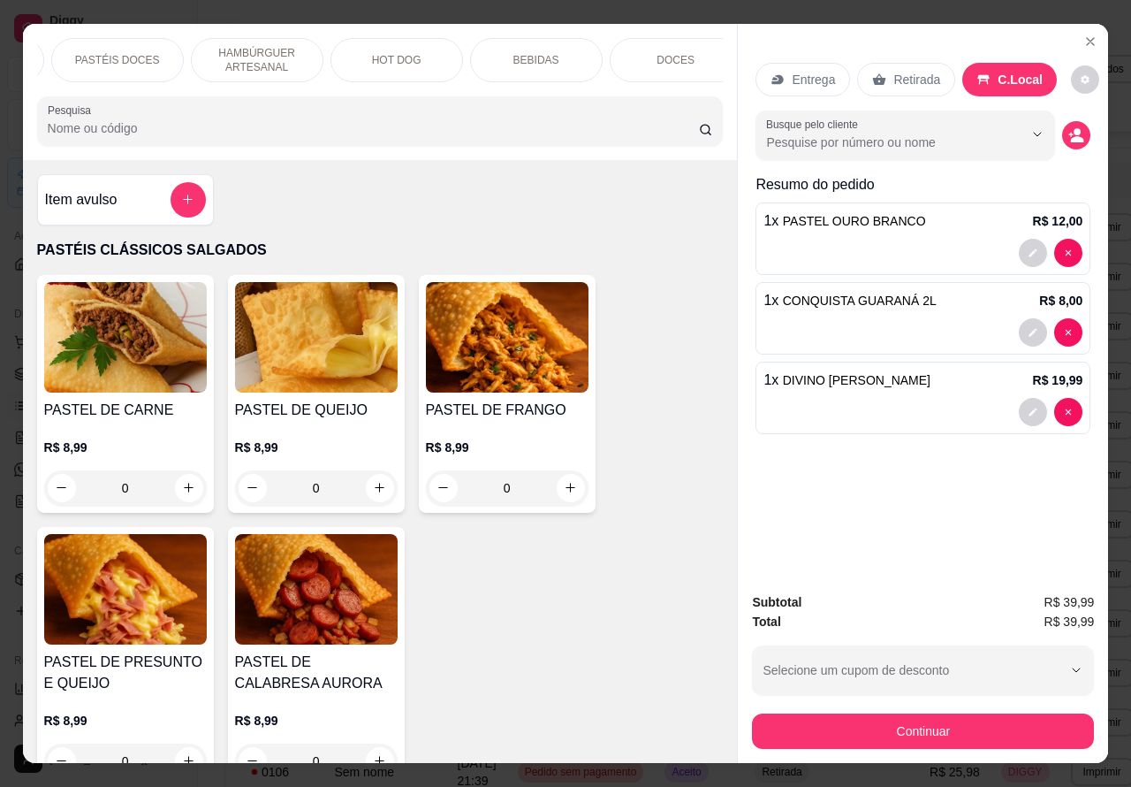
scroll to position [0, 424]
click at [638, 53] on p "DOCES" at bounding box center [657, 60] width 38 height 14
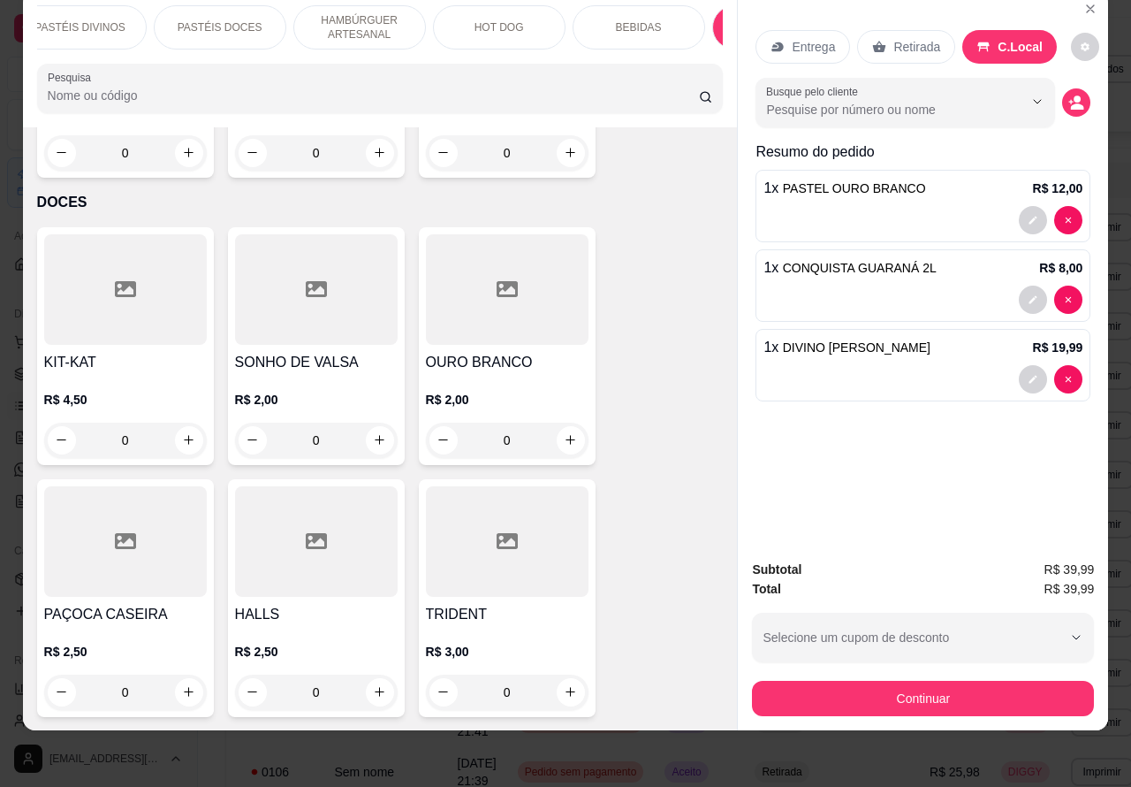
scroll to position [0, 0]
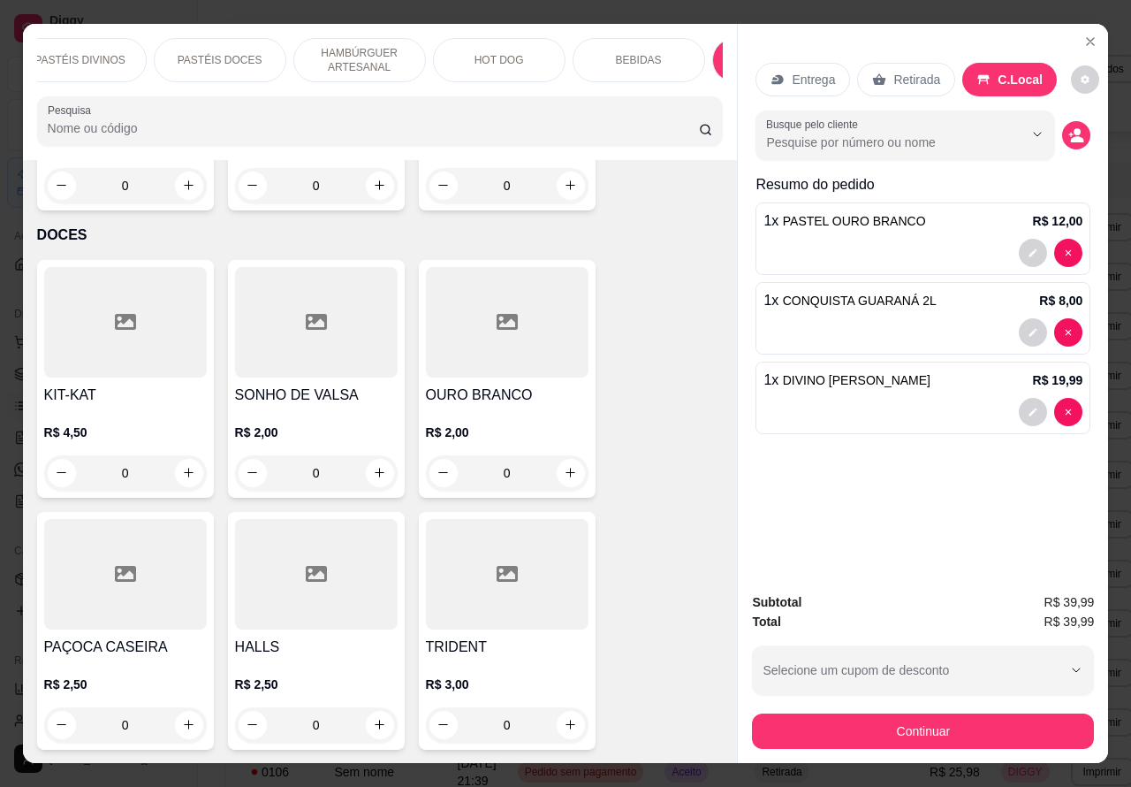
click at [240, 41] on div "PASTÉIS DOCES" at bounding box center [220, 60] width 133 height 44
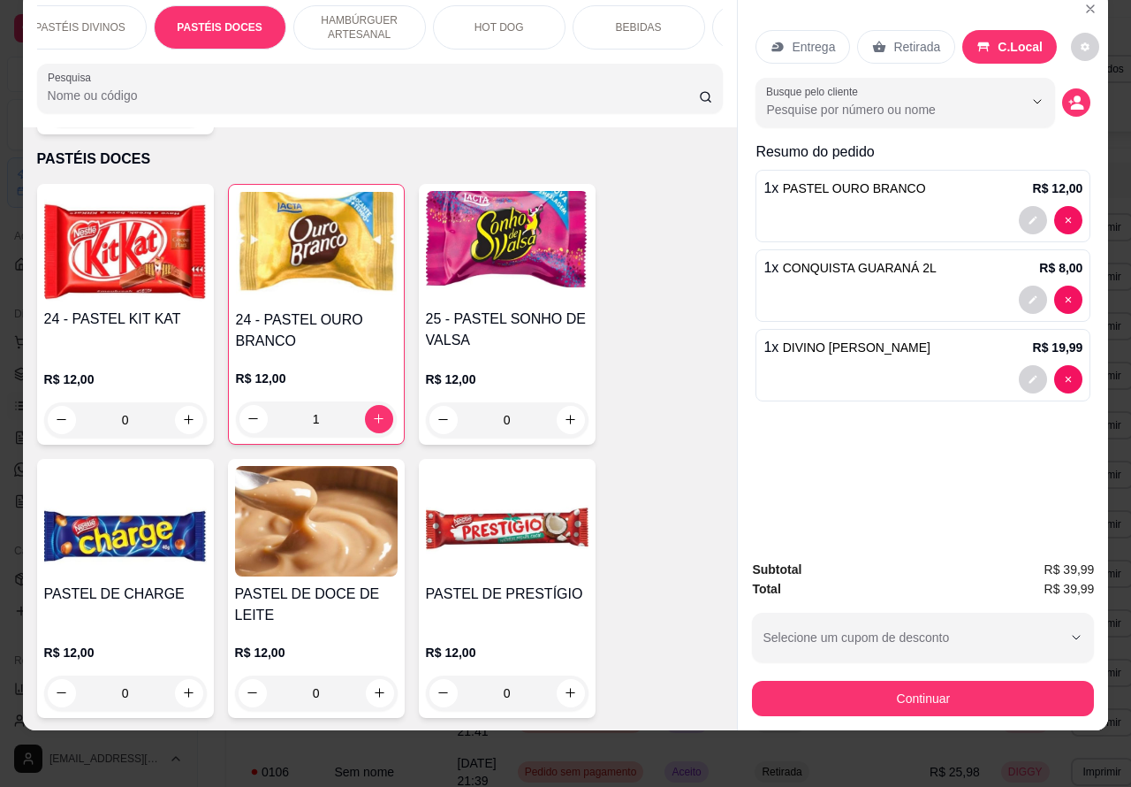
click at [374, 414] on icon "increase-product-quantity" at bounding box center [379, 419] width 10 height 10
click at [375, 415] on icon "increase-product-quantity" at bounding box center [379, 419] width 9 height 9
type input "2"
click at [377, 405] on button "increase-product-quantity" at bounding box center [378, 418] width 27 height 27
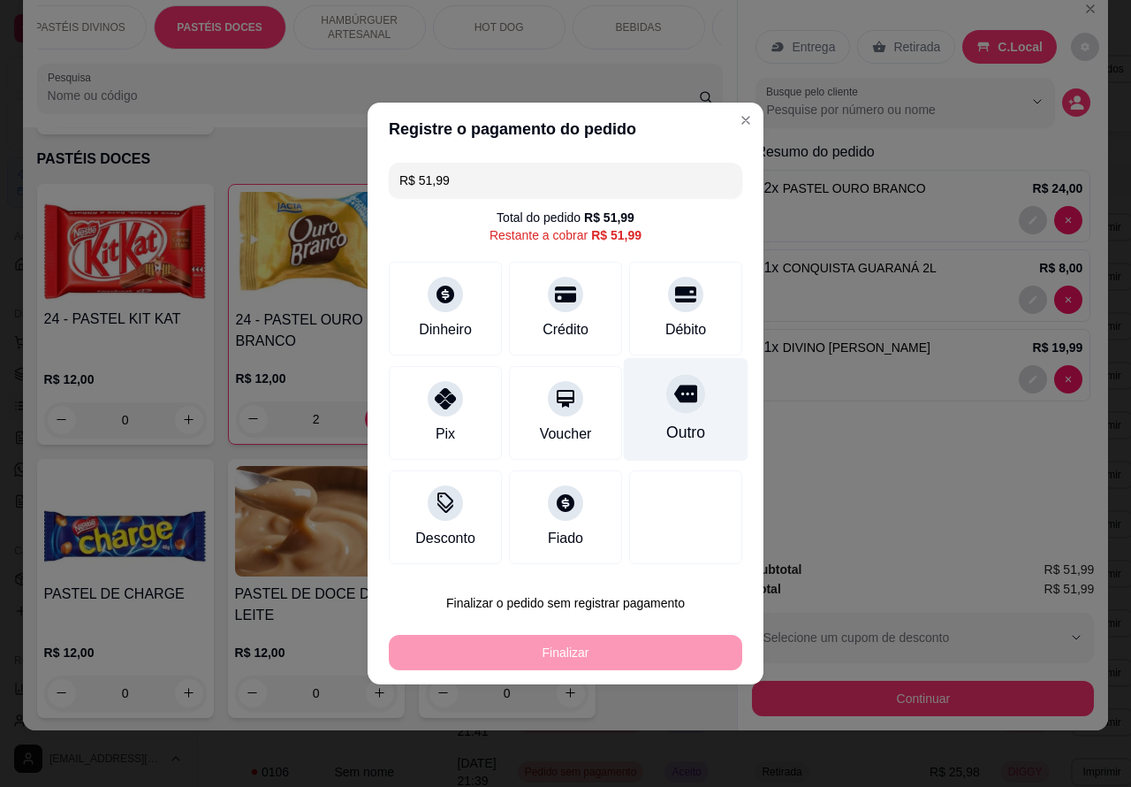
click at [674, 403] on icon at bounding box center [685, 394] width 23 height 18
type input "R$ 0,00"
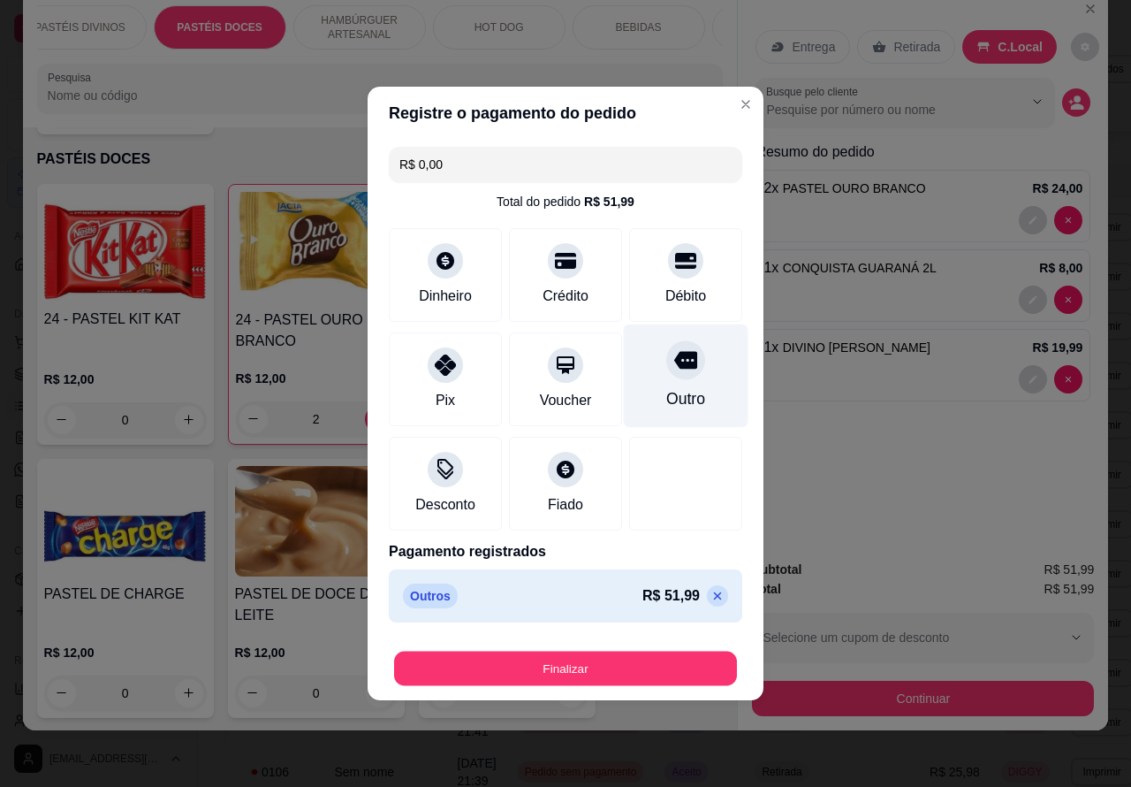
click at [659, 659] on button "Finalizar" at bounding box center [565, 668] width 343 height 34
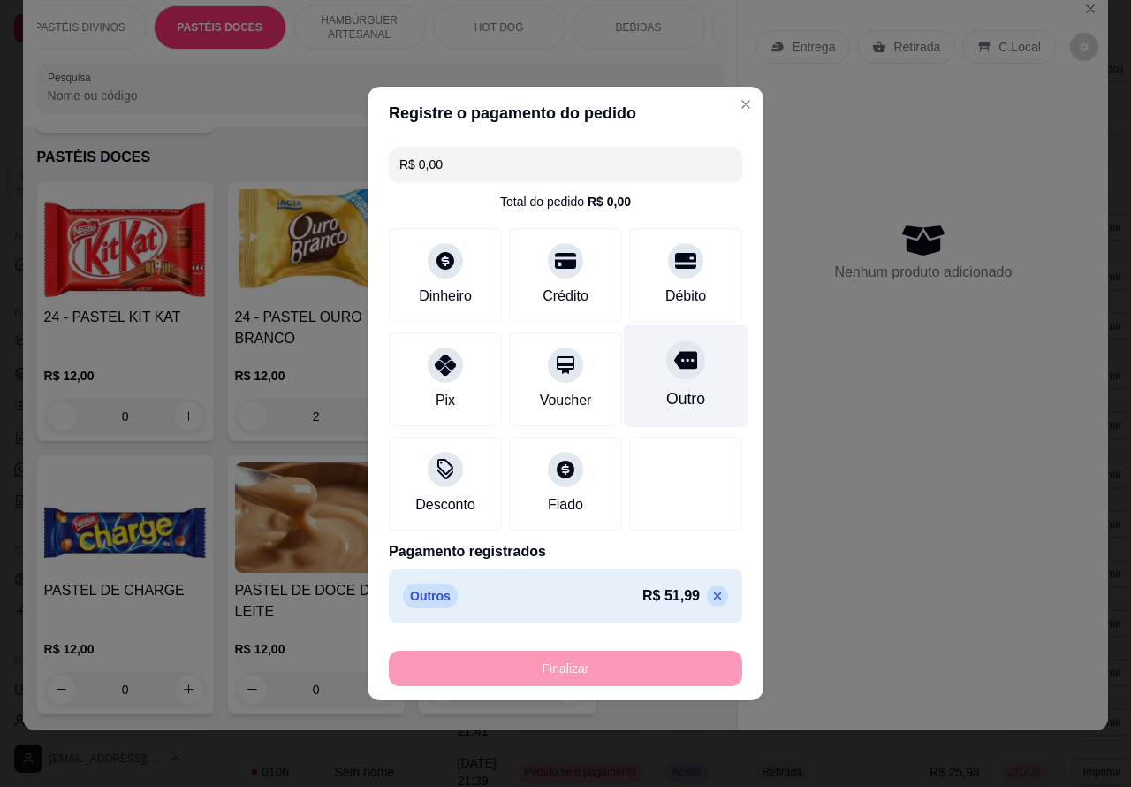
type input "0"
type input "-R$ 51,99"
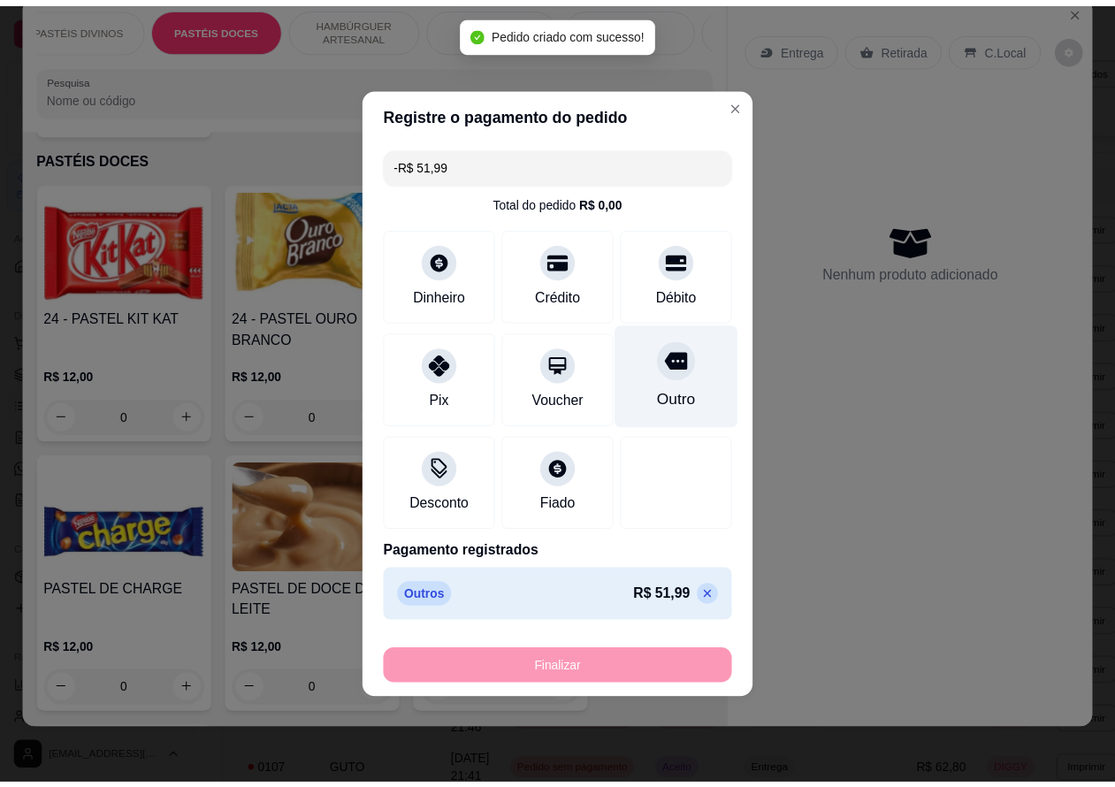
scroll to position [0, 0]
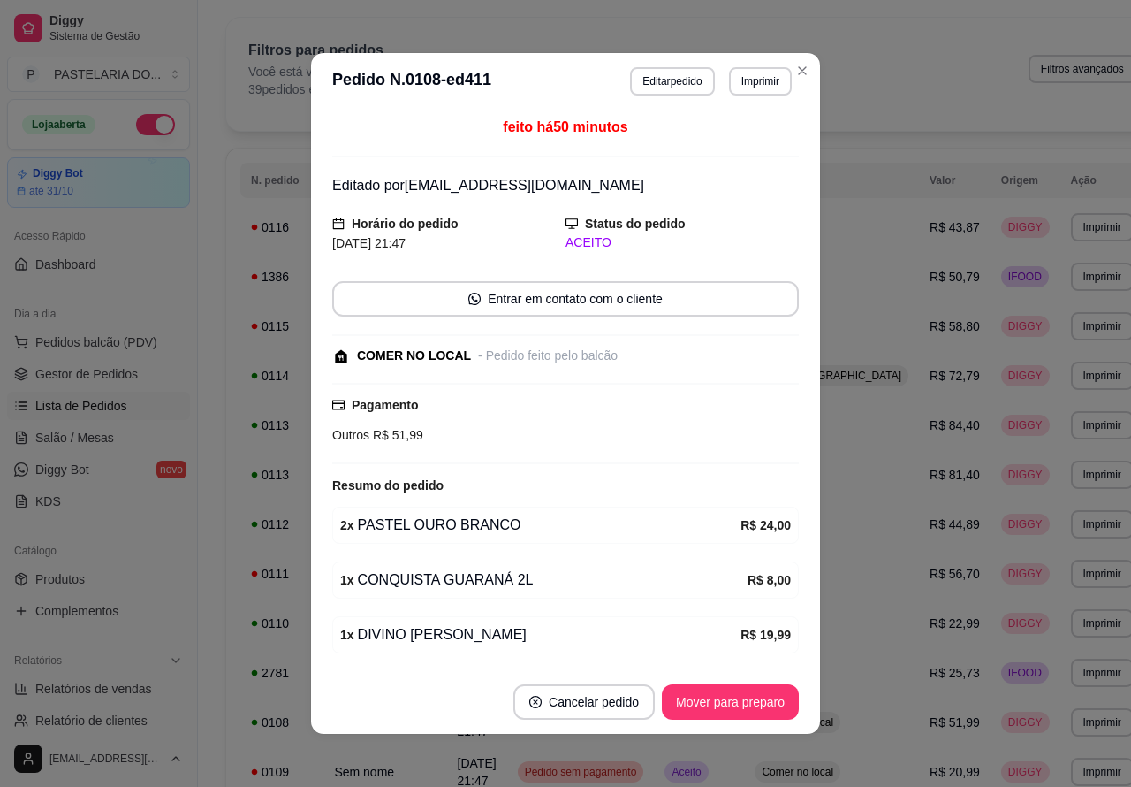
click at [794, 71] on div "Filtros para pedidos Você está vendo os pedidos de hoje. 39 pedidos encontrados…" at bounding box center [692, 69] width 888 height 58
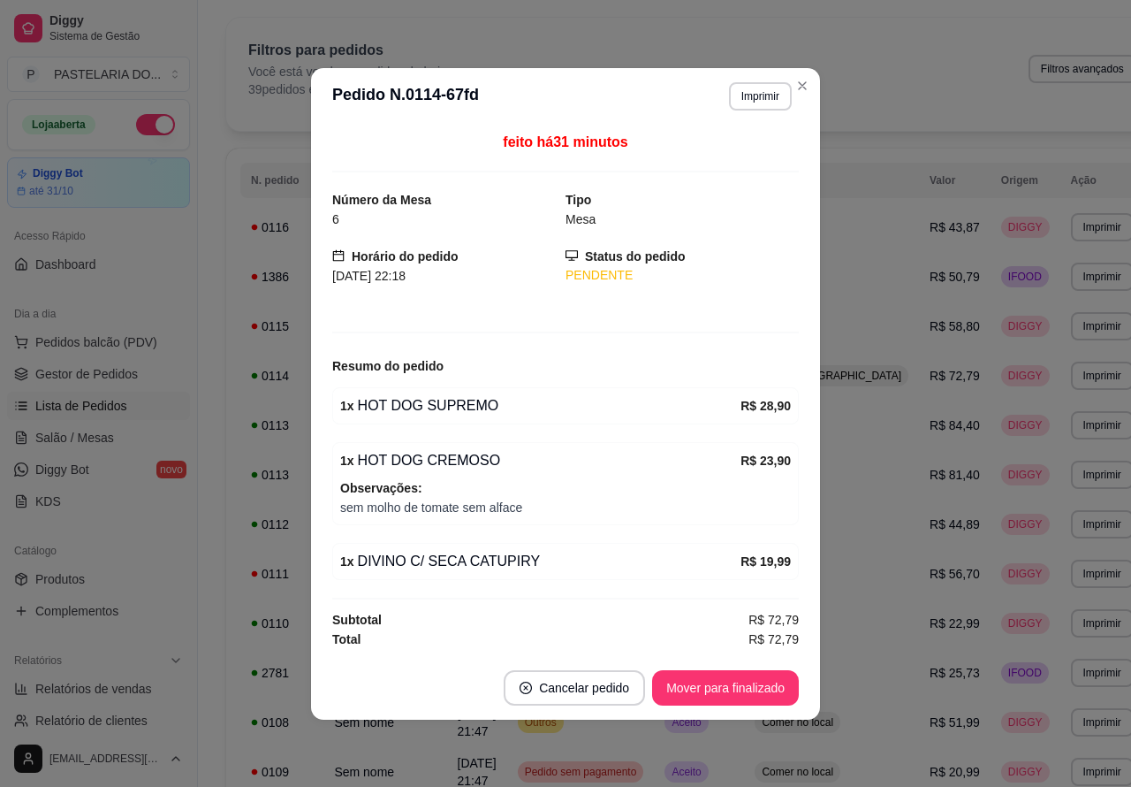
click at [802, 81] on div "Filtros para pedidos Você está vendo os pedidos de hoje. 39 pedidos encontrados…" at bounding box center [692, 69] width 888 height 58
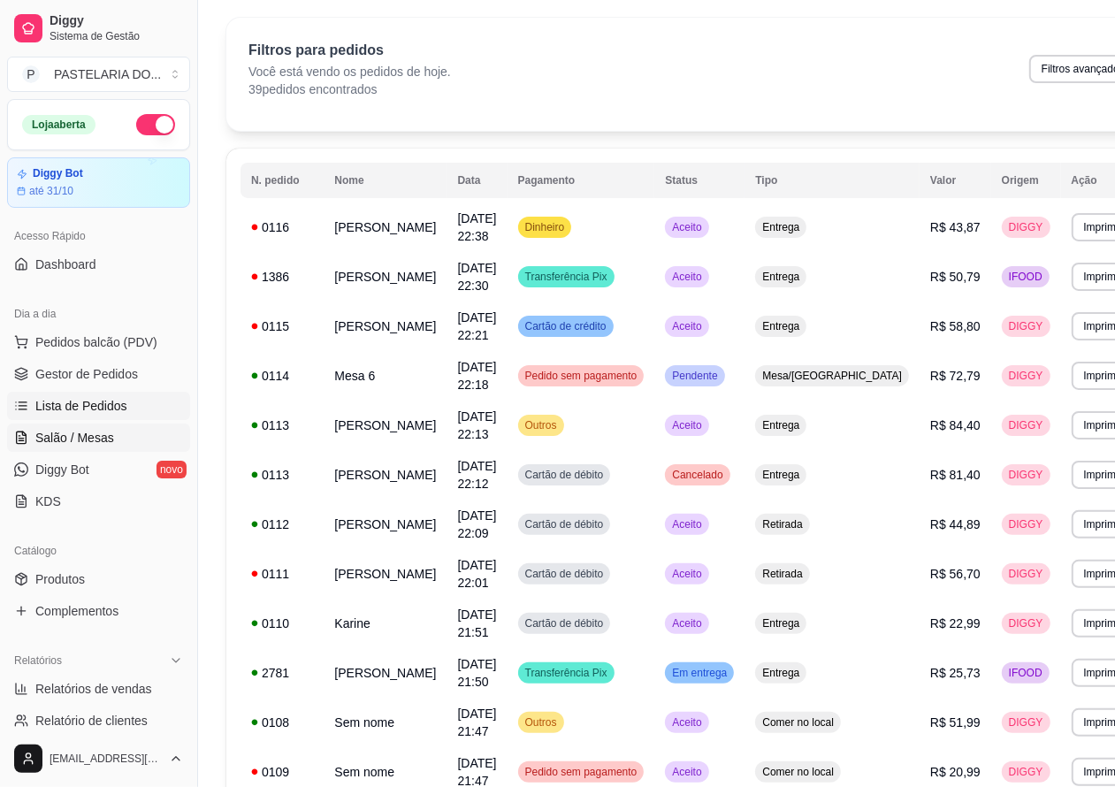
click at [103, 435] on span "Salão / Mesas" at bounding box center [74, 438] width 79 height 18
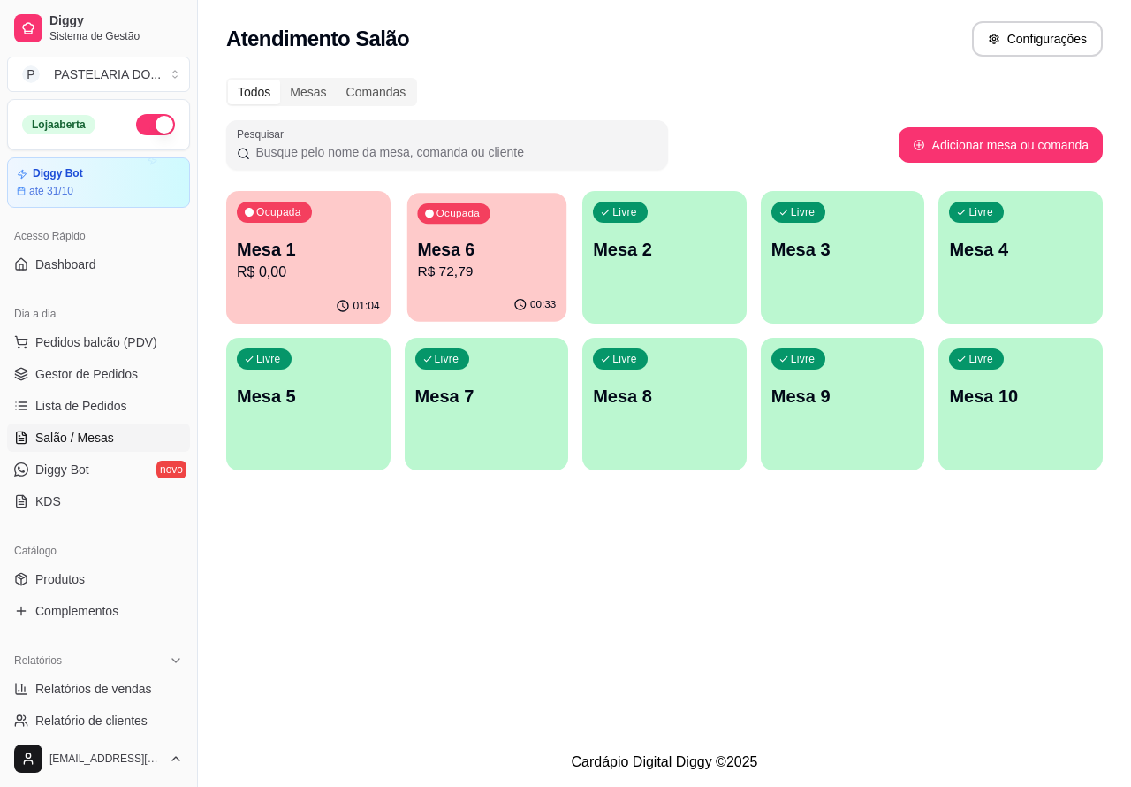
click at [483, 281] on p "R$ 72,79" at bounding box center [486, 272] width 139 height 20
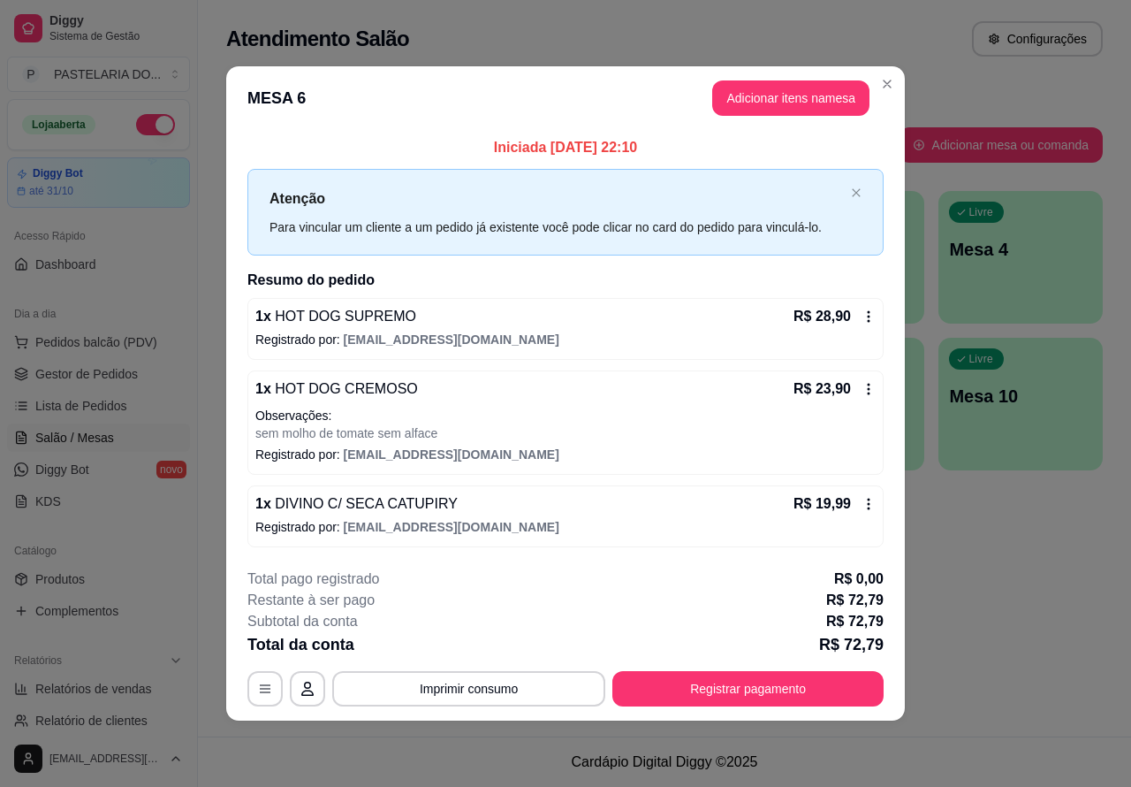
click at [811, 94] on div "Nenhum produto adicionado" at bounding box center [925, 256] width 336 height 347
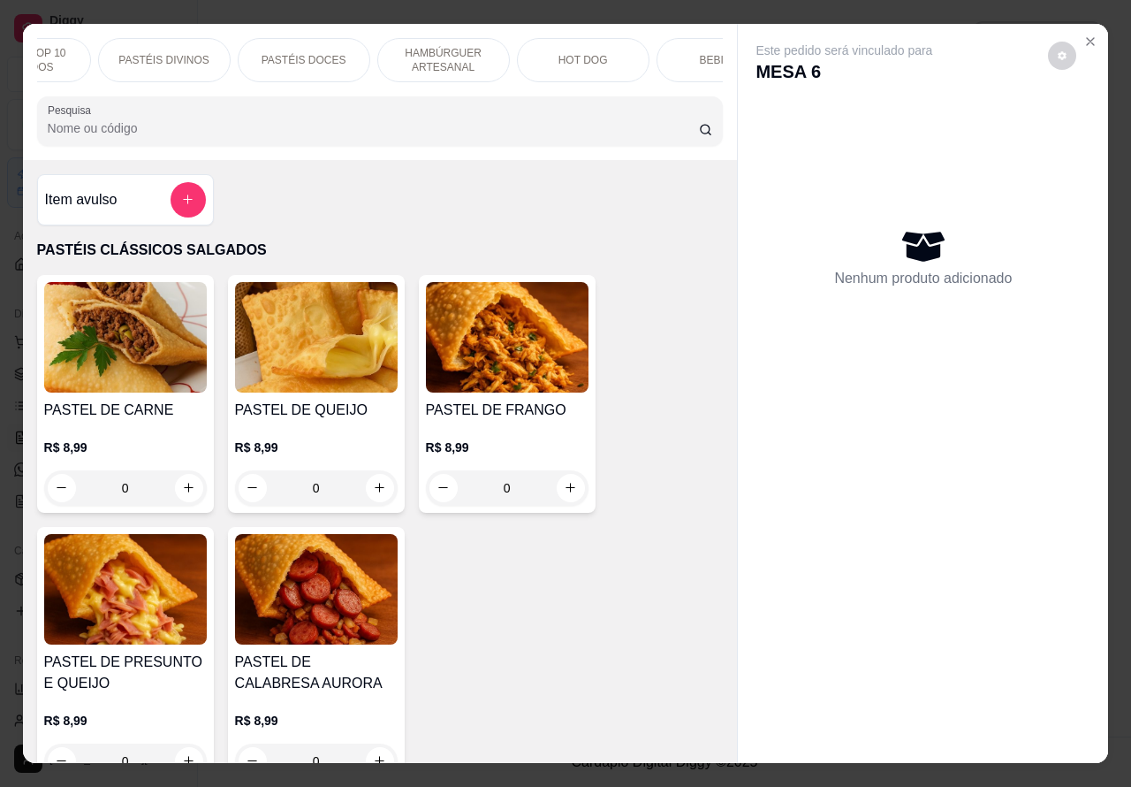
scroll to position [0, 236]
click at [682, 53] on p "BEBIDAS" at bounding box center [705, 60] width 46 height 14
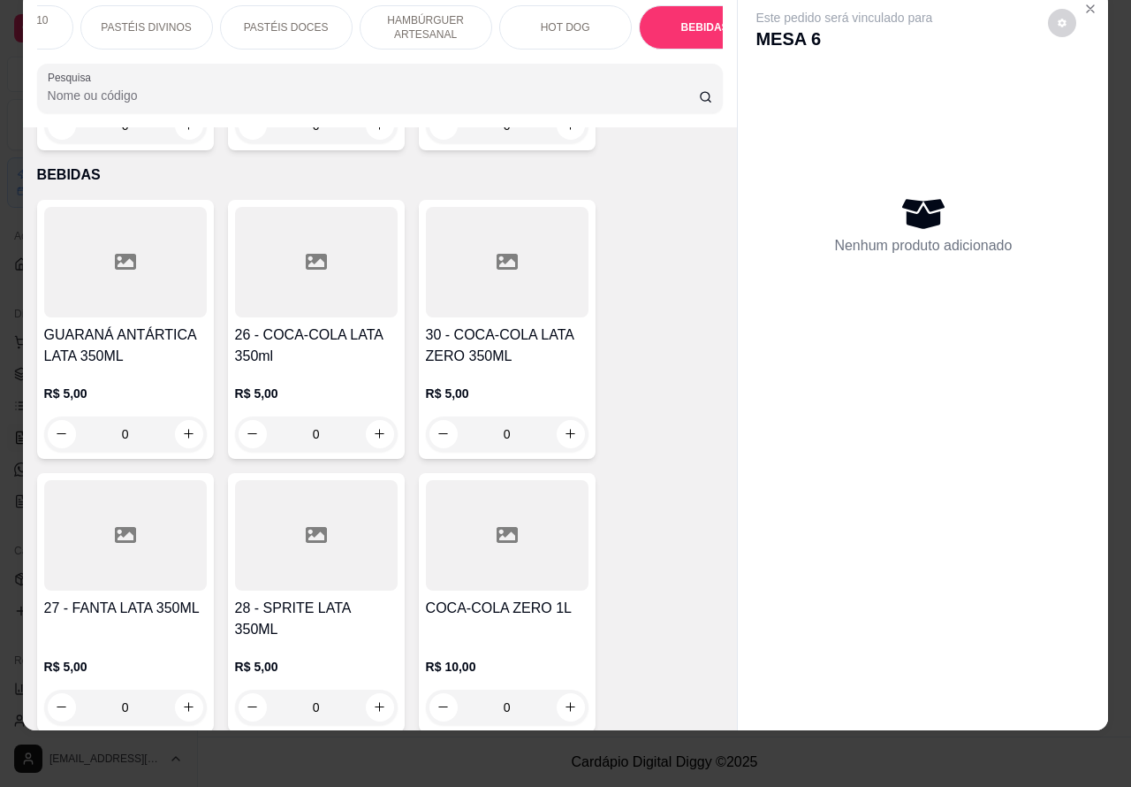
scroll to position [6114, 0]
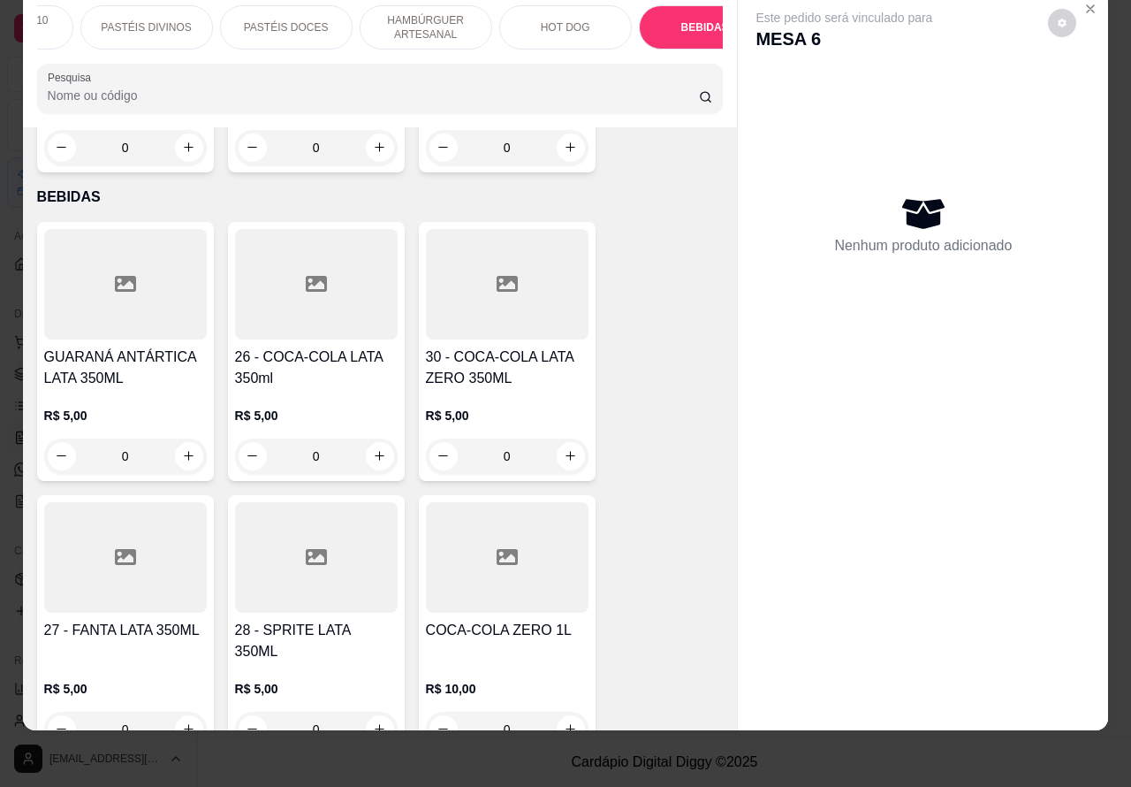
click at [373, 449] on icon "increase-product-quantity" at bounding box center [379, 455] width 13 height 13
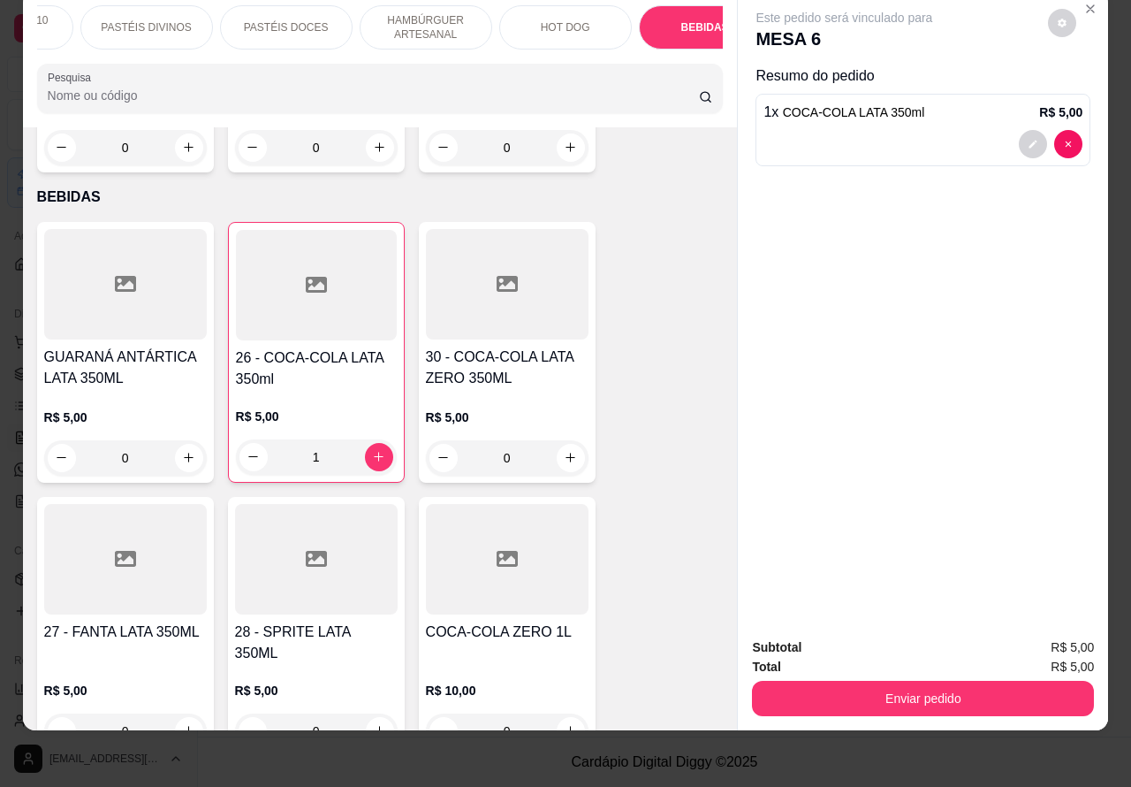
click at [372, 450] on icon "increase-product-quantity" at bounding box center [378, 456] width 13 height 13
type input "2"
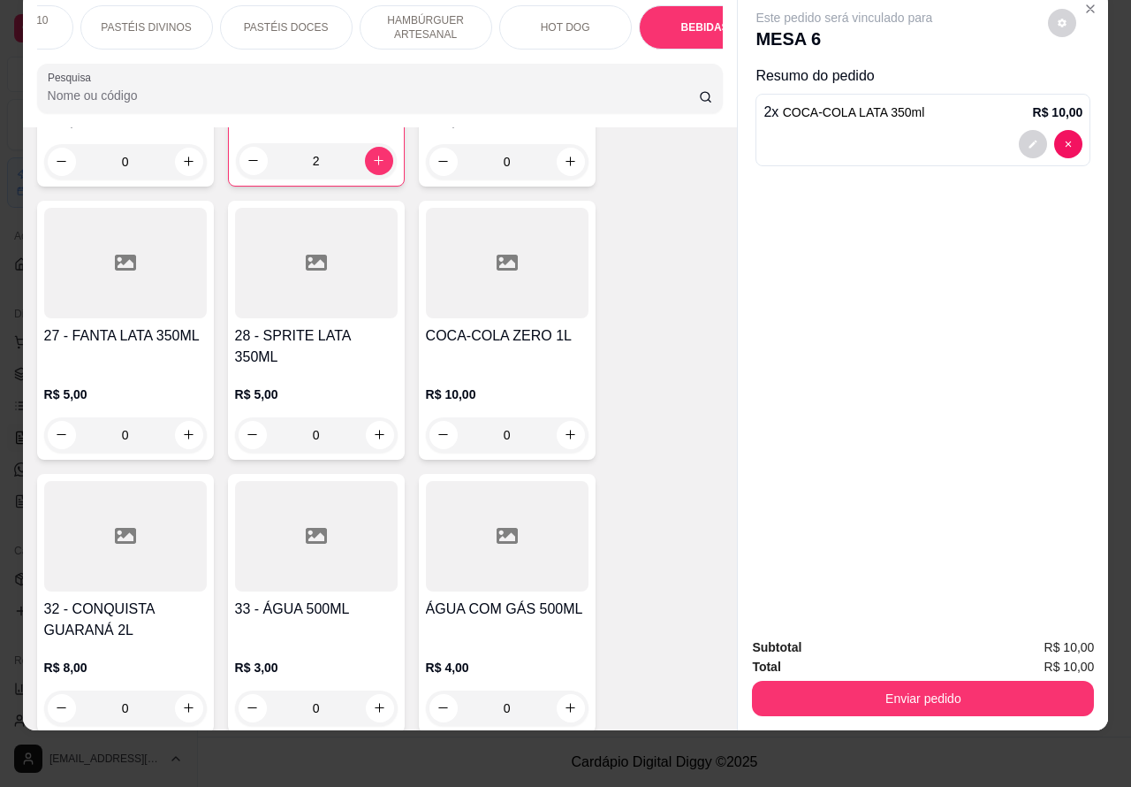
scroll to position [6428, 0]
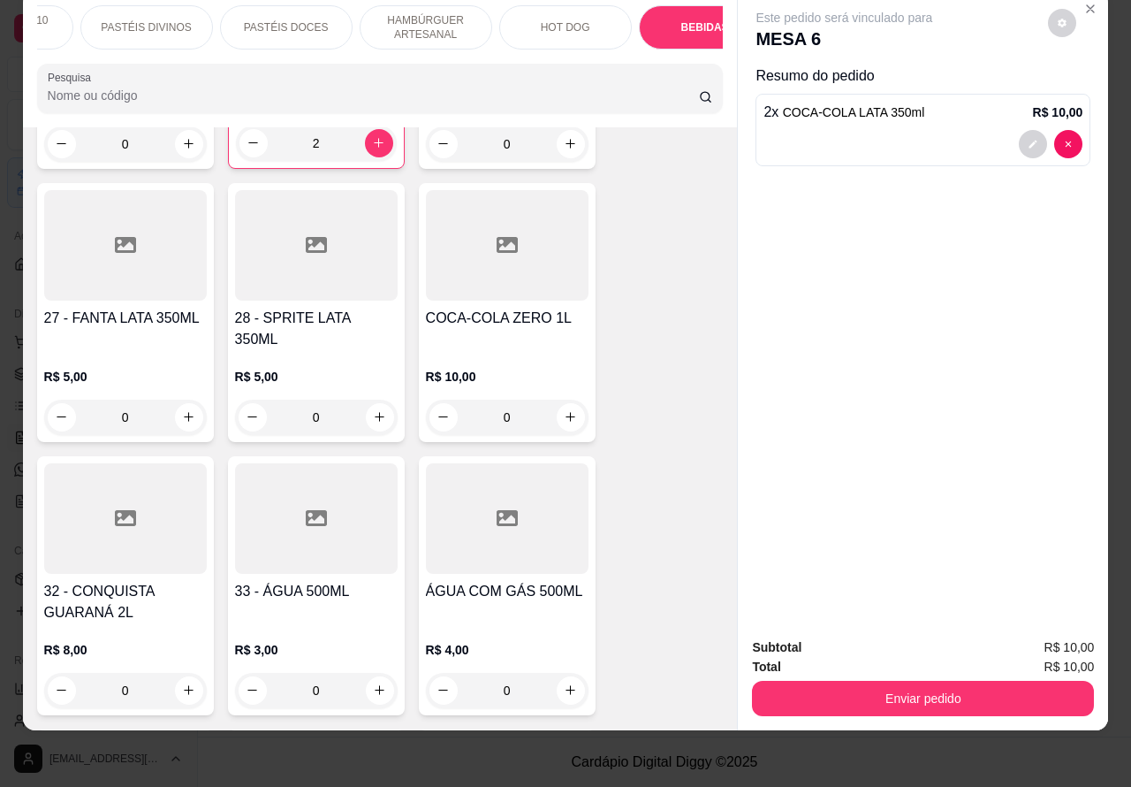
click at [375, 685] on icon "increase-product-quantity" at bounding box center [380, 690] width 10 height 10
type input "1"
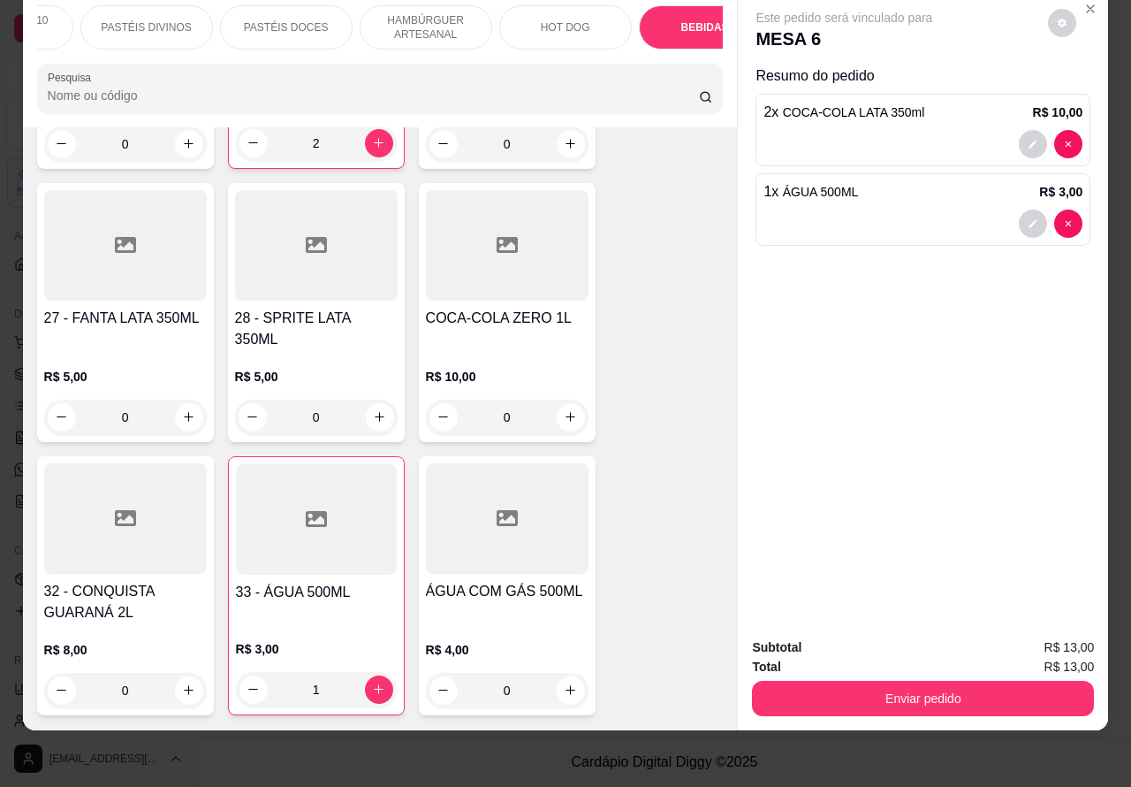
click at [961, 686] on button "Enviar pedido" at bounding box center [923, 698] width 342 height 35
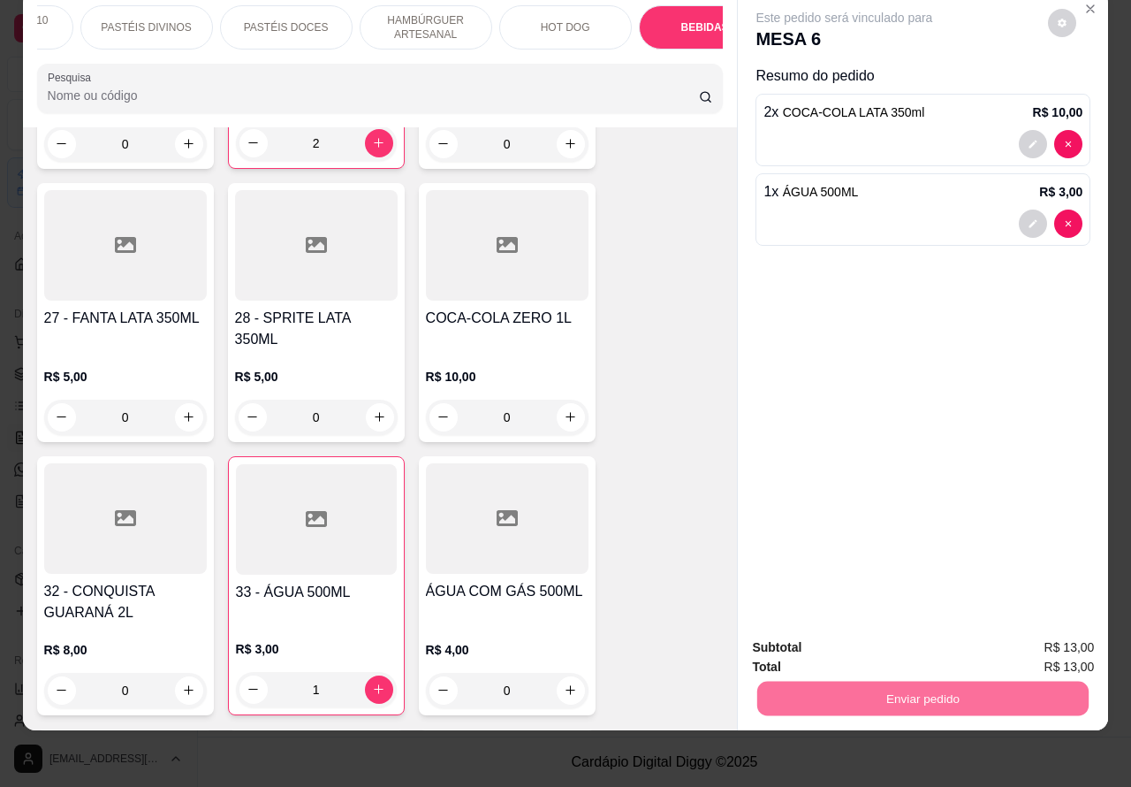
click at [1050, 642] on button "Enviar pedido" at bounding box center [1047, 639] width 100 height 34
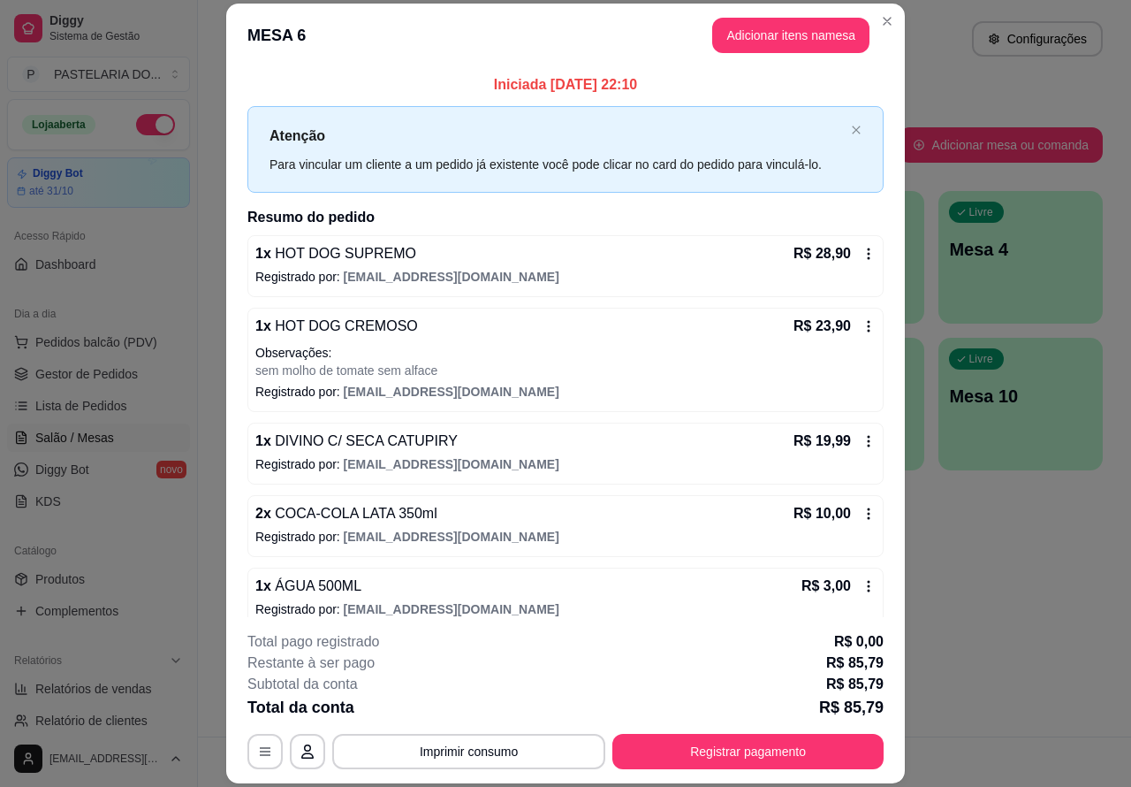
click at [1010, 582] on div "Atendimento Salão Configurações Todos Mesas Comandas Pesquisar Adicionar mesa o…" at bounding box center [664, 368] width 933 height 736
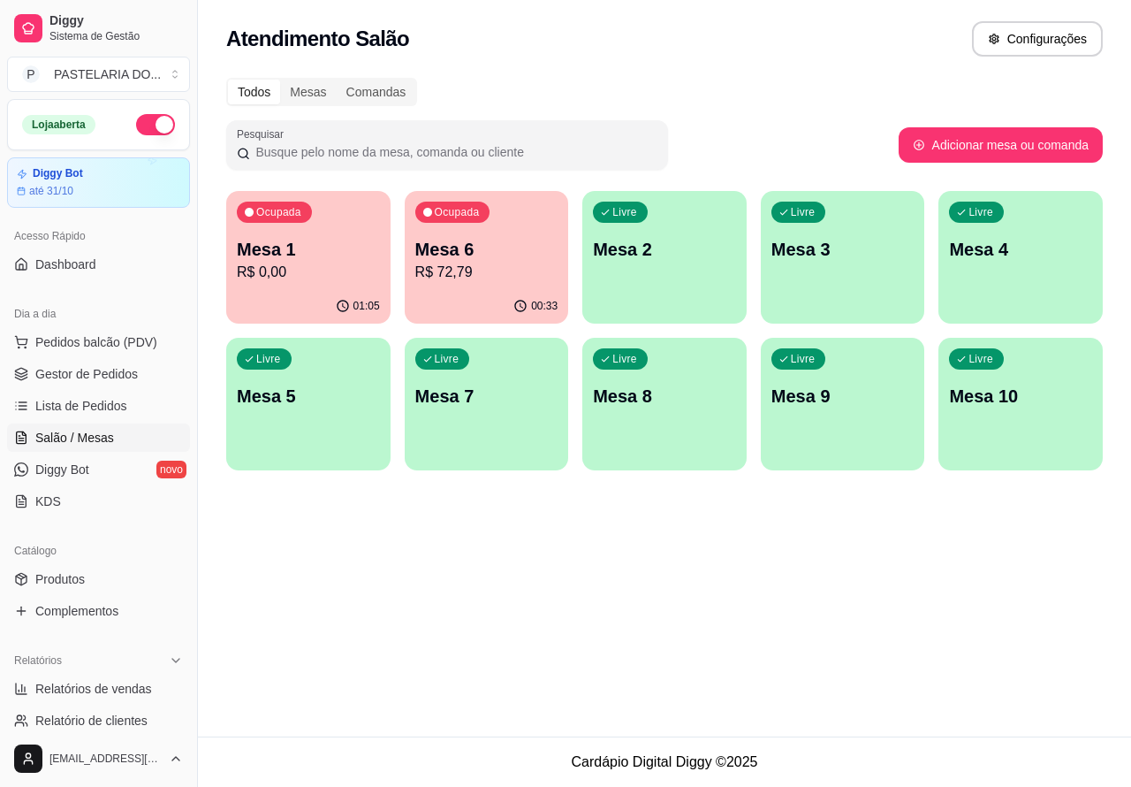
click at [515, 284] on div "Ocupada Mesa 6 R$ 72,79" at bounding box center [487, 240] width 164 height 98
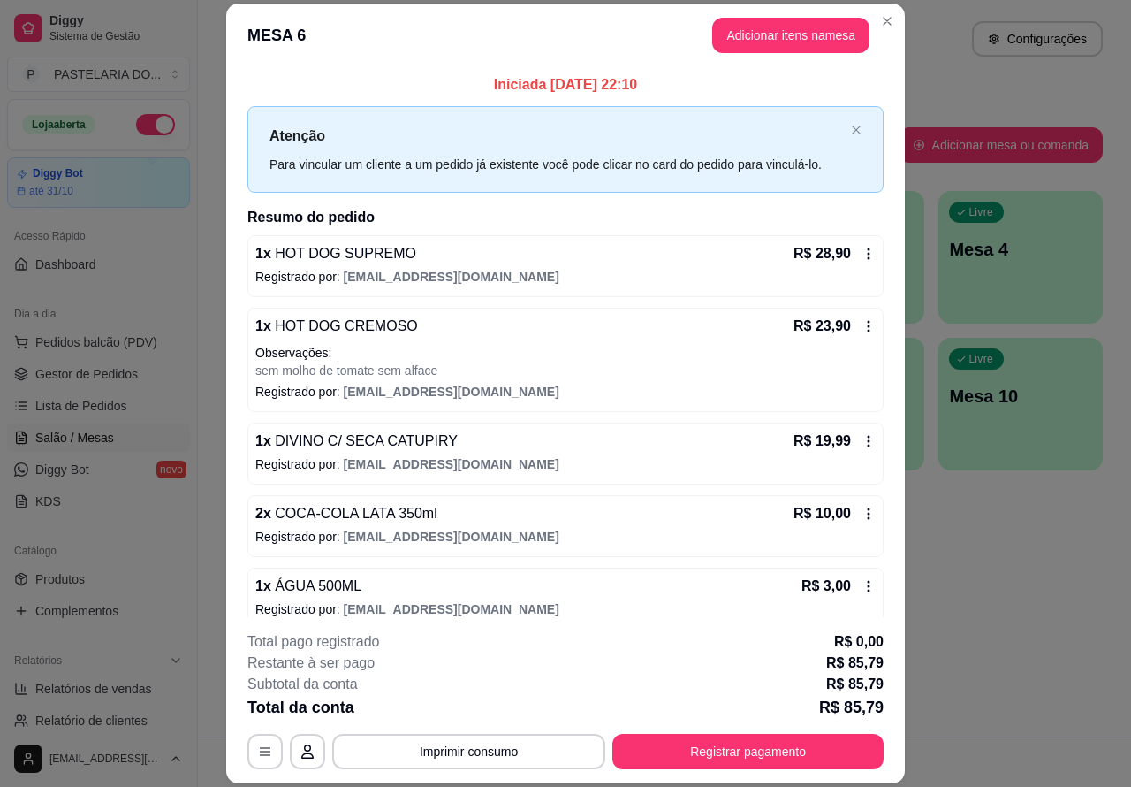
click at [531, 753] on button "Imprimir consumo" at bounding box center [468, 751] width 273 height 35
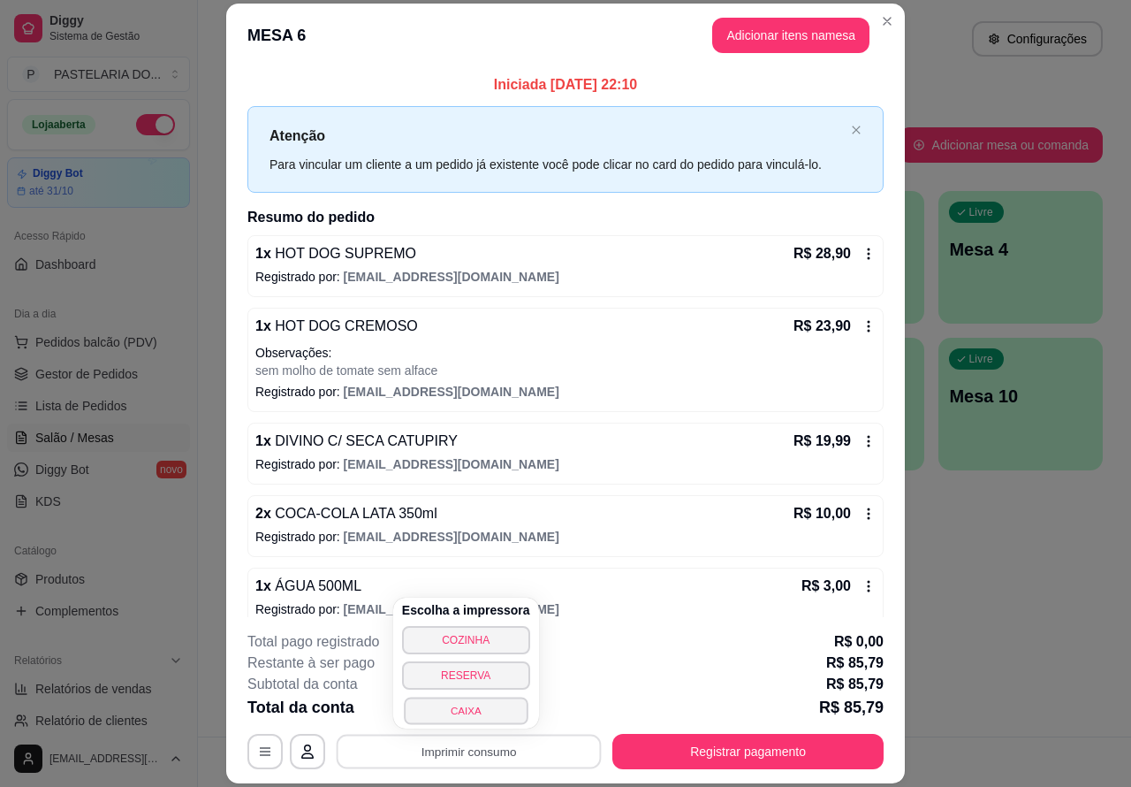
click at [486, 703] on button "CAIXA" at bounding box center [466, 710] width 124 height 27
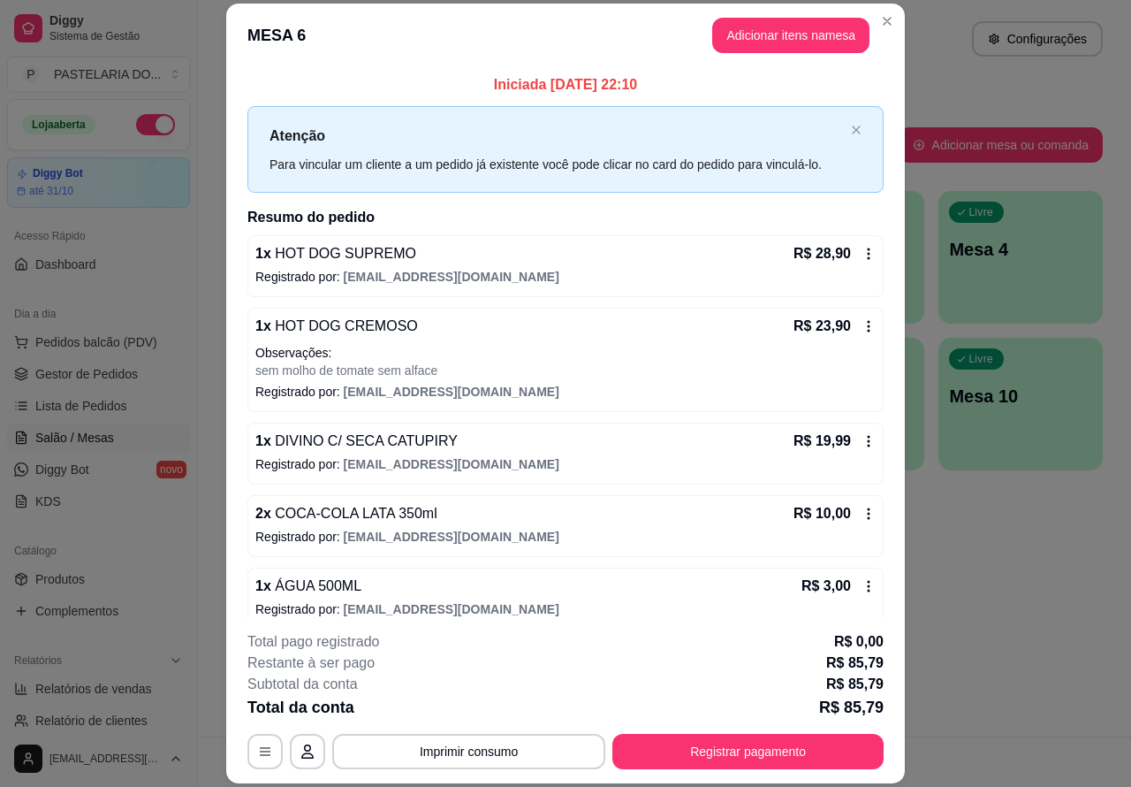
click at [880, 21] on div "Atendimento Salão Configurações" at bounding box center [664, 38] width 877 height 35
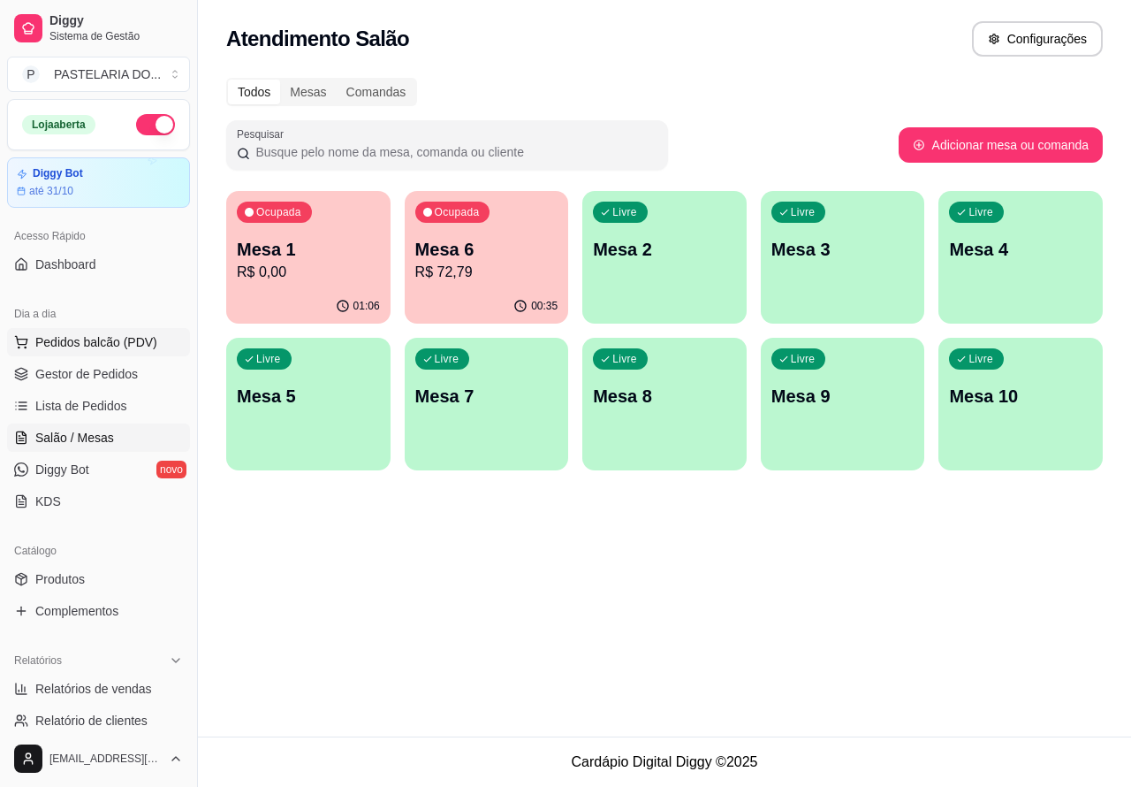
click at [129, 341] on span "Pedidos balcão (PDV)" at bounding box center [96, 342] width 122 height 18
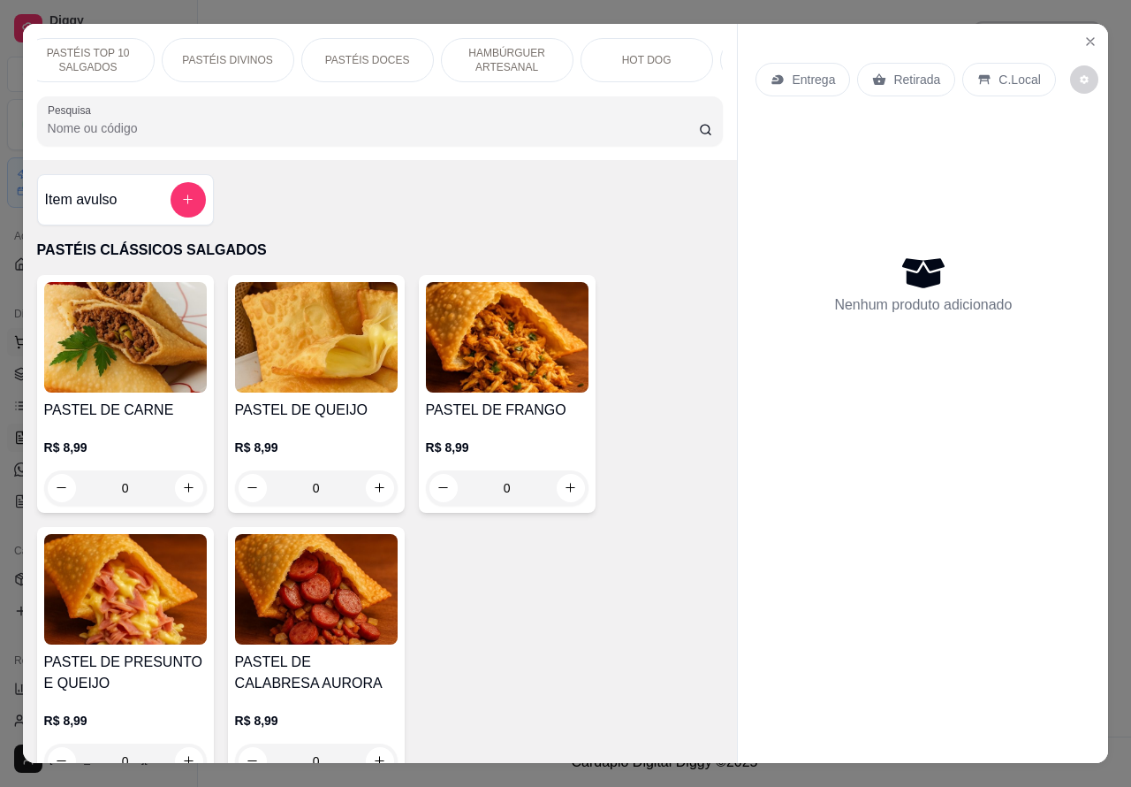
scroll to position [0, 156]
click at [621, 53] on p "HOT DOG" at bounding box center [645, 60] width 49 height 14
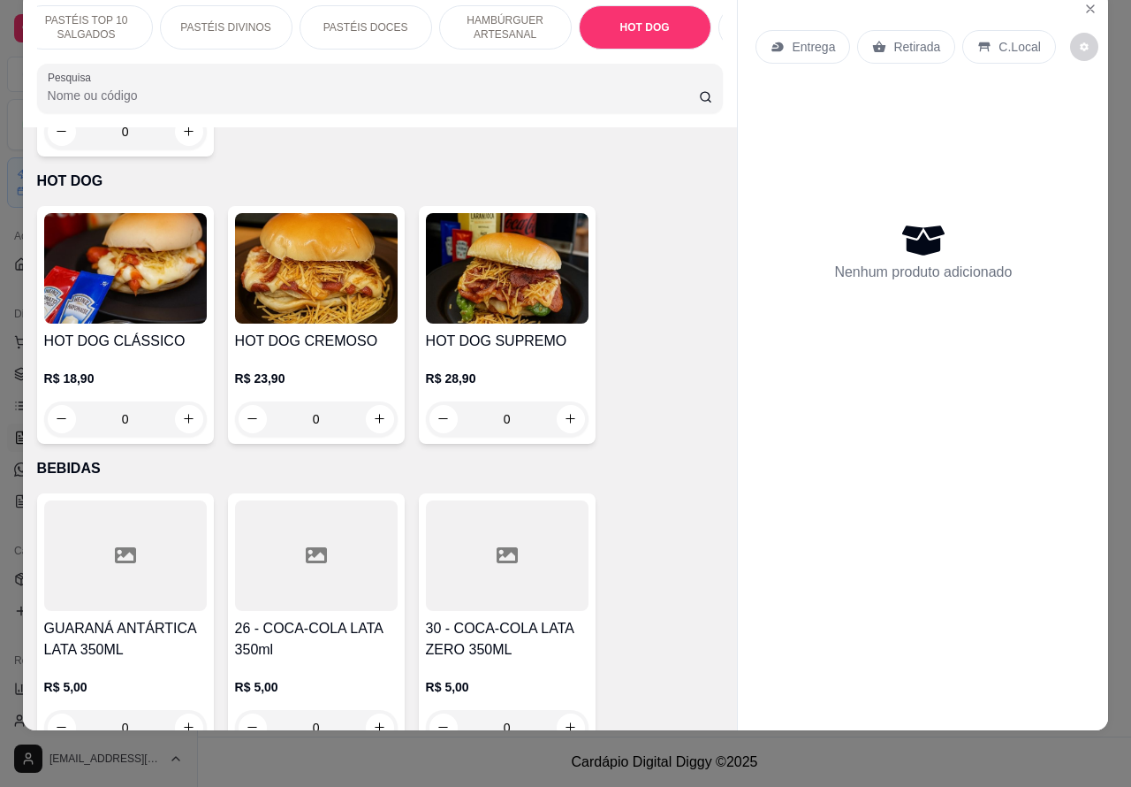
click at [182, 401] on div "0" at bounding box center [125, 418] width 163 height 35
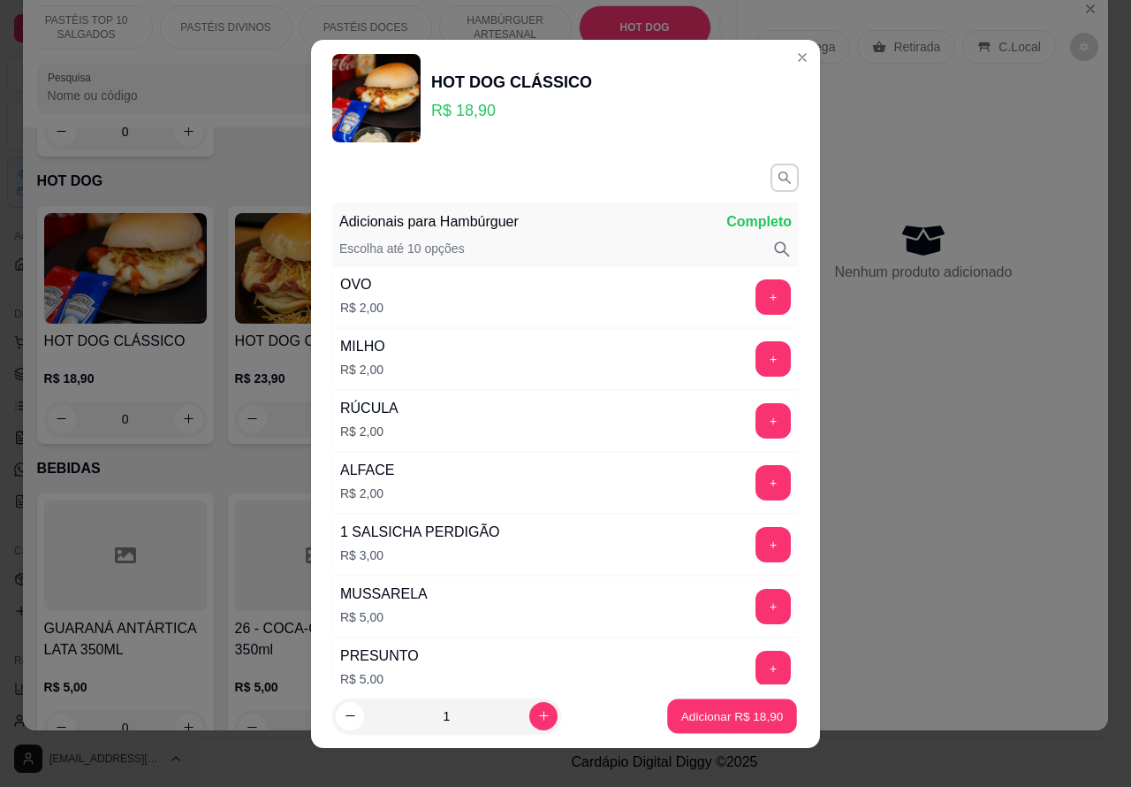
click at [723, 713] on p "Adicionar R$ 18,90" at bounding box center [733, 715] width 103 height 17
type input "1"
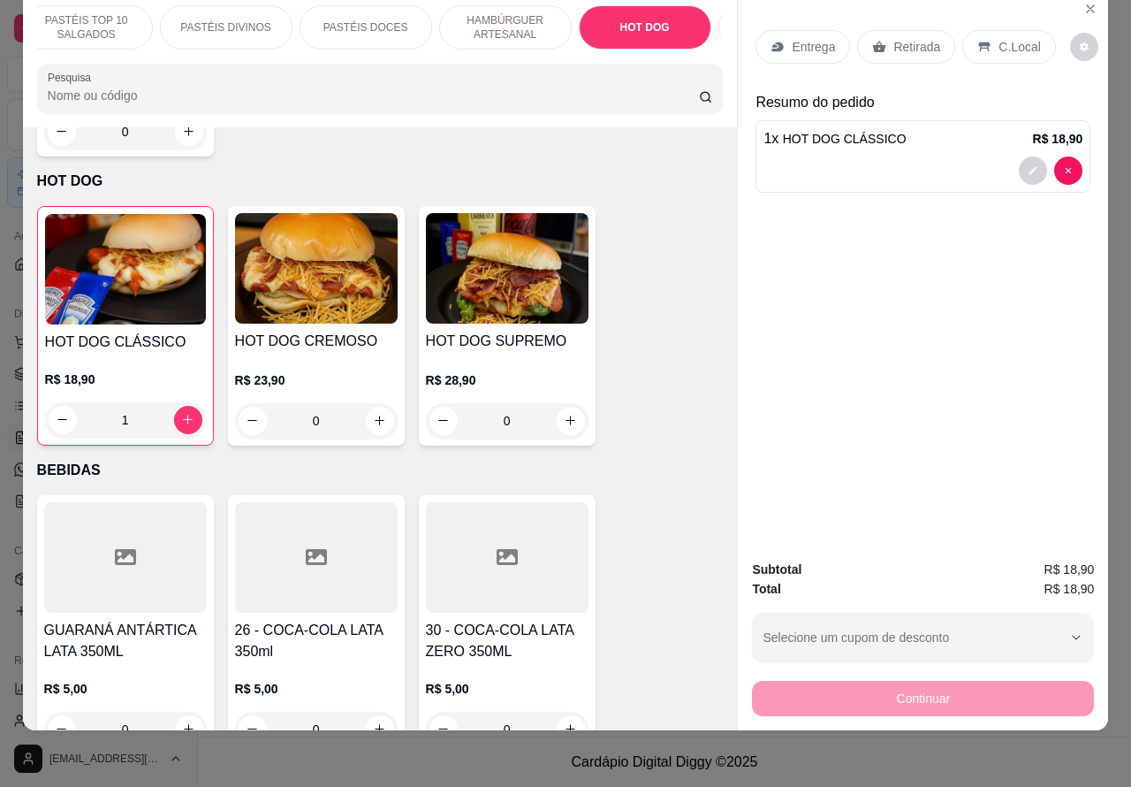
click at [910, 38] on p "Retirada" at bounding box center [917, 47] width 47 height 18
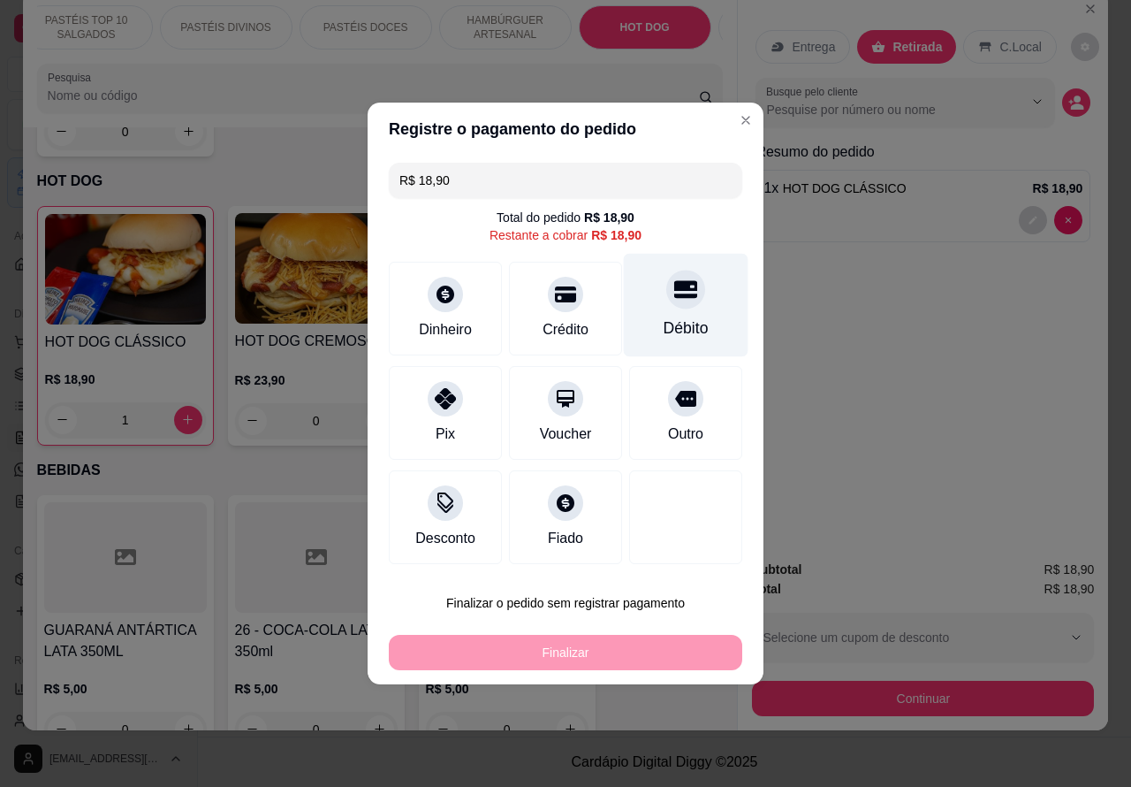
click at [688, 303] on div "Débito" at bounding box center [686, 305] width 125 height 103
type input "R$ 0,00"
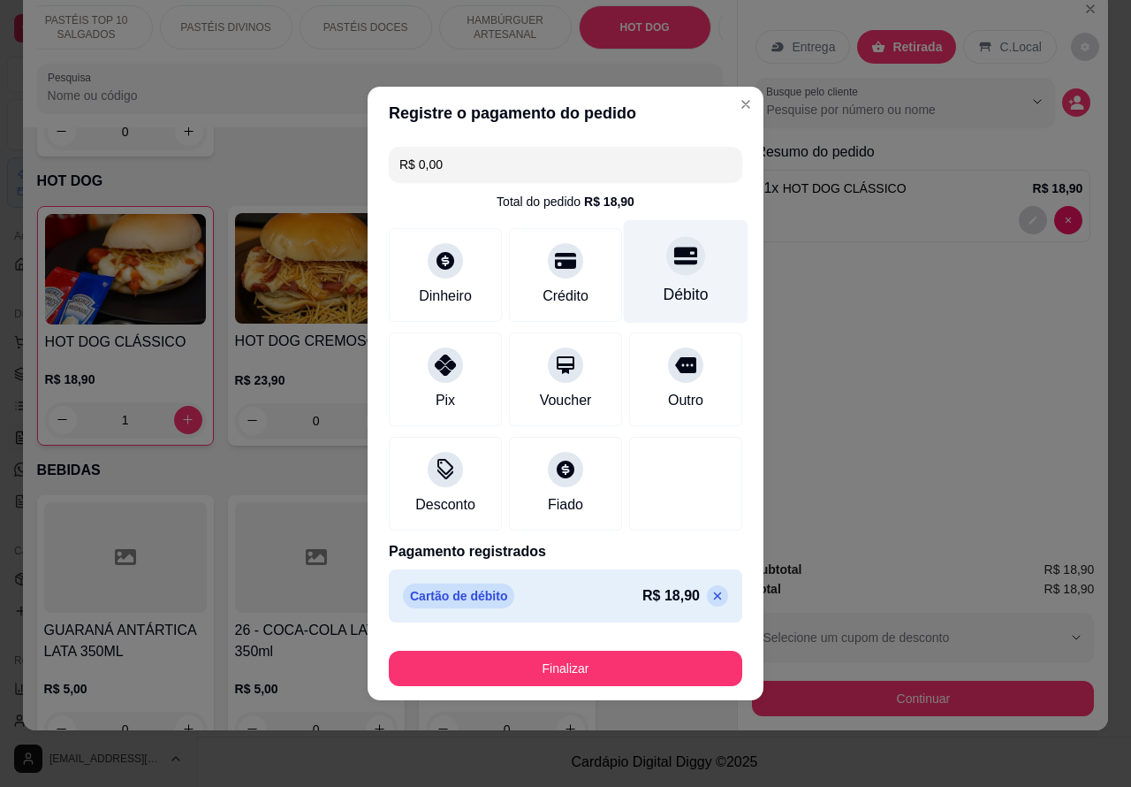
click at [665, 663] on button "Finalizar" at bounding box center [566, 668] width 354 height 35
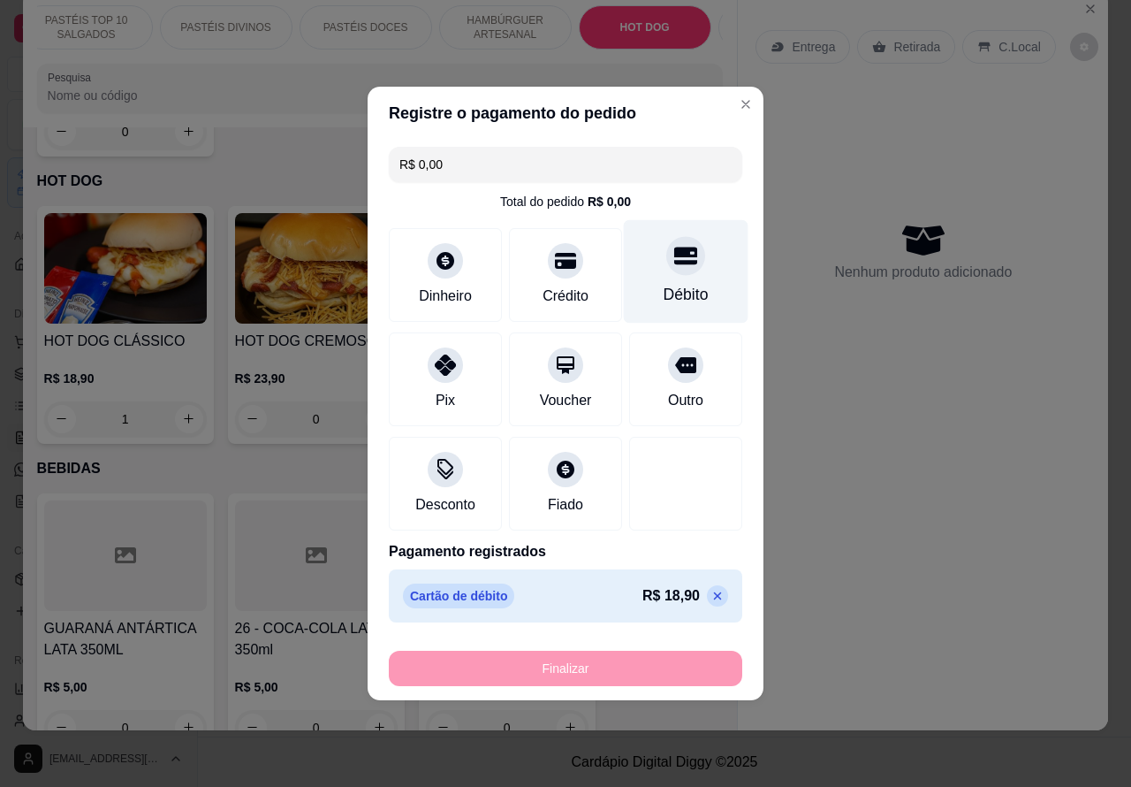
type input "0"
type input "-R$ 18,90"
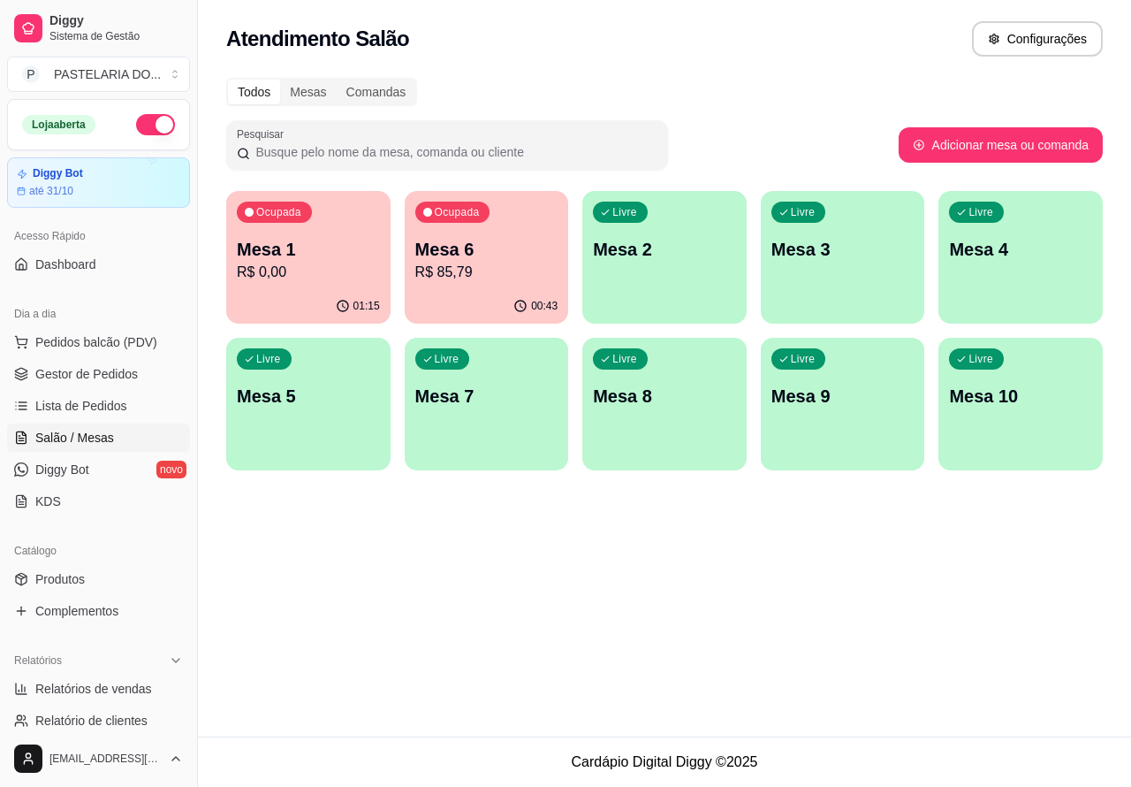
click at [493, 275] on p "R$ 85,79" at bounding box center [486, 272] width 143 height 21
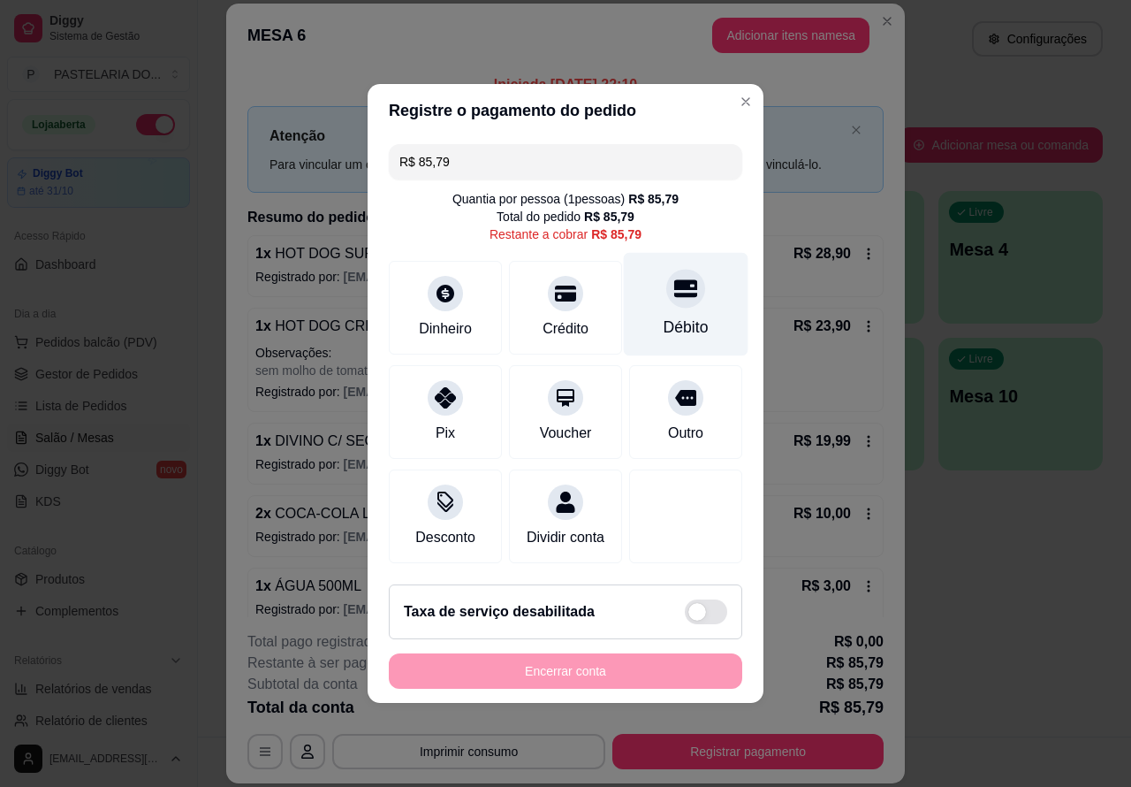
click at [676, 283] on icon at bounding box center [685, 289] width 23 height 18
type input "R$ 0,00"
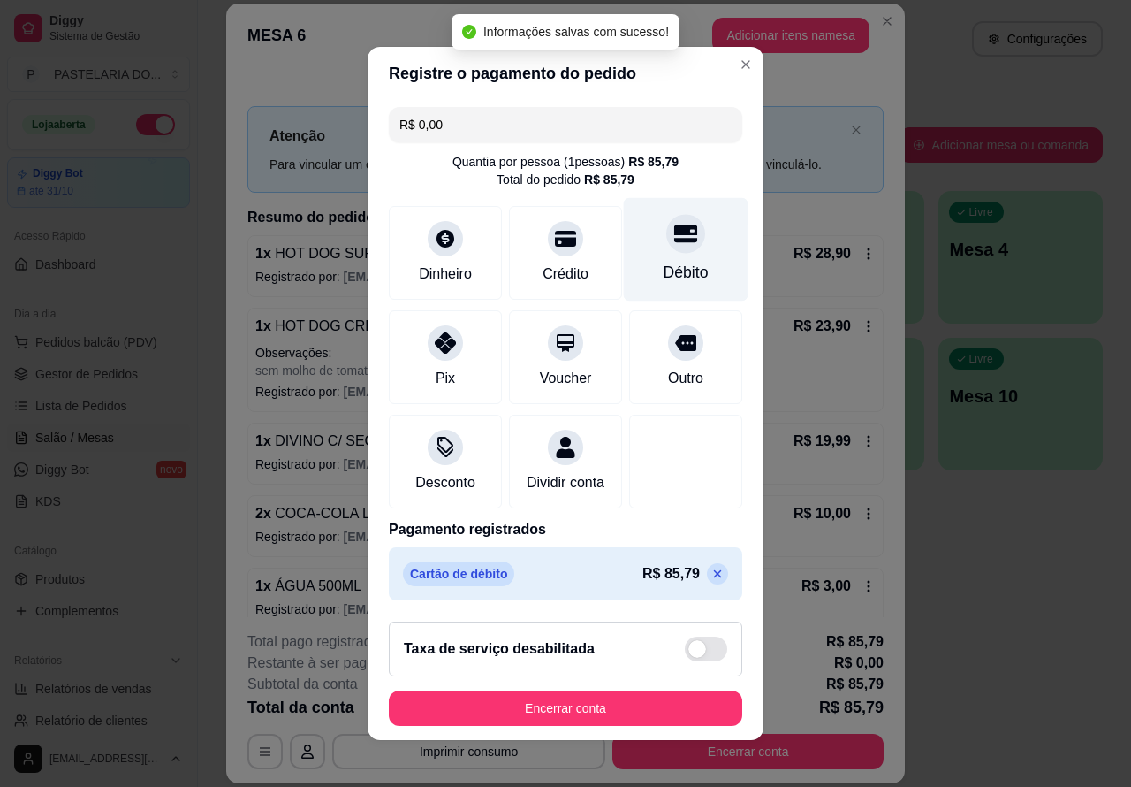
click at [624, 716] on button "Encerrar conta" at bounding box center [566, 707] width 354 height 35
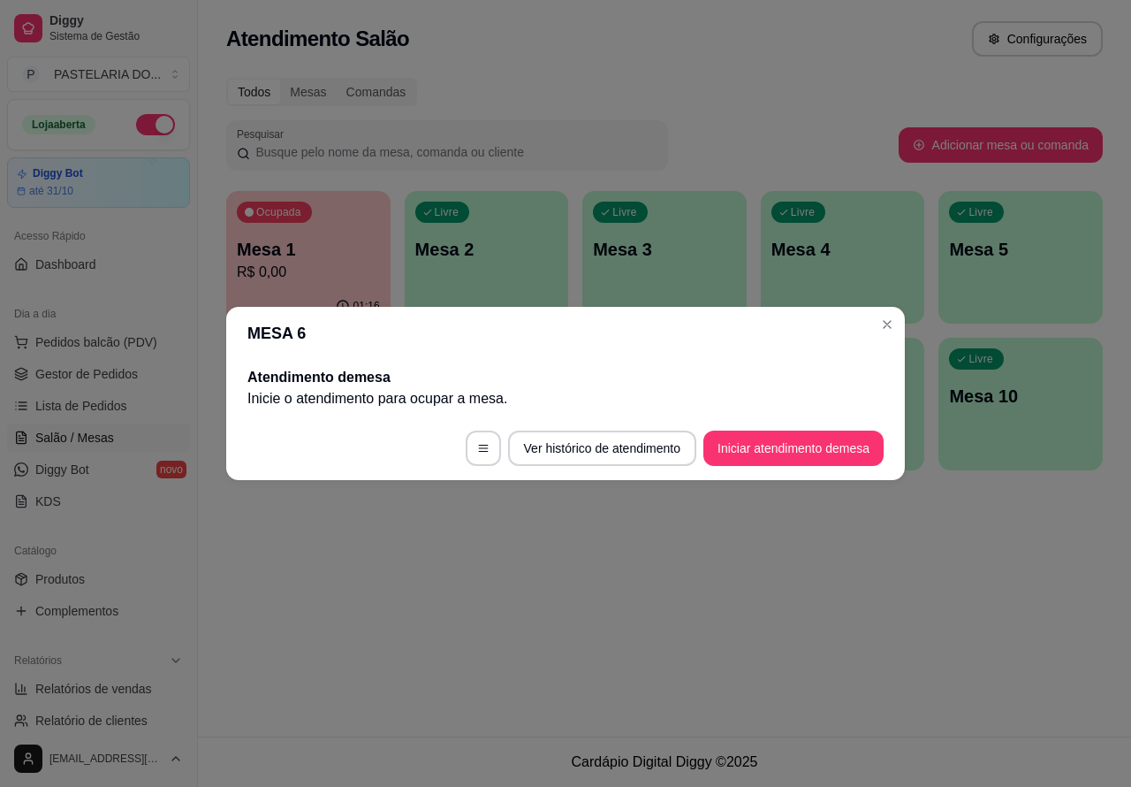
click at [889, 321] on div "button" at bounding box center [843, 312] width 164 height 21
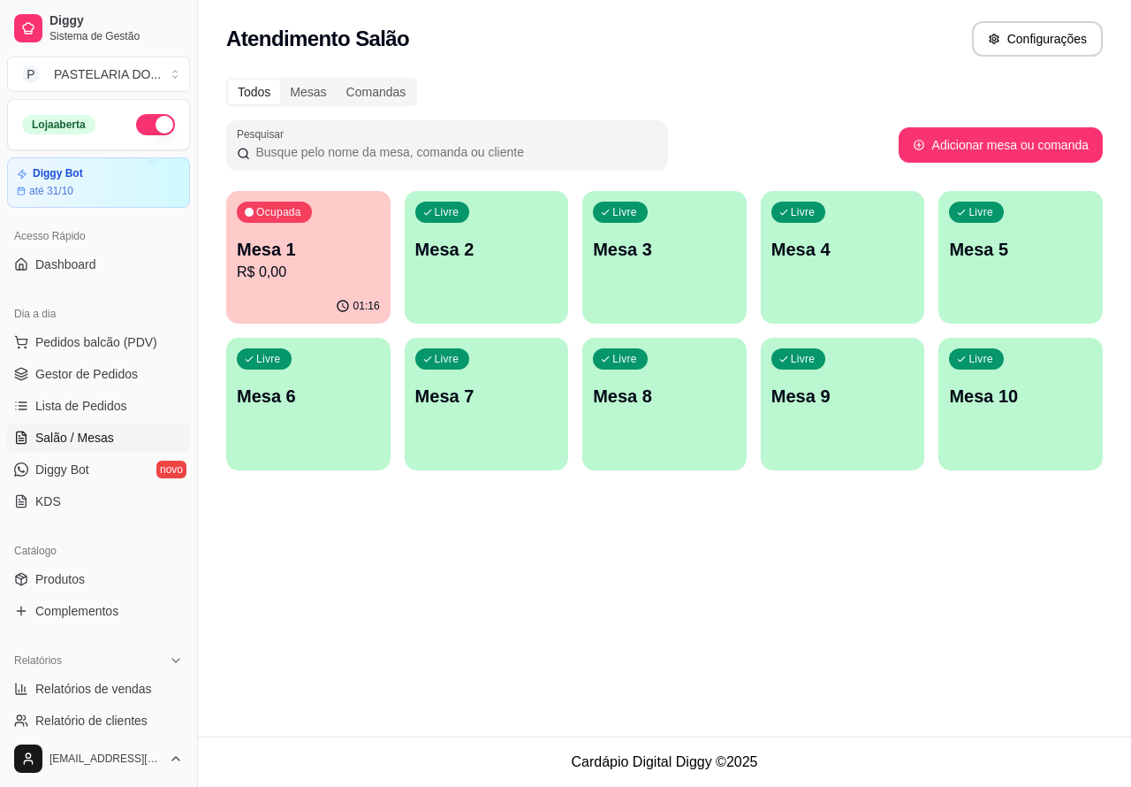
click at [331, 257] on p "Mesa 1" at bounding box center [308, 249] width 143 height 25
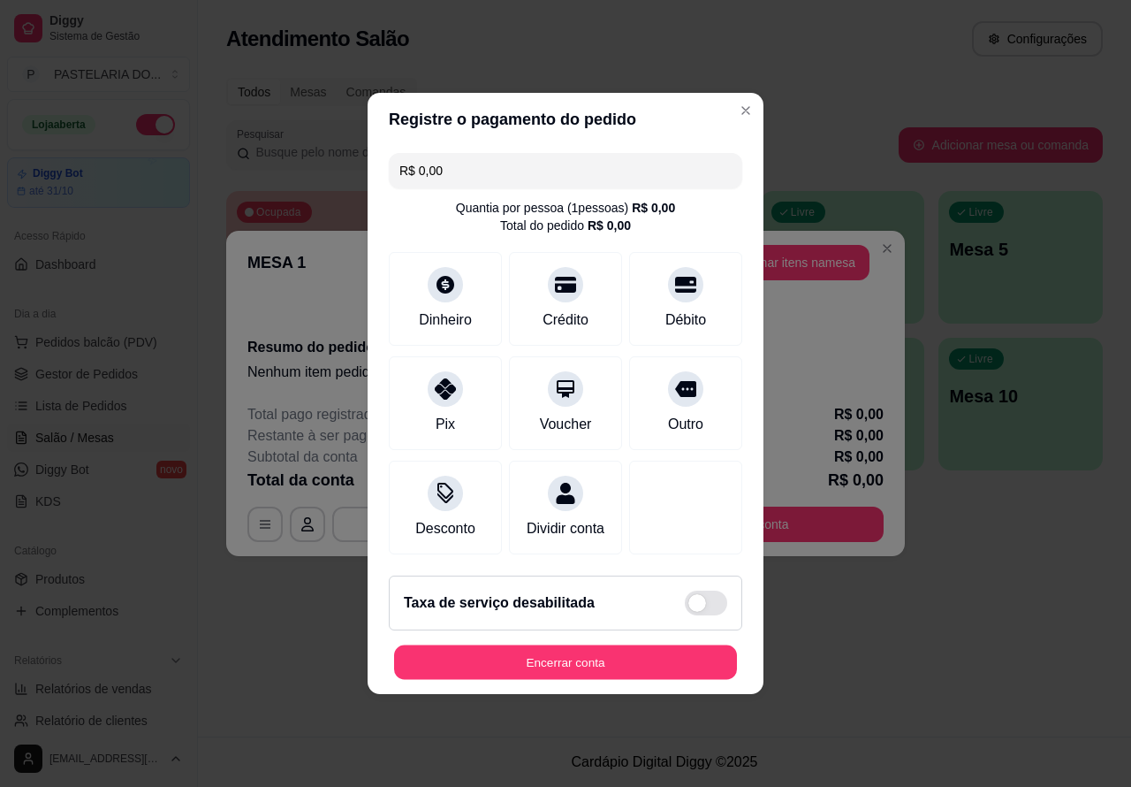
click at [655, 664] on button "Encerrar conta" at bounding box center [565, 662] width 343 height 34
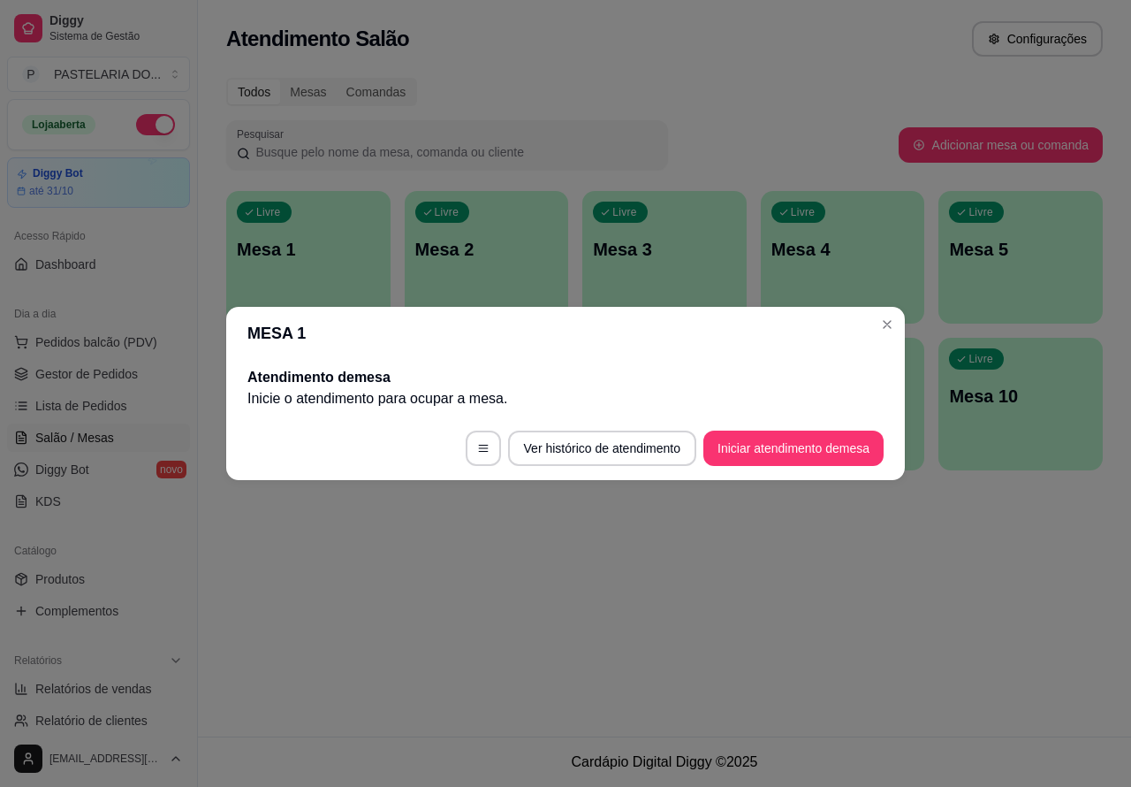
click at [624, 641] on div "Atendimento Salão Configurações Todos Mesas Comandas Pesquisar Adicionar mesa o…" at bounding box center [664, 368] width 933 height 736
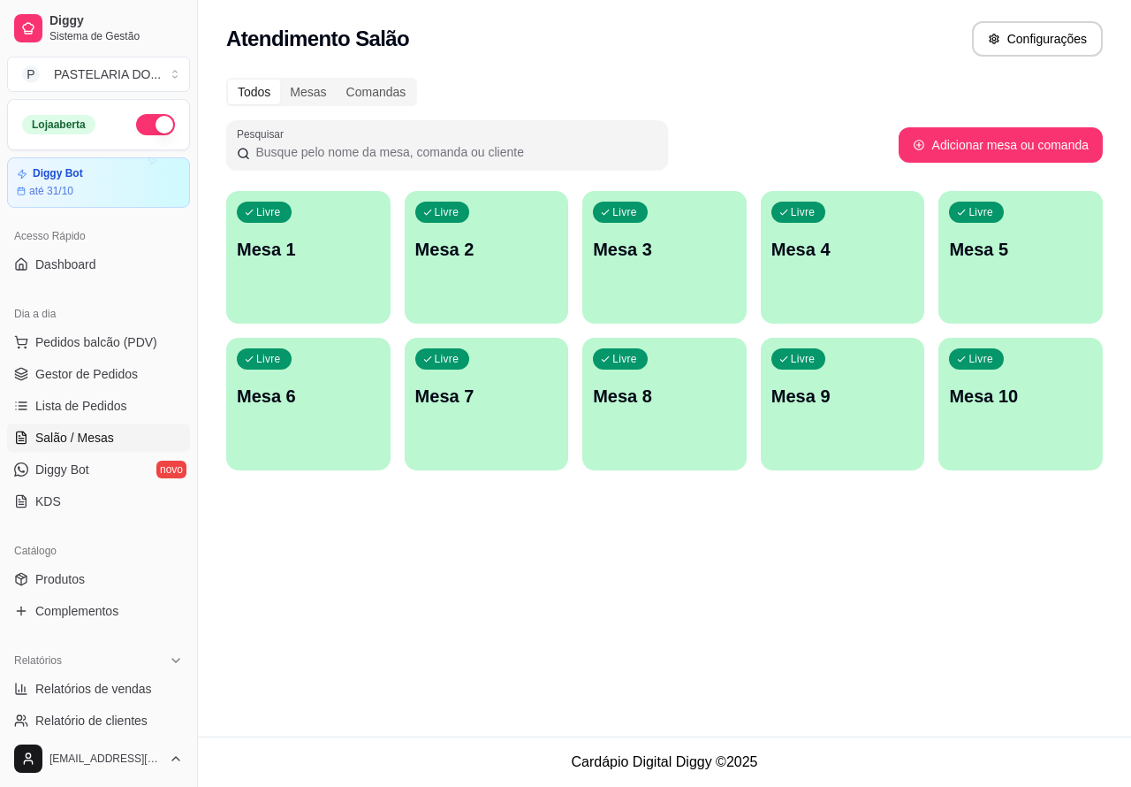
click at [142, 124] on button "button" at bounding box center [155, 124] width 39 height 21
